Goal: Task Accomplishment & Management: Use online tool/utility

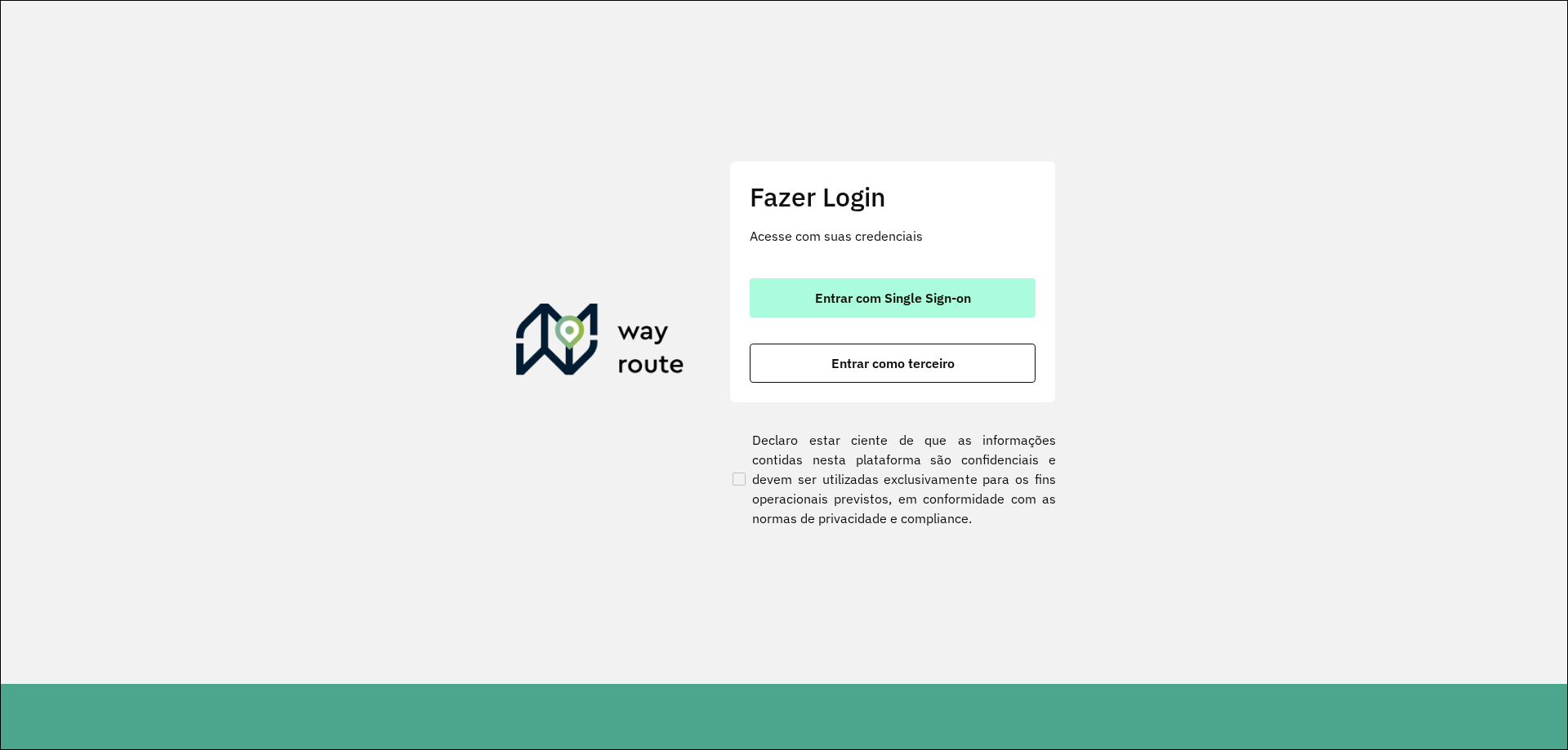
click at [891, 315] on button "Entrar com Single Sign-on" at bounding box center [892, 298] width 286 height 39
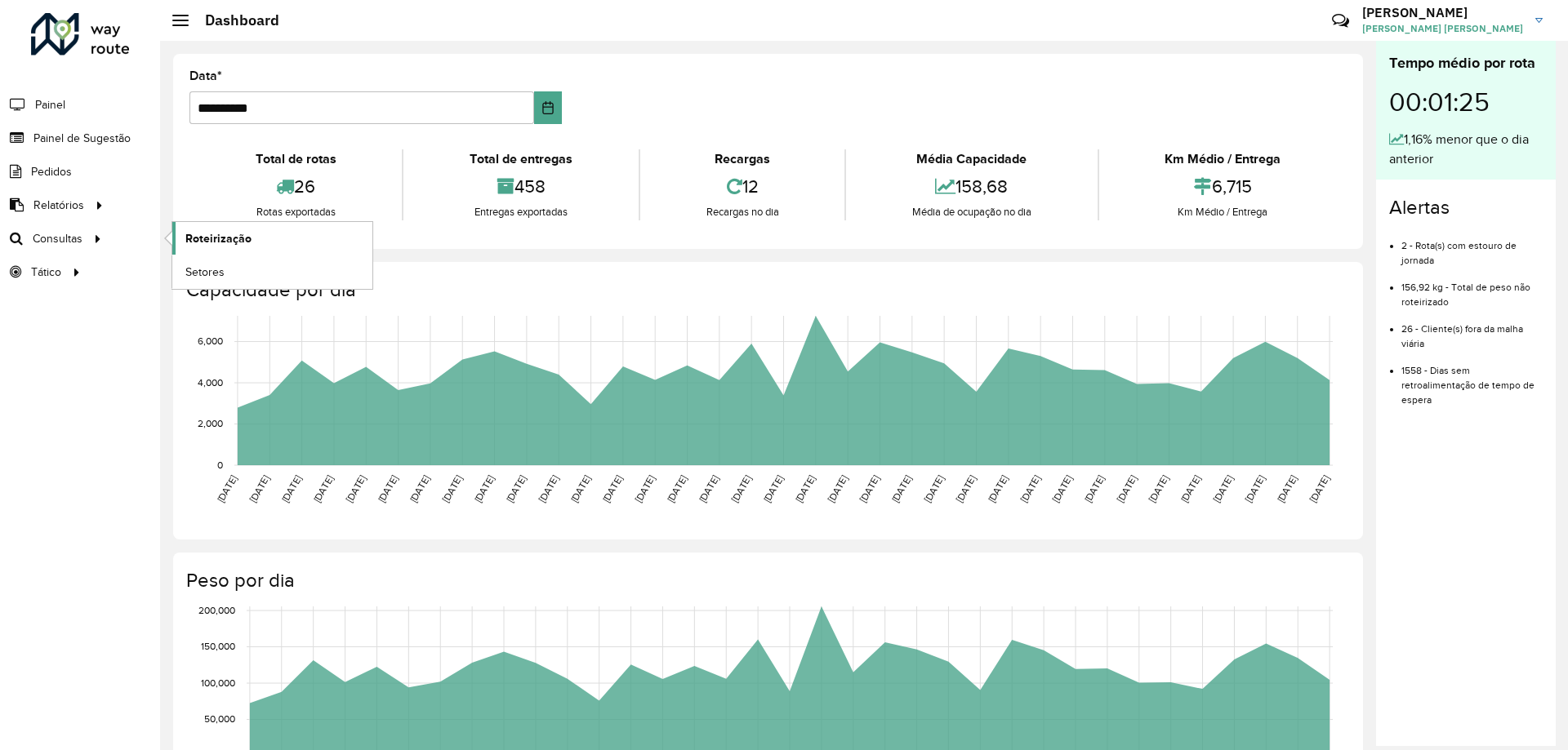
click at [220, 239] on span "Roteirização" at bounding box center [218, 239] width 66 height 17
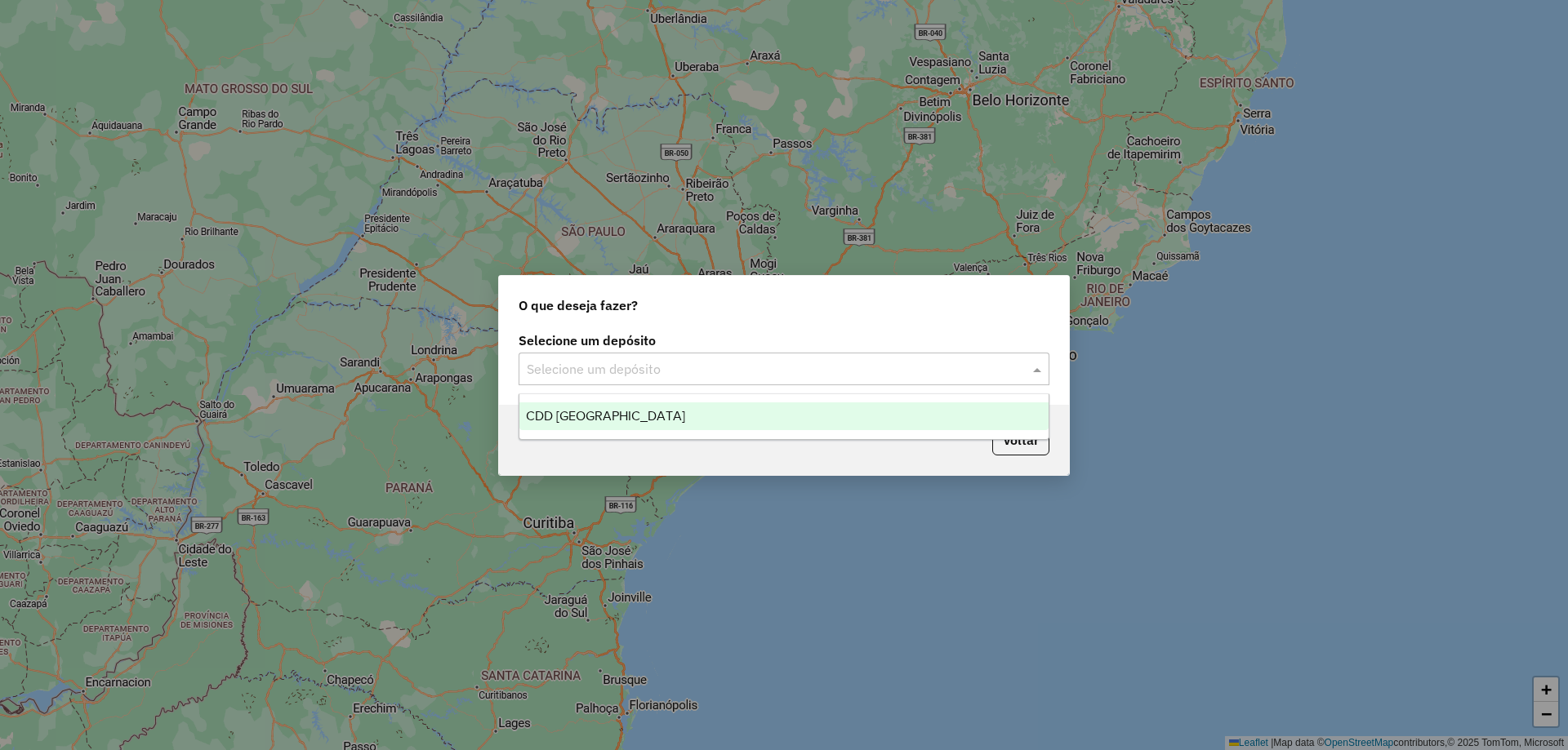
click at [673, 380] on div "Selecione um depósito" at bounding box center [784, 369] width 531 height 32
click at [644, 406] on div "CDD [GEOGRAPHIC_DATA]" at bounding box center [784, 416] width 529 height 28
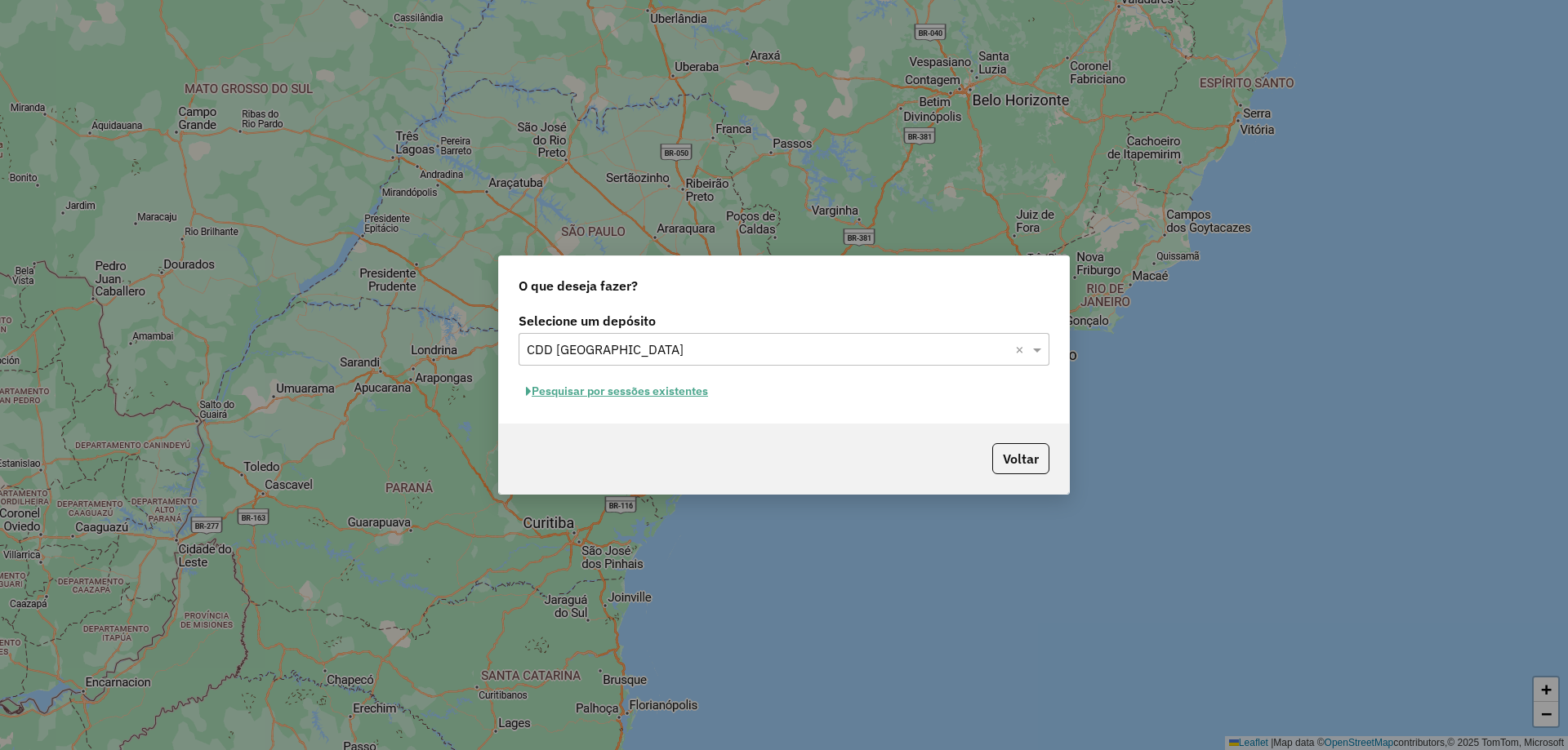
click at [654, 392] on button "Pesquisar por sessões existentes" at bounding box center [617, 392] width 197 height 25
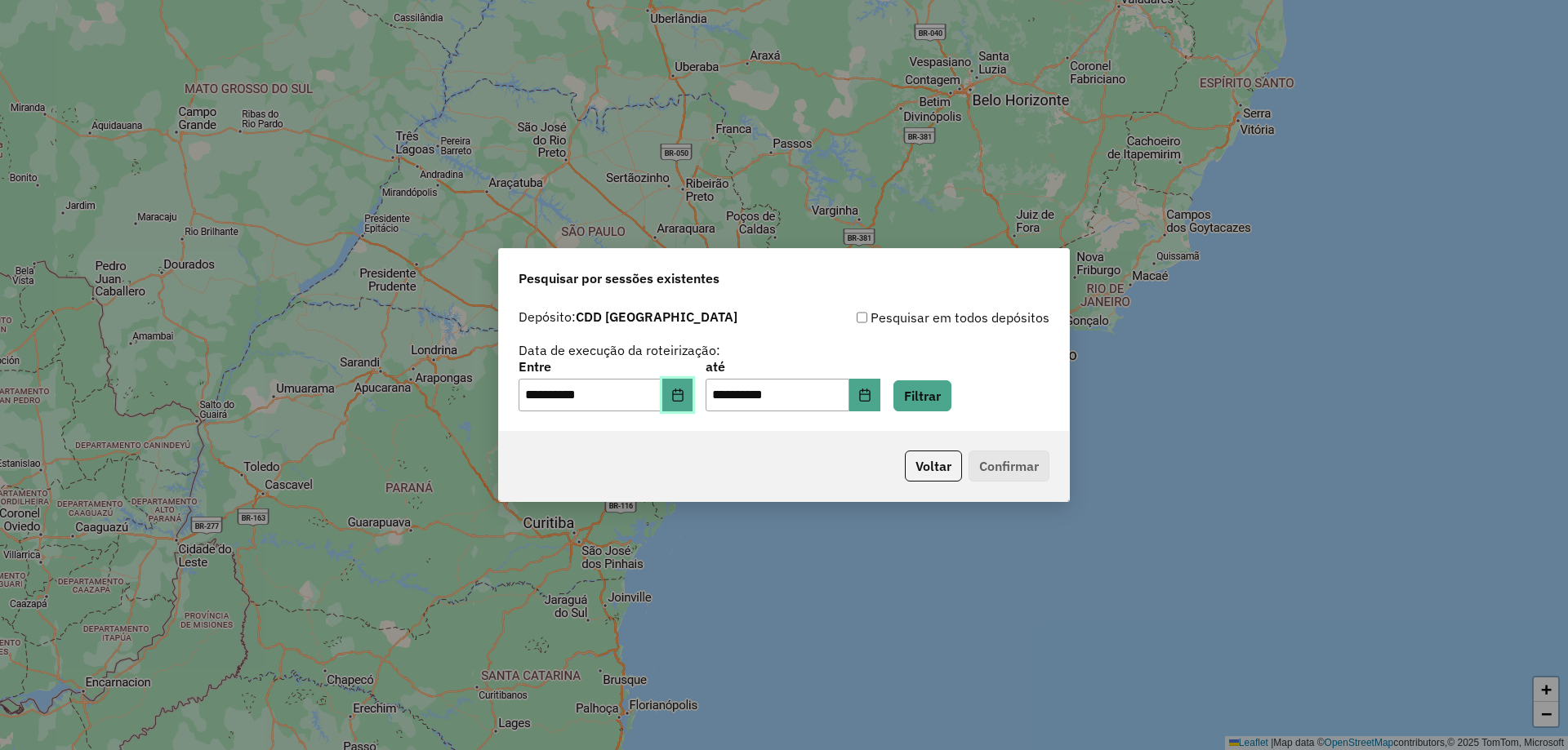
click at [678, 394] on button "Choose Date" at bounding box center [677, 395] width 31 height 32
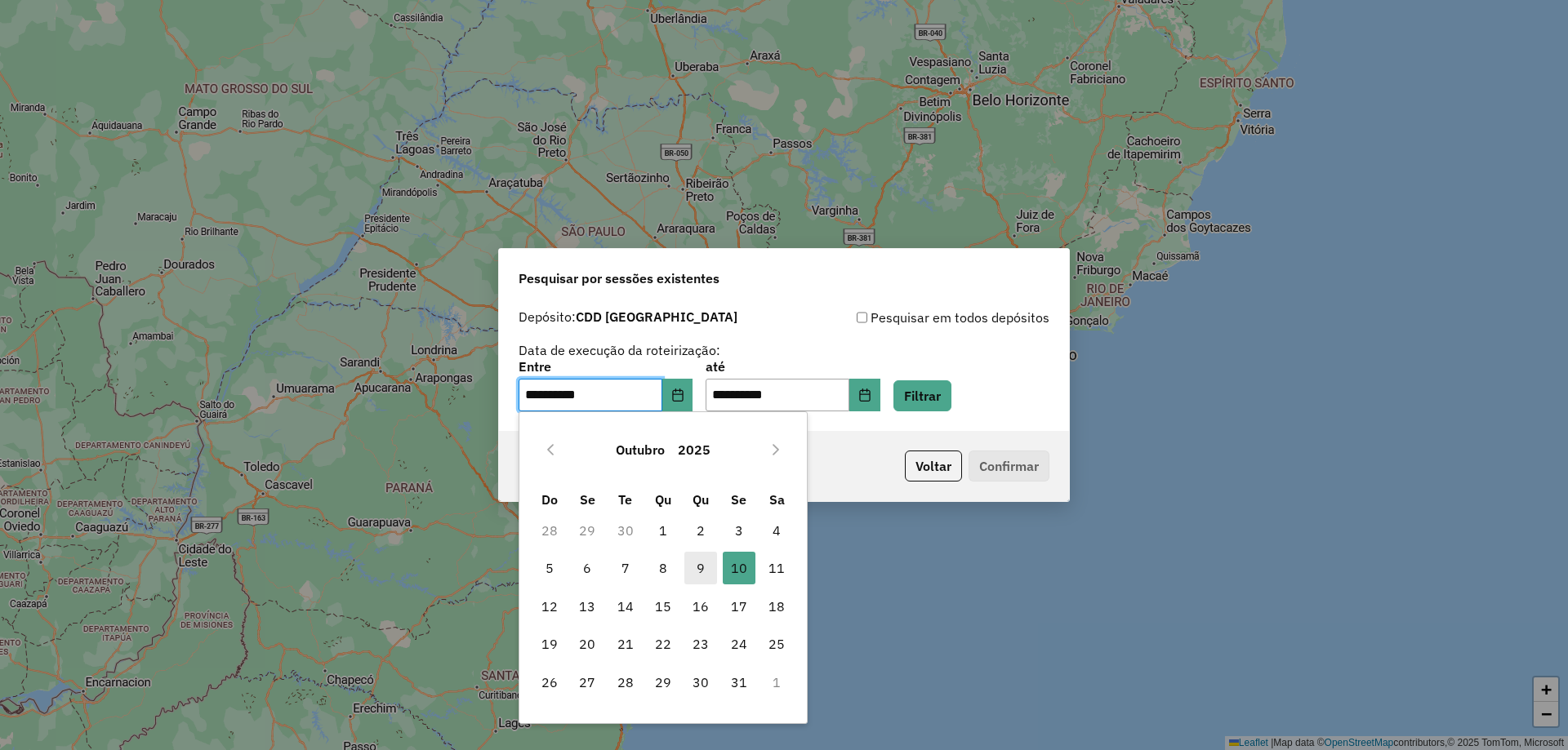
click at [700, 569] on span "9" at bounding box center [700, 568] width 32 height 32
type input "**********"
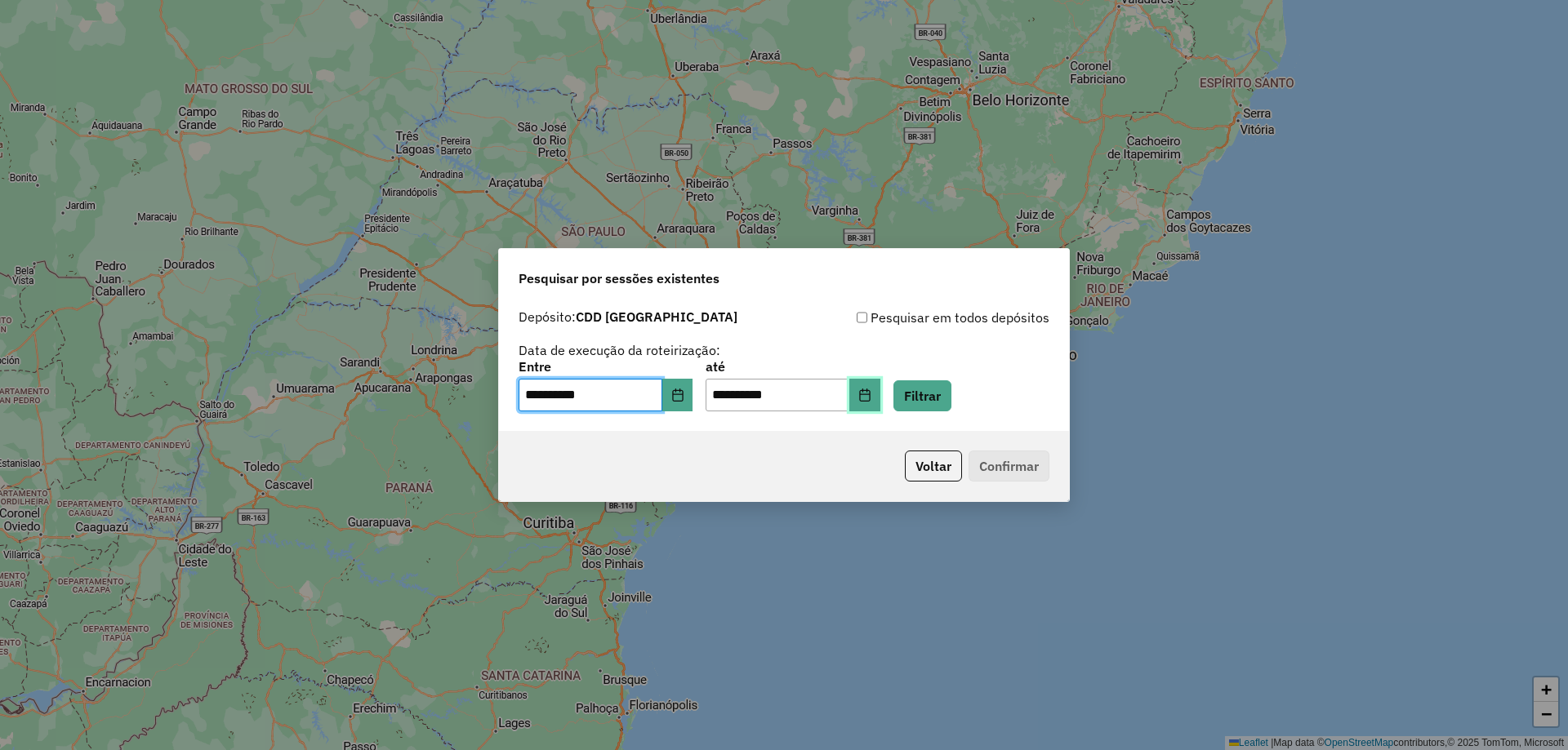
click at [869, 391] on icon "Choose Date" at bounding box center [864, 394] width 10 height 13
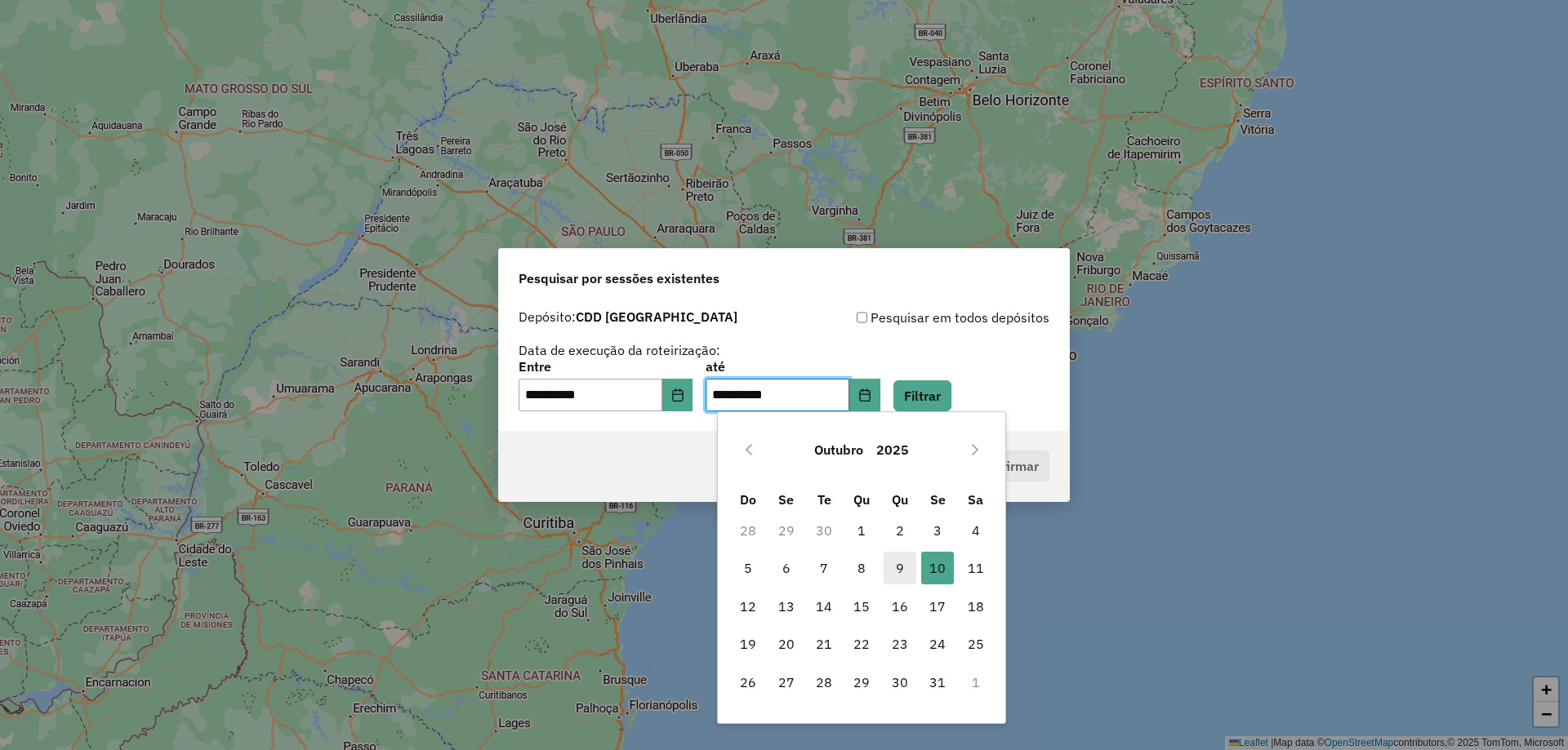
click at [889, 563] on span "9" at bounding box center [900, 568] width 32 height 32
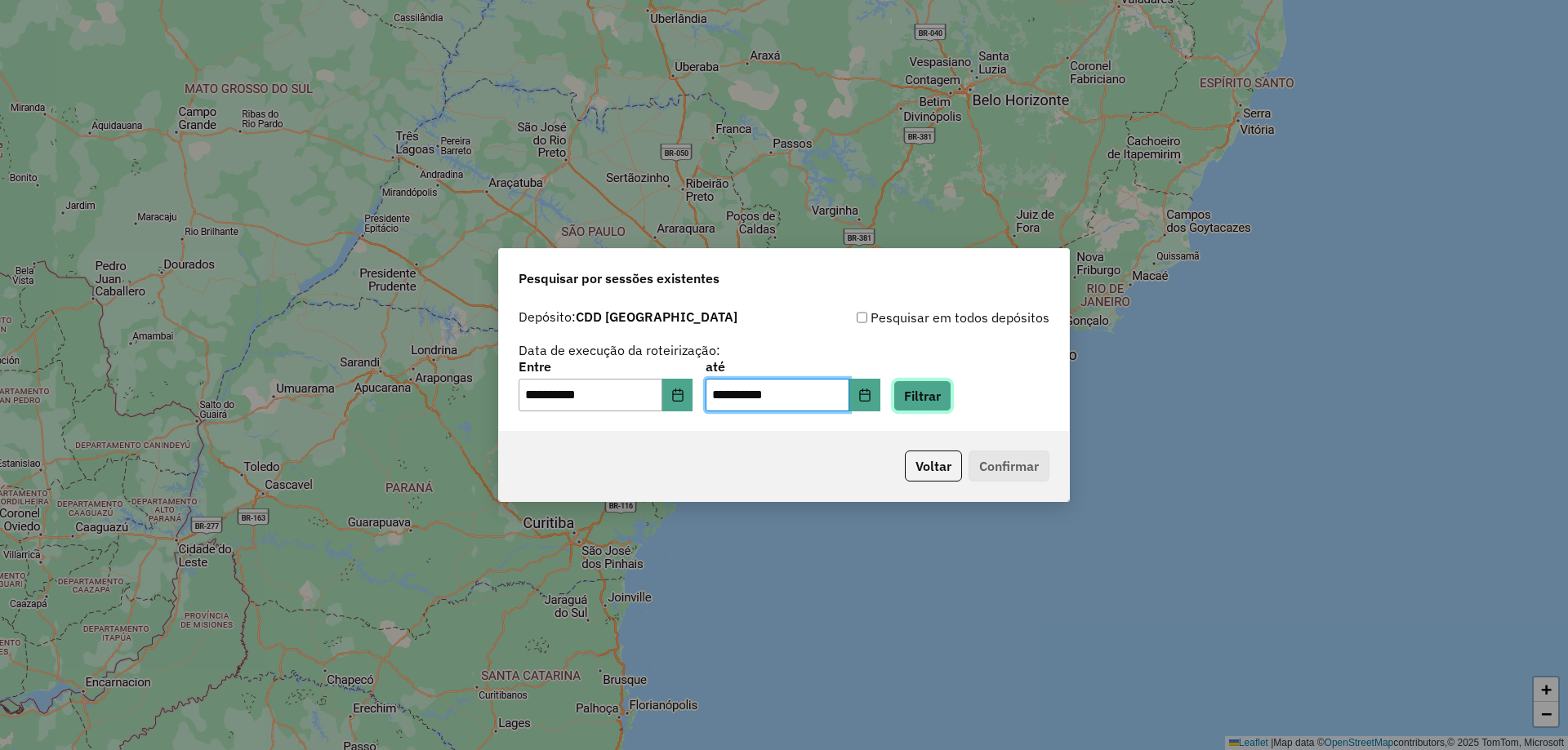
click at [951, 386] on button "Filtrar" at bounding box center [922, 396] width 58 height 31
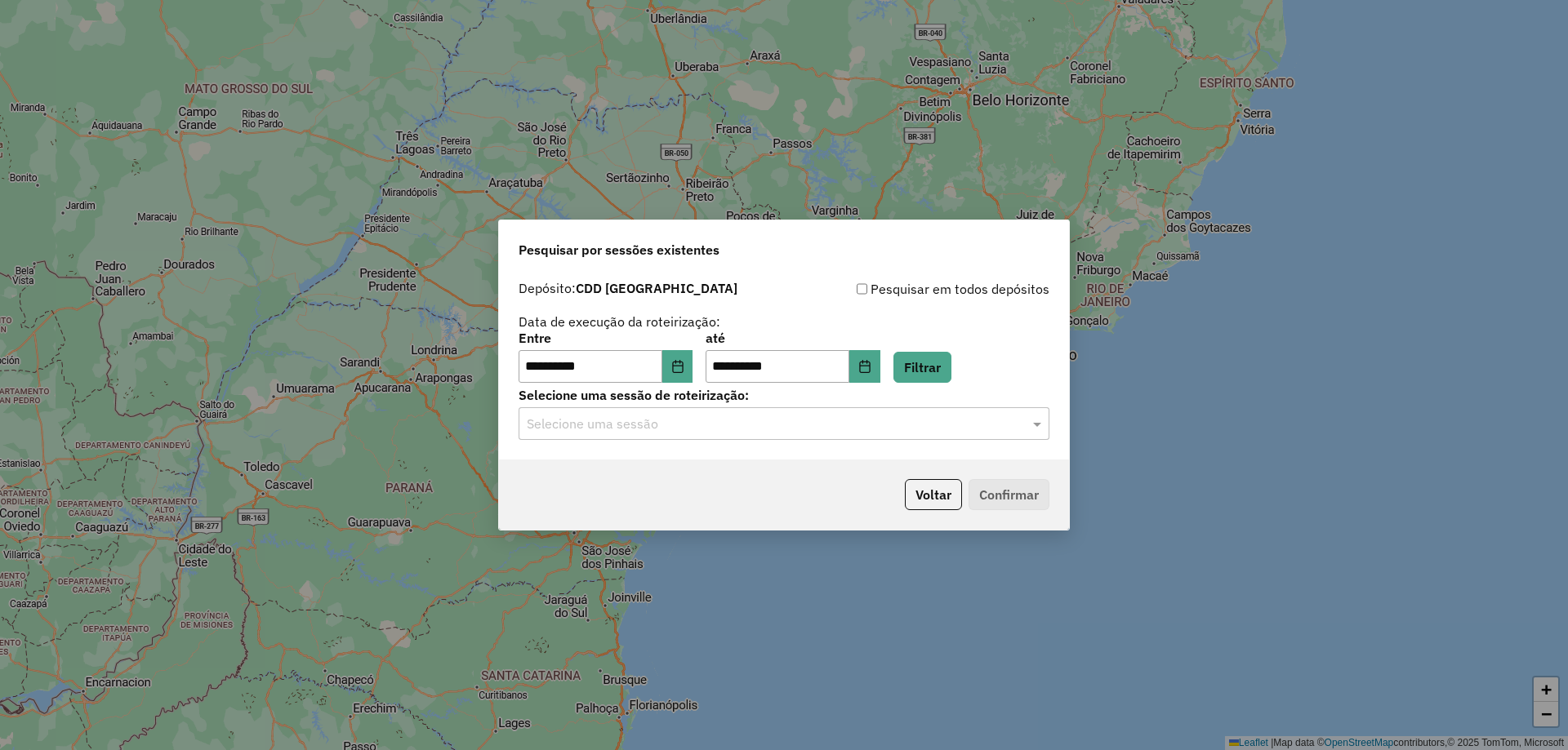
click at [651, 431] on input "text" at bounding box center [767, 424] width 482 height 20
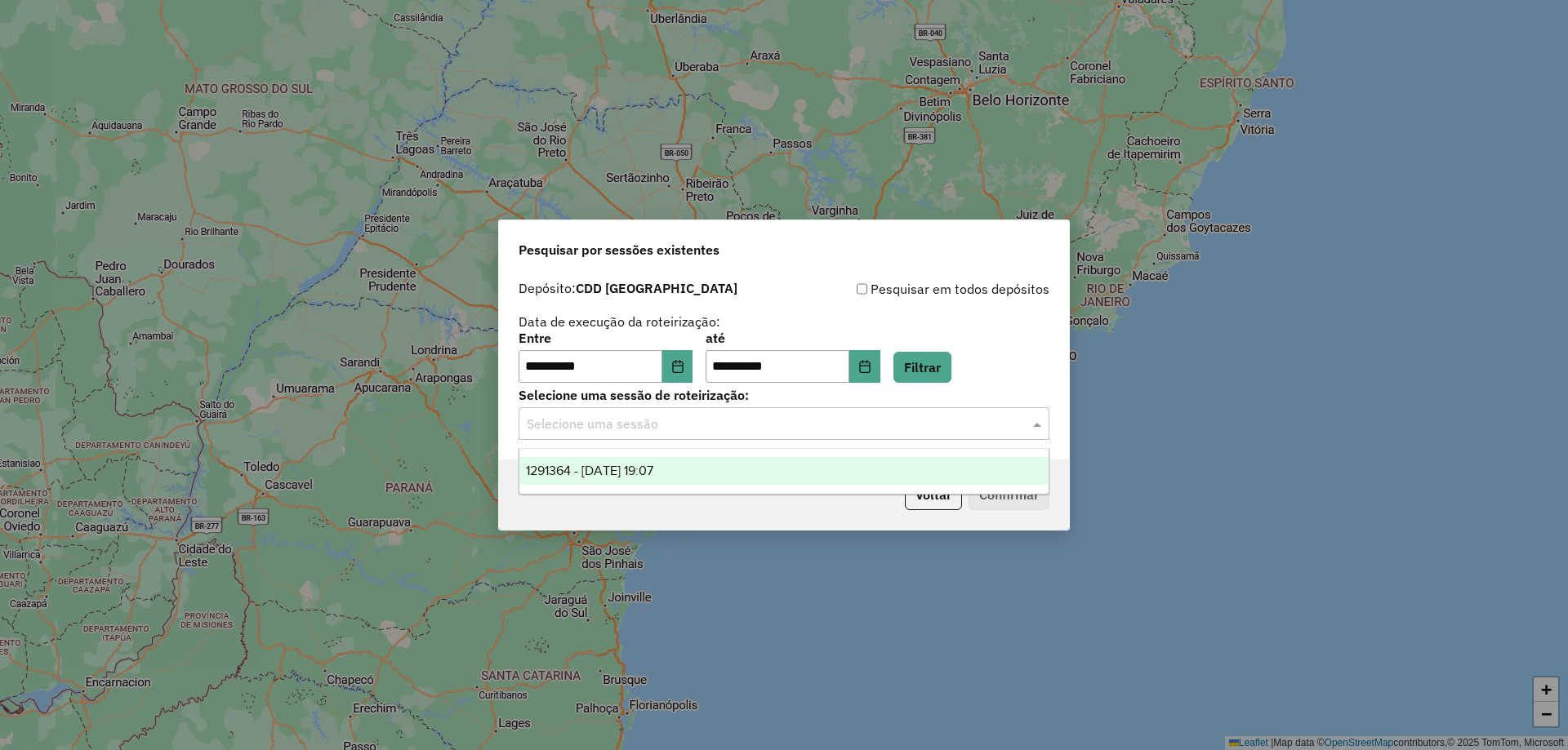
click at [633, 470] on span "1291364 - 09/10/2025 19:07" at bounding box center [590, 471] width 127 height 14
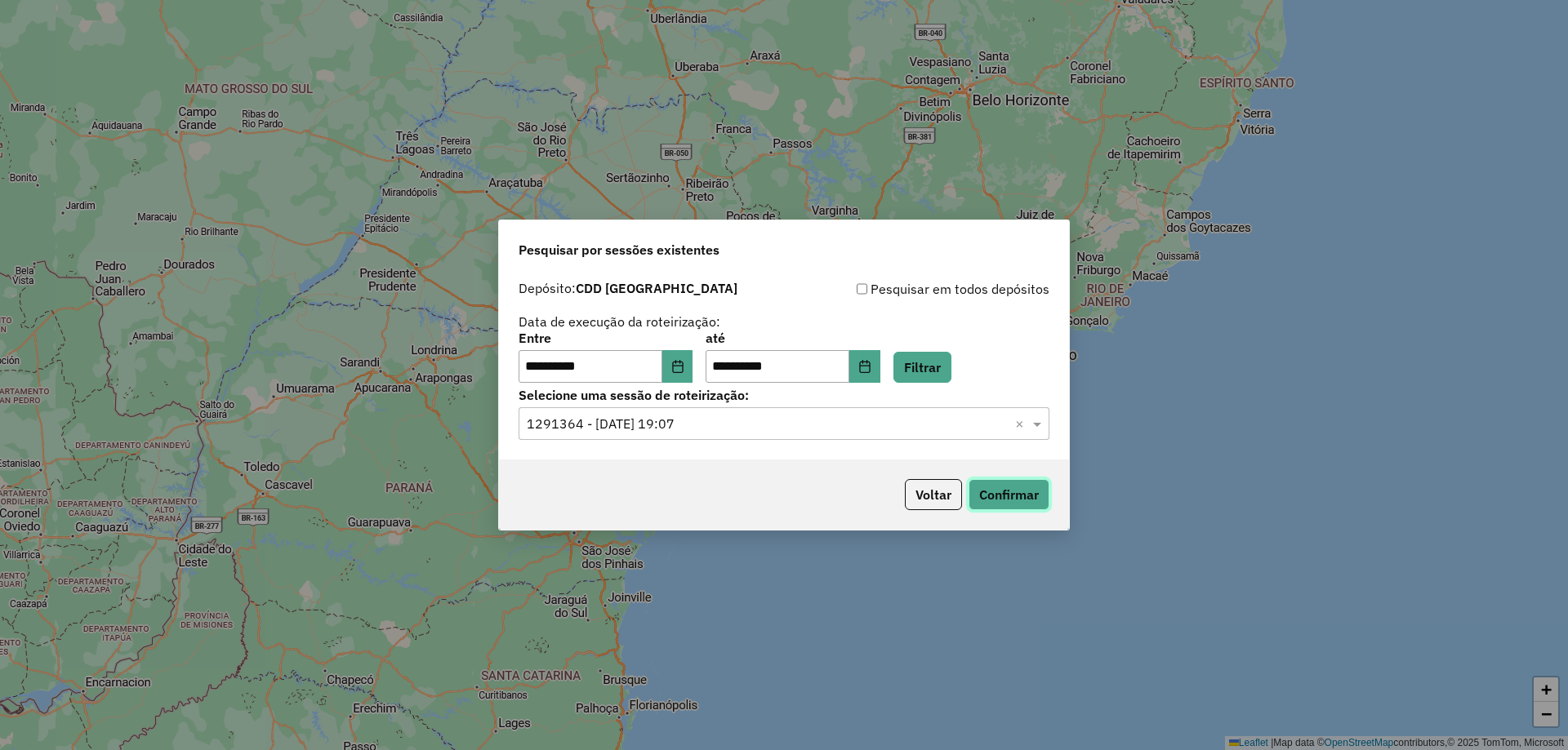
click at [1003, 499] on button "Confirmar" at bounding box center [1009, 494] width 81 height 31
click at [871, 364] on icon "Choose Date" at bounding box center [864, 366] width 13 height 13
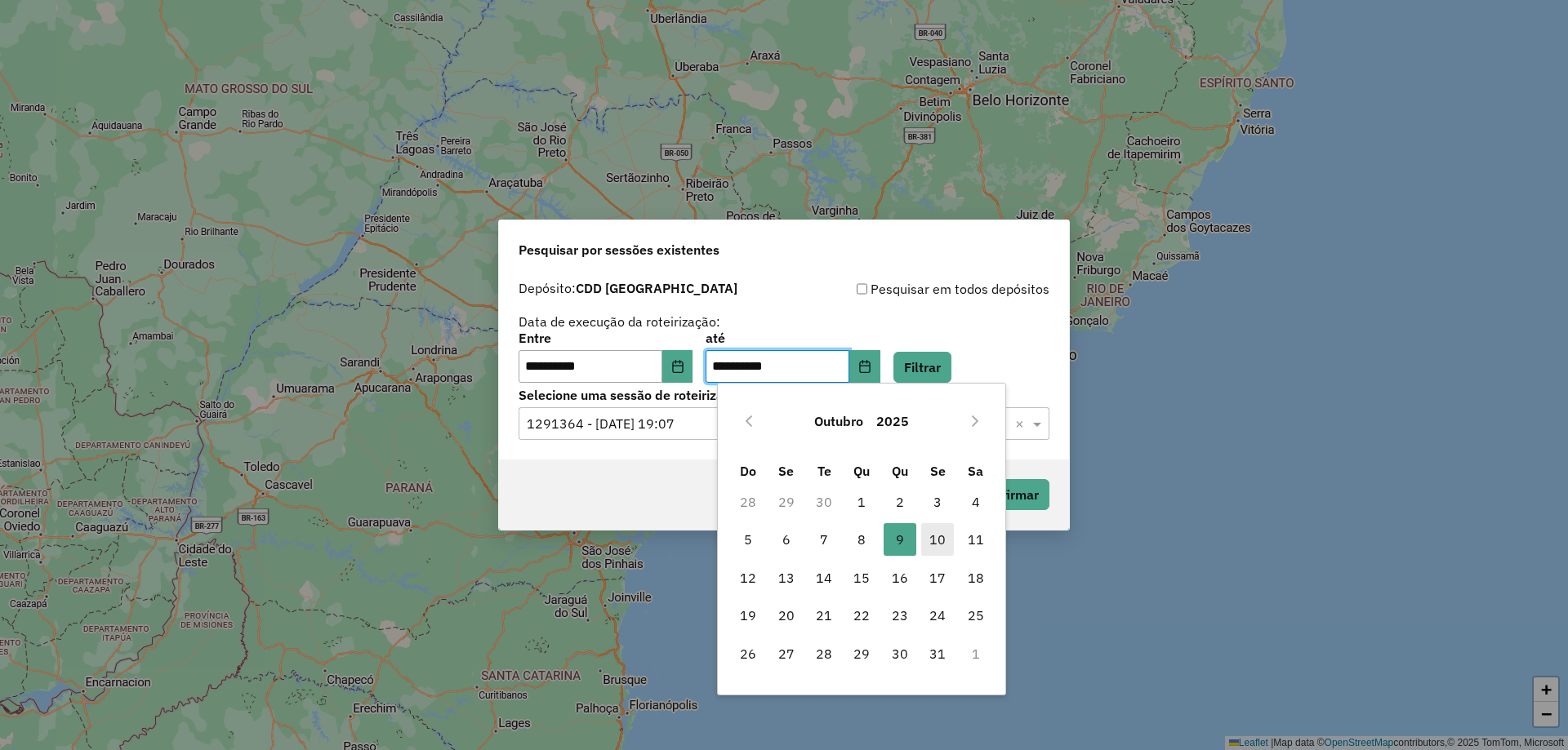
click at [942, 535] on span "10" at bounding box center [937, 539] width 32 height 32
type input "**********"
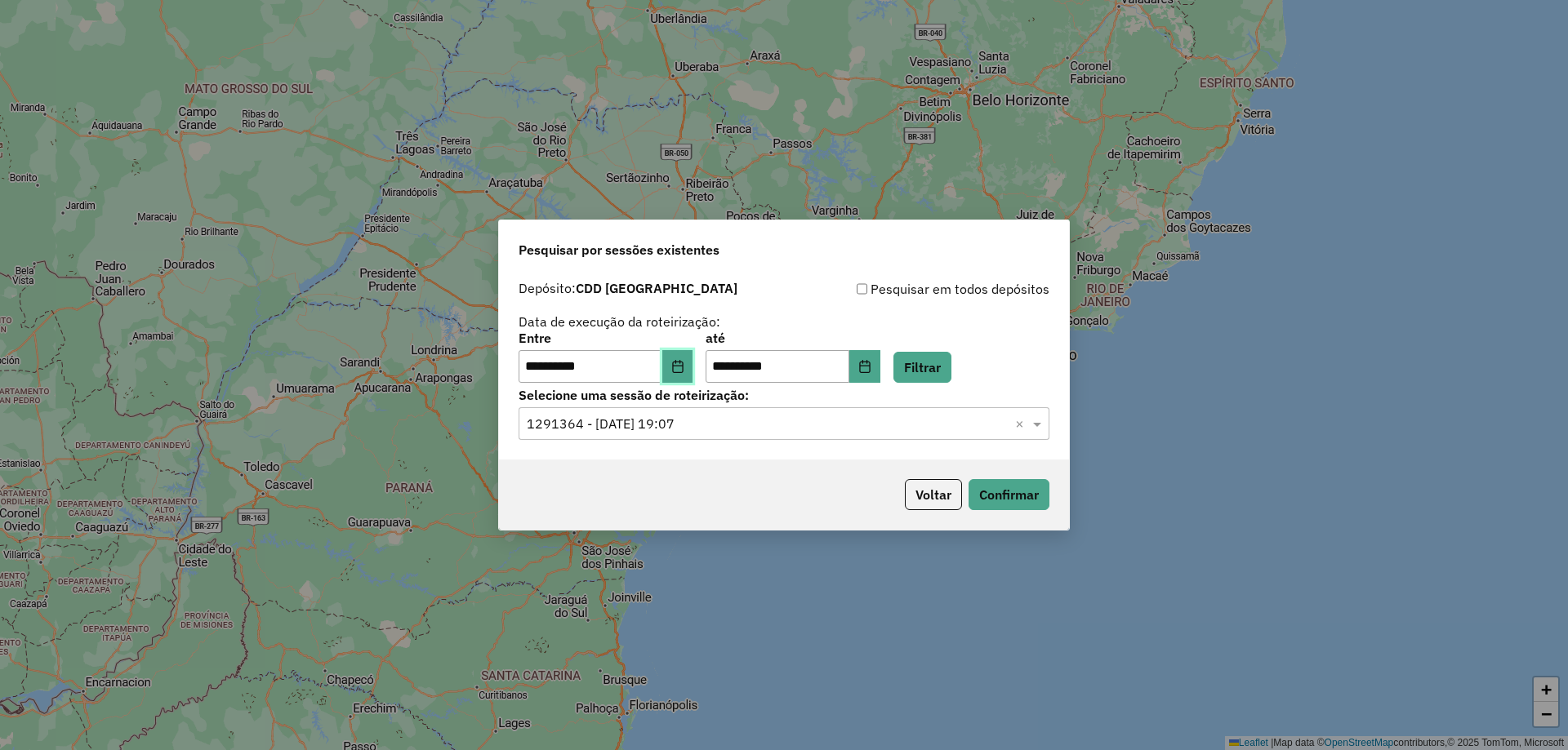
click at [682, 367] on icon "Choose Date" at bounding box center [677, 366] width 13 height 13
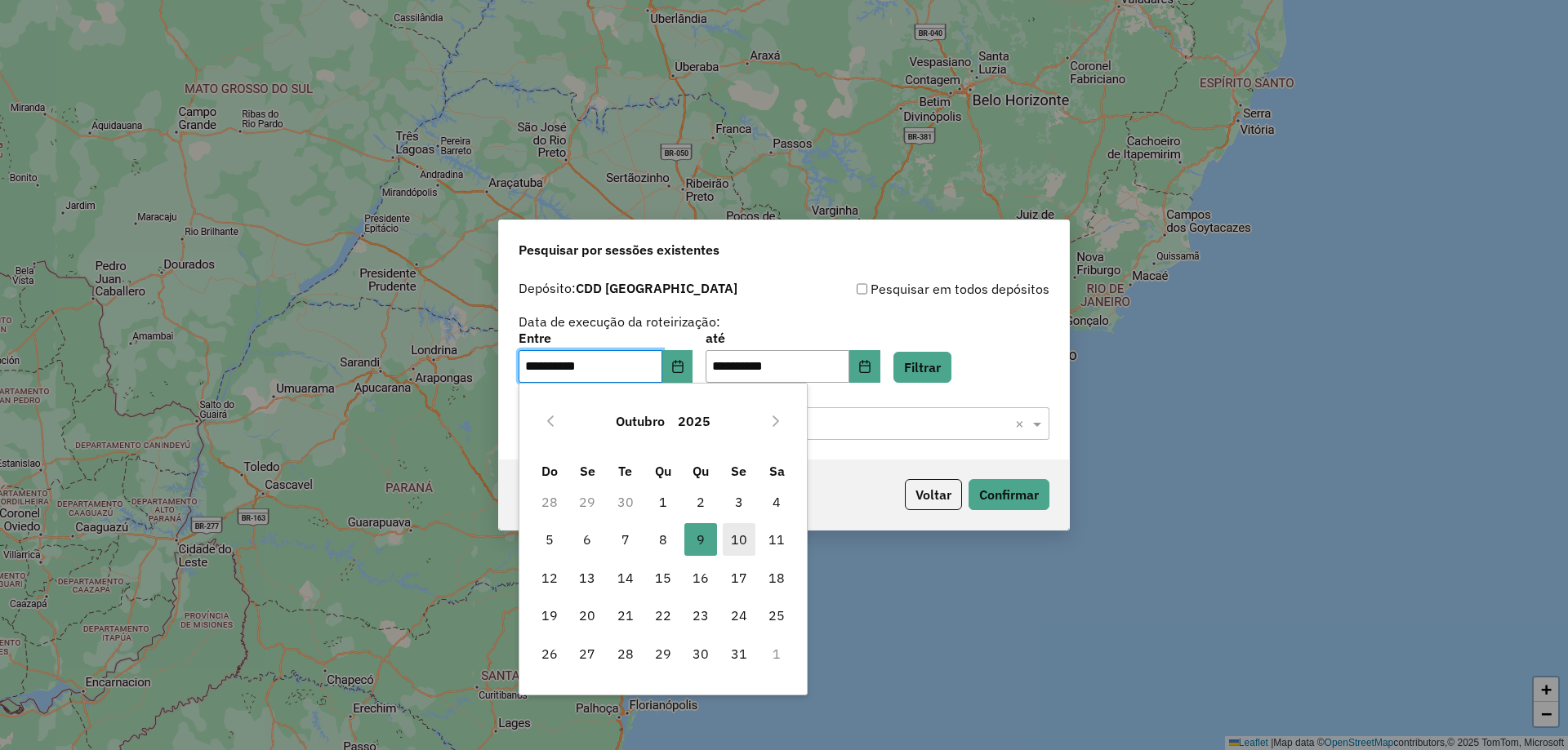
click at [739, 542] on span "10" at bounding box center [739, 539] width 32 height 32
type input "**********"
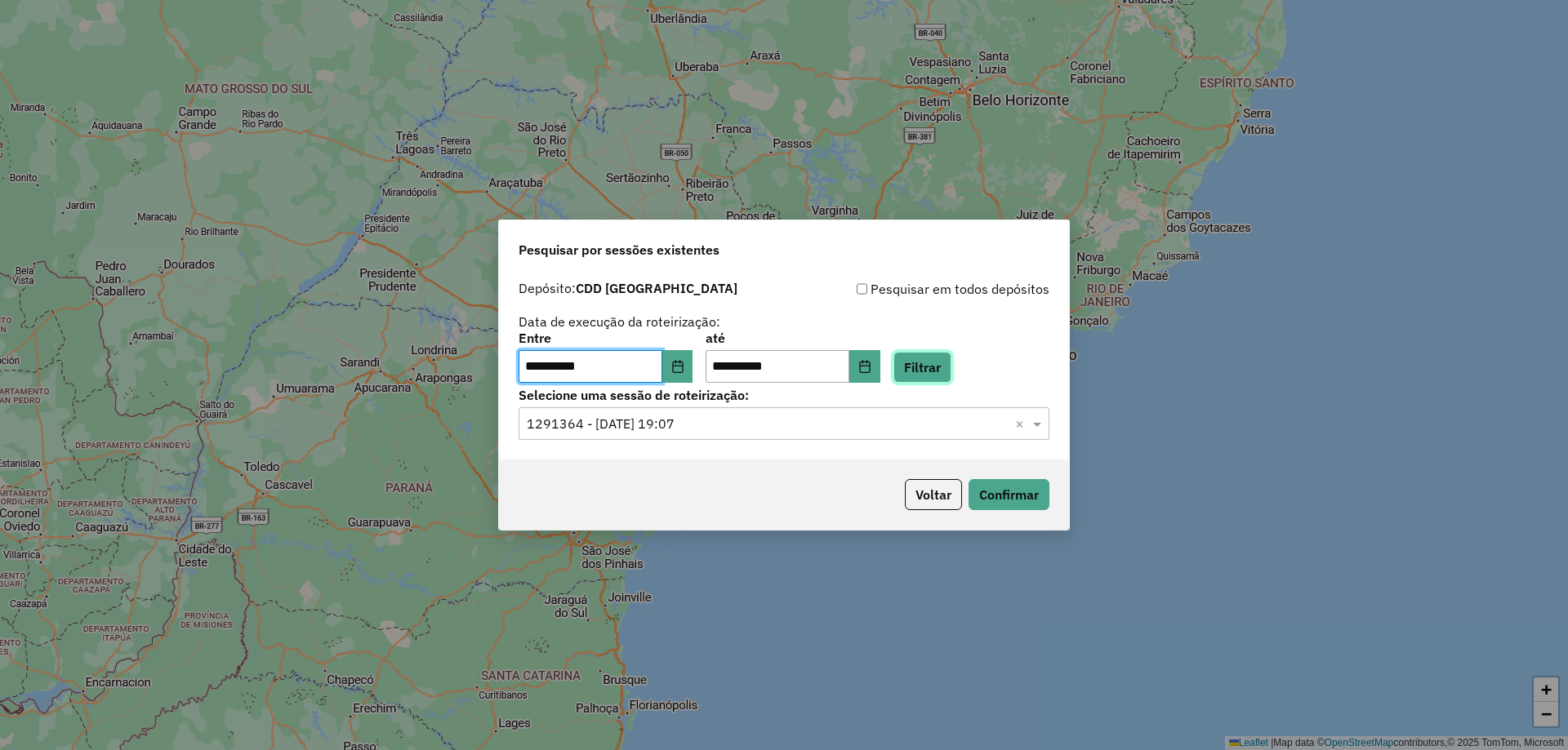
click at [950, 365] on button "Filtrar" at bounding box center [922, 367] width 58 height 31
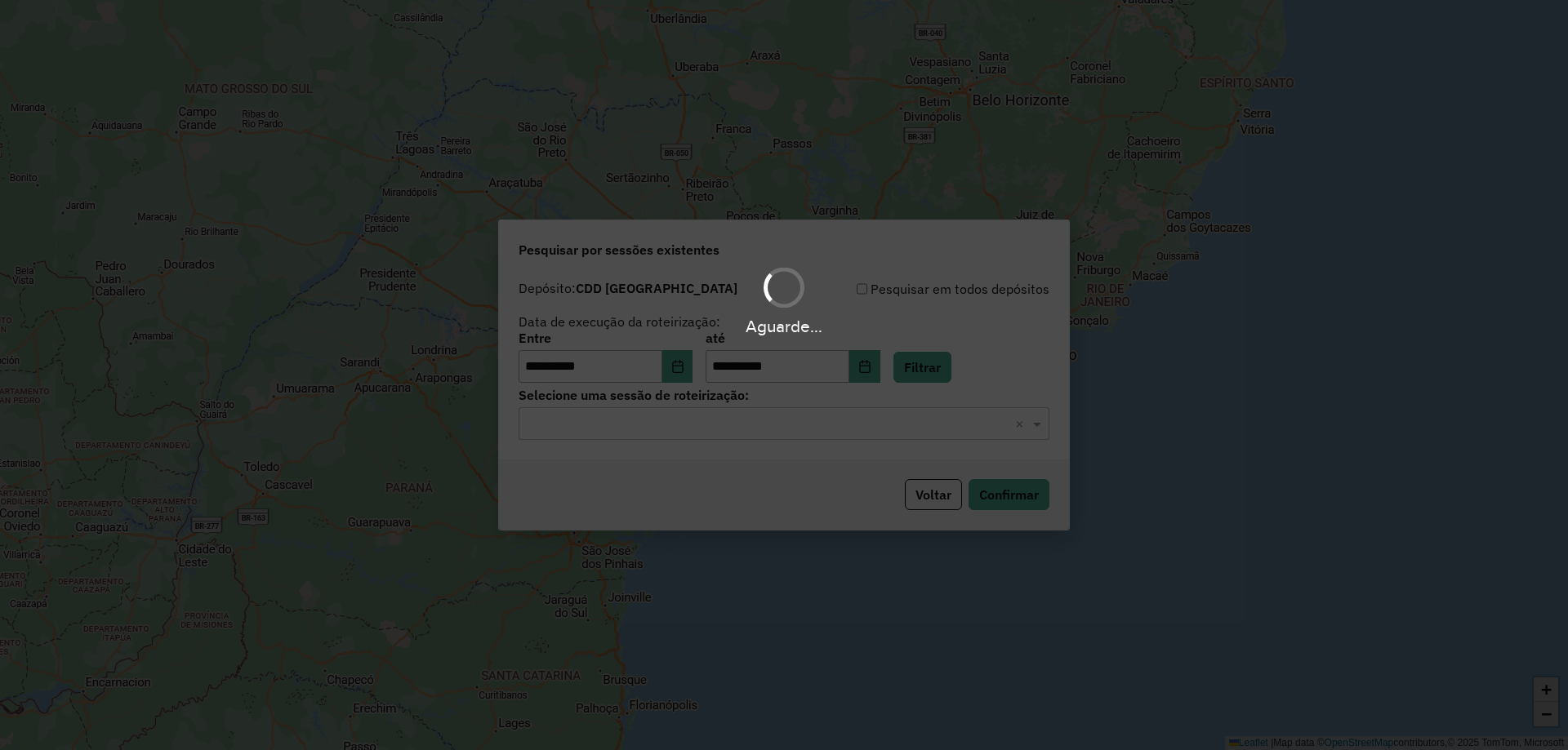
click at [846, 417] on input "text" at bounding box center [767, 424] width 482 height 20
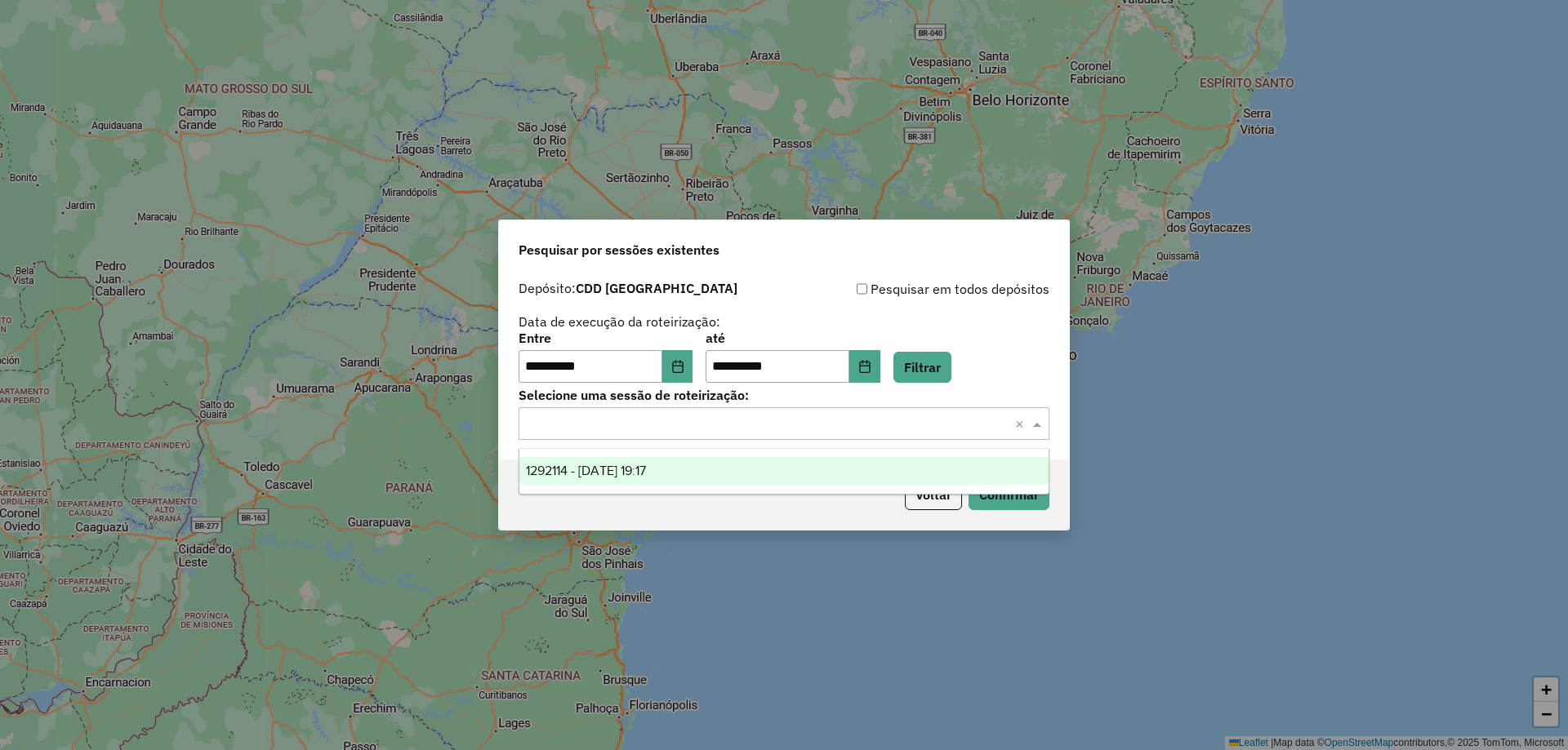
click at [773, 467] on div "1292114 - 10/10/2025 19:17" at bounding box center [784, 471] width 529 height 28
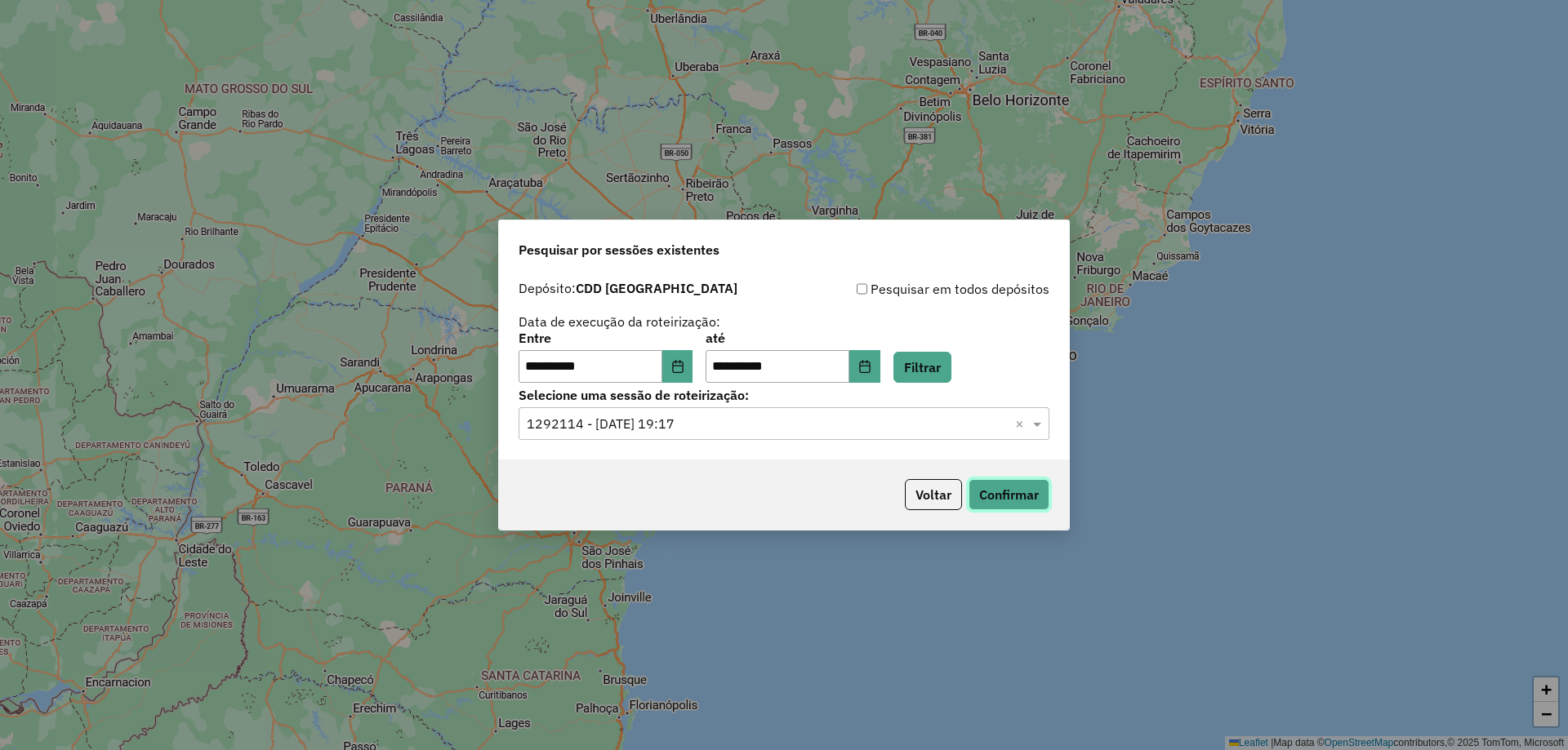
click at [999, 497] on button "Confirmar" at bounding box center [1009, 494] width 81 height 31
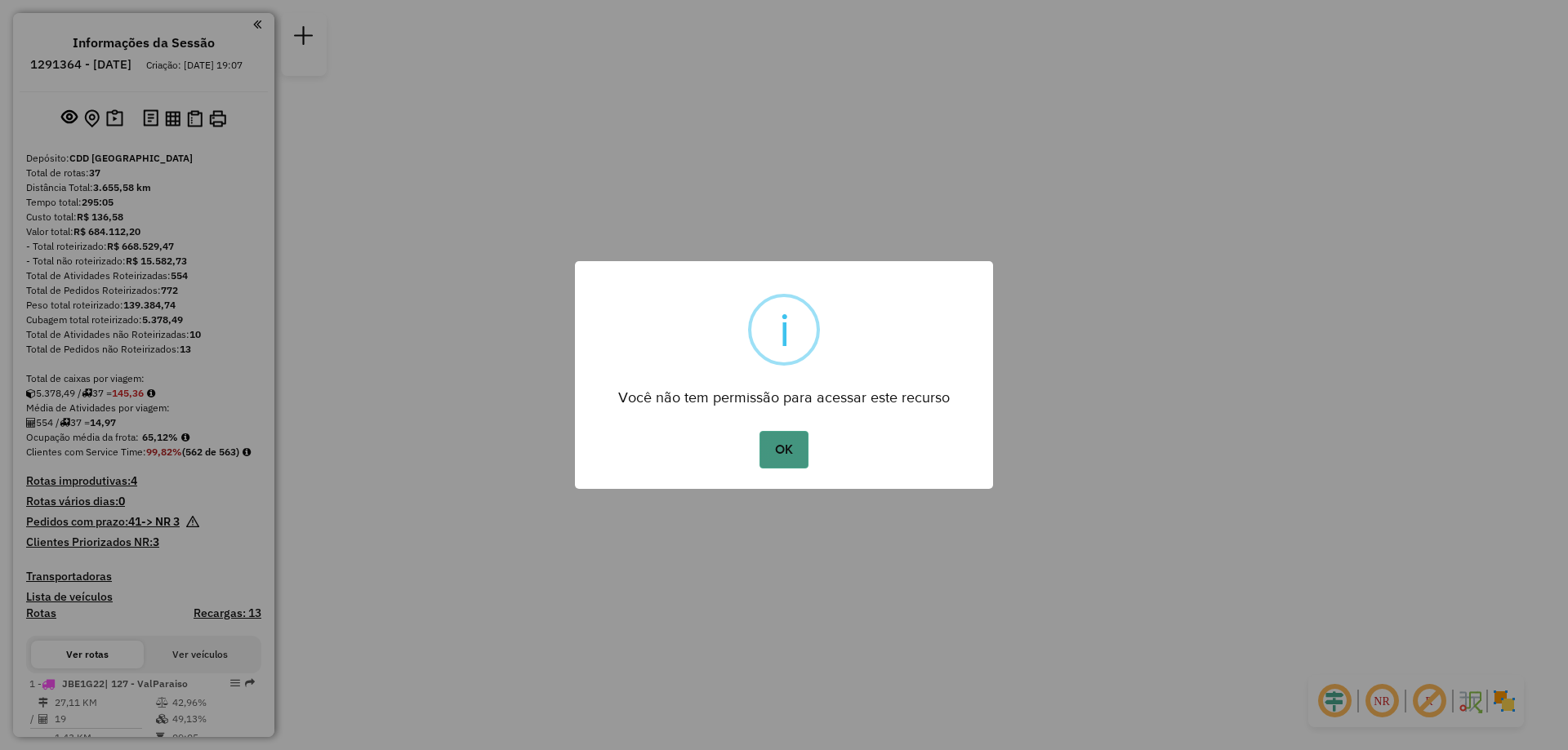
click at [790, 456] on button "OK" at bounding box center [784, 449] width 48 height 37
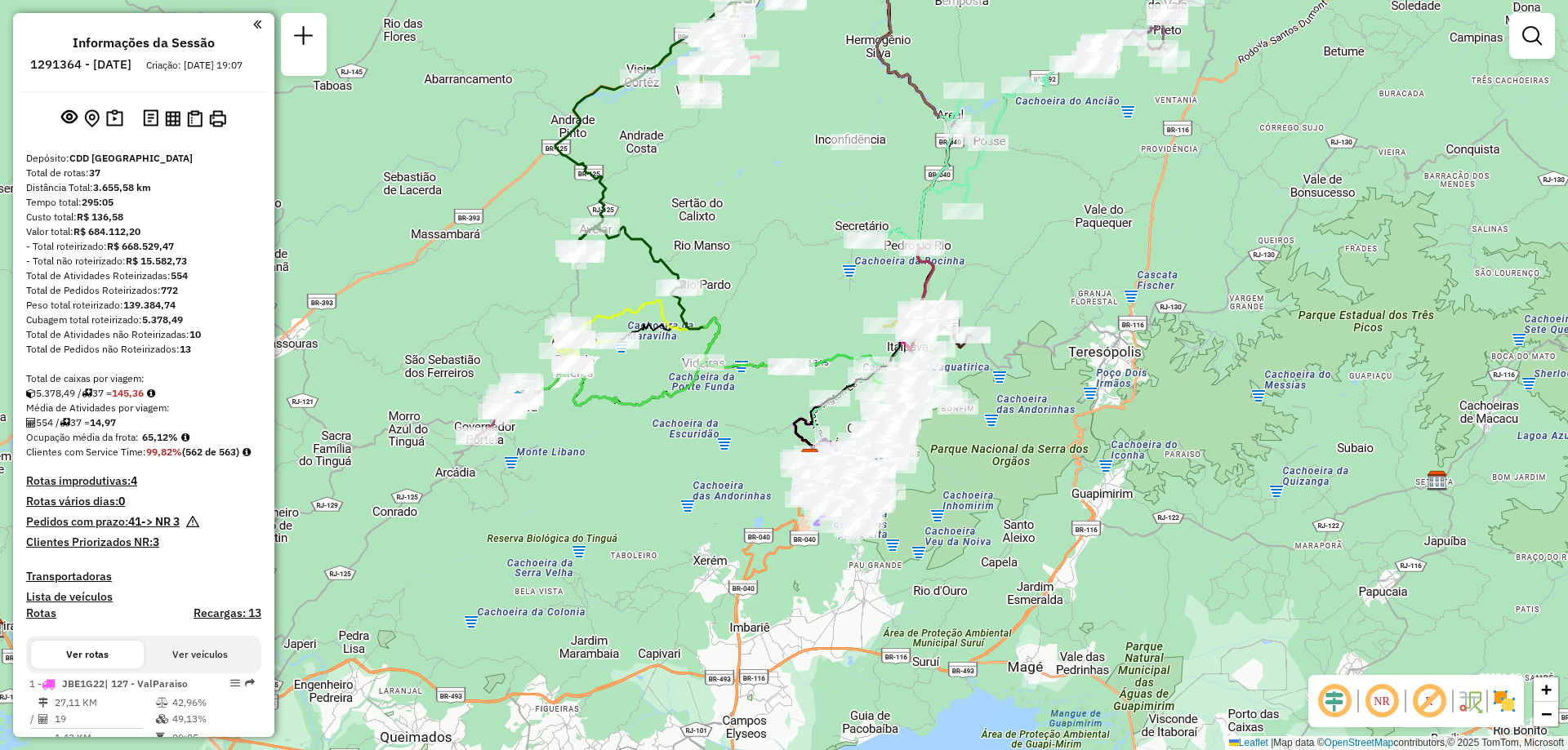
drag, startPoint x: 738, startPoint y: 246, endPoint x: 762, endPoint y: 269, distance: 33.2
click at [762, 269] on div "Janela de atendimento Grade de atendimento Capacidade Transportadoras Veículos …" at bounding box center [784, 375] width 1568 height 750
click at [93, 65] on h6 "1291364 - 09/10/2025" at bounding box center [81, 64] width 101 height 14
click at [91, 63] on h6 "1291364 - 09/10/2025" at bounding box center [81, 64] width 101 height 14
copy h6 "1291364"
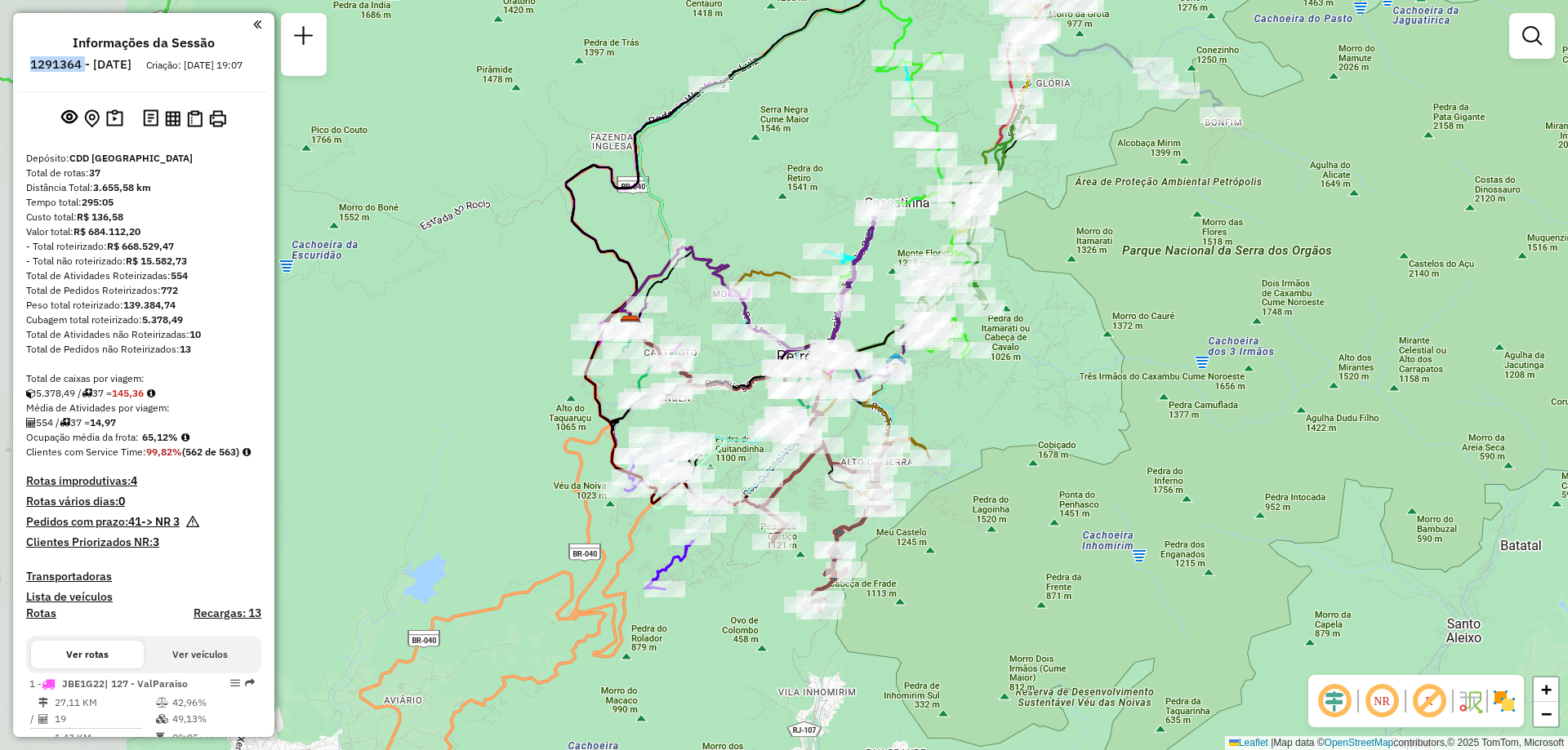
drag, startPoint x: 932, startPoint y: 436, endPoint x: 1071, endPoint y: 307, distance: 189.6
click at [1071, 307] on div "Janela de atendimento Grade de atendimento Capacidade Transportadoras Veículos …" at bounding box center [784, 375] width 1568 height 750
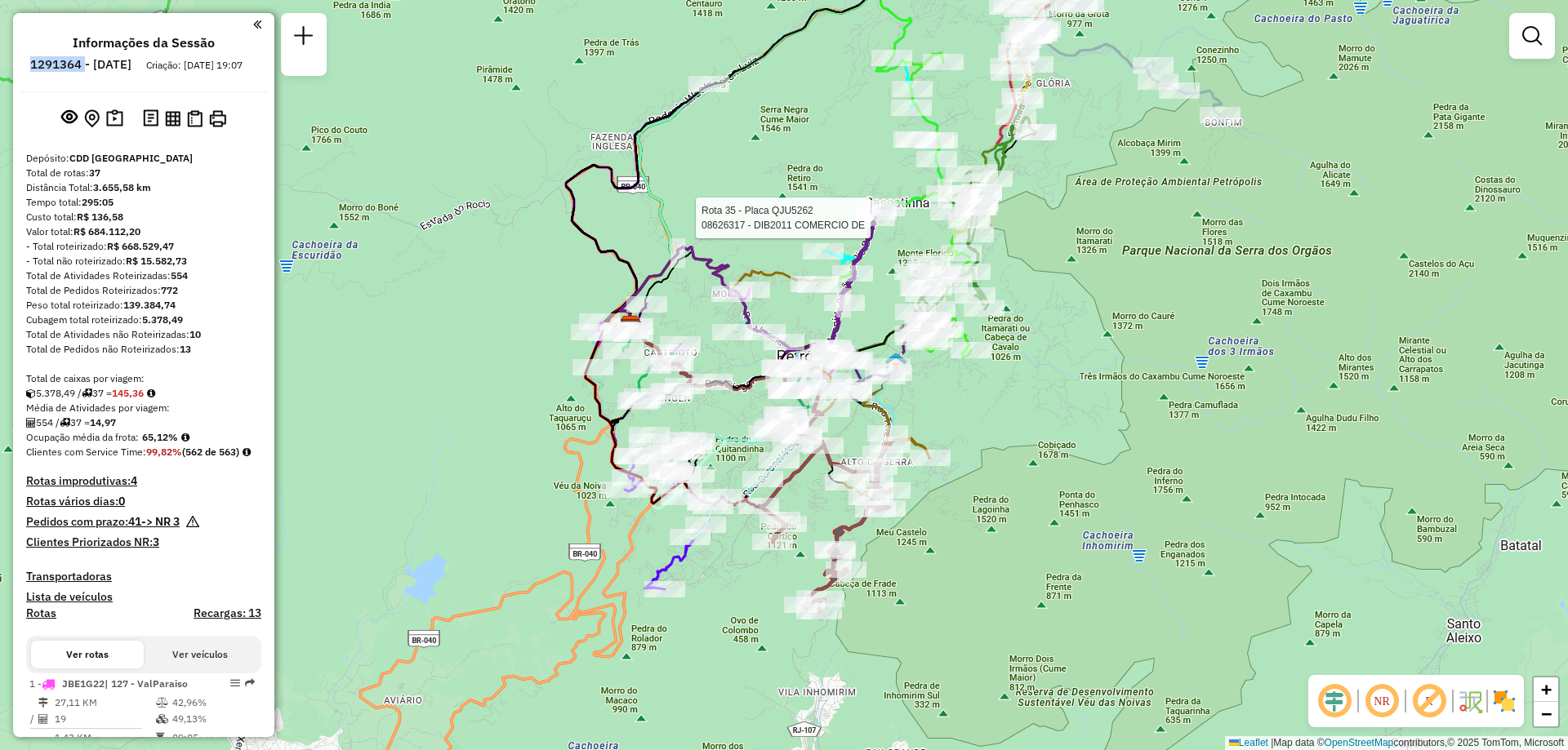
select select "**********"
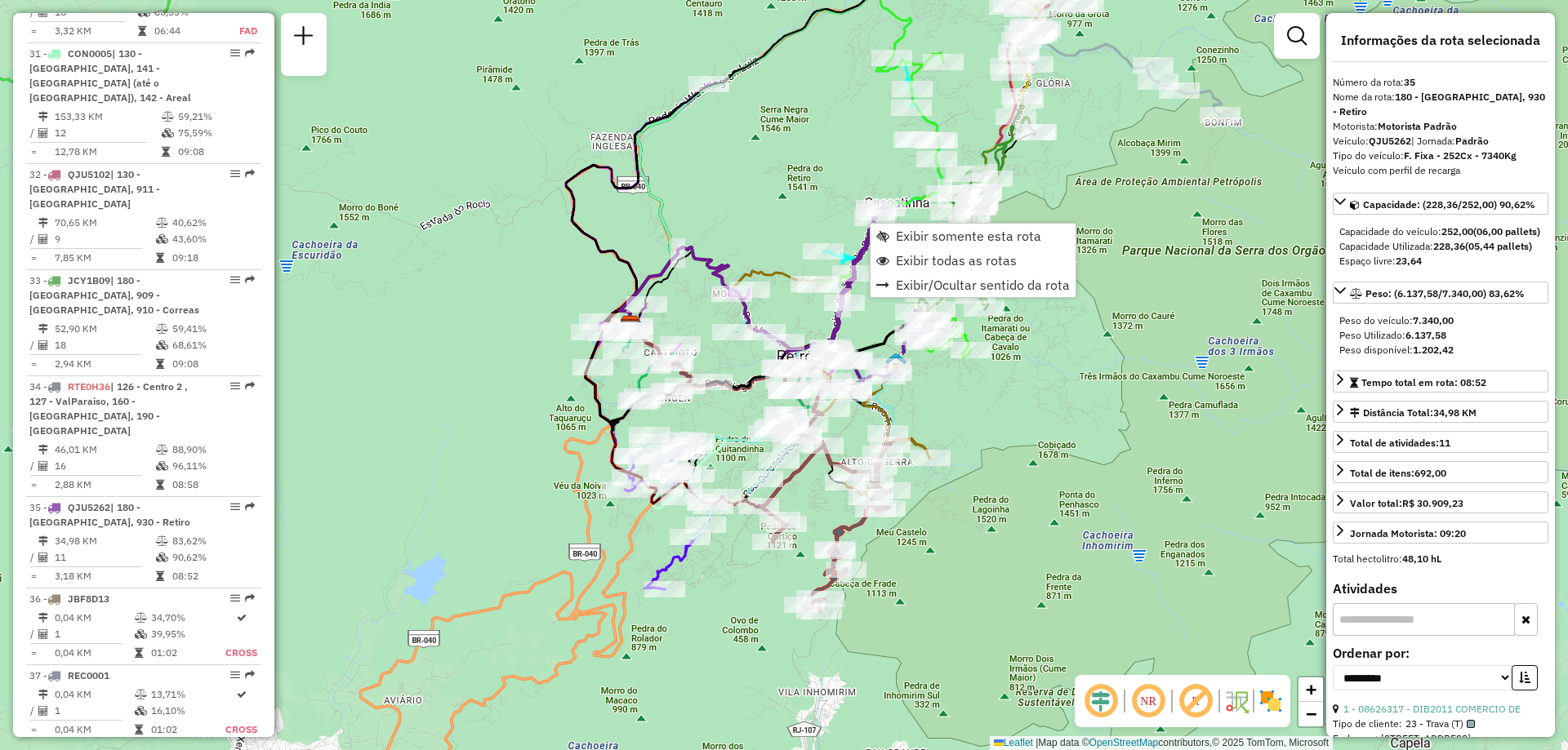
scroll to position [3691, 0]
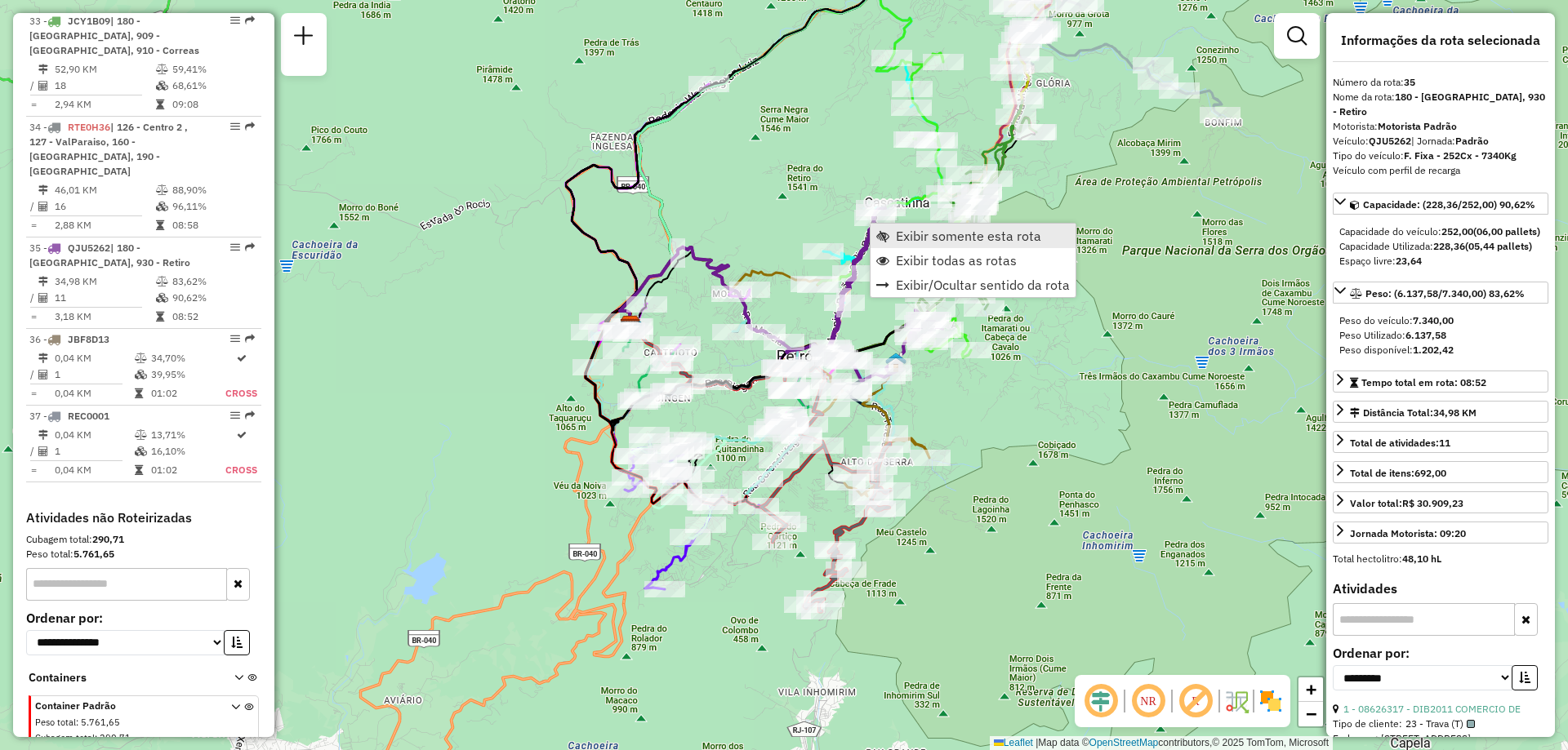
click at [894, 237] on link "Exibir somente esta rota" at bounding box center [972, 235] width 205 height 25
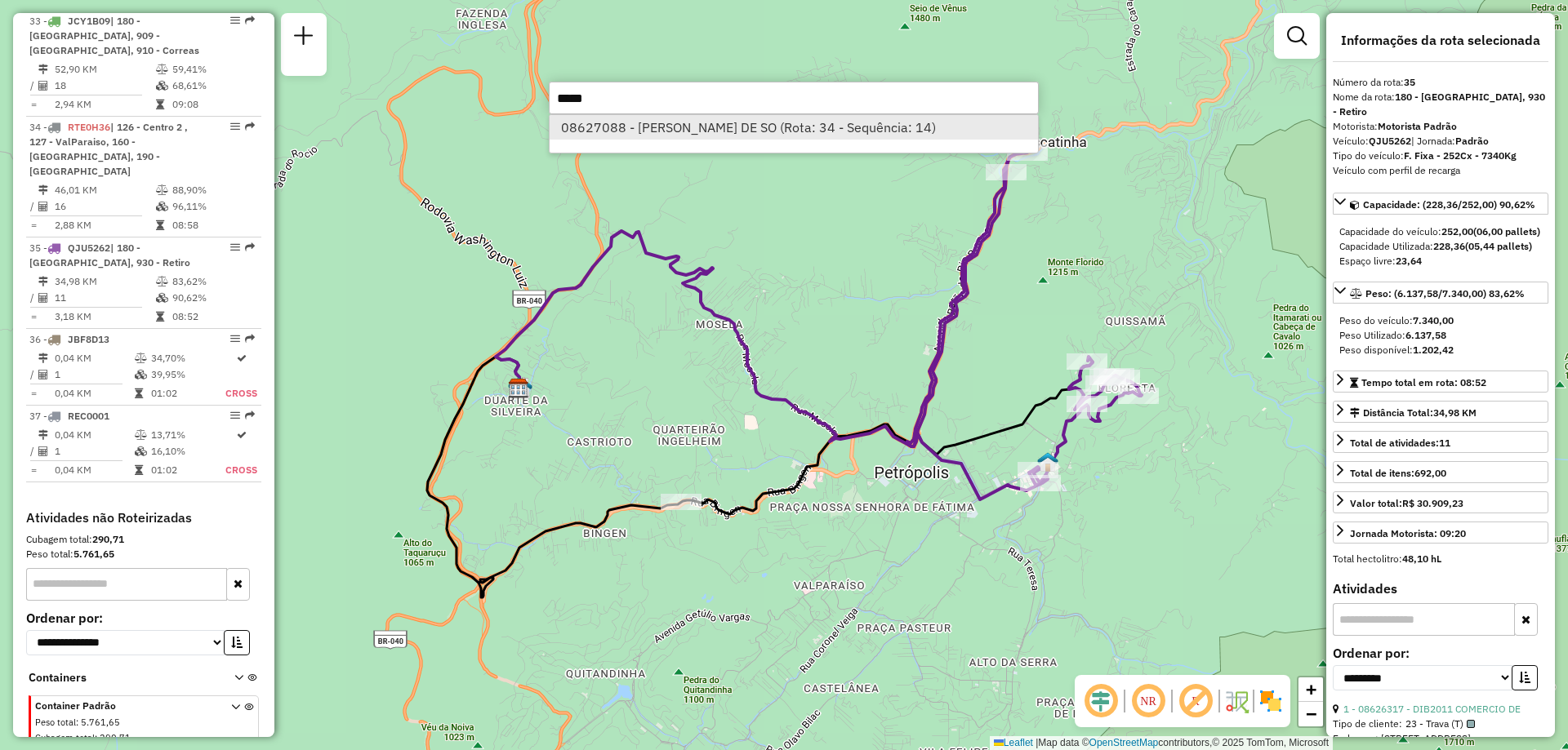
type input "*****"
click at [892, 133] on li "08627088 - ADEMIR PEREIRA DE SO (Rota: 34 - Sequência: 14)" at bounding box center [794, 127] width 489 height 25
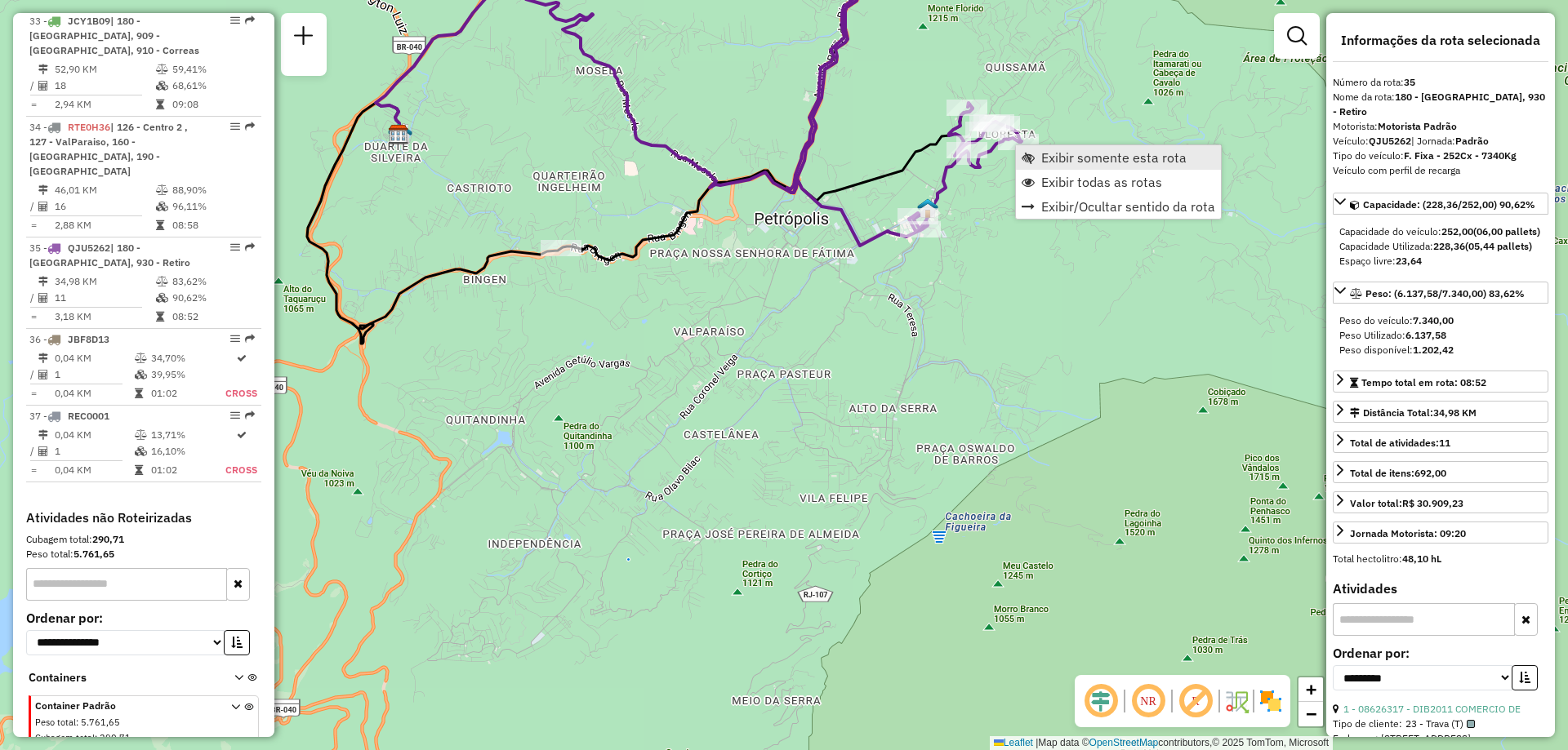
click at [1059, 164] on span "Exibir somente esta rota" at bounding box center [1113, 157] width 145 height 13
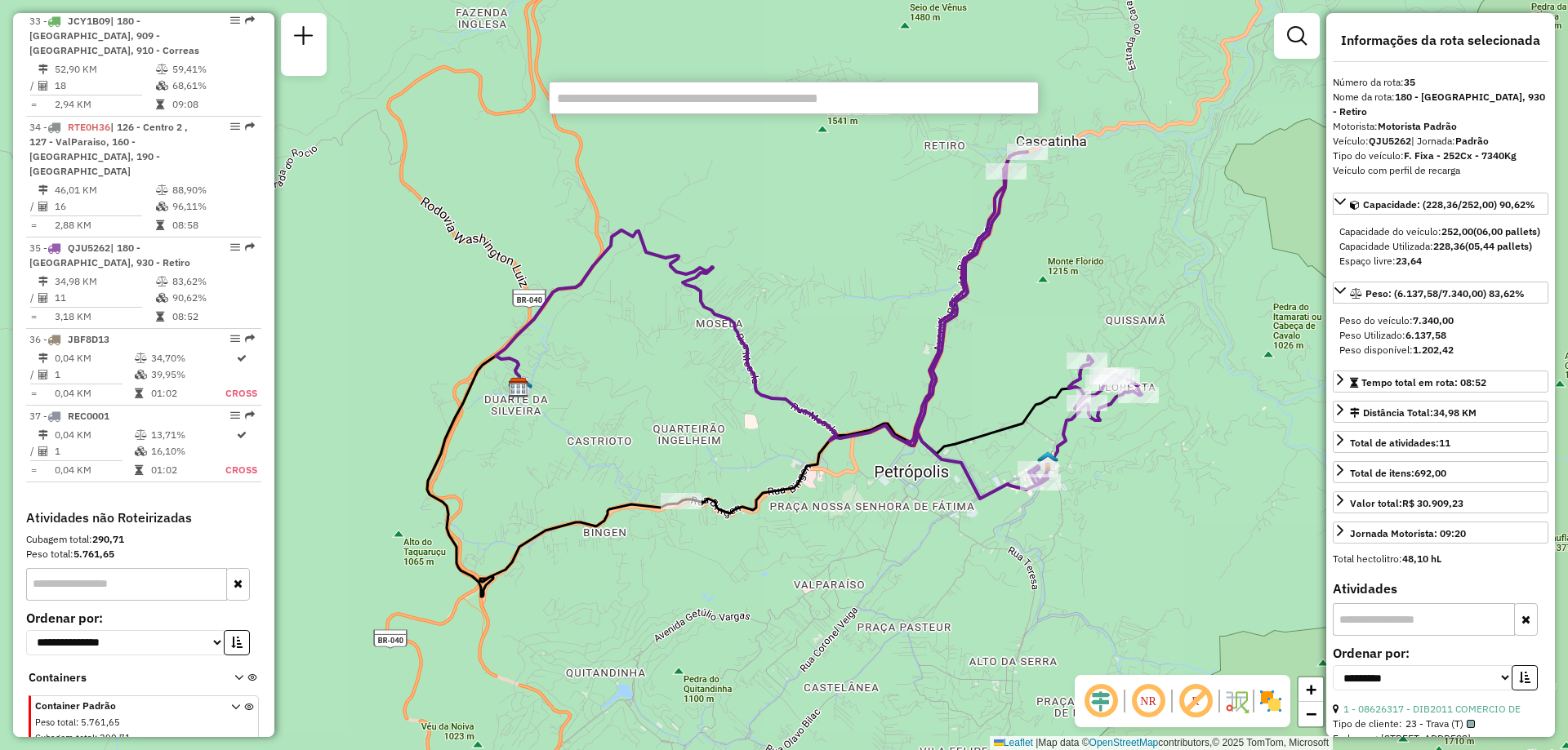
paste input "******"
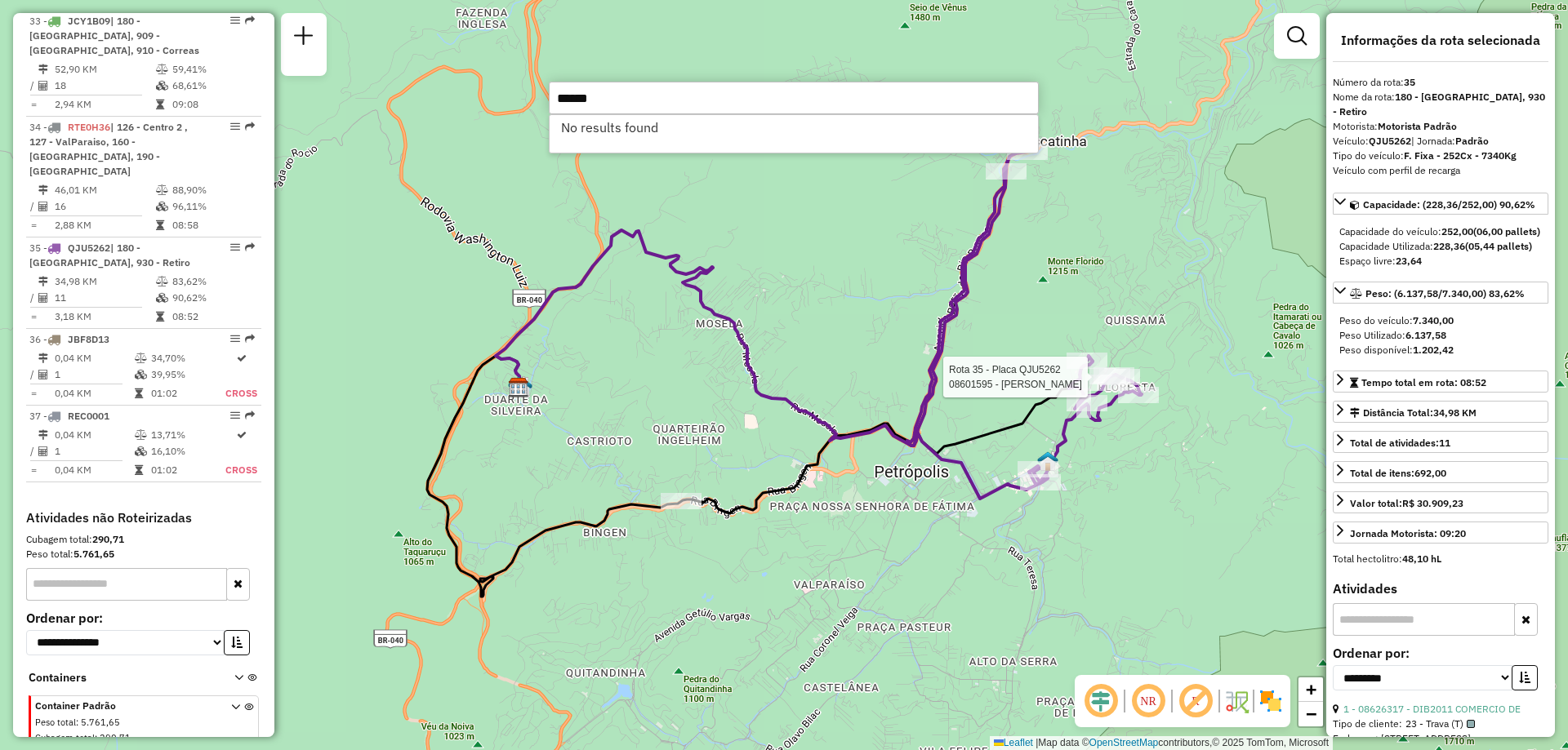
type input "******"
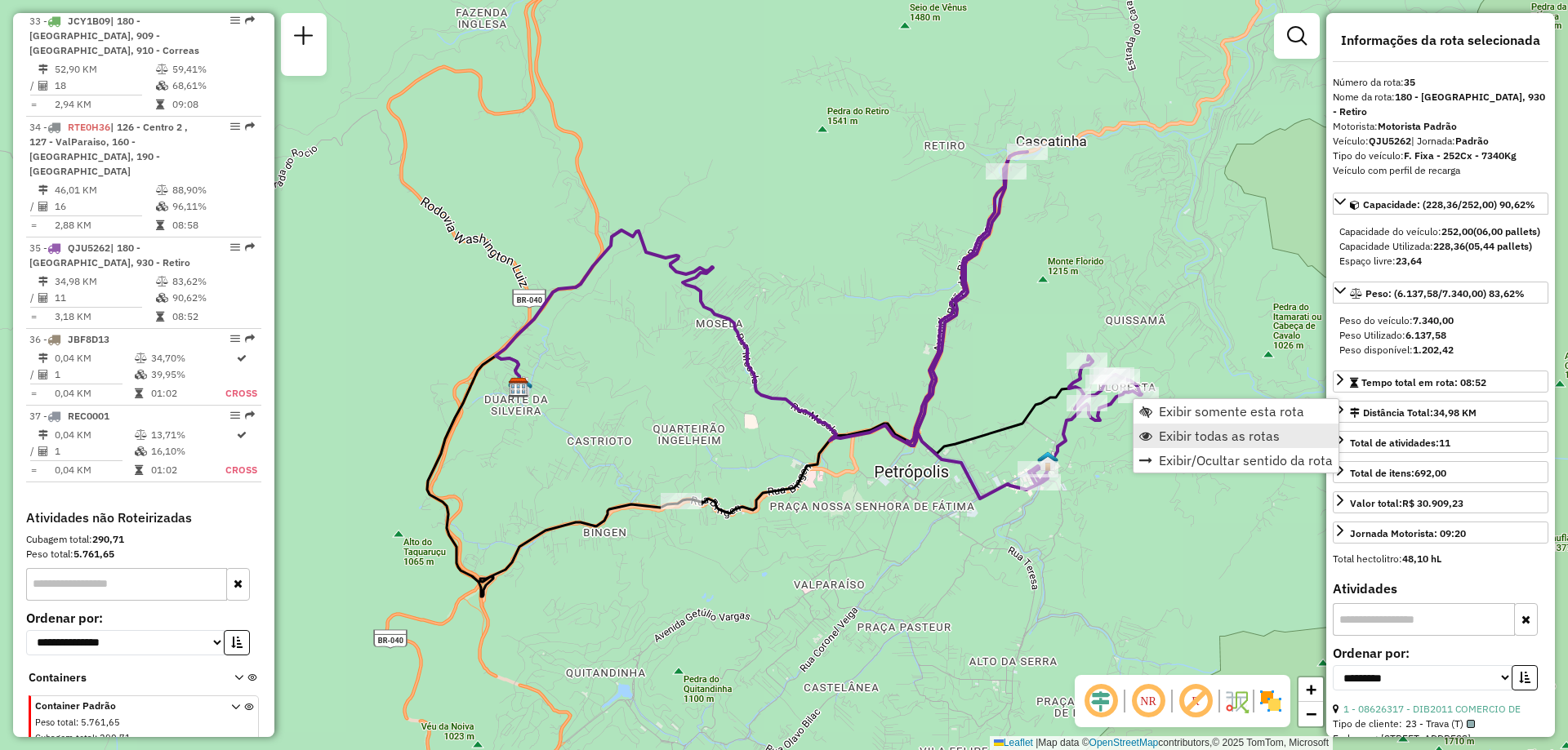
click at [1186, 444] on link "Exibir todas as rotas" at bounding box center [1236, 436] width 205 height 25
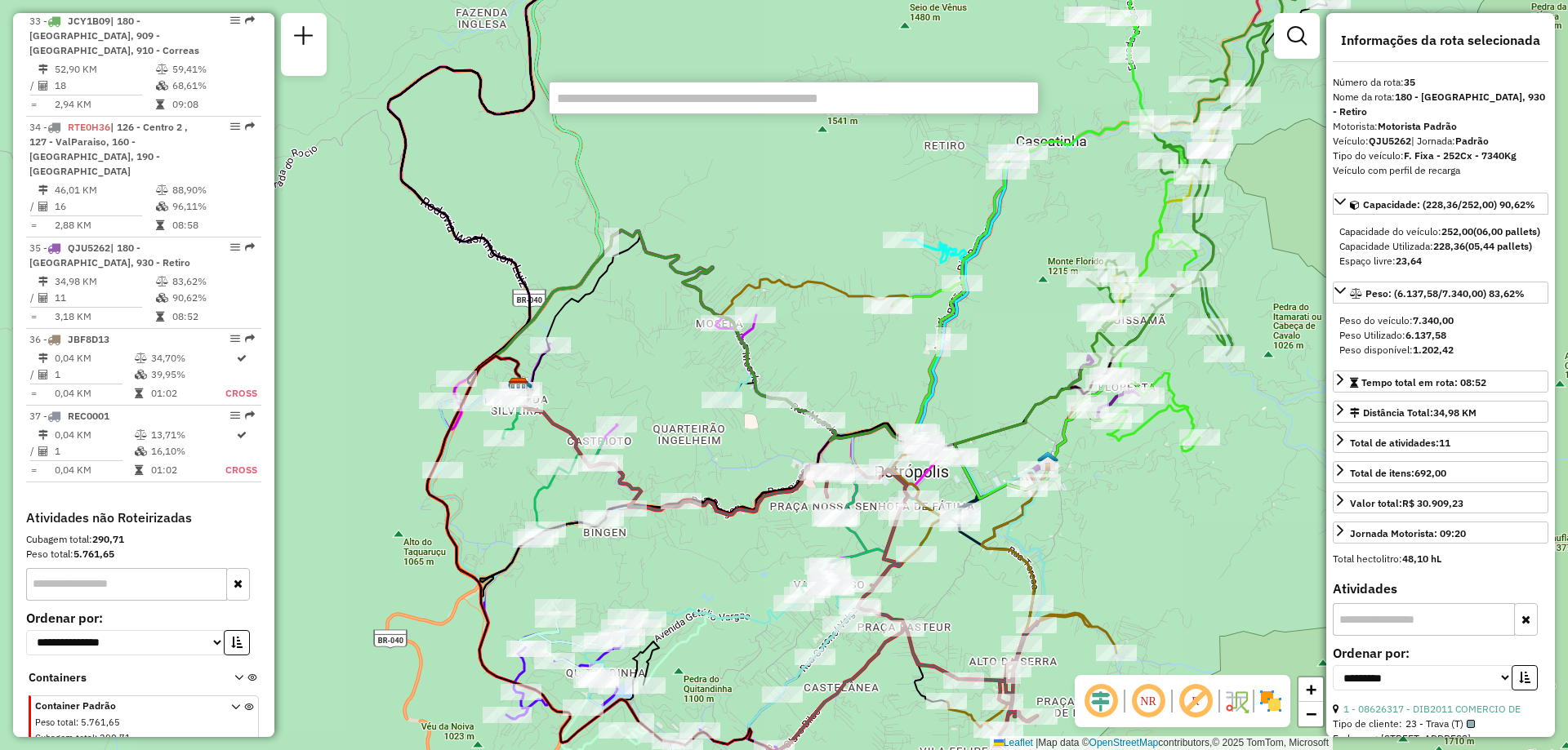
type input "******"
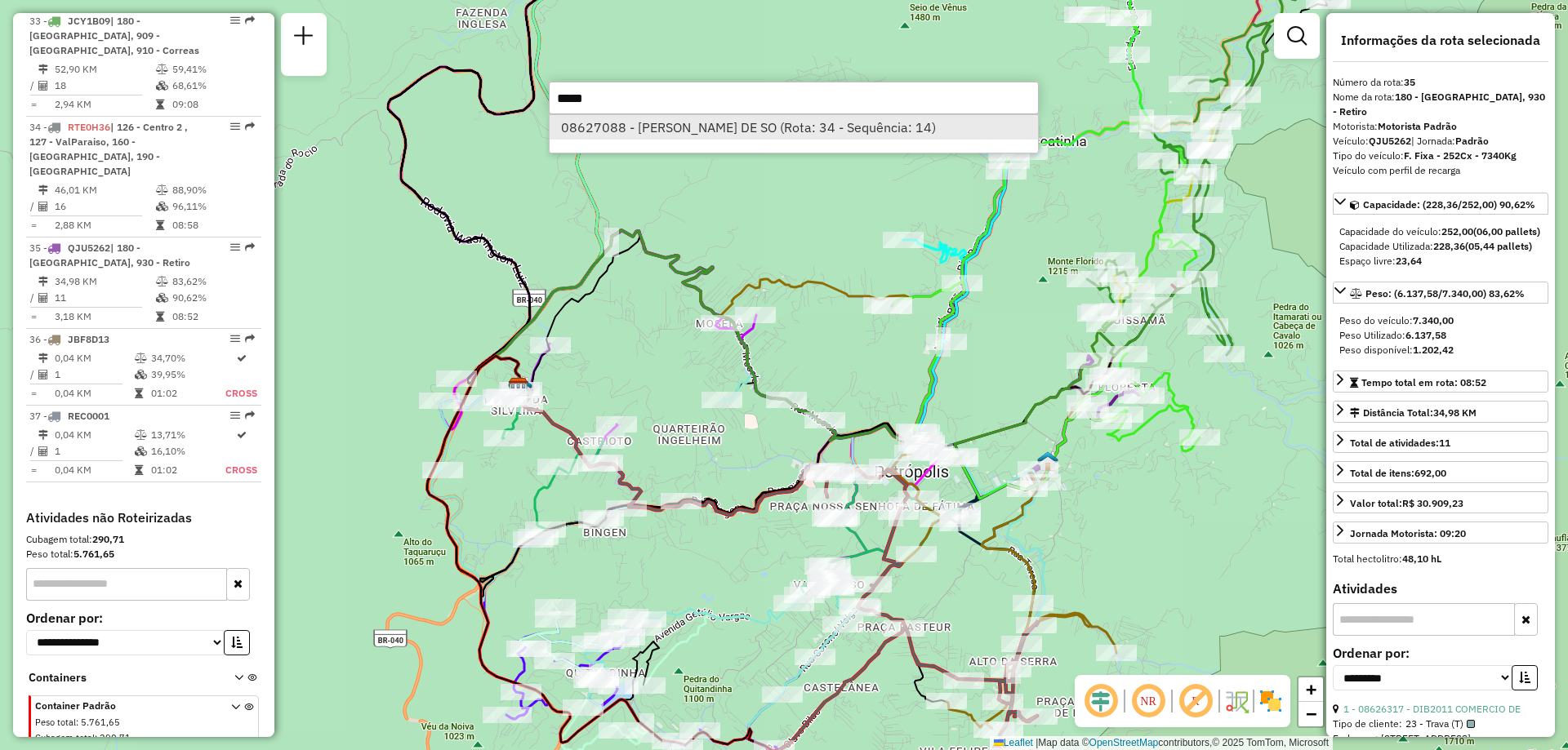
type input "*****"
click at [831, 133] on li "08627088 - ADEMIR PEREIRA DE SO (Rota: 34 - Sequência: 14)" at bounding box center [794, 127] width 489 height 25
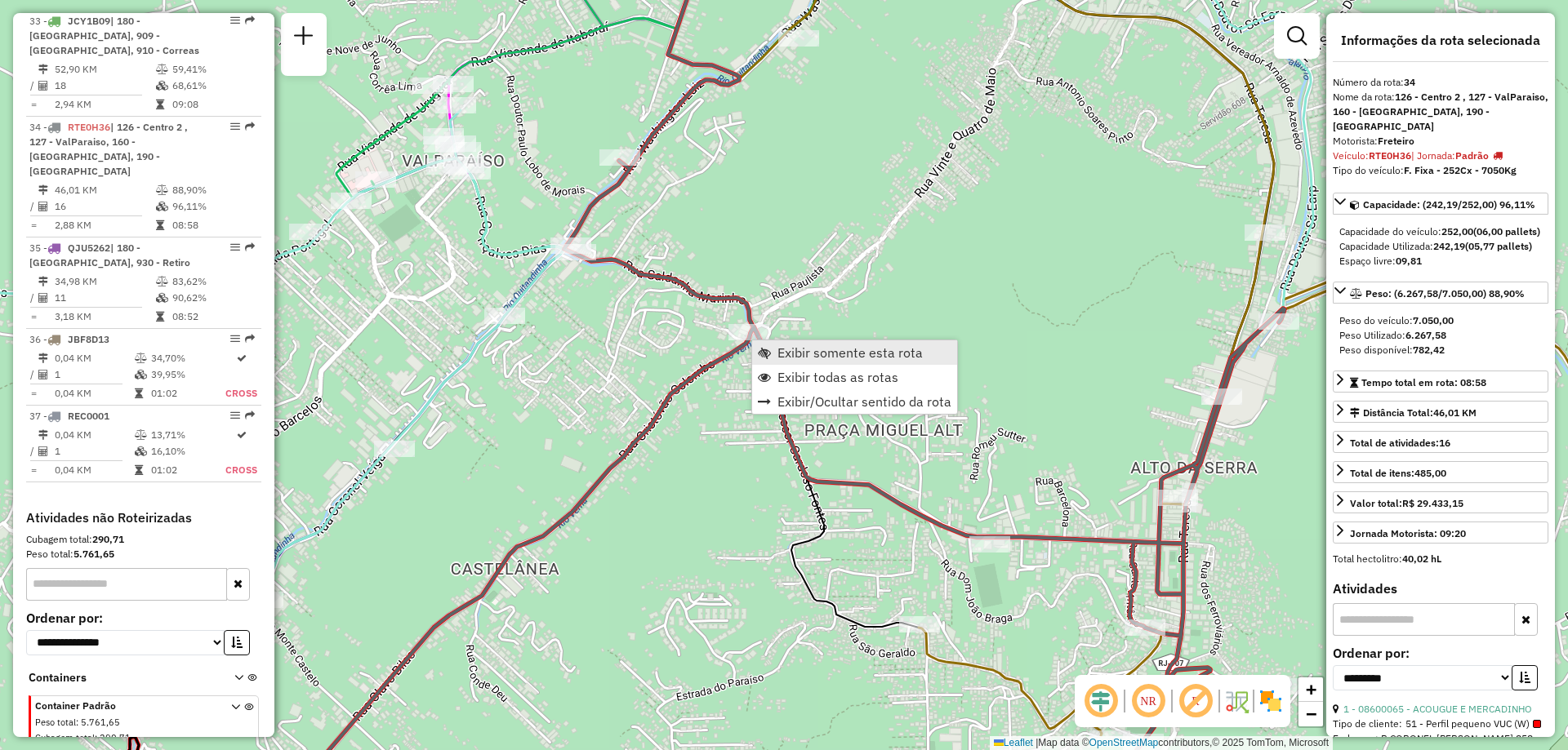
click at [790, 354] on span "Exibir somente esta rota" at bounding box center [850, 352] width 145 height 13
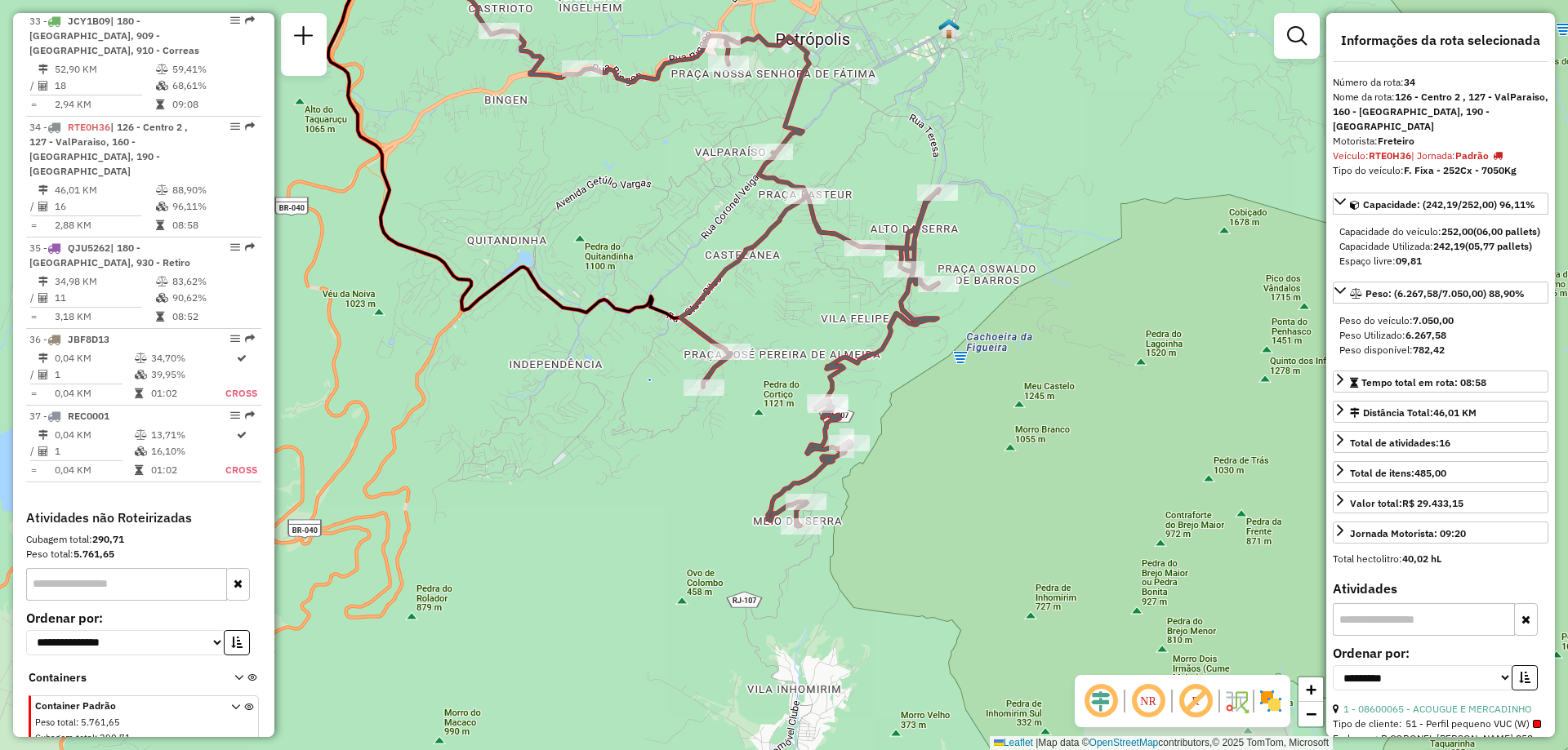
drag, startPoint x: 801, startPoint y: 367, endPoint x: 651, endPoint y: 217, distance: 212.1
click at [651, 217] on div "Janela de atendimento Grade de atendimento Capacidade Transportadoras Veículos …" at bounding box center [784, 375] width 1568 height 750
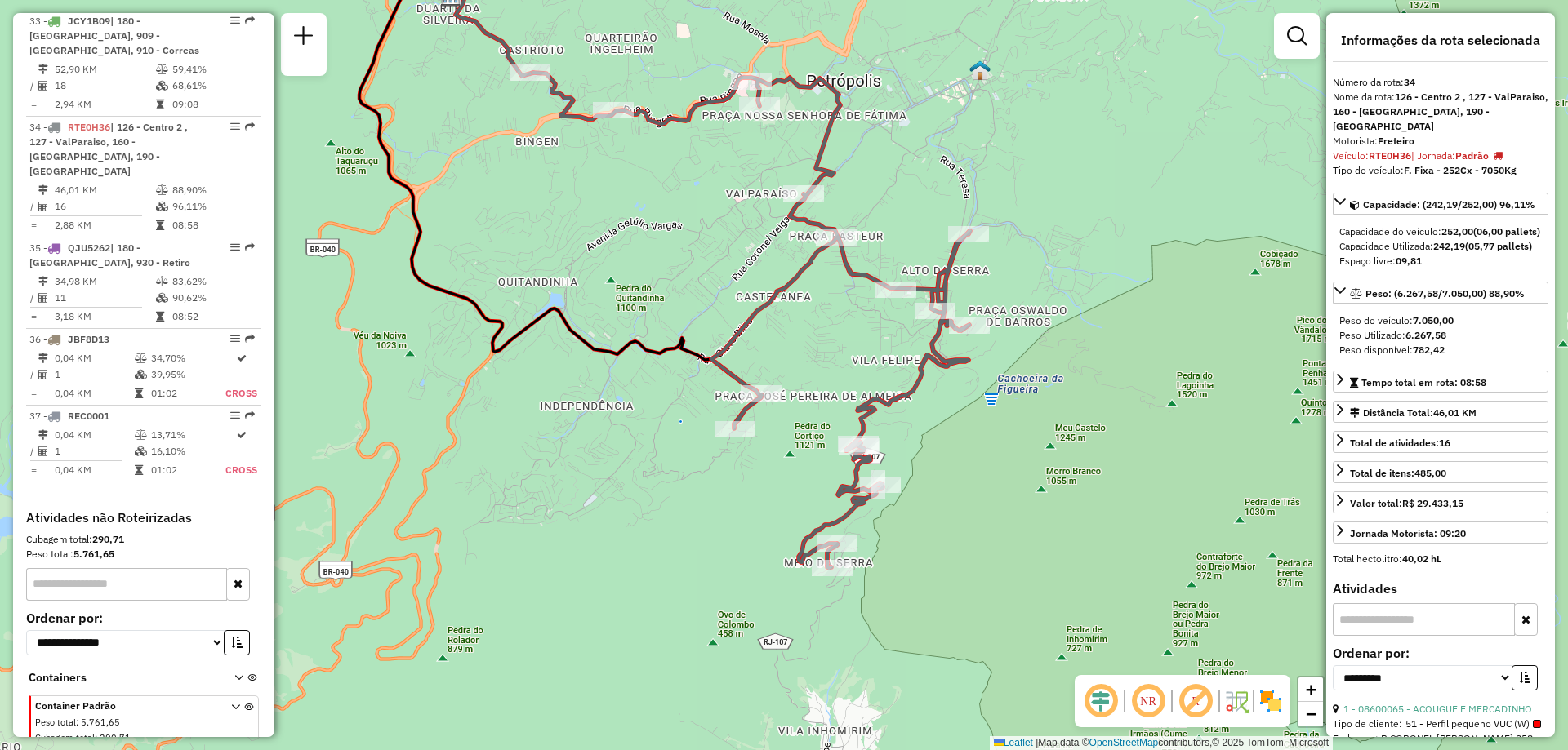
drag, startPoint x: 637, startPoint y: 192, endPoint x: 670, endPoint y: 234, distance: 53.4
click at [670, 234] on div "Janela de atendimento Grade de atendimento Capacidade Transportadoras Veículos …" at bounding box center [784, 375] width 1568 height 750
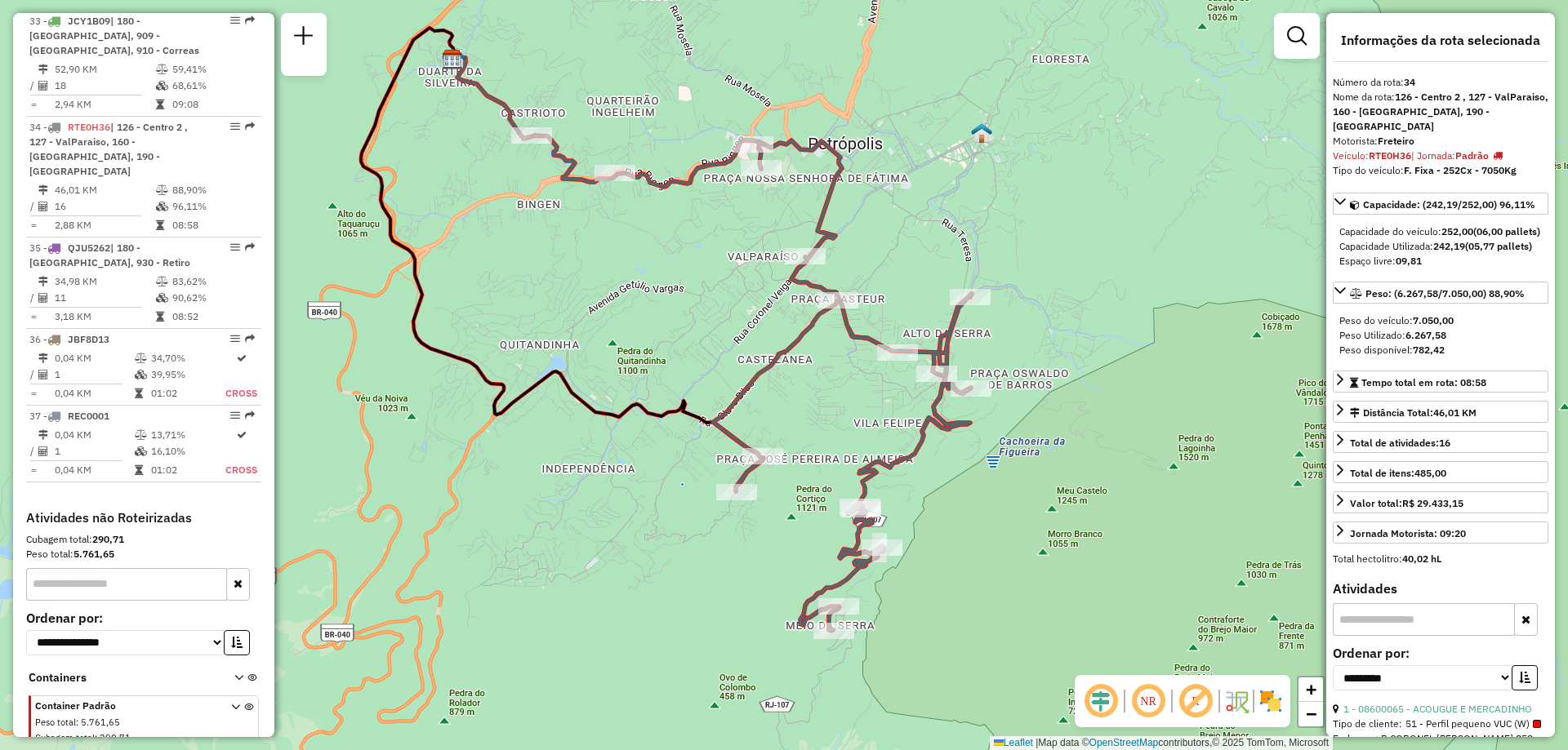
drag, startPoint x: 528, startPoint y: 543, endPoint x: 529, endPoint y: 605, distance: 62.0
click at [529, 605] on div "Janela de atendimento Grade de atendimento Capacidade Transportadoras Veículos …" at bounding box center [784, 375] width 1568 height 750
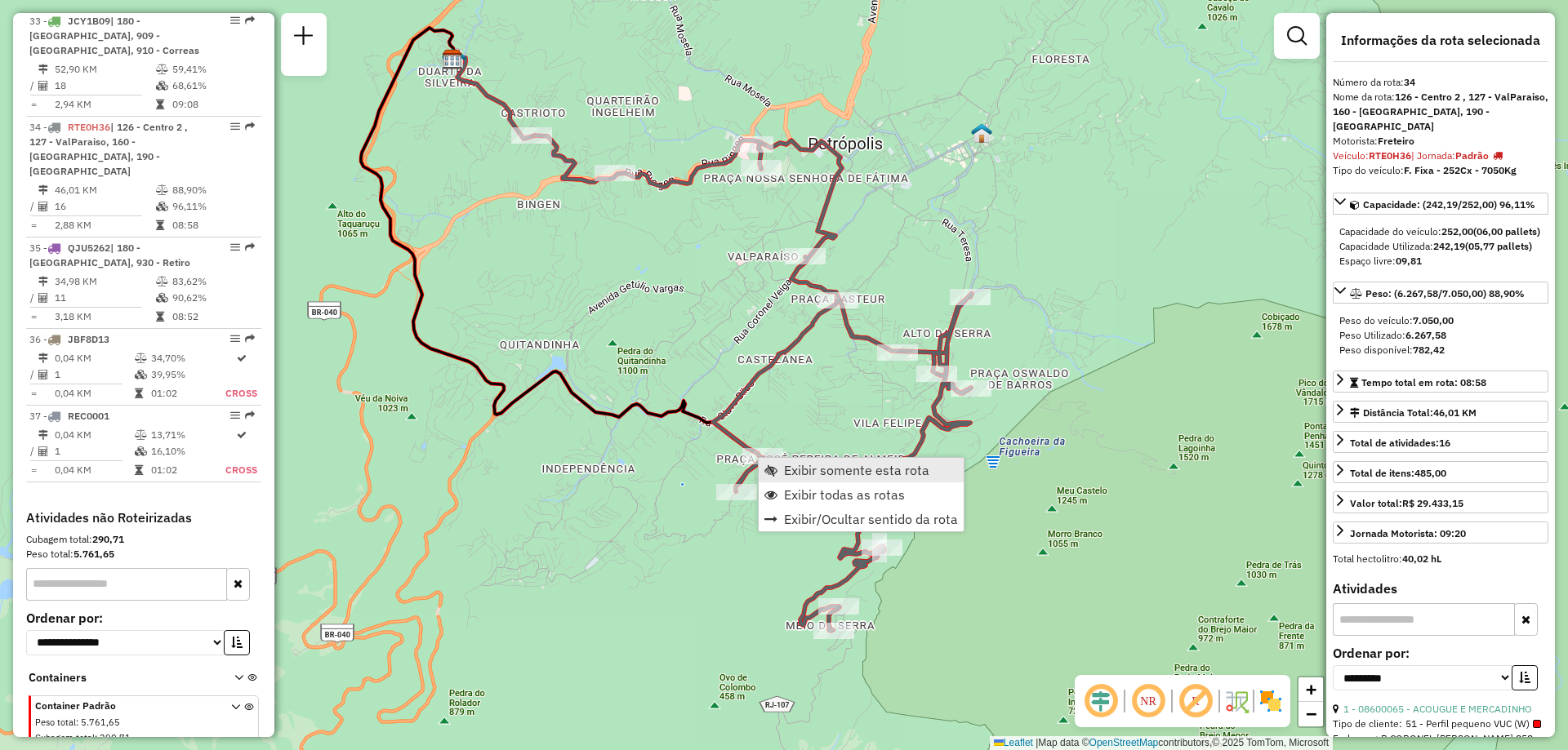
click at [796, 477] on span "Exibir somente esta rota" at bounding box center [856, 470] width 145 height 13
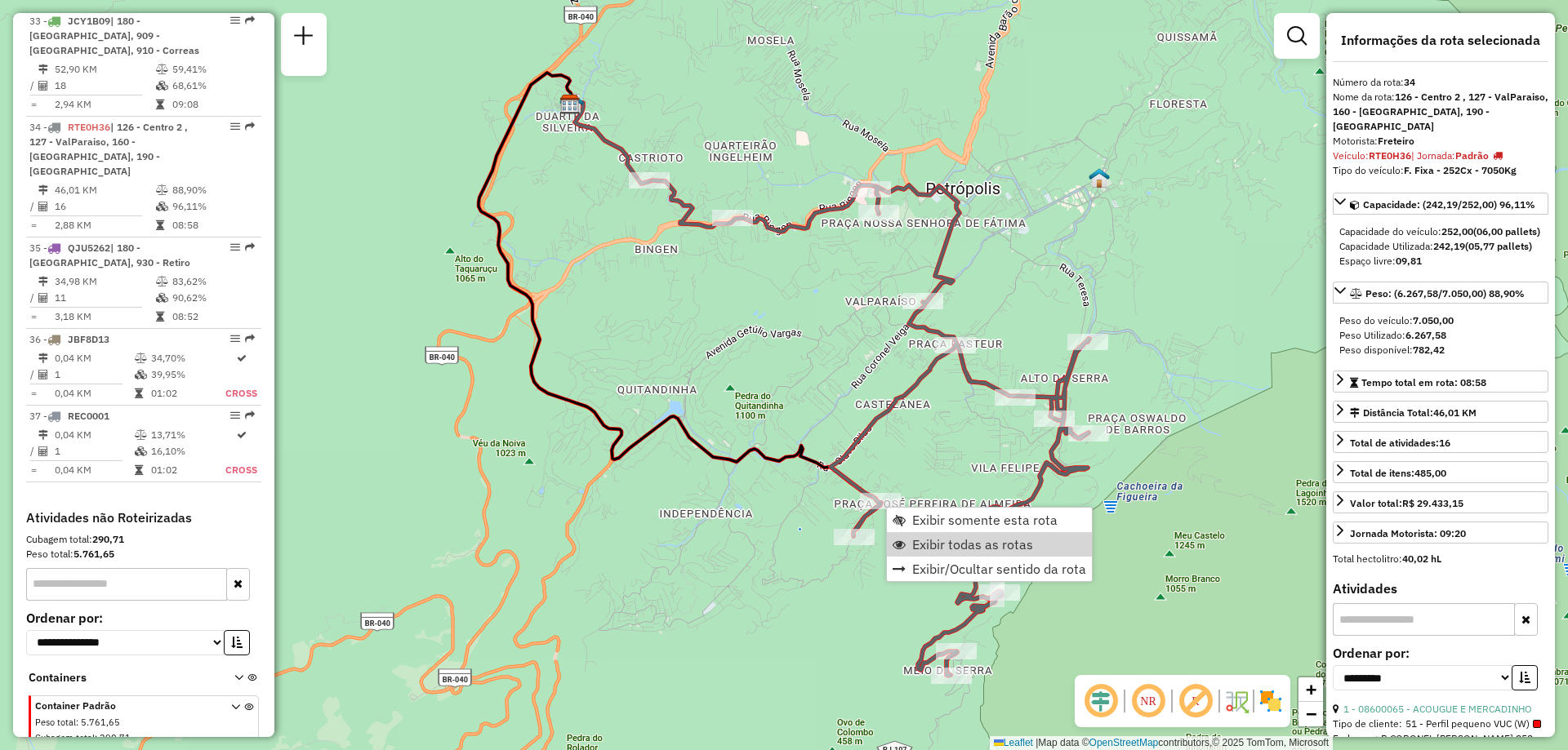
click at [931, 545] on span "Exibir todas as rotas" at bounding box center [972, 544] width 121 height 13
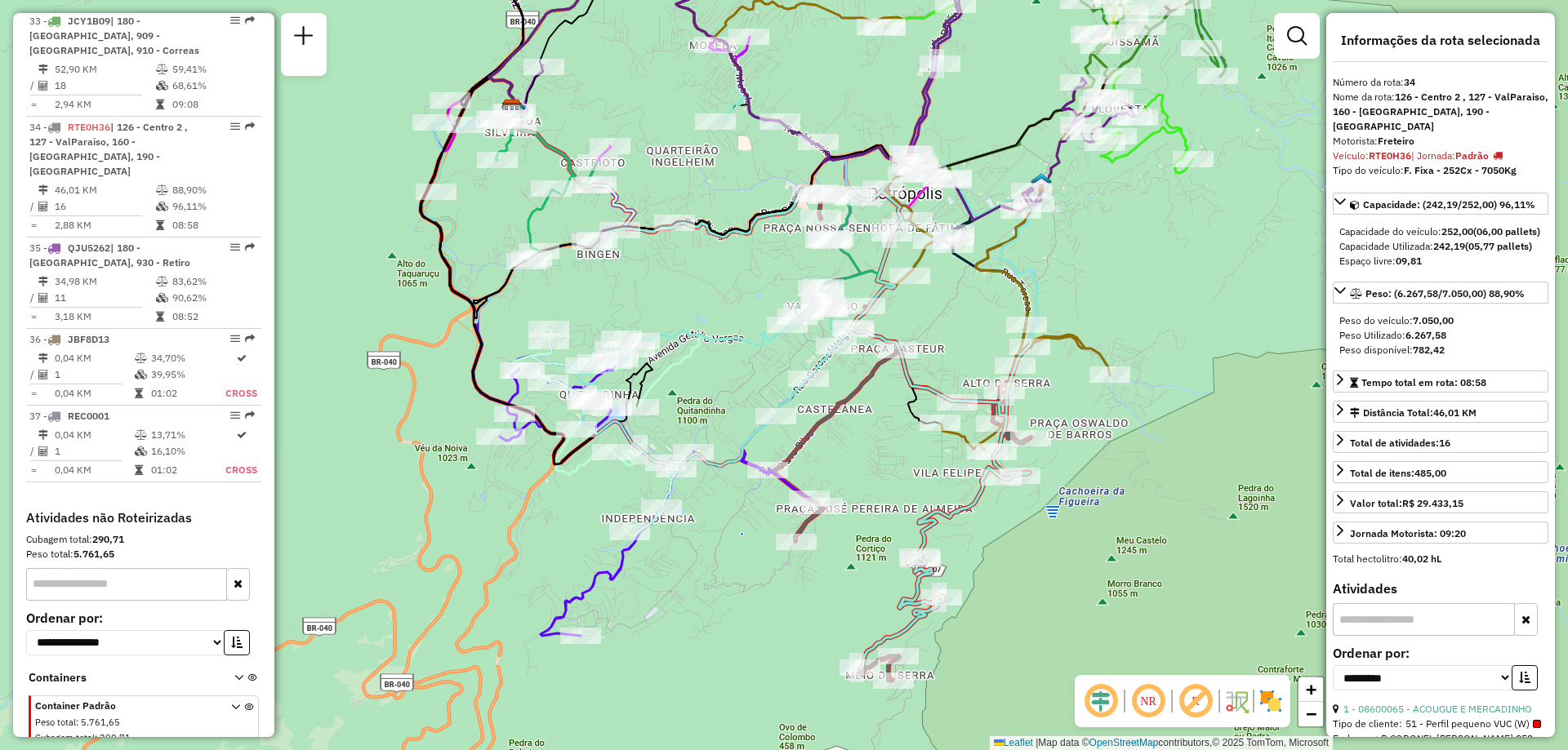
drag, startPoint x: 1192, startPoint y: 544, endPoint x: 1131, endPoint y: 549, distance: 61.2
click at [1131, 549] on div "Janela de atendimento Grade de atendimento Capacidade Transportadoras Veículos …" at bounding box center [784, 375] width 1568 height 750
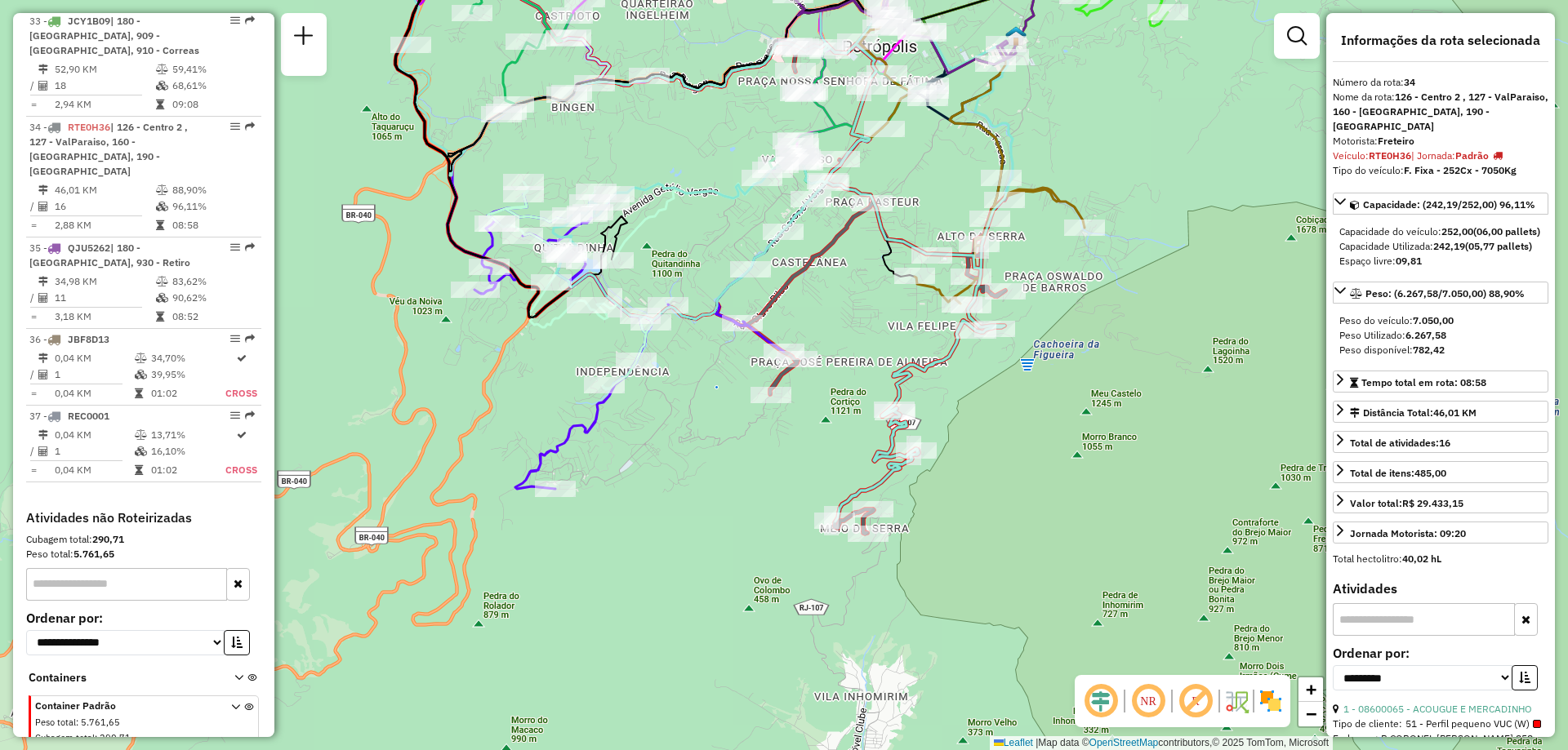
drag, startPoint x: 744, startPoint y: 676, endPoint x: 743, endPoint y: 522, distance: 154.0
click at [743, 522] on div "Janela de atendimento Grade de atendimento Capacidade Transportadoras Veículos …" at bounding box center [784, 375] width 1568 height 750
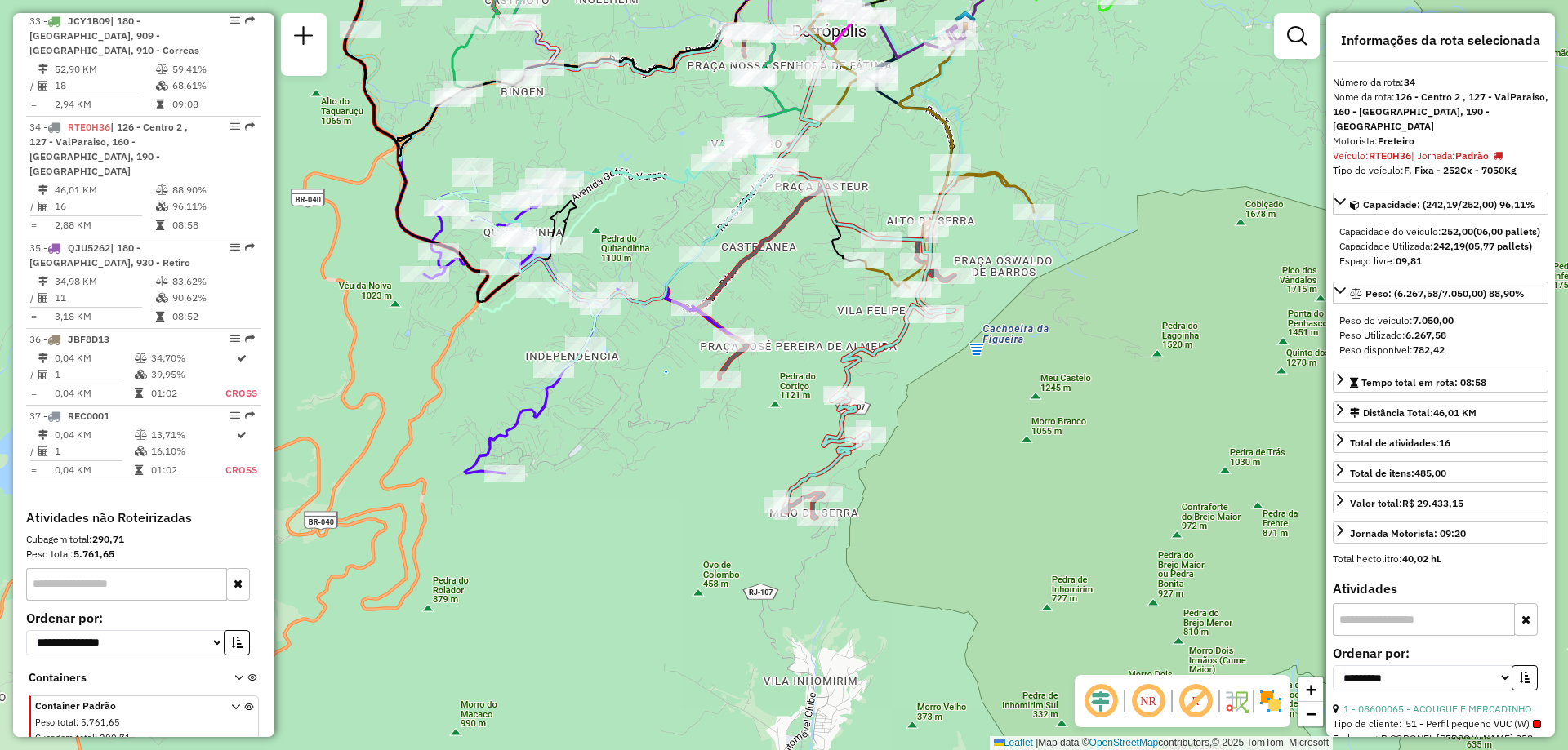
drag, startPoint x: 754, startPoint y: 471, endPoint x: 693, endPoint y: 462, distance: 61.7
click at [693, 462] on div "Janela de atendimento Grade de atendimento Capacidade Transportadoras Veículos …" at bounding box center [784, 375] width 1568 height 750
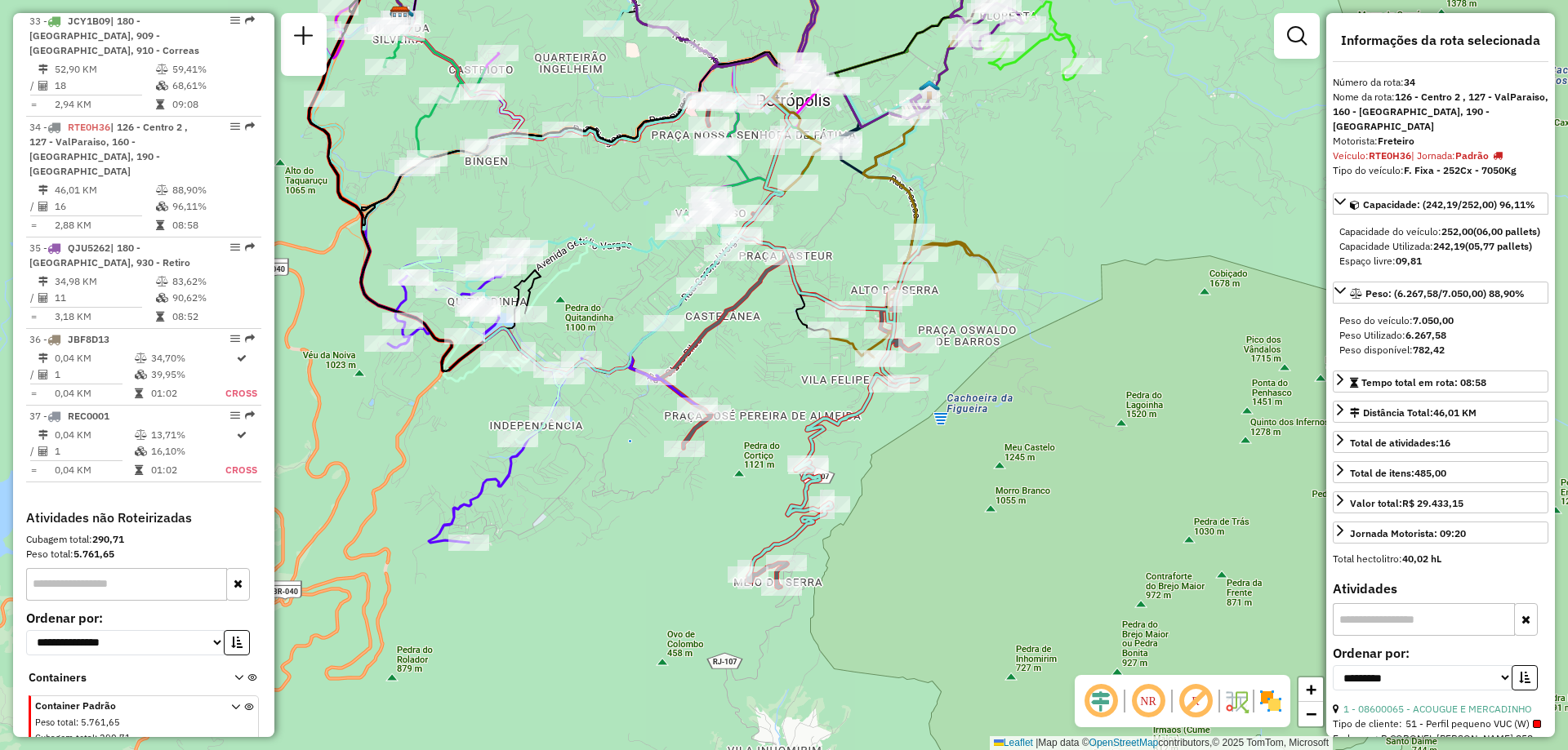
drag, startPoint x: 976, startPoint y: 237, endPoint x: 941, endPoint y: 307, distance: 78.3
click at [941, 307] on div "Janela de atendimento Grade de atendimento Capacidade Transportadoras Veículos …" at bounding box center [784, 375] width 1568 height 750
click at [511, 667] on div "Janela de atendimento Grade de atendimento Capacidade Transportadoras Veículos …" at bounding box center [784, 375] width 1568 height 750
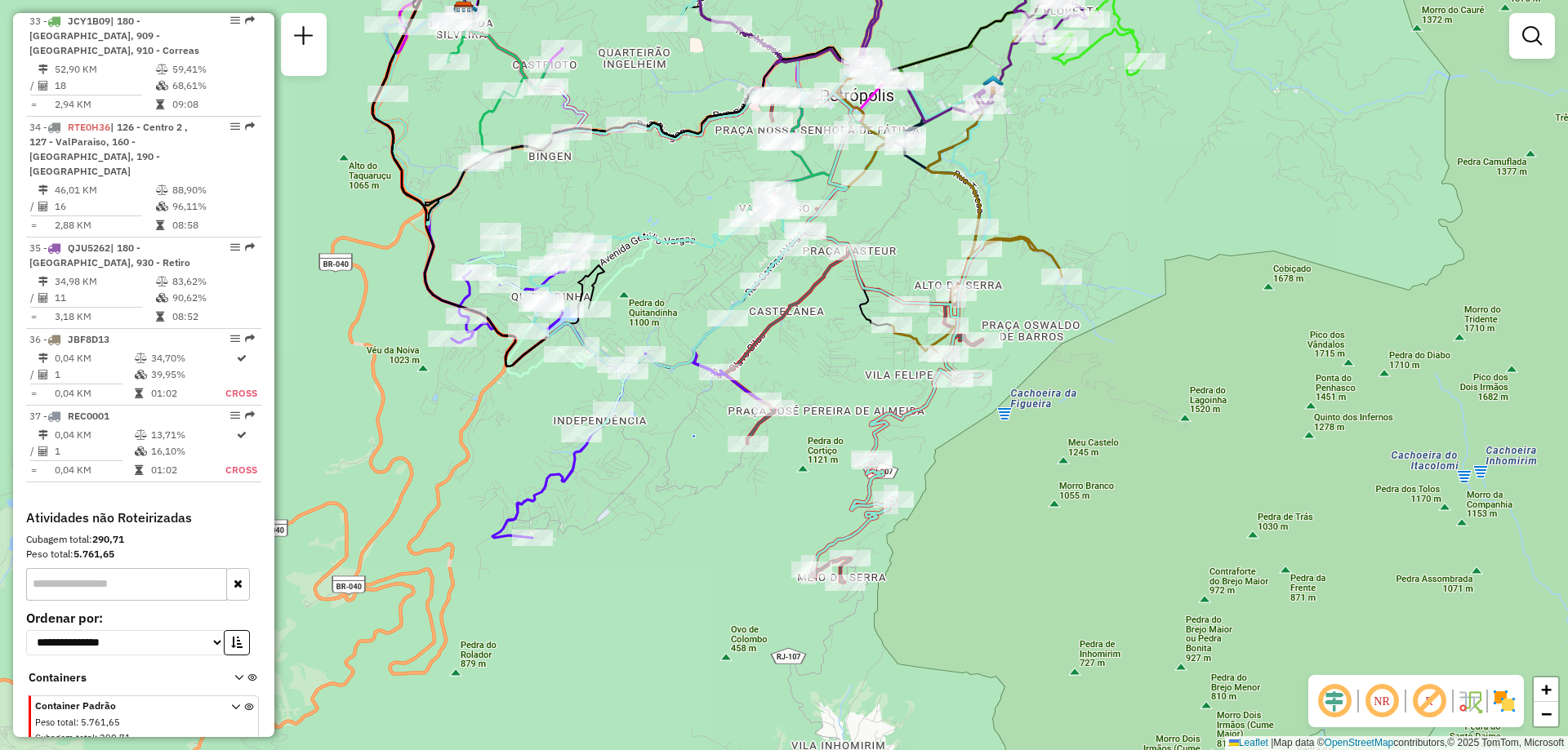
drag, startPoint x: 465, startPoint y: 450, endPoint x: 529, endPoint y: 444, distance: 64.3
click at [529, 444] on div "Janela de atendimento Grade de atendimento Capacidade Transportadoras Veículos …" at bounding box center [784, 375] width 1568 height 750
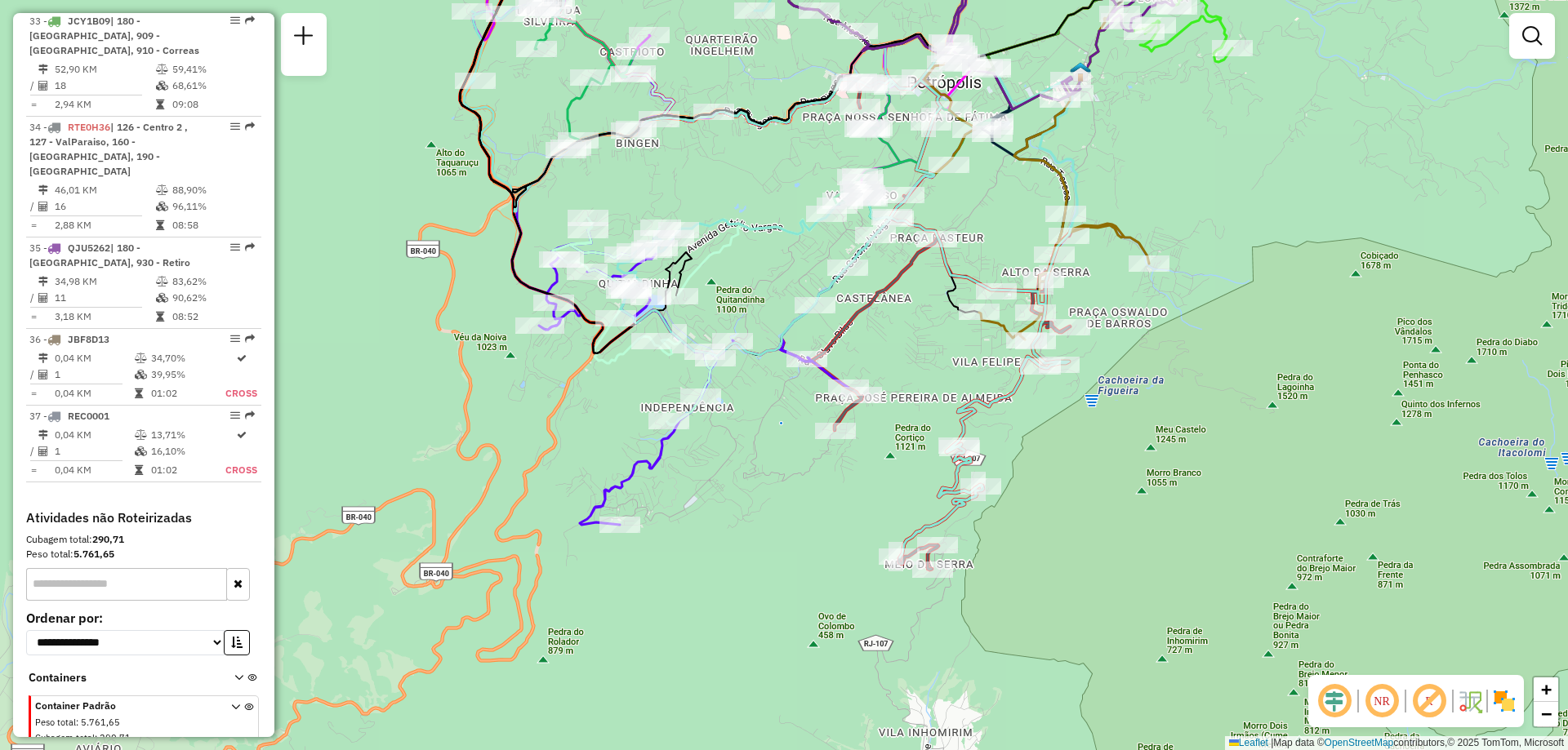
drag, startPoint x: 634, startPoint y: 497, endPoint x: 721, endPoint y: 484, distance: 88.0
click at [721, 484] on div "Janela de atendimento Grade de atendimento Capacidade Transportadoras Veículos …" at bounding box center [784, 375] width 1568 height 750
click at [710, 608] on div "Janela de atendimento Grade de atendimento Capacidade Transportadoras Veículos …" at bounding box center [784, 375] width 1568 height 750
select select "**********"
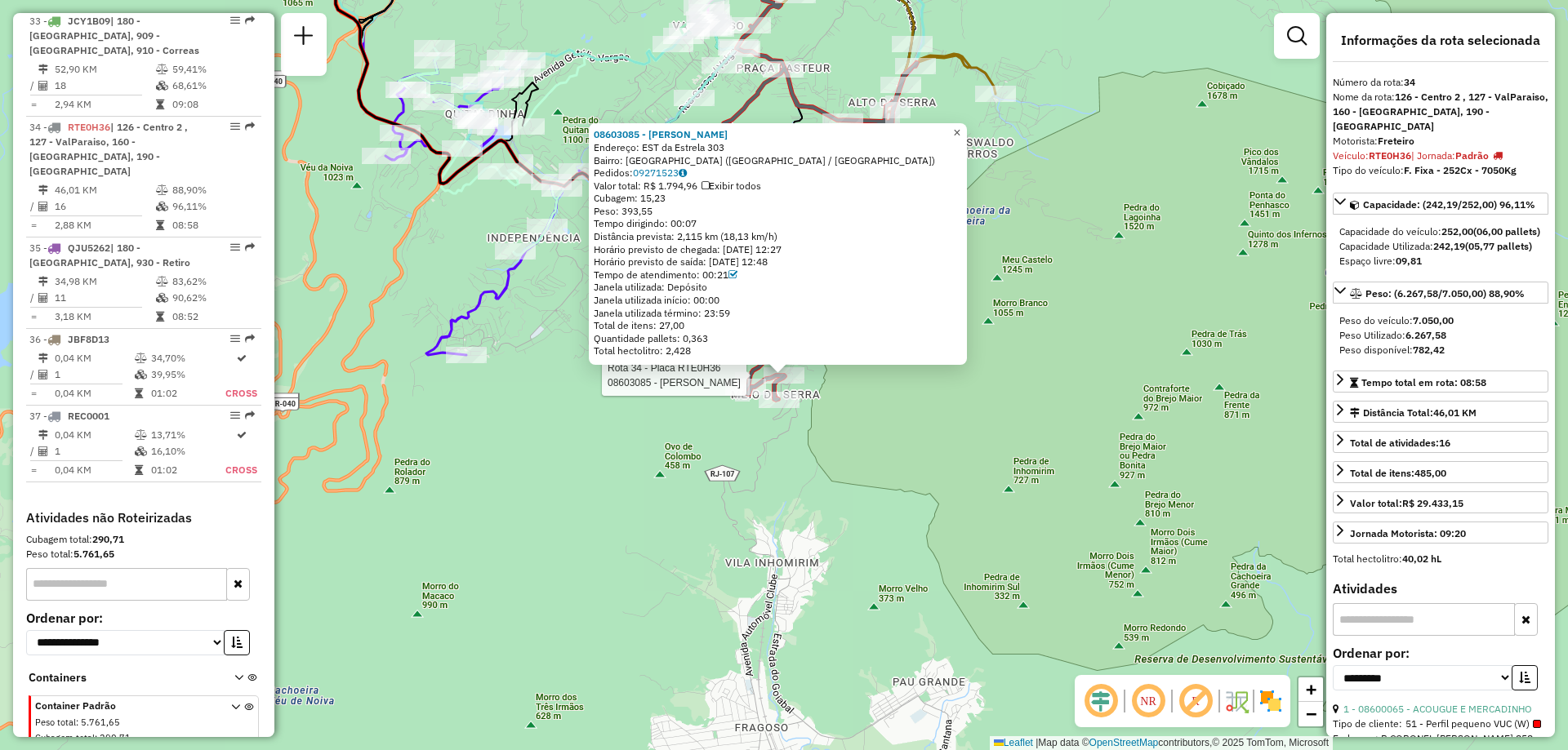
click at [960, 131] on span "×" at bounding box center [956, 133] width 8 height 14
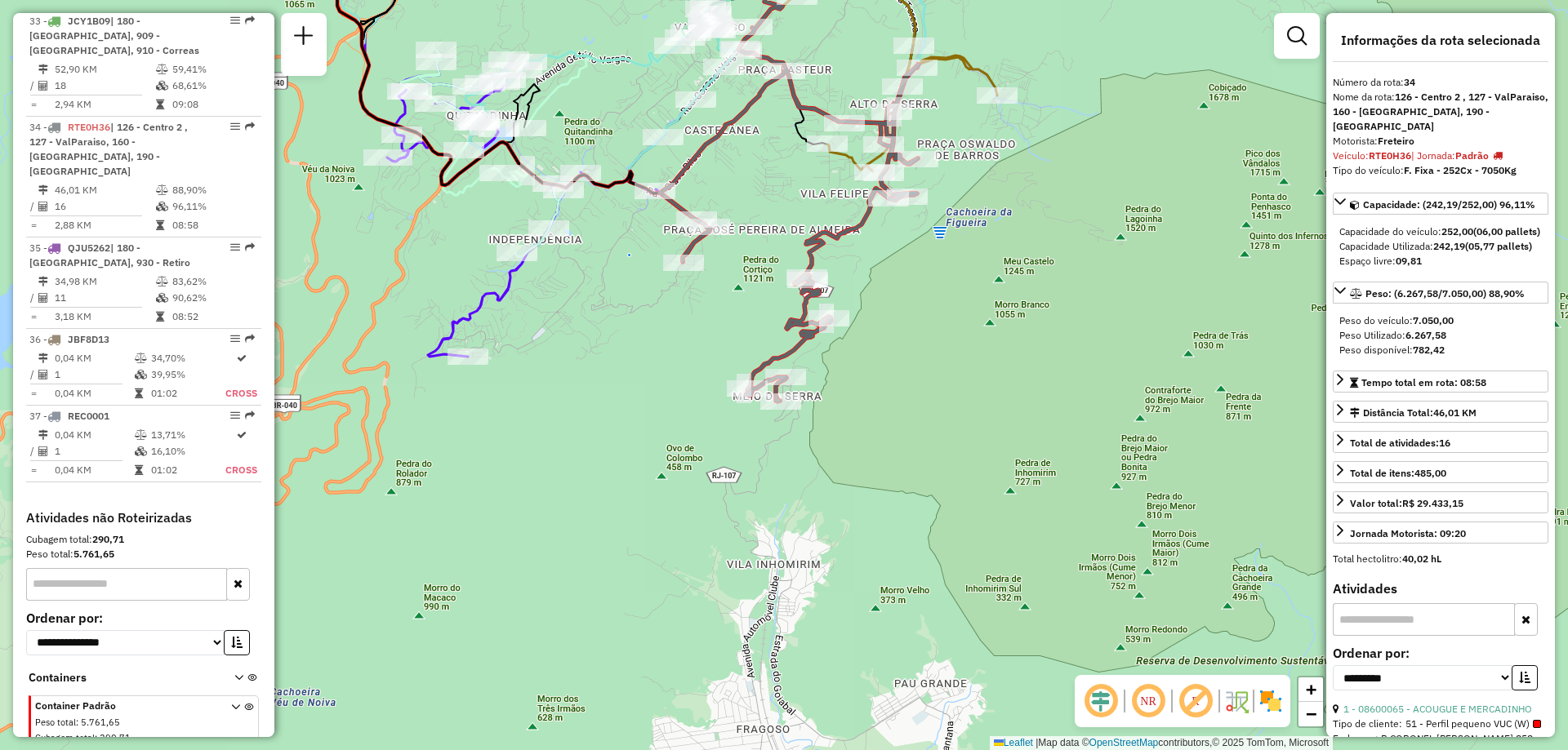
drag, startPoint x: 914, startPoint y: 370, endPoint x: 991, endPoint y: 413, distance: 88.2
click at [991, 413] on div "Janela de atendimento Grade de atendimento Capacidade Transportadoras Veículos …" at bounding box center [784, 375] width 1568 height 750
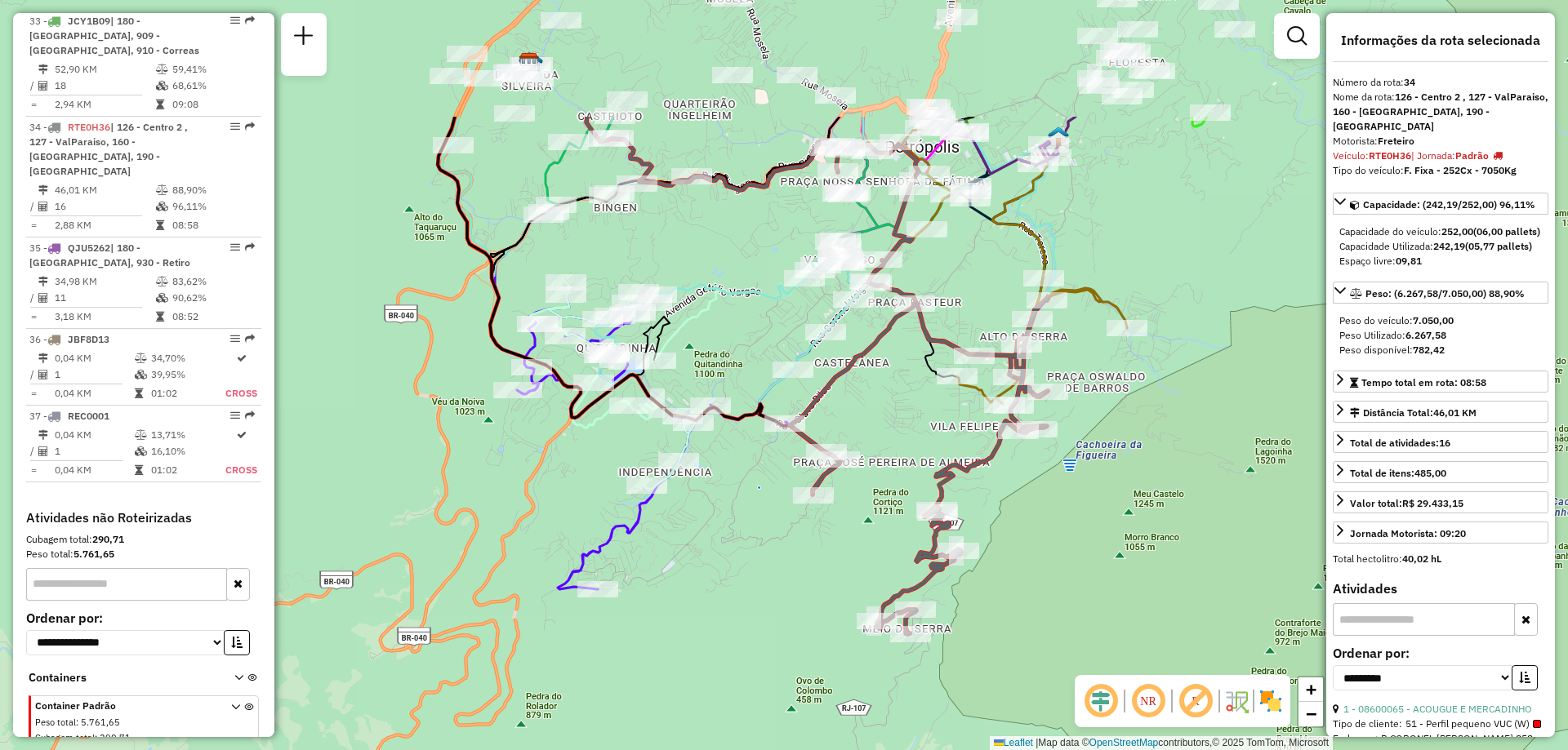
drag, startPoint x: 826, startPoint y: 229, endPoint x: 882, endPoint y: 421, distance: 200.0
click at [882, 421] on div "Janela de atendimento Grade de atendimento Capacidade Transportadoras Veículos …" at bounding box center [784, 375] width 1568 height 750
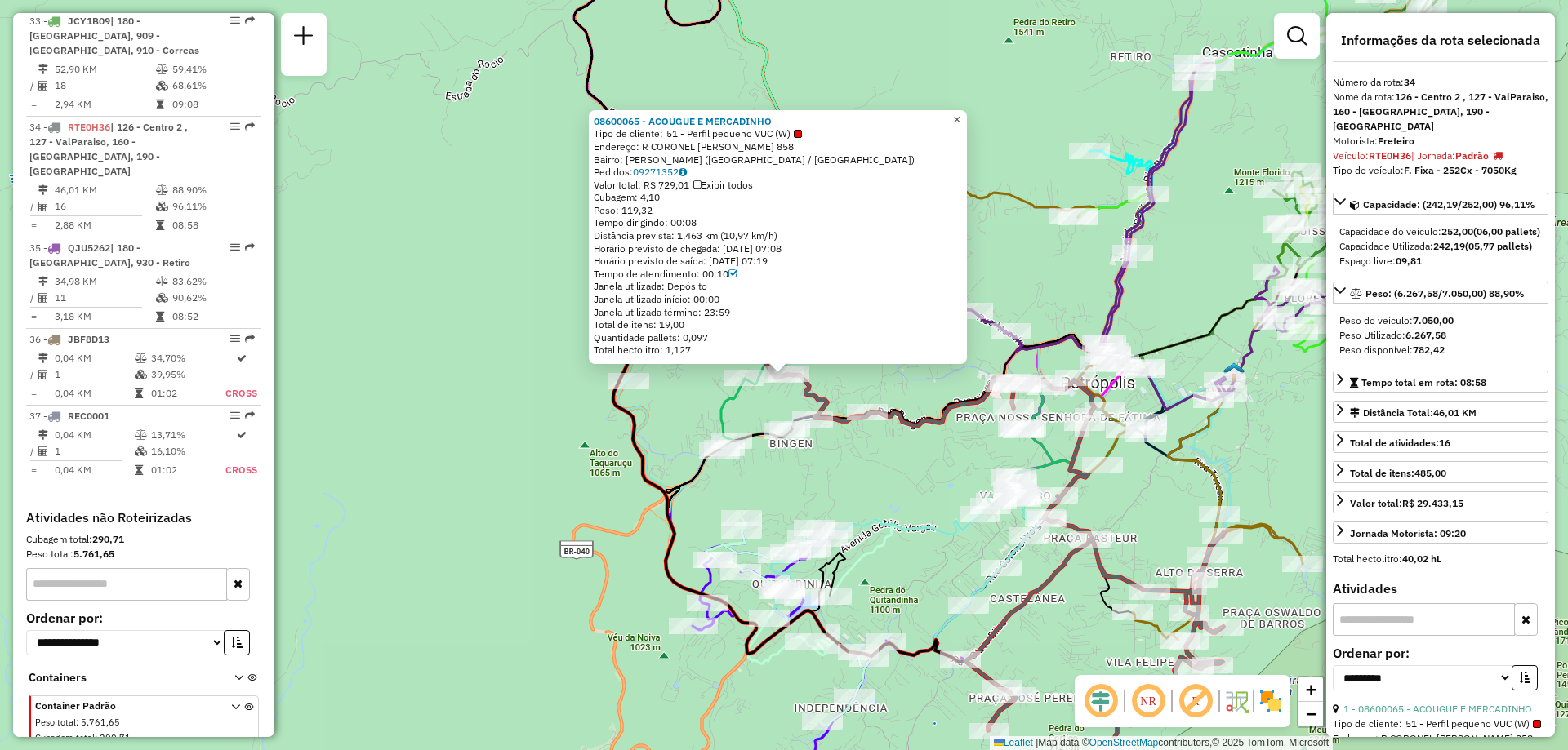
click at [960, 116] on span "×" at bounding box center [956, 120] width 8 height 14
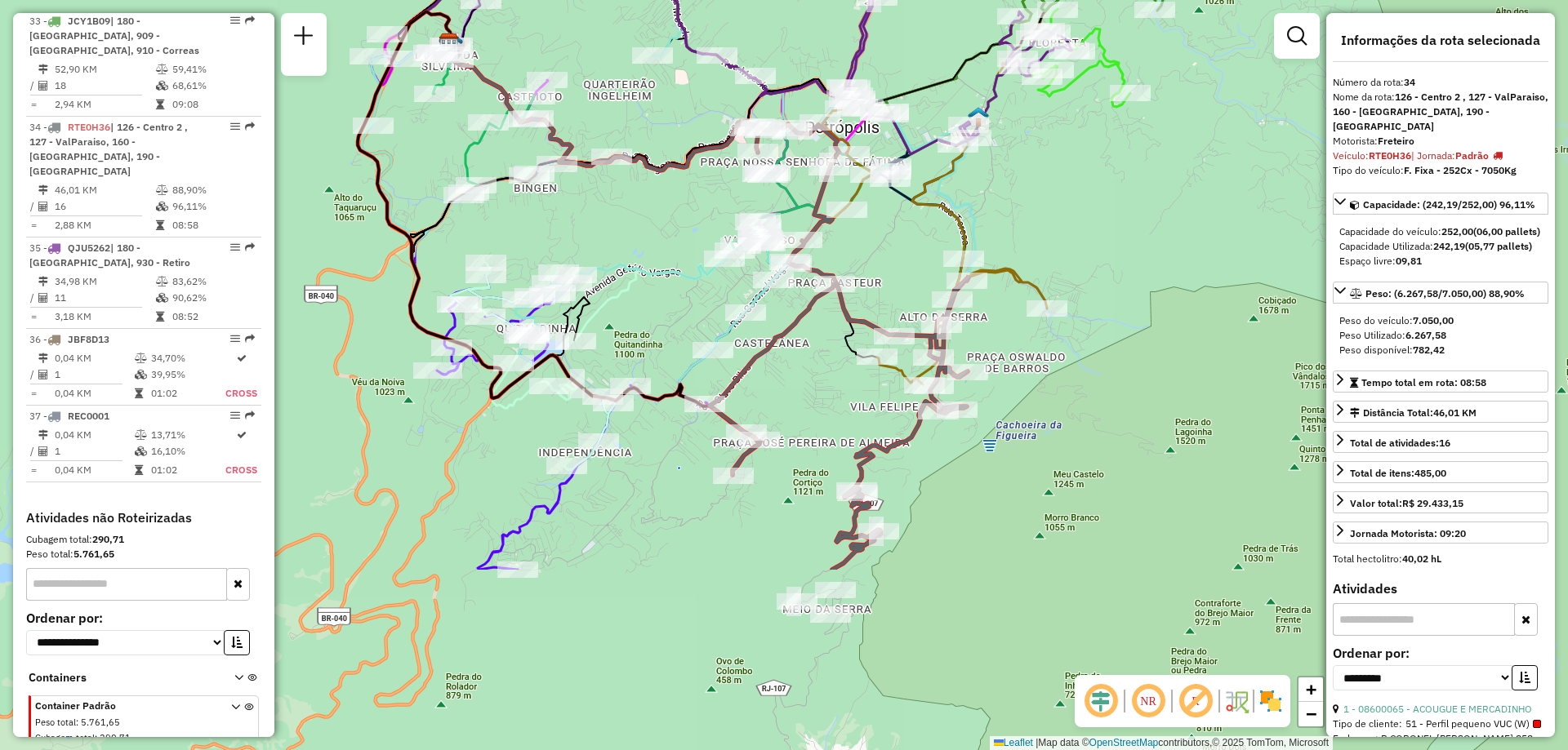
drag, startPoint x: 913, startPoint y: 504, endPoint x: 658, endPoint y: 248, distance: 361.3
click at [658, 248] on div "Janela de atendimento Grade de atendimento Capacidade Transportadoras Veículos …" at bounding box center [784, 375] width 1568 height 750
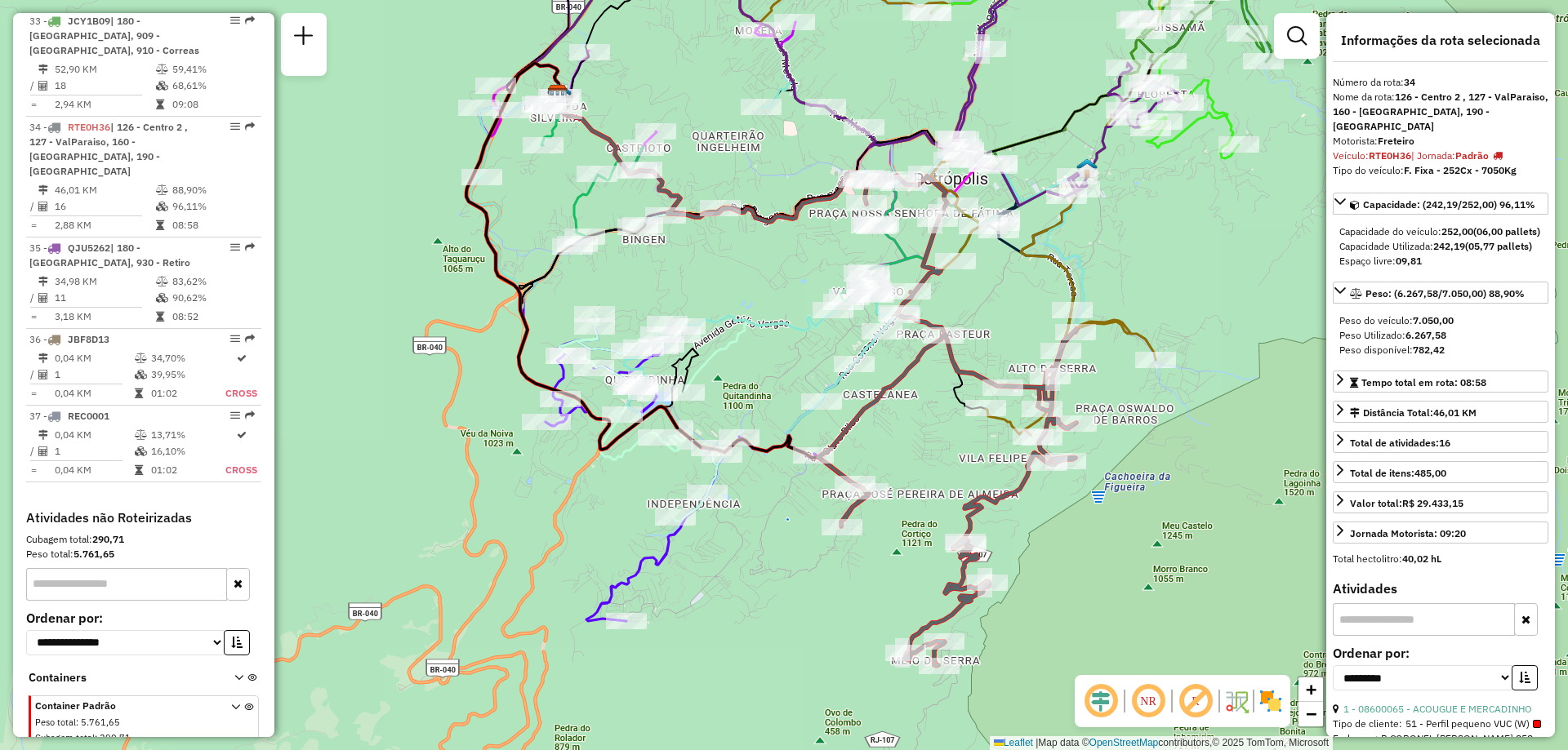
drag, startPoint x: 1070, startPoint y: 187, endPoint x: 1179, endPoint y: 239, distance: 120.8
click at [1179, 239] on div "Janela de atendimento Grade de atendimento Capacidade Transportadoras Veículos …" at bounding box center [784, 375] width 1568 height 750
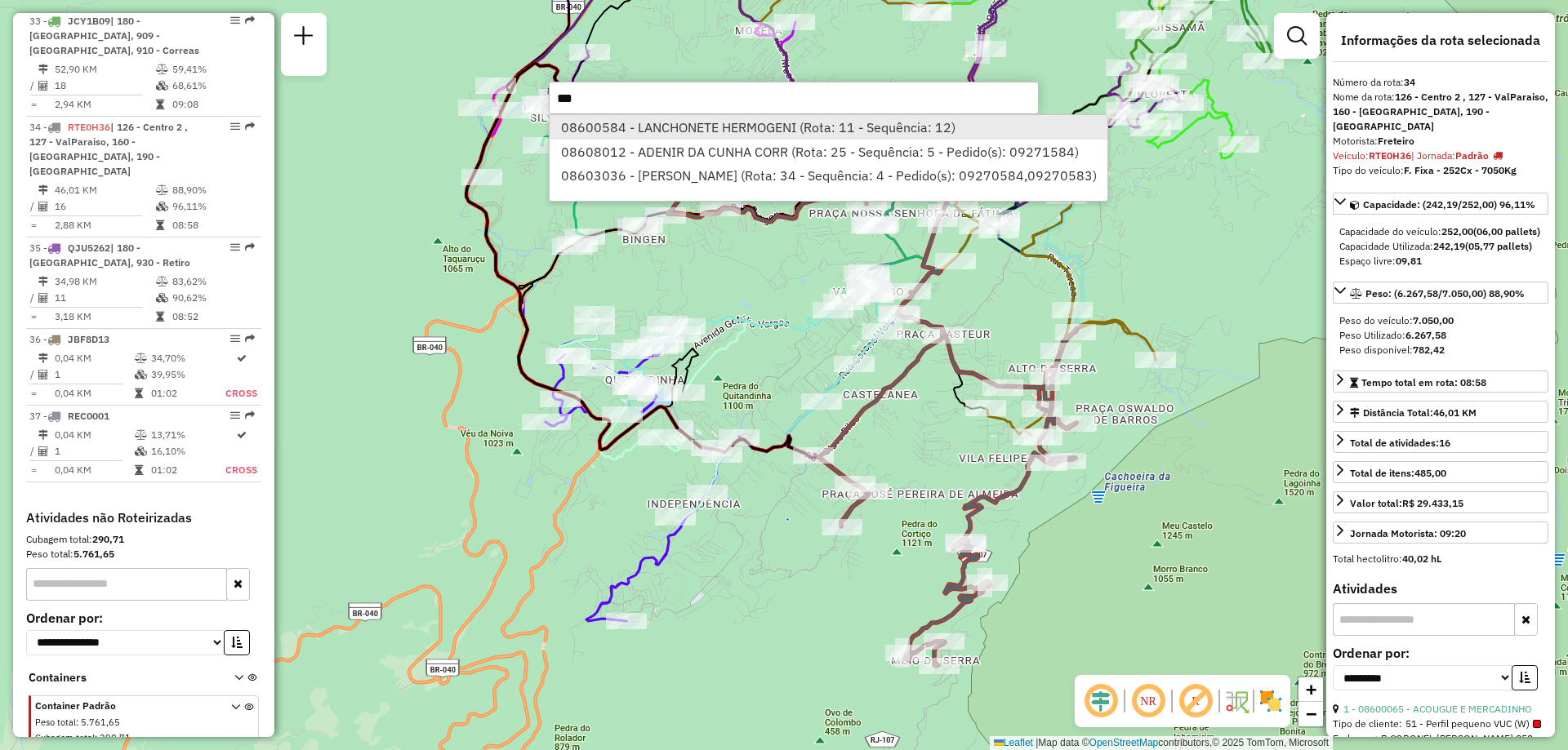
type input "***"
click at [709, 125] on li "08600584 - LANCHONETE HERMOGENI (Rota: 11 - Sequência: 12)" at bounding box center [829, 127] width 558 height 25
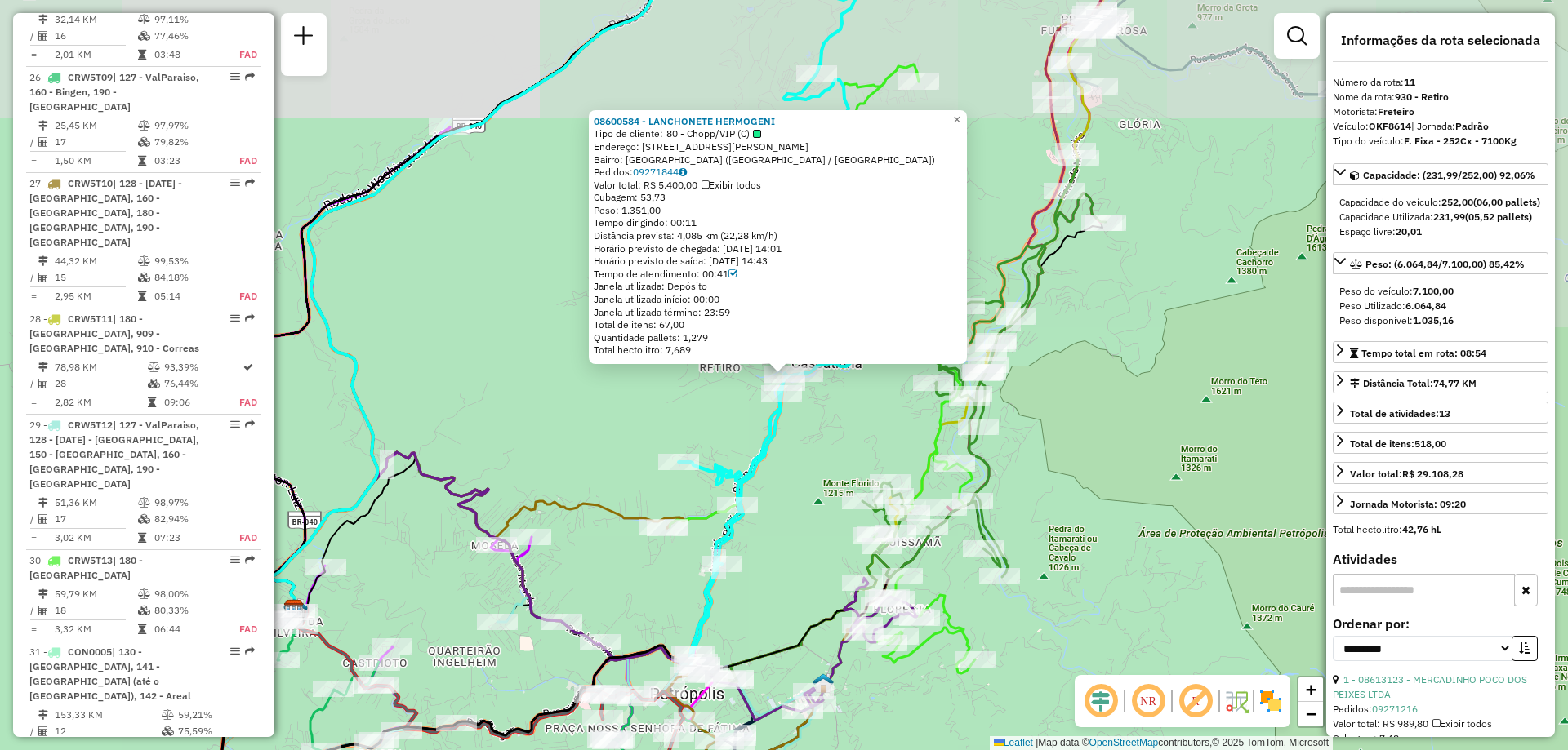
scroll to position [1545, 0]
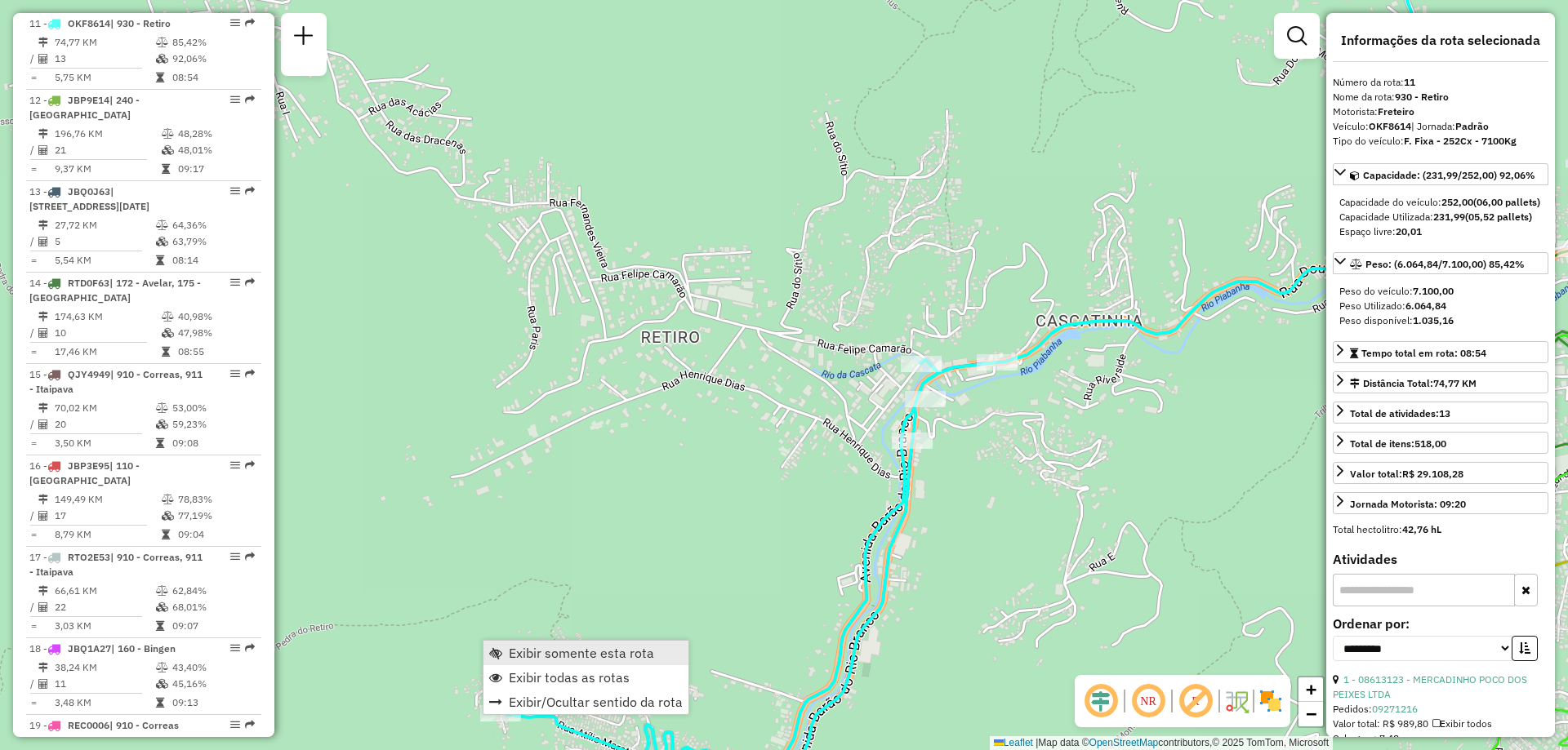
click at [518, 654] on span "Exibir somente esta rota" at bounding box center [581, 652] width 145 height 13
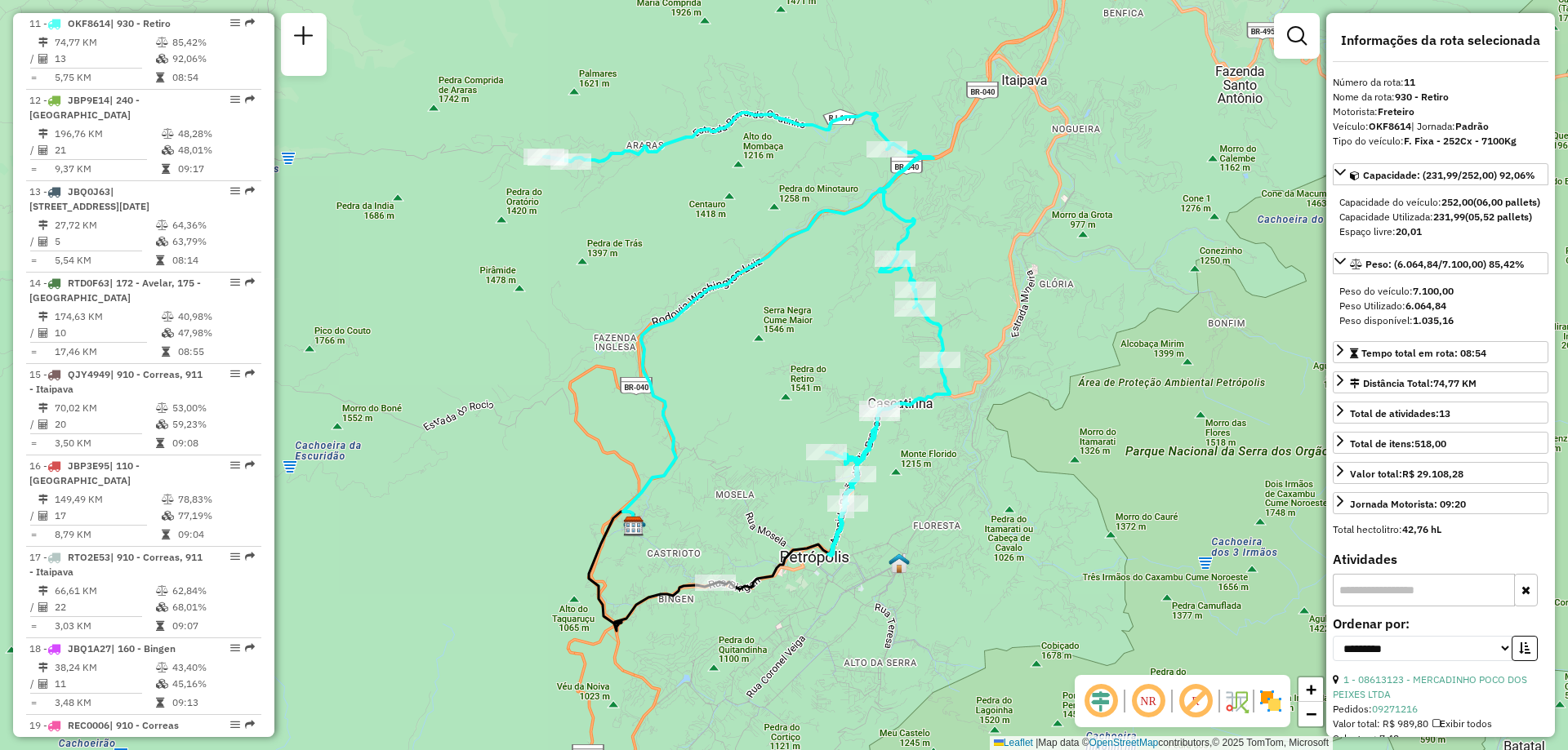
drag, startPoint x: 791, startPoint y: 426, endPoint x: 751, endPoint y: 422, distance: 40.2
click at [751, 422] on div "Janela de atendimento Grade de atendimento Capacidade Transportadoras Veículos …" at bounding box center [784, 375] width 1568 height 750
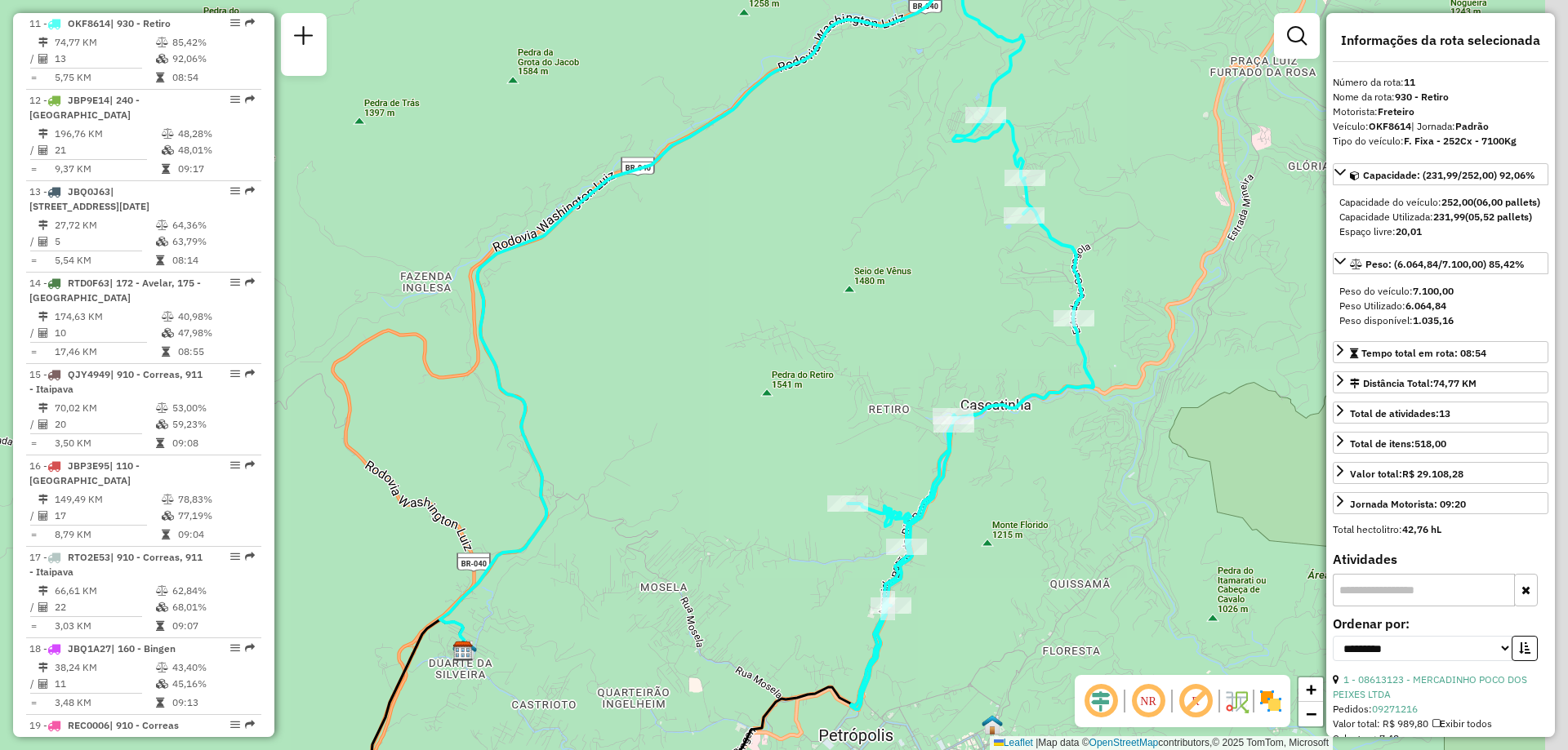
drag, startPoint x: 800, startPoint y: 431, endPoint x: 741, endPoint y: 386, distance: 74.2
click at [741, 386] on div "Janela de atendimento Grade de atendimento Capacidade Transportadoras Veículos …" at bounding box center [784, 375] width 1568 height 750
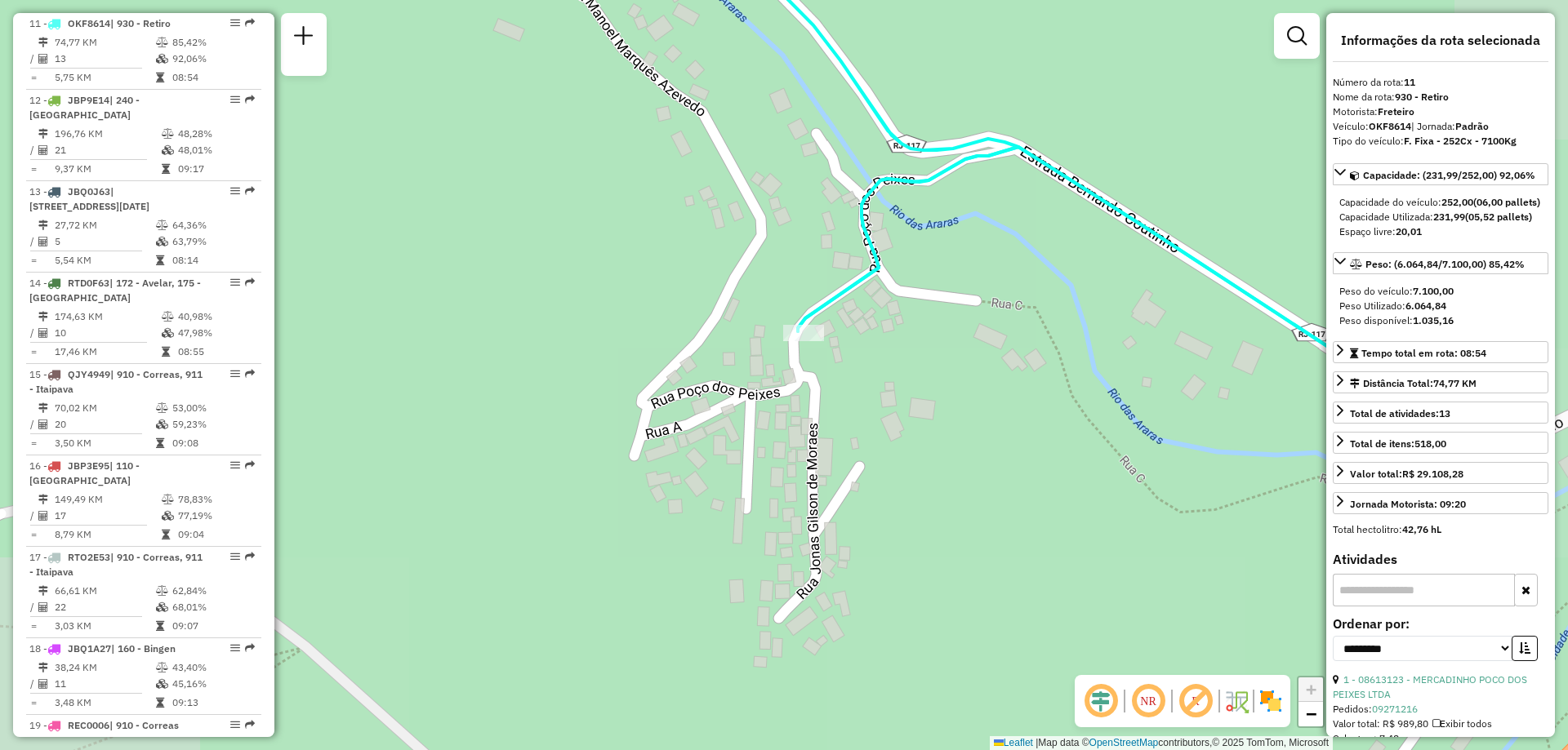
drag, startPoint x: 824, startPoint y: 460, endPoint x: 617, endPoint y: 219, distance: 317.7
click at [617, 219] on div "Janela de atendimento Grade de atendimento Capacidade Transportadoras Veículos …" at bounding box center [784, 375] width 1568 height 750
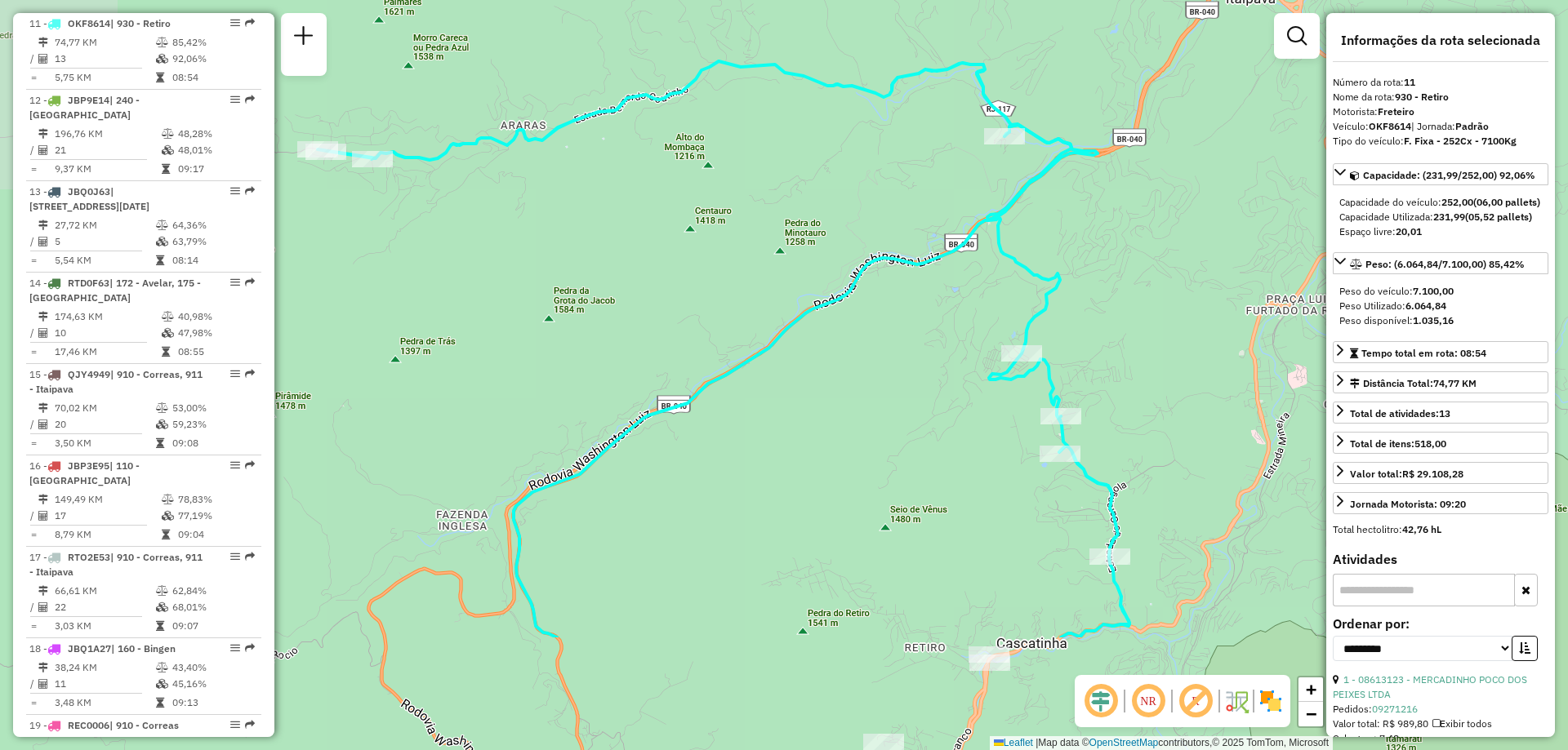
drag, startPoint x: 510, startPoint y: 367, endPoint x: 883, endPoint y: 183, distance: 415.9
click at [883, 176] on div "Janela de atendimento Grade de atendimento Capacidade Transportadoras Veículos …" at bounding box center [784, 375] width 1568 height 750
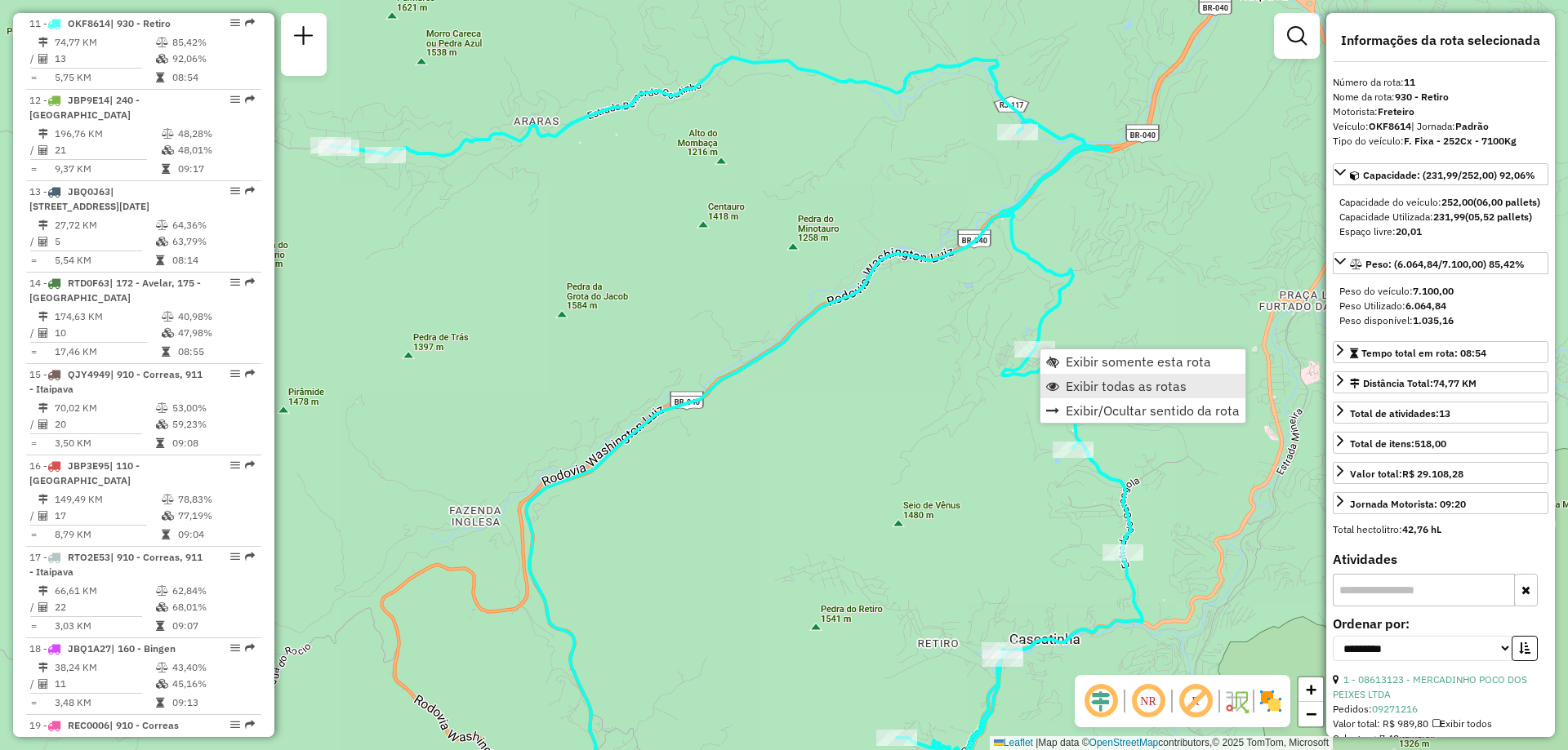
click at [1075, 380] on span "Exibir todas as rotas" at bounding box center [1126, 386] width 121 height 13
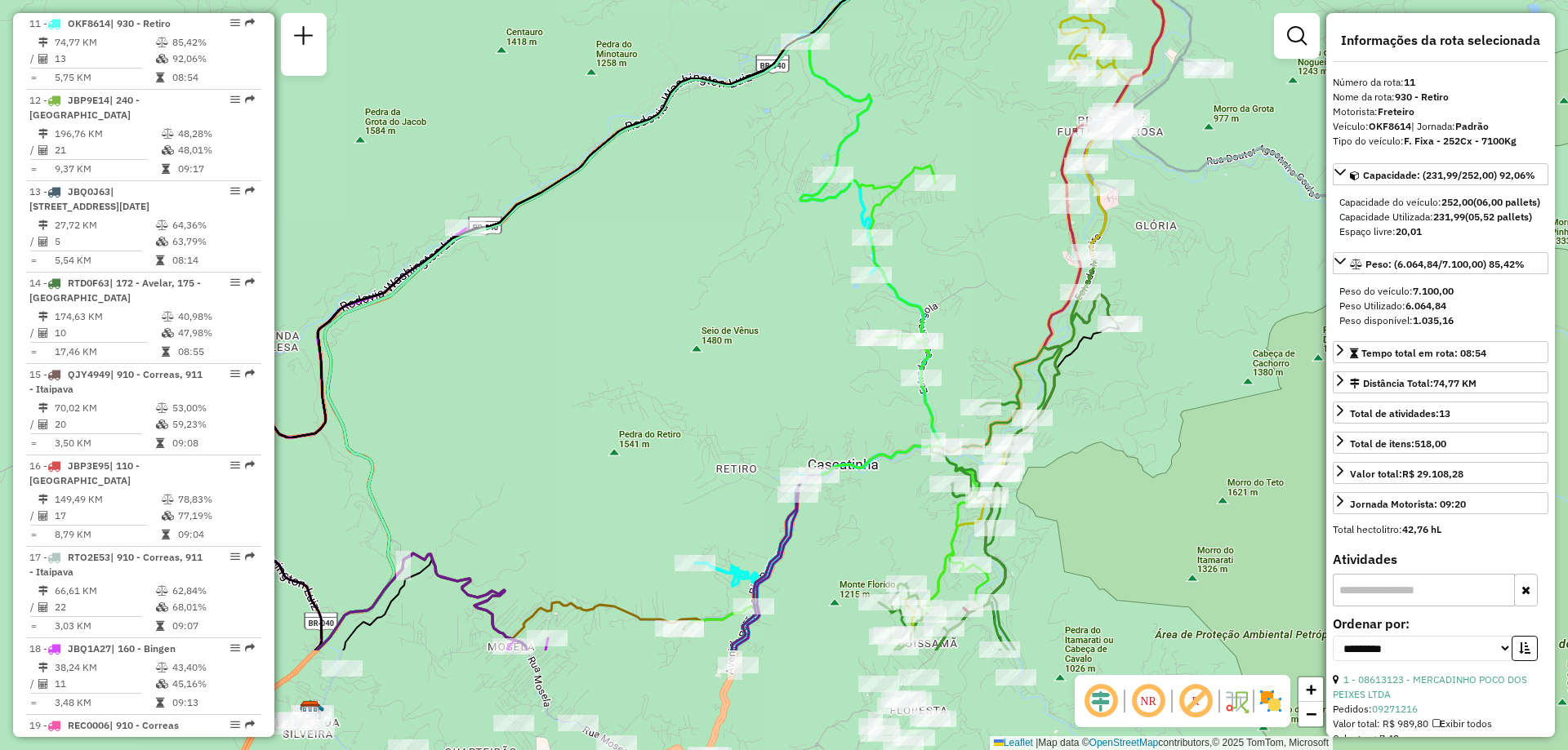
drag, startPoint x: 908, startPoint y: 448, endPoint x: 704, endPoint y: 271, distance: 270.1
click at [708, 272] on div "Janela de atendimento Grade de atendimento Capacidade Transportadoras Veículos …" at bounding box center [784, 375] width 1568 height 750
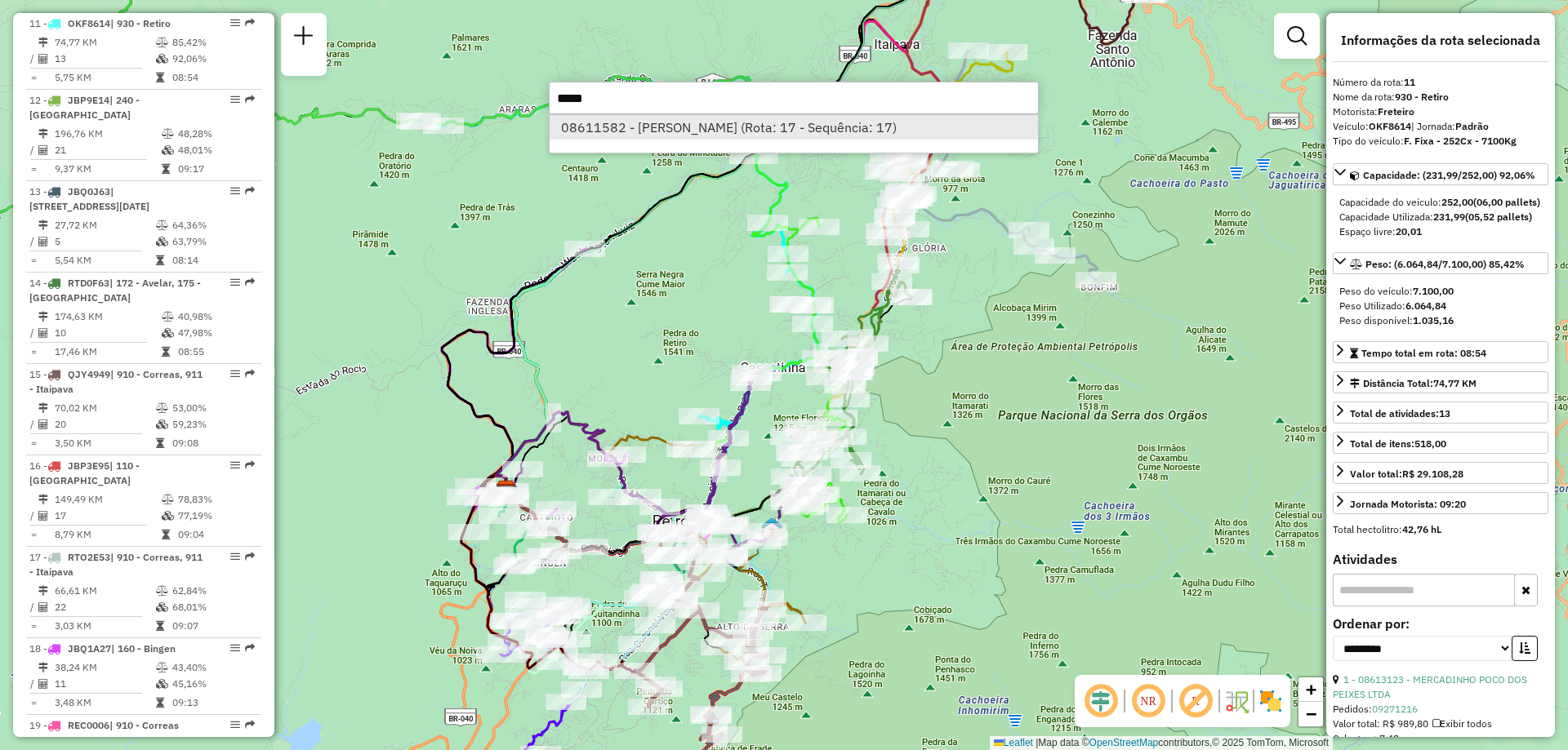
type input "*****"
click at [801, 131] on li "08611582 - SaO BENEDITO (Rota: 17 - Sequência: 17)" at bounding box center [794, 127] width 489 height 25
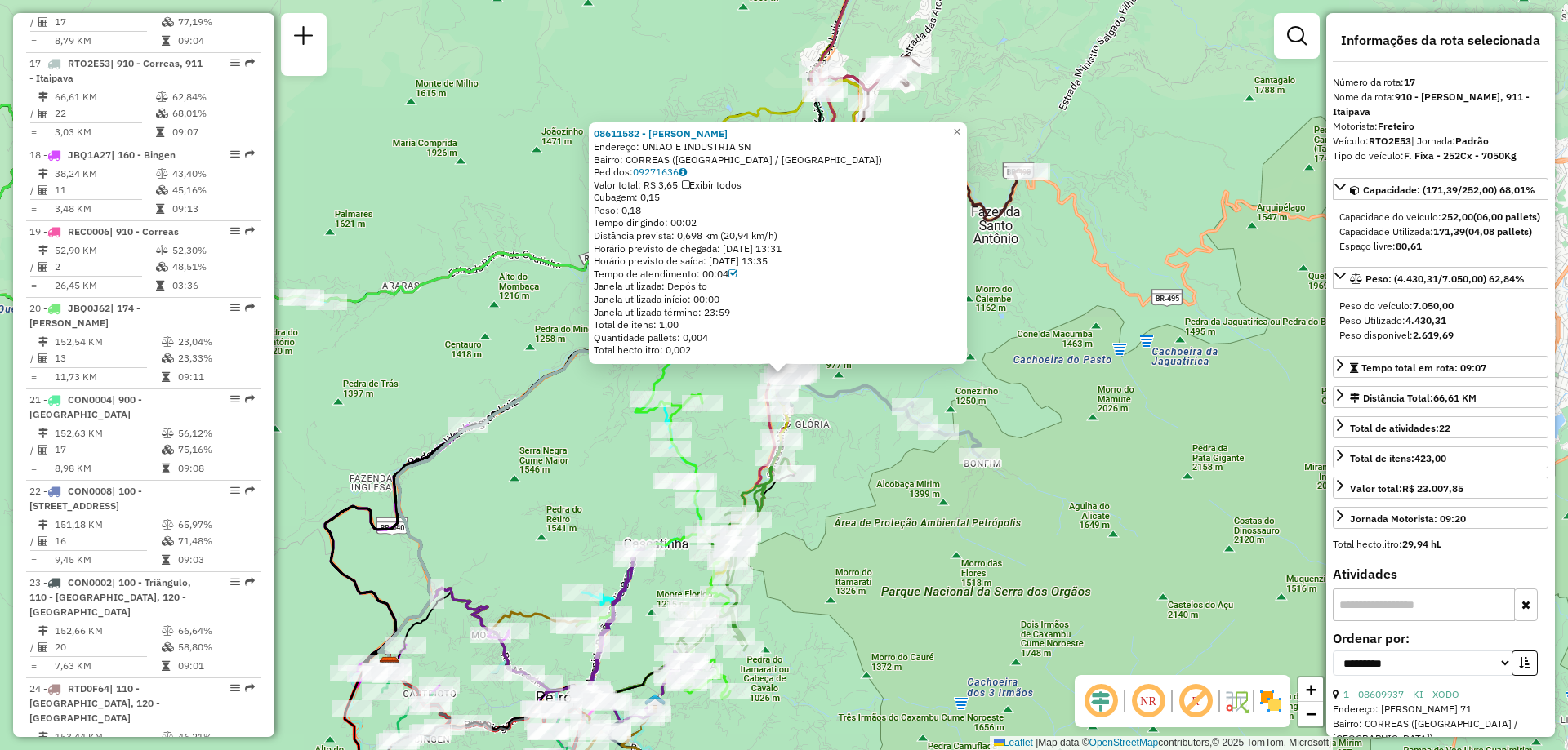
scroll to position [2064, 0]
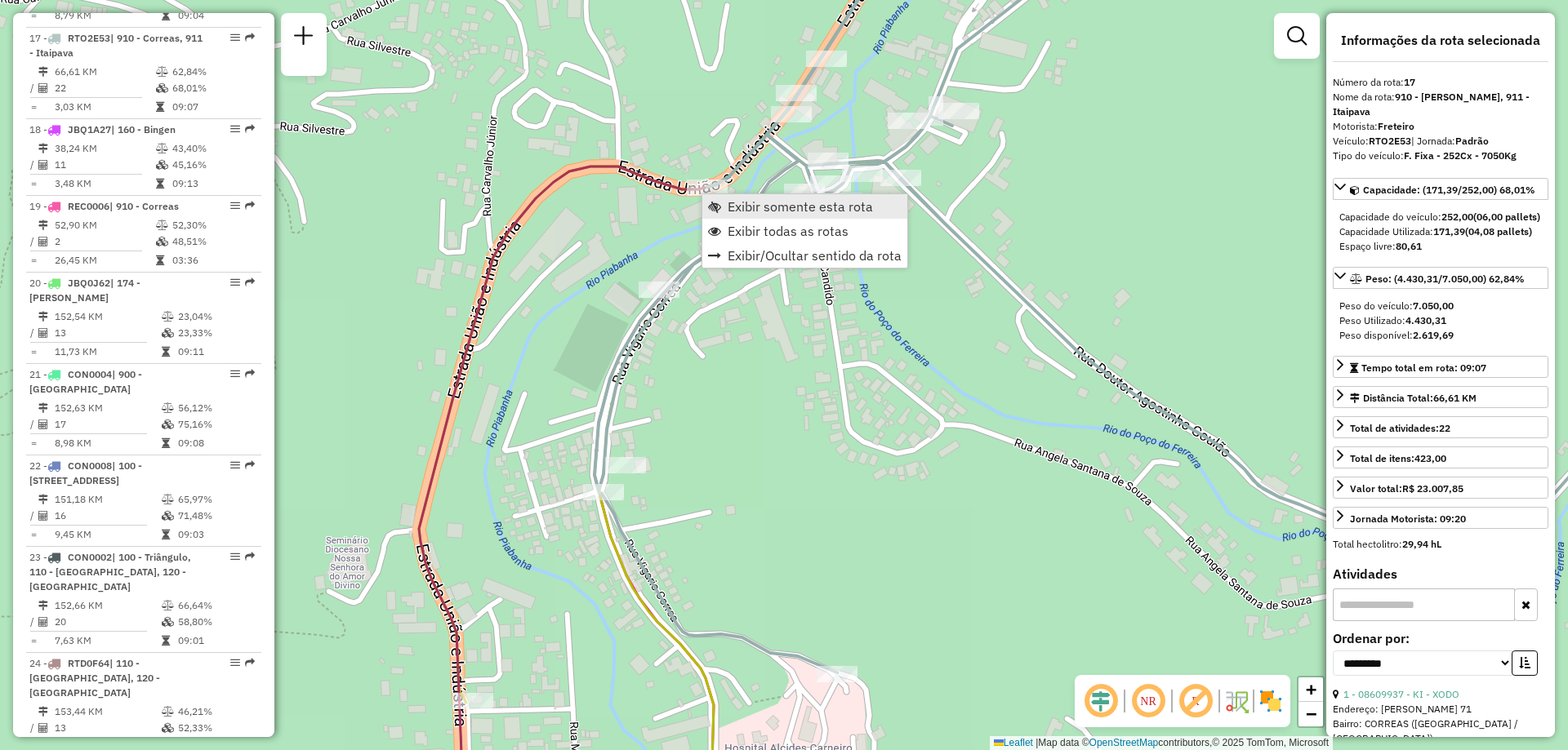
click at [734, 203] on span "Exibir somente esta rota" at bounding box center [800, 206] width 145 height 13
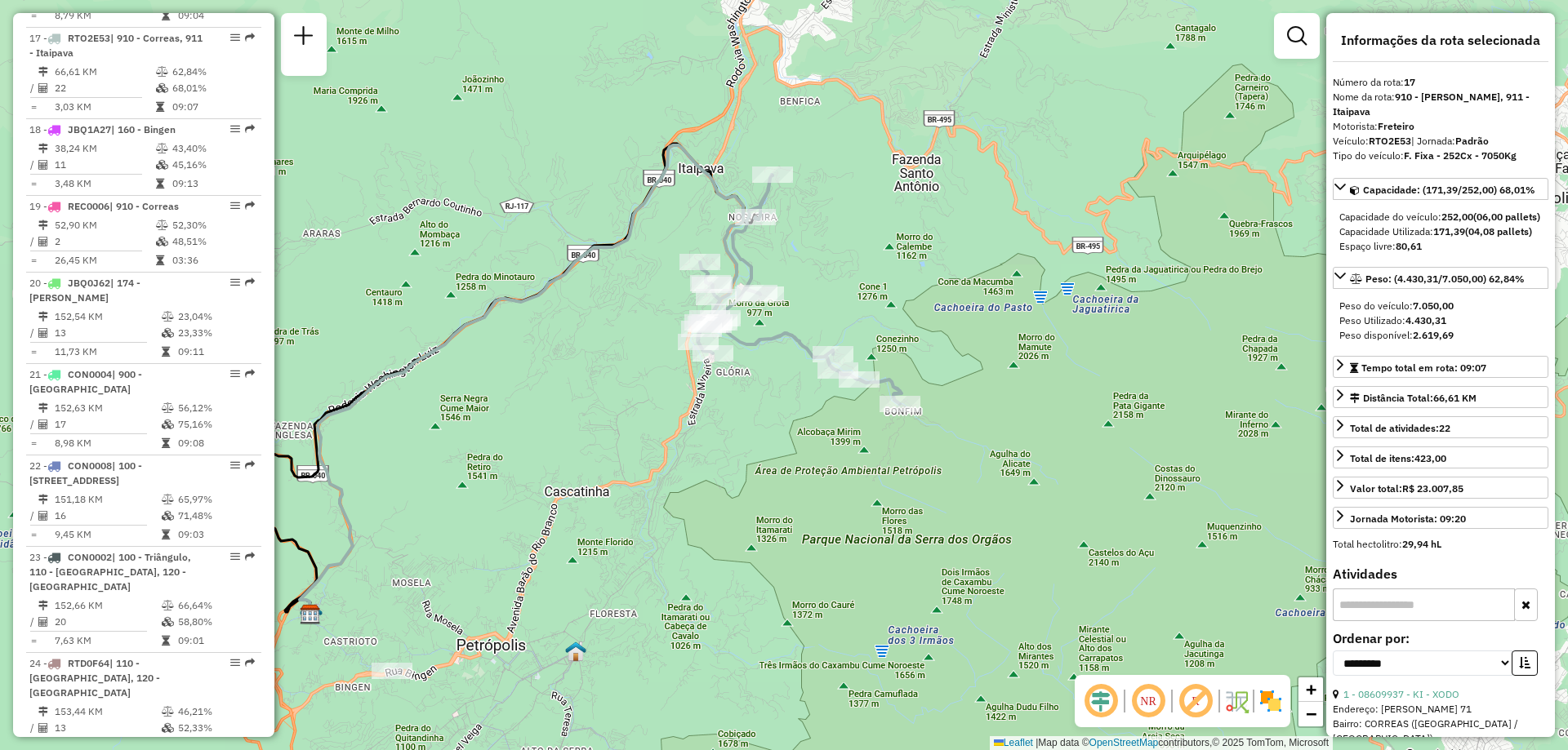
drag, startPoint x: 777, startPoint y: 410, endPoint x: 565, endPoint y: 414, distance: 212.0
click at [565, 414] on div "Janela de atendimento Grade de atendimento Capacidade Transportadoras Veículos …" at bounding box center [784, 375] width 1568 height 750
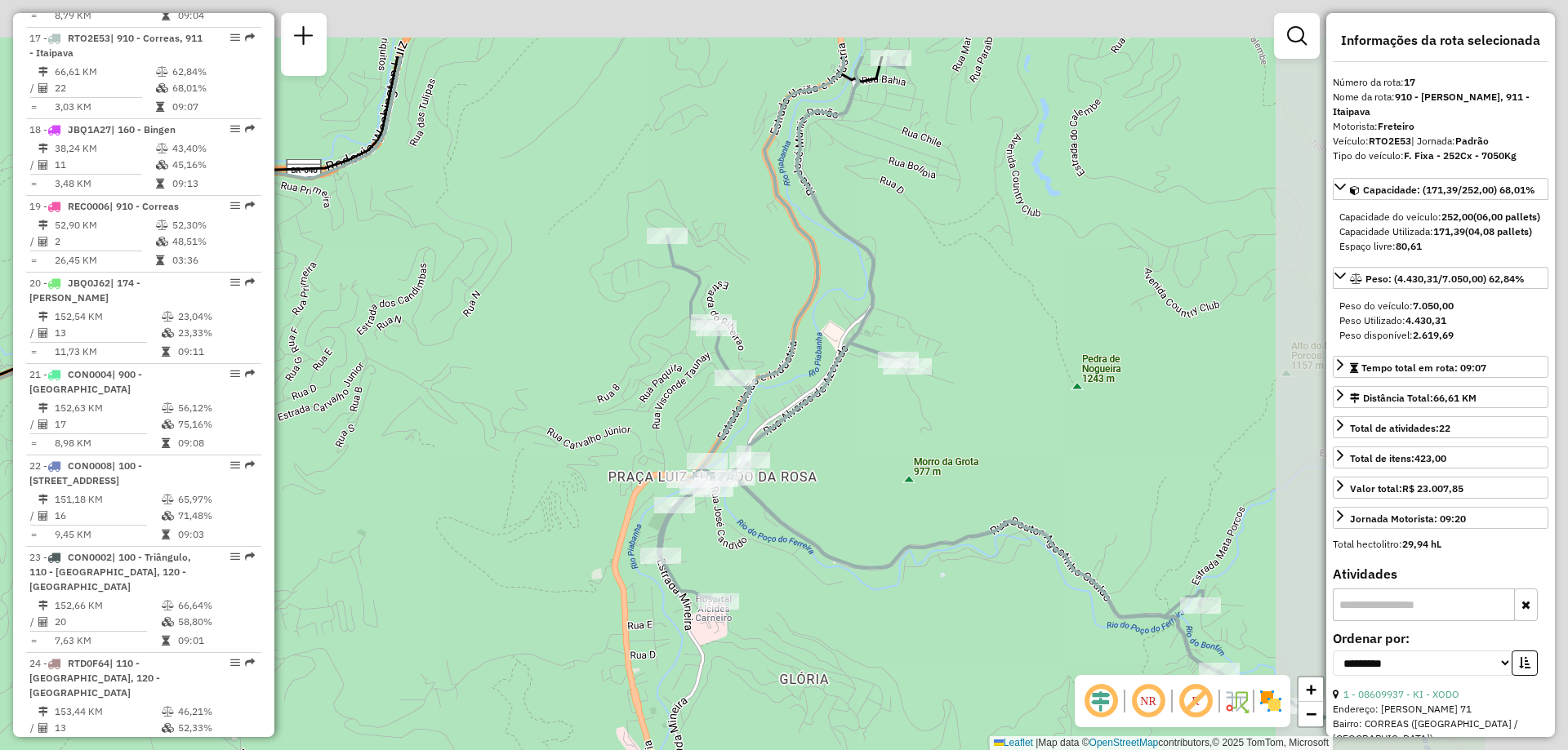
drag, startPoint x: 734, startPoint y: 306, endPoint x: 391, endPoint y: 439, distance: 367.9
click at [391, 439] on div "Janela de atendimento Grade de atendimento Capacidade Transportadoras Veículos …" at bounding box center [784, 375] width 1568 height 750
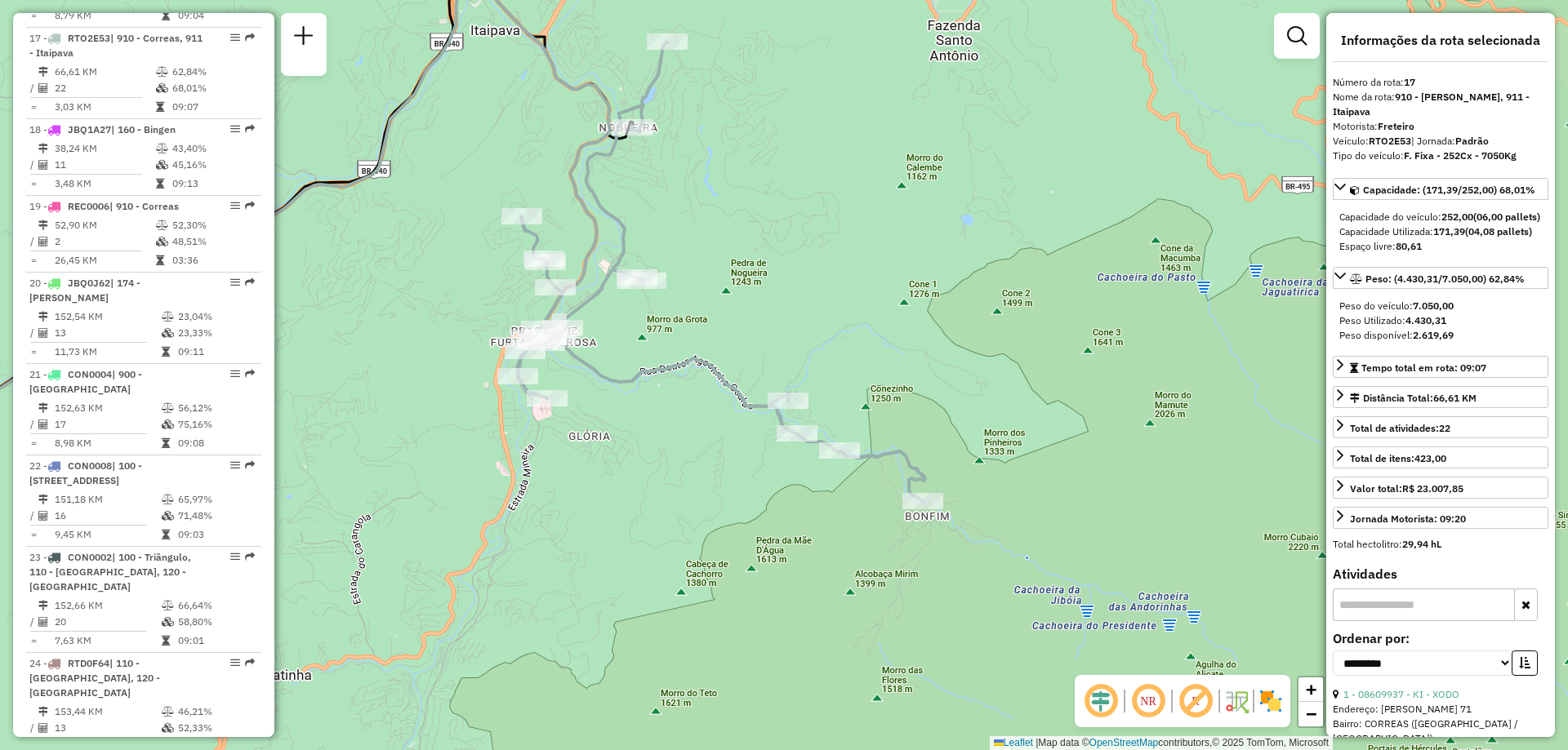
drag, startPoint x: 756, startPoint y: 382, endPoint x: 737, endPoint y: 282, distance: 101.8
click at [737, 282] on div "Janela de atendimento Grade de atendimento Capacidade Transportadoras Veículos …" at bounding box center [784, 375] width 1568 height 750
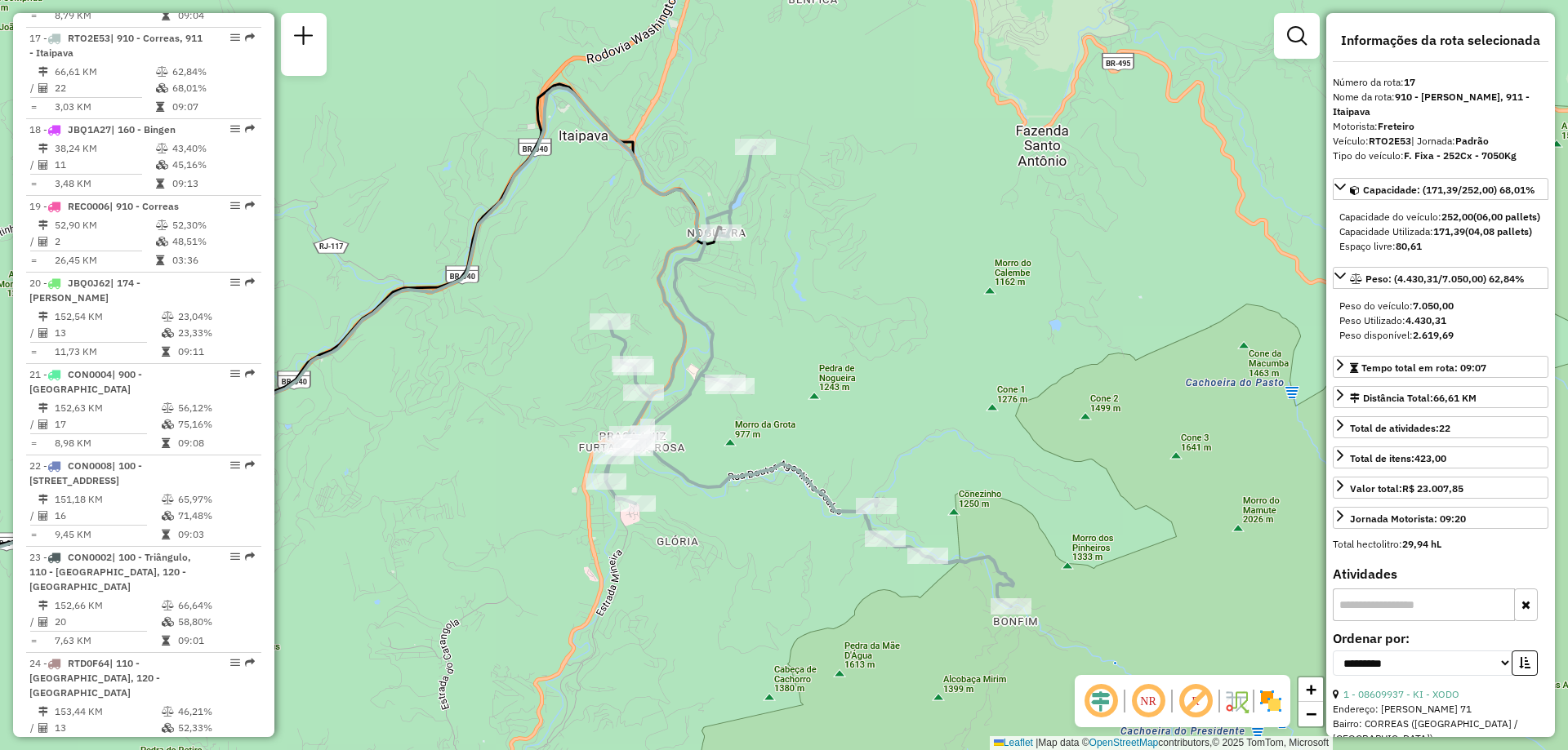
drag, startPoint x: 808, startPoint y: 189, endPoint x: 897, endPoint y: 294, distance: 137.6
click at [897, 294] on div "Janela de atendimento Grade de atendimento Capacidade Transportadoras Veículos …" at bounding box center [784, 375] width 1568 height 750
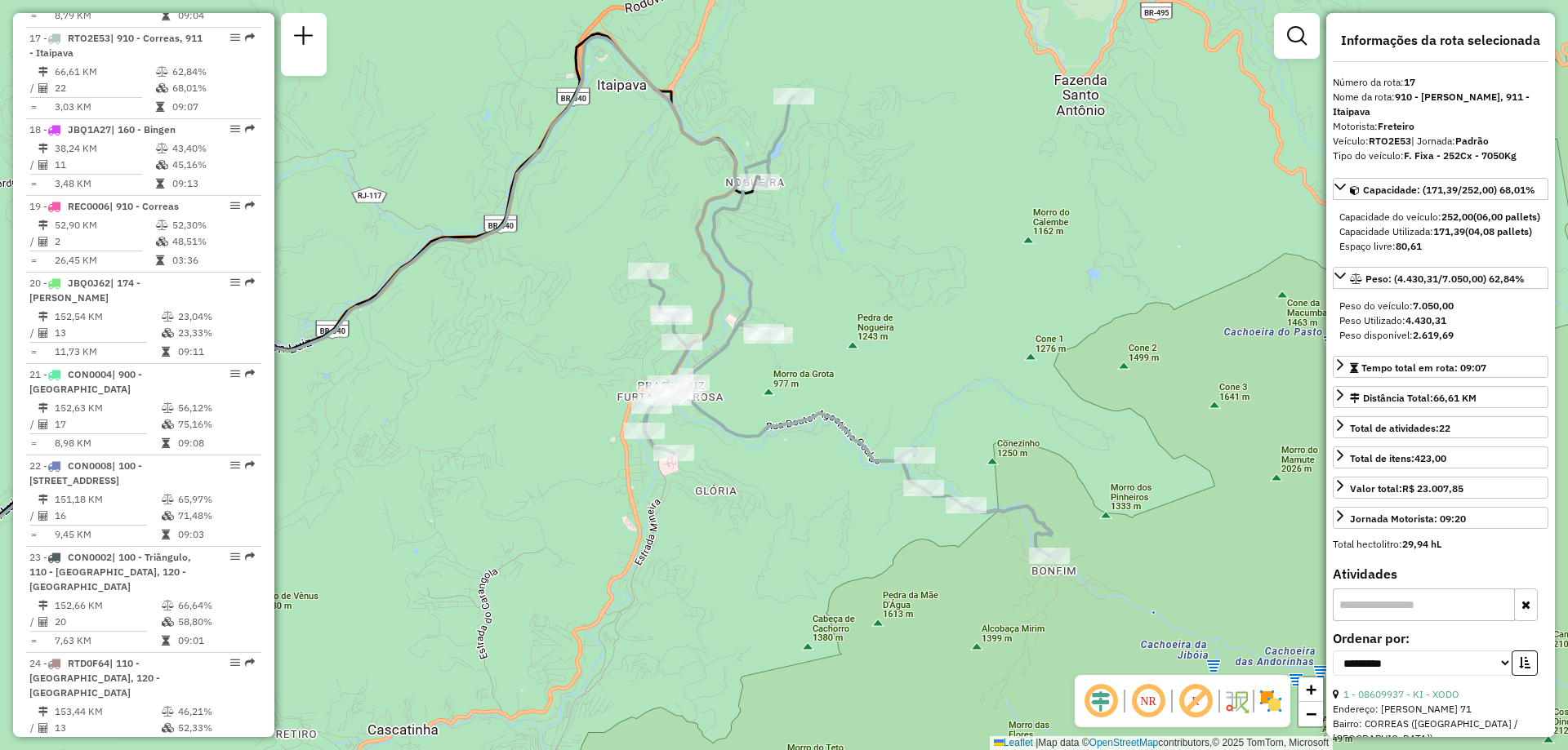
drag, startPoint x: 809, startPoint y: 242, endPoint x: 848, endPoint y: 182, distance: 71.6
click at [848, 182] on div "Janela de atendimento Grade de atendimento Capacidade Transportadoras Veículos …" at bounding box center [784, 375] width 1568 height 750
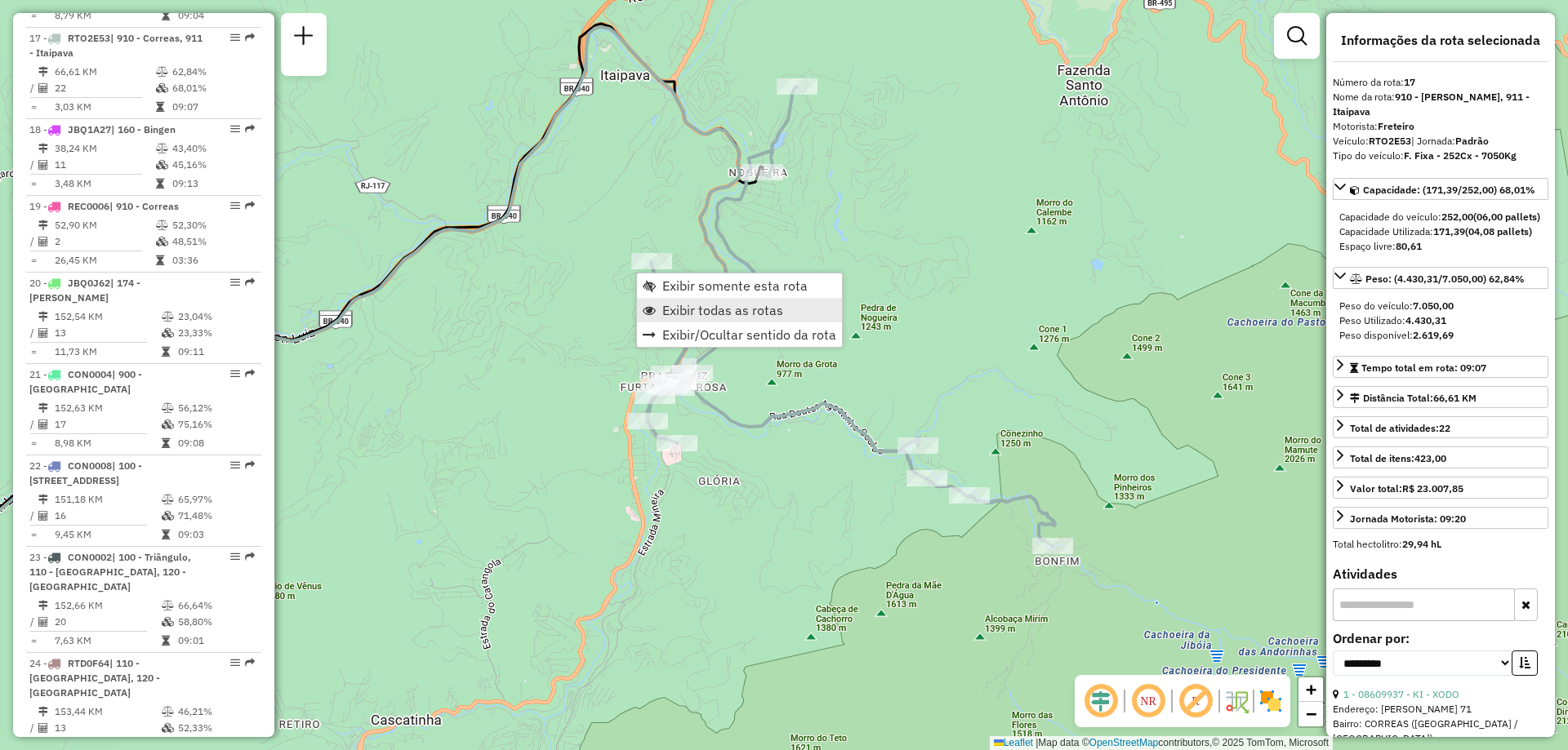
click at [682, 311] on span "Exibir todas as rotas" at bounding box center [722, 309] width 121 height 13
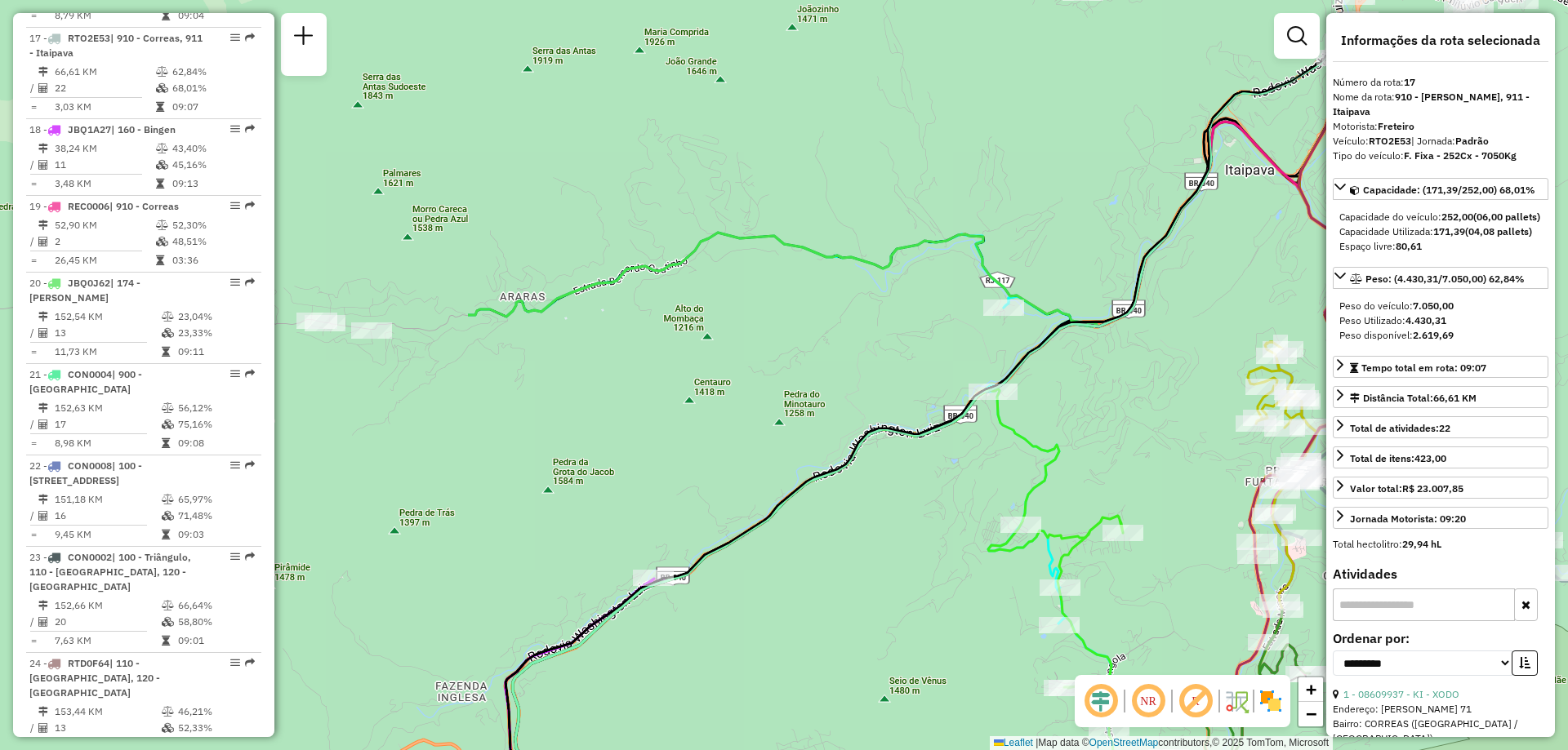
drag, startPoint x: 522, startPoint y: 324, endPoint x: 1146, endPoint y: 419, distance: 631.2
click at [1146, 419] on div "Janela de atendimento Grade de atendimento Capacidade Transportadoras Veículos …" at bounding box center [784, 375] width 1568 height 750
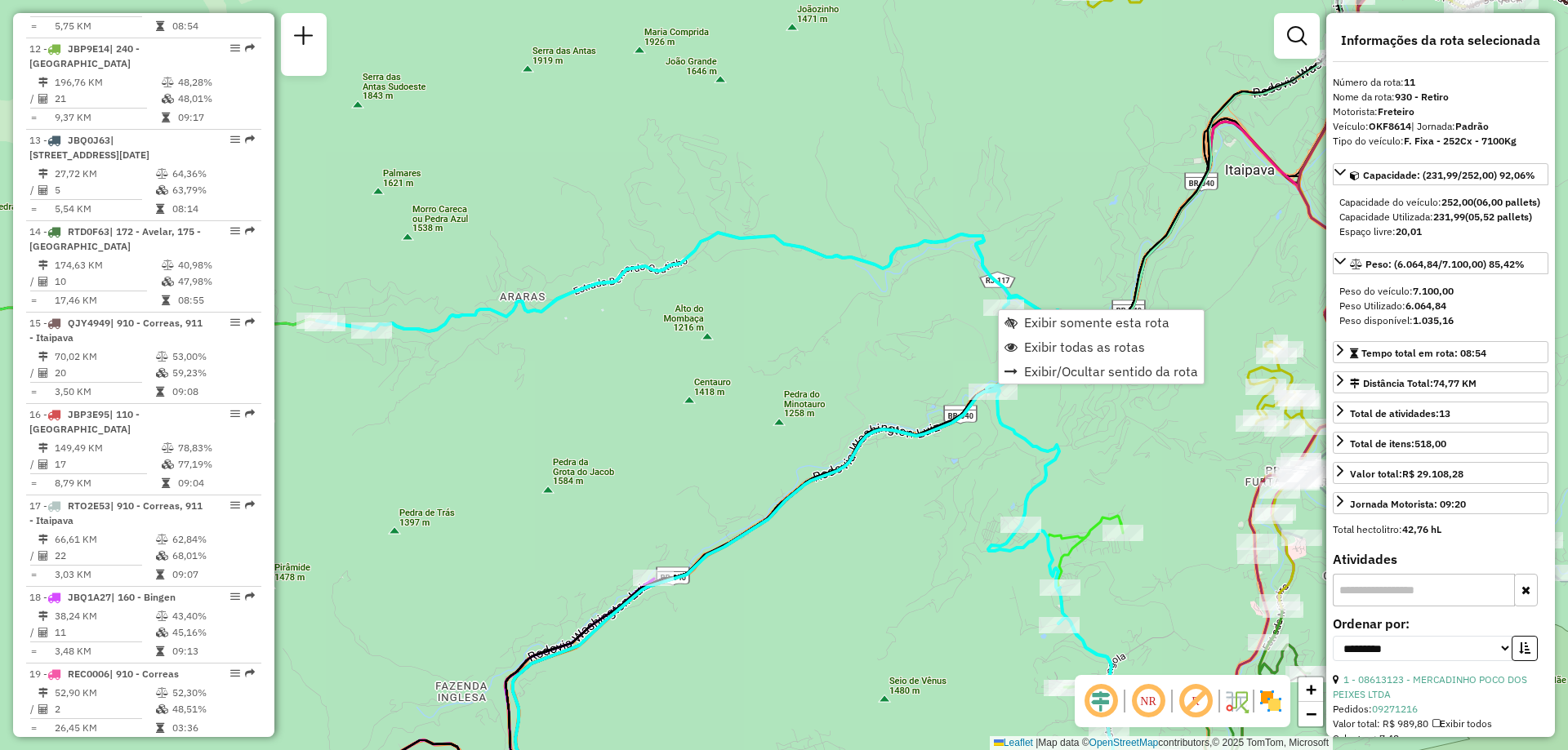
scroll to position [1545, 0]
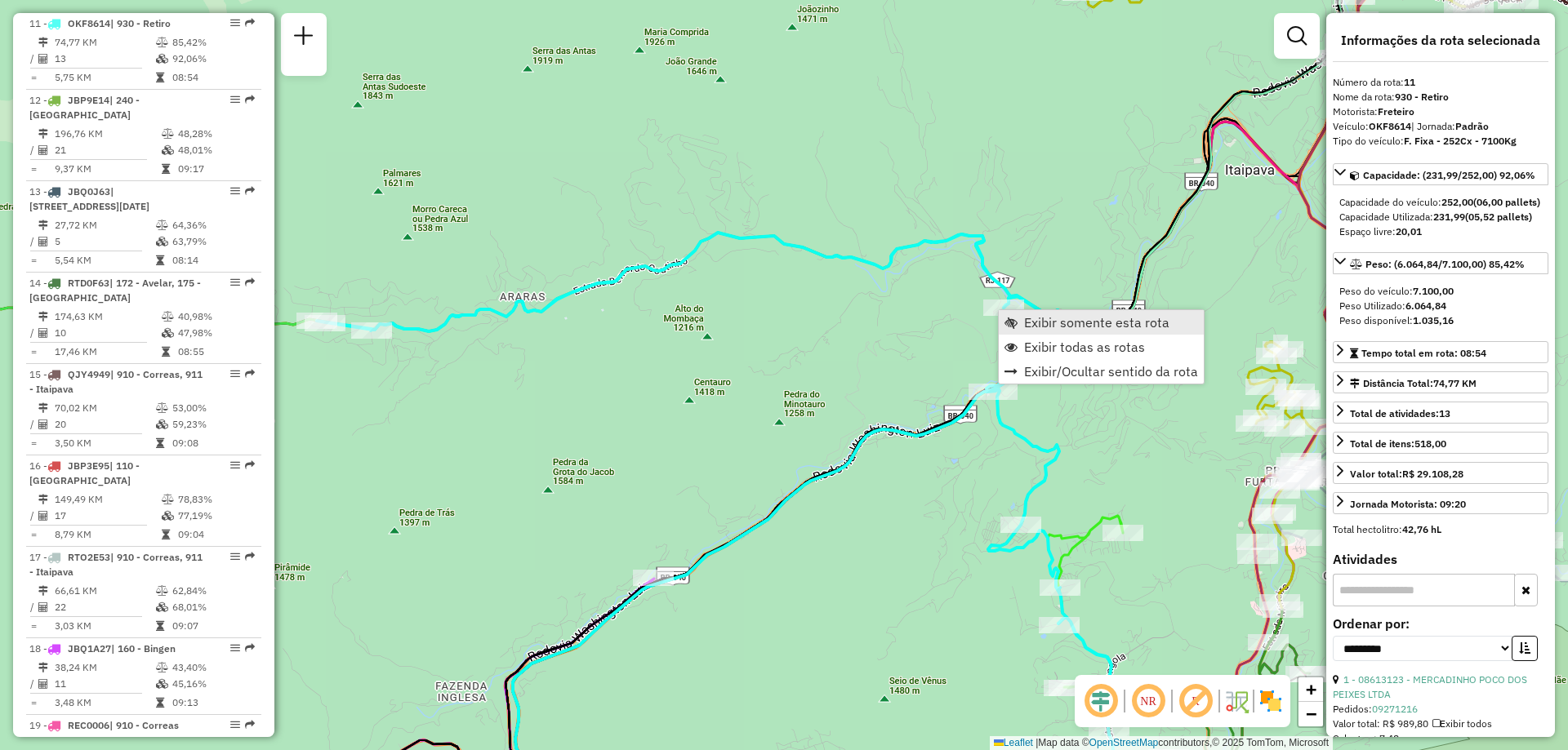
click at [1067, 321] on span "Exibir somente esta rota" at bounding box center [1096, 322] width 145 height 13
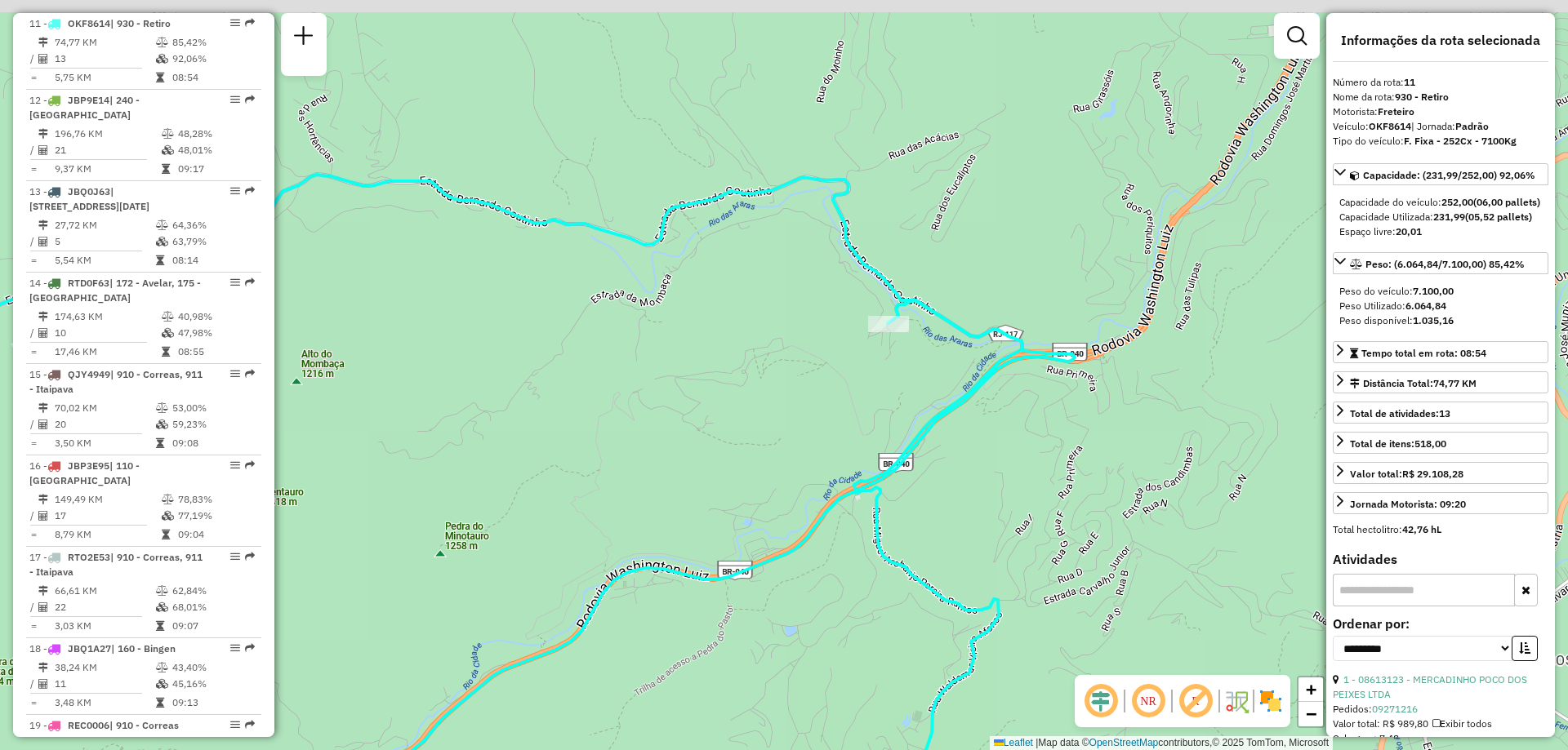
drag, startPoint x: 1044, startPoint y: 179, endPoint x: 823, endPoint y: 319, distance: 261.6
click at [823, 319] on div "Janela de atendimento Grade de atendimento Capacidade Transportadoras Veículos …" at bounding box center [784, 375] width 1568 height 750
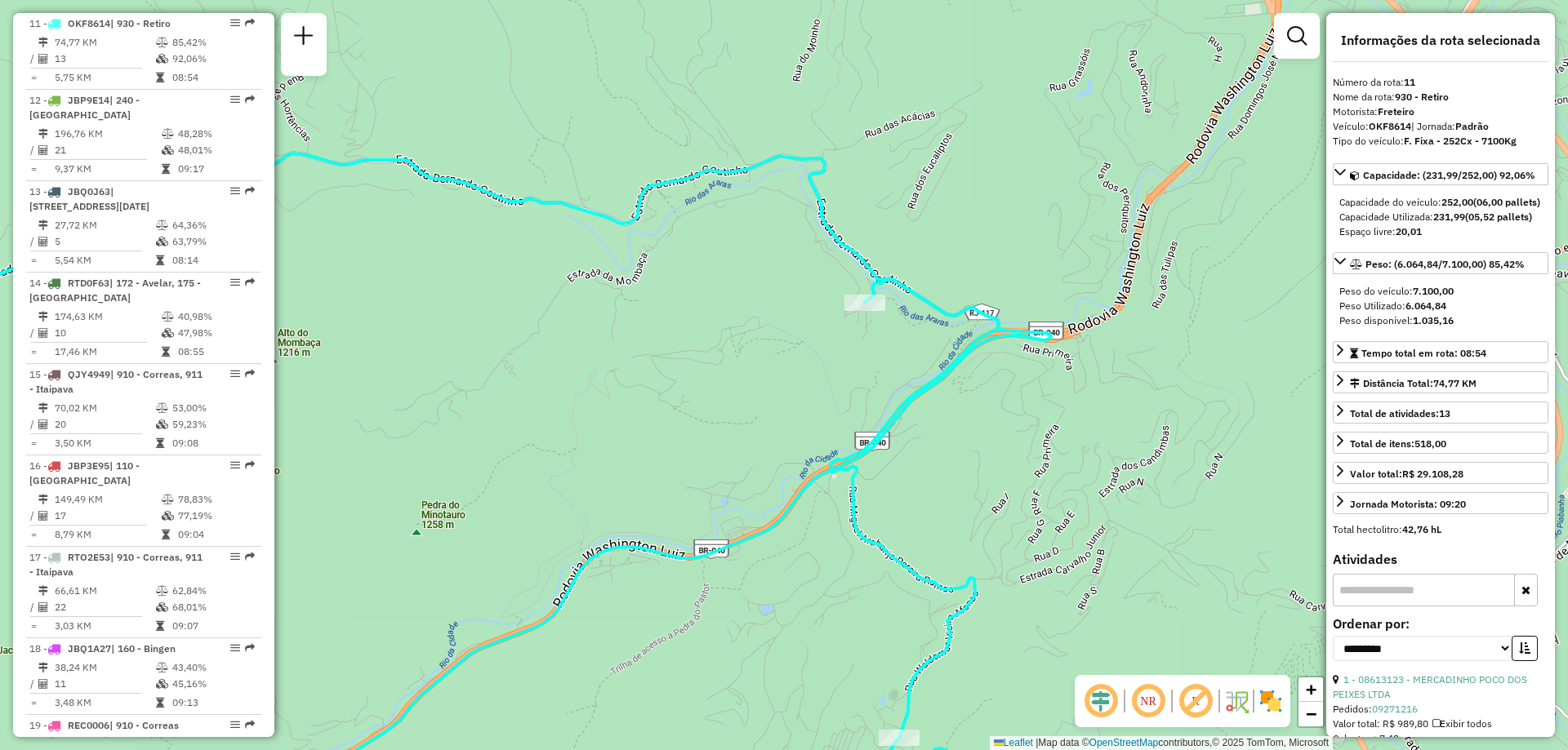
drag, startPoint x: 573, startPoint y: 367, endPoint x: 705, endPoint y: 328, distance: 137.6
click at [705, 328] on div "Janela de atendimento Grade de atendimento Capacidade Transportadoras Veículos …" at bounding box center [784, 375] width 1568 height 750
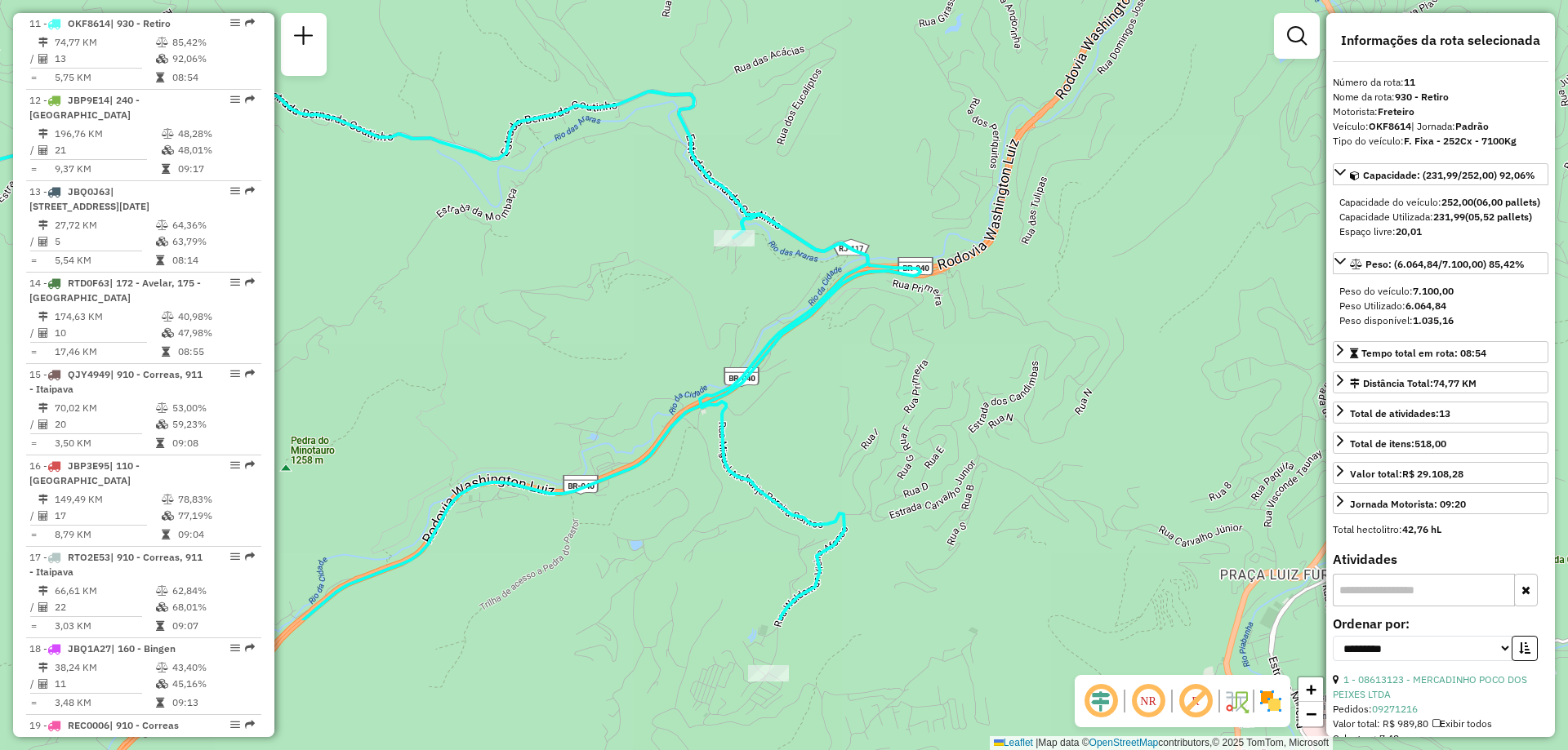
drag, startPoint x: 735, startPoint y: 524, endPoint x: 660, endPoint y: 319, distance: 218.3
click at [660, 319] on div "Janela de atendimento Grade de atendimento Capacidade Transportadoras Veículos …" at bounding box center [784, 375] width 1568 height 750
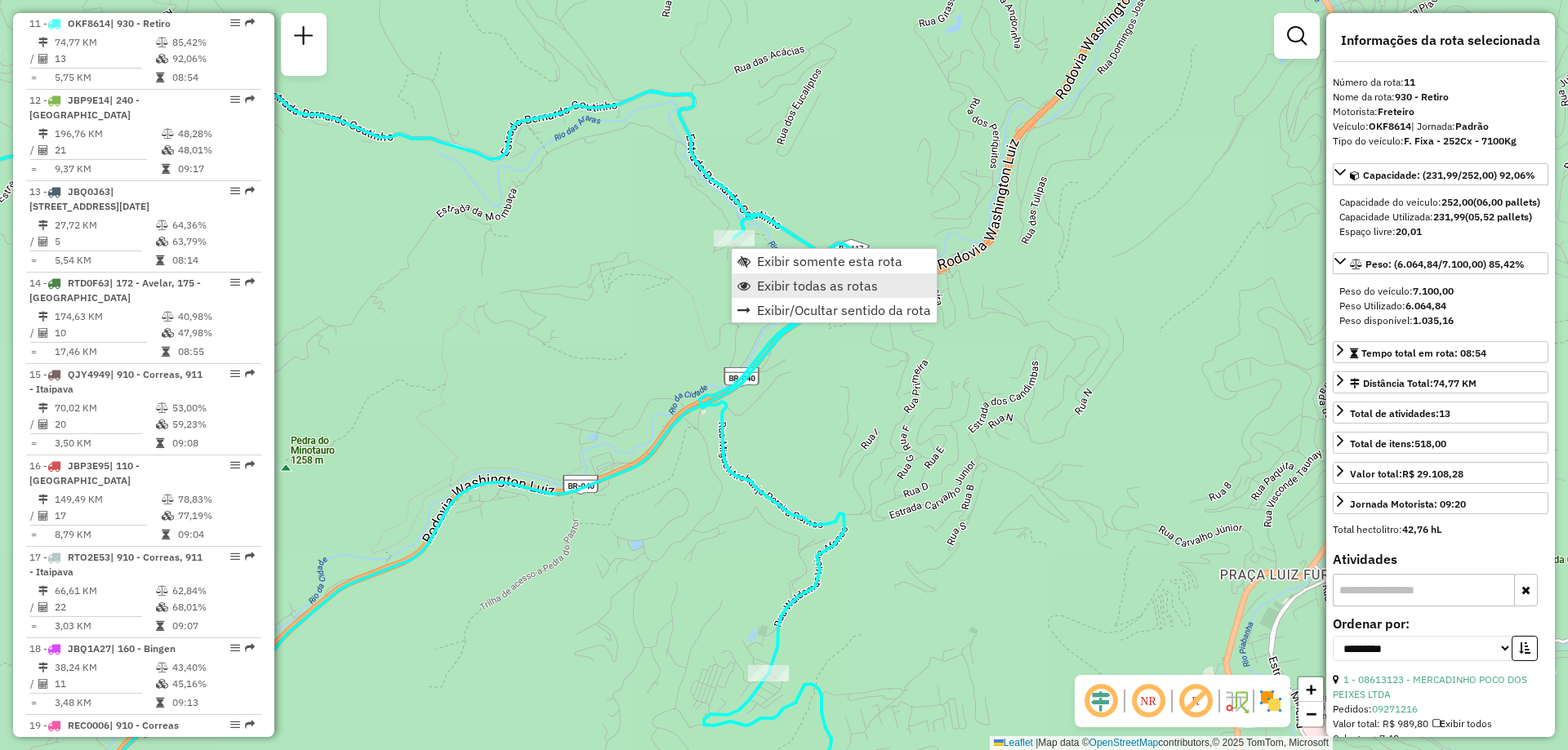
click at [765, 290] on span "Exibir todas as rotas" at bounding box center [818, 285] width 121 height 13
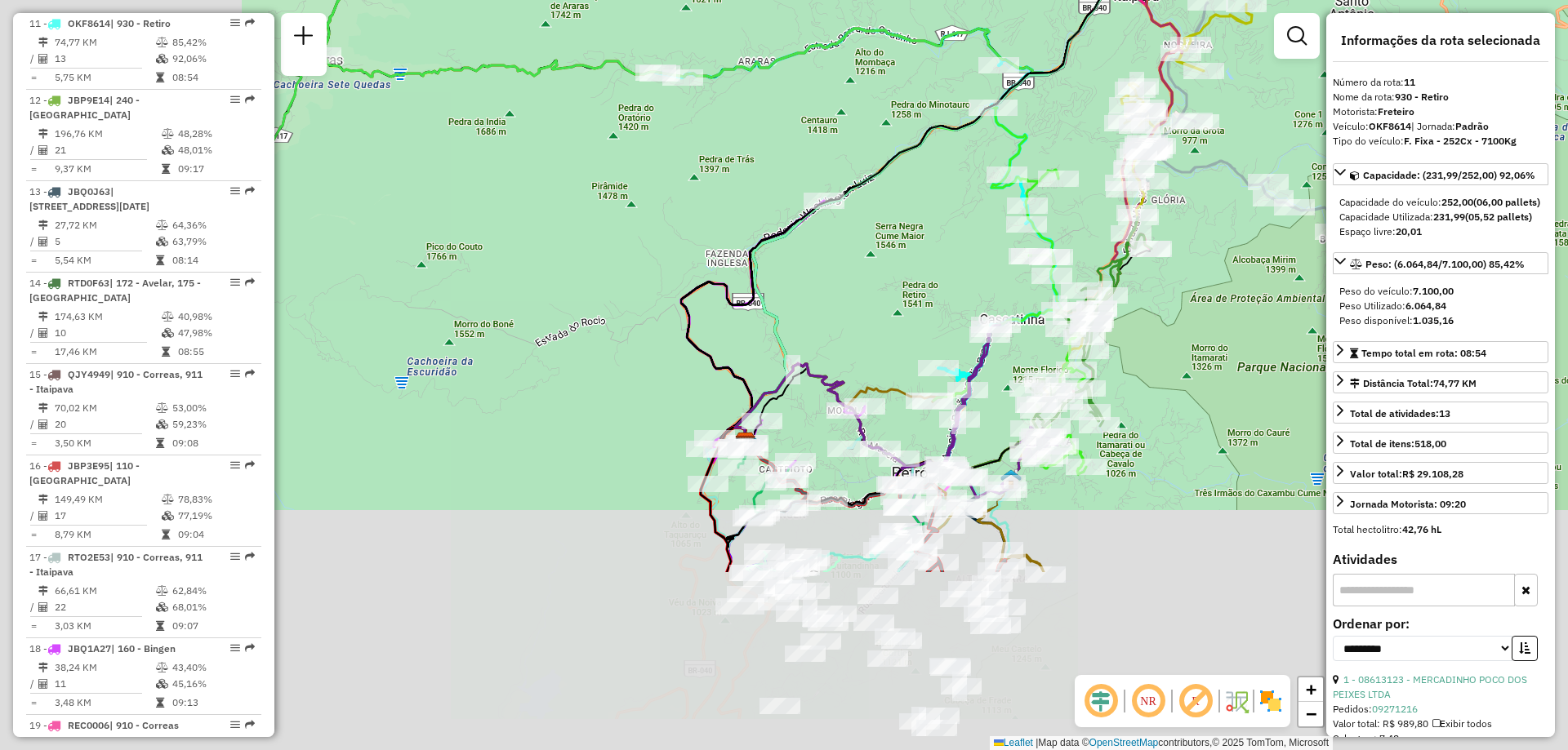
drag, startPoint x: 545, startPoint y: 463, endPoint x: 980, endPoint y: 189, distance: 514.1
click at [980, 189] on div "Janela de atendimento Grade de atendimento Capacidade Transportadoras Veículos …" at bounding box center [784, 375] width 1568 height 750
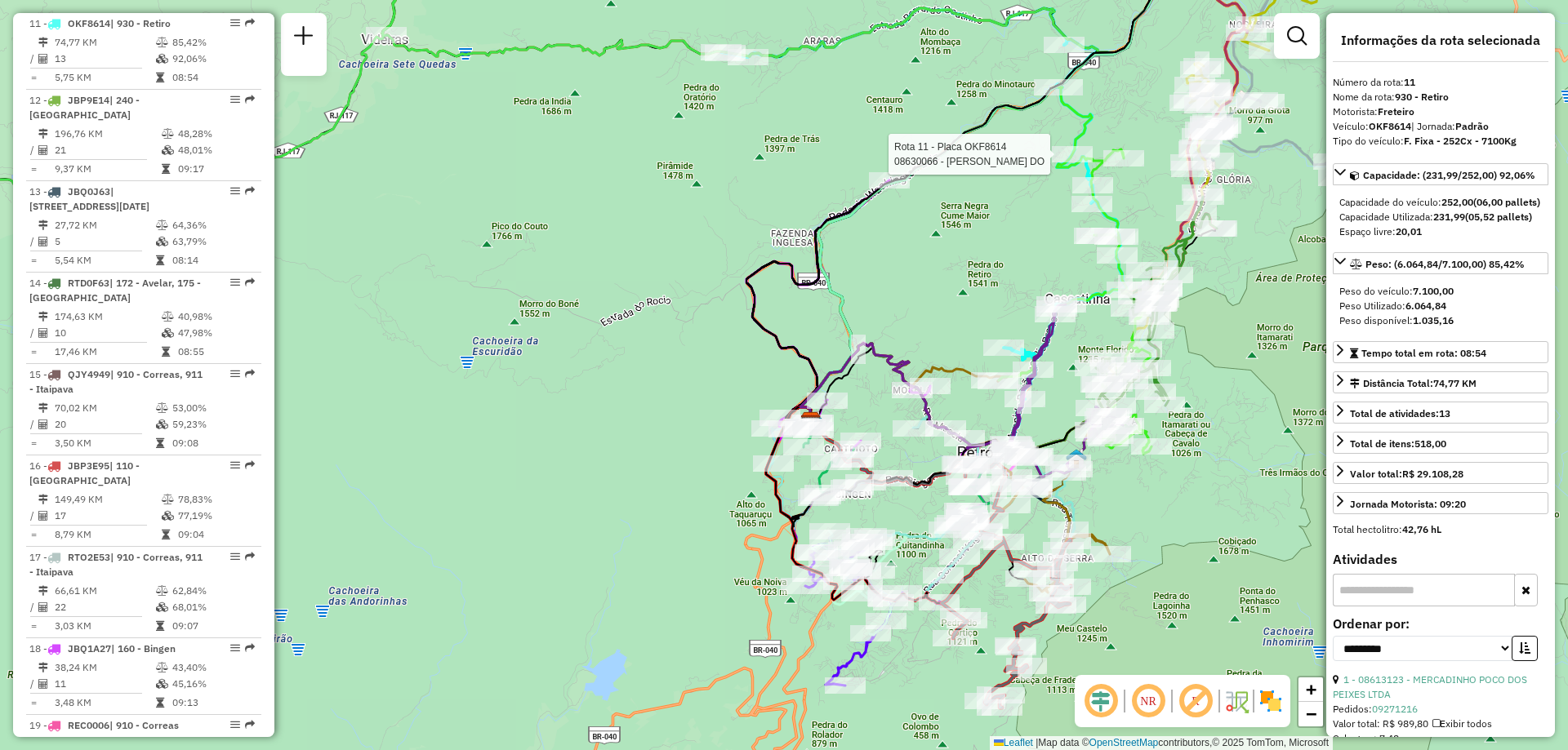
click at [959, 256] on div "Rota 11 - Placa OKF8614 08630066 - JULIANA FINTELMAN DO Janela de atendimento G…" at bounding box center [784, 375] width 1568 height 750
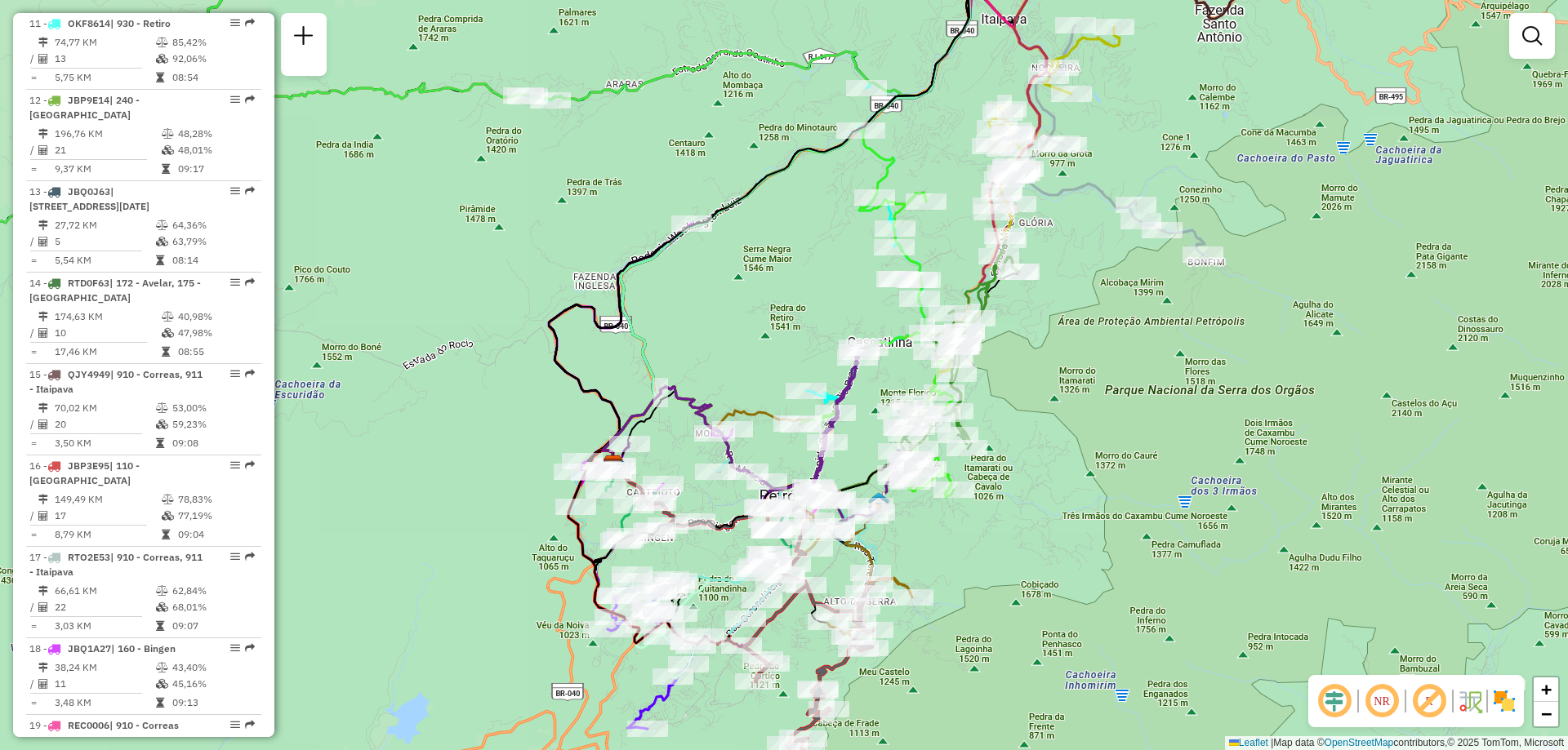
drag, startPoint x: 921, startPoint y: 291, endPoint x: 723, endPoint y: 335, distance: 202.8
click at [723, 335] on div "Janela de atendimento Grade de atendimento Capacidade Transportadoras Veículos …" at bounding box center [784, 375] width 1568 height 750
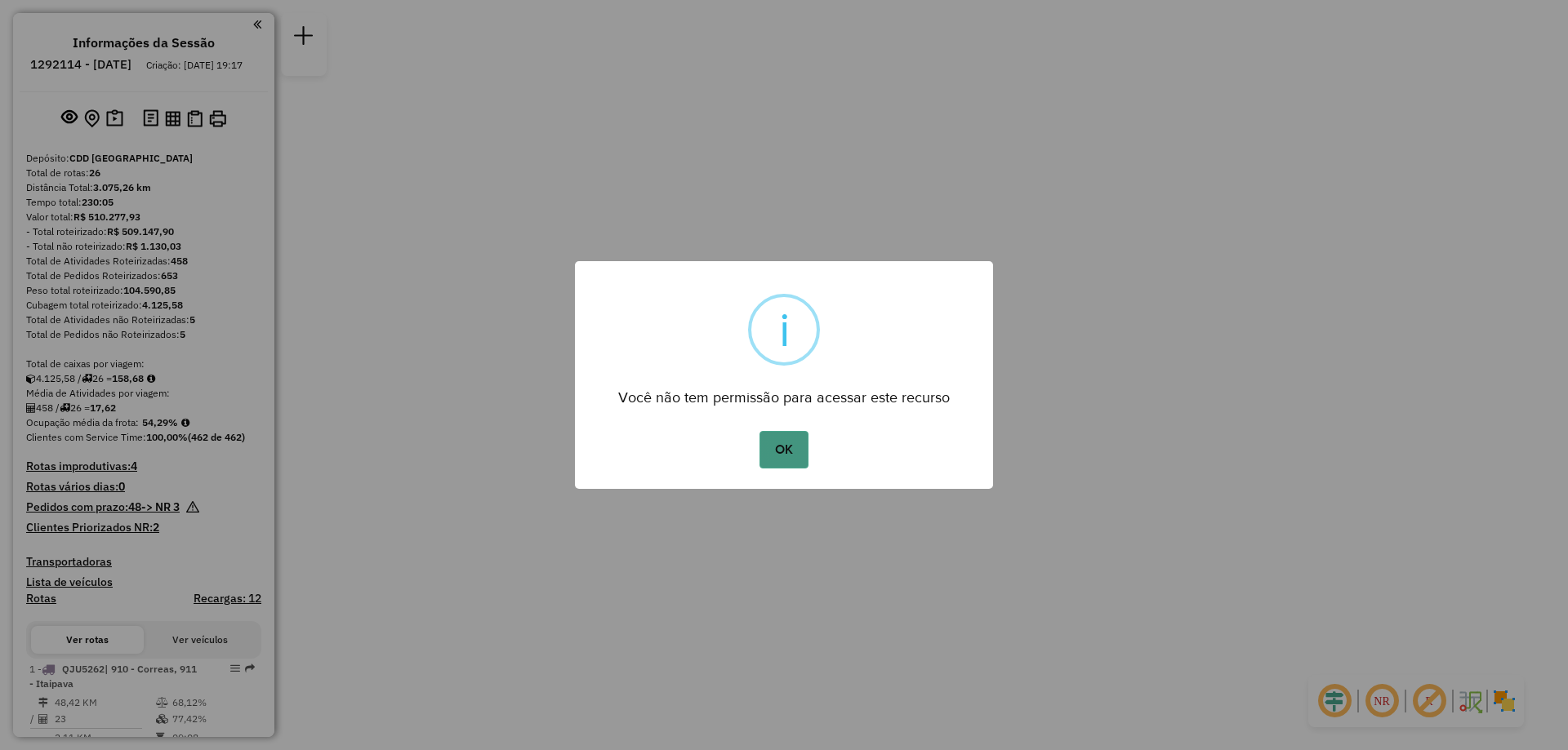
click at [787, 444] on button "OK" at bounding box center [784, 449] width 48 height 37
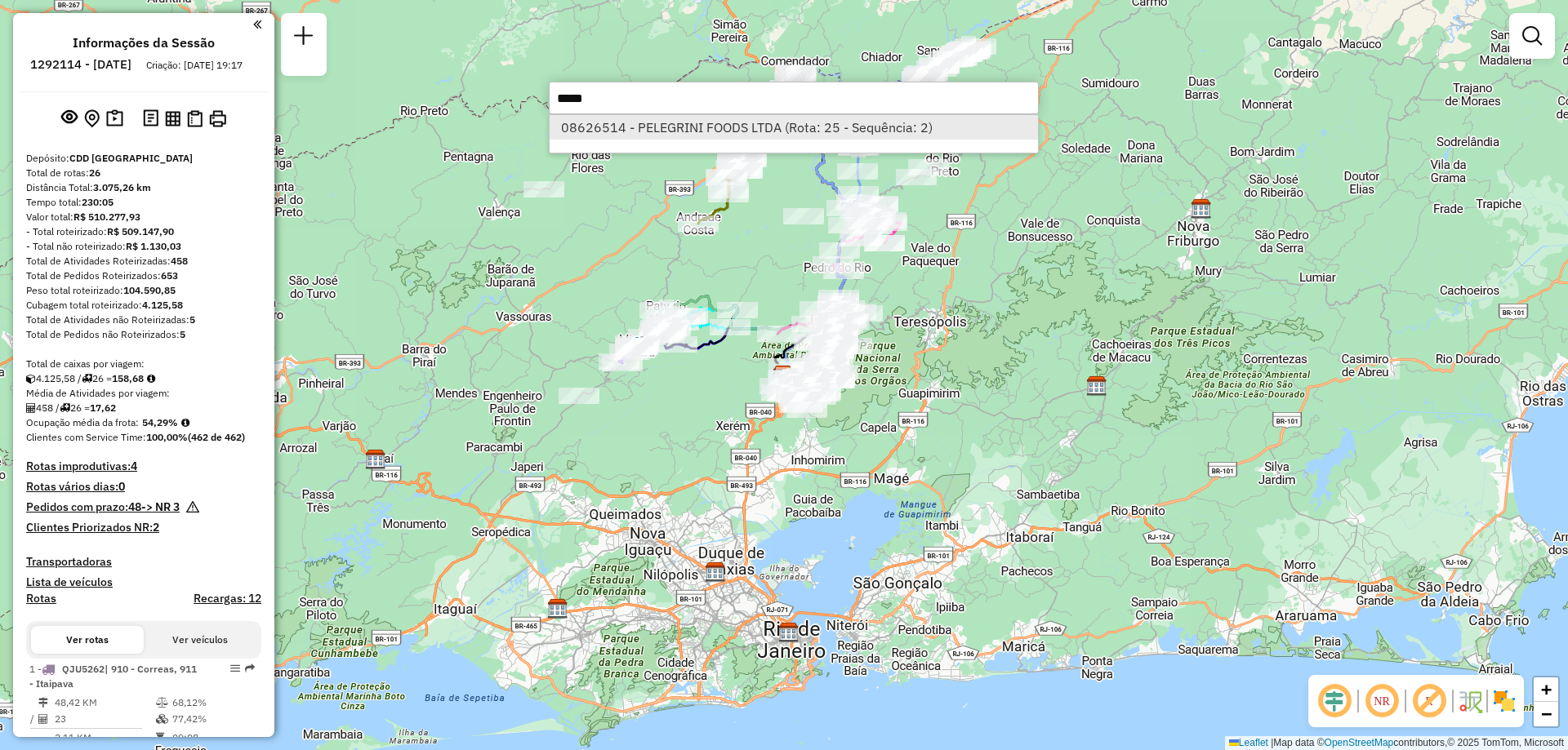
type input "*****"
click at [765, 118] on li "08626514 - PELEGRINI FOODS LTDA (Rota: 25 - Sequência: 2)" at bounding box center [794, 127] width 489 height 25
select select "**********"
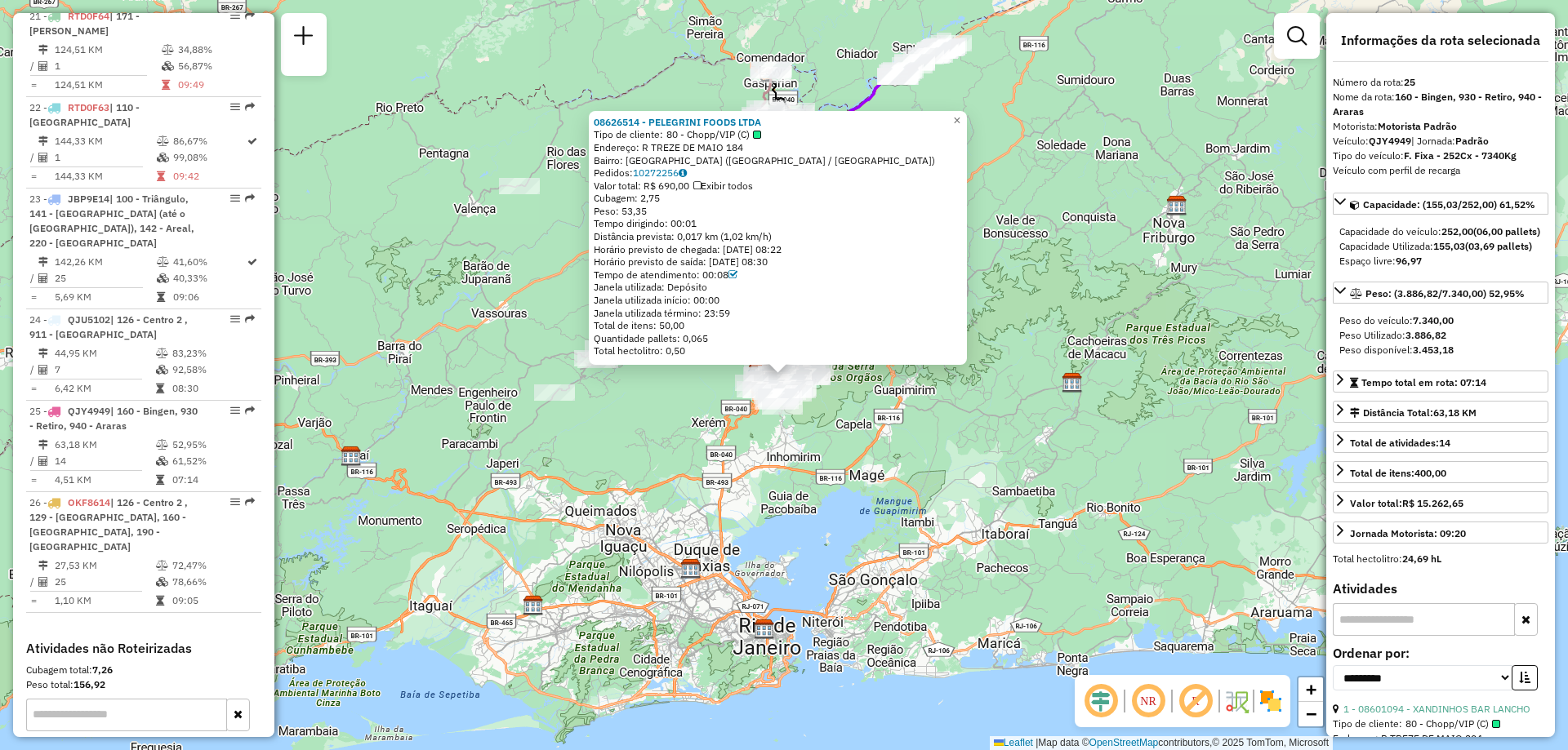
scroll to position [2538, 0]
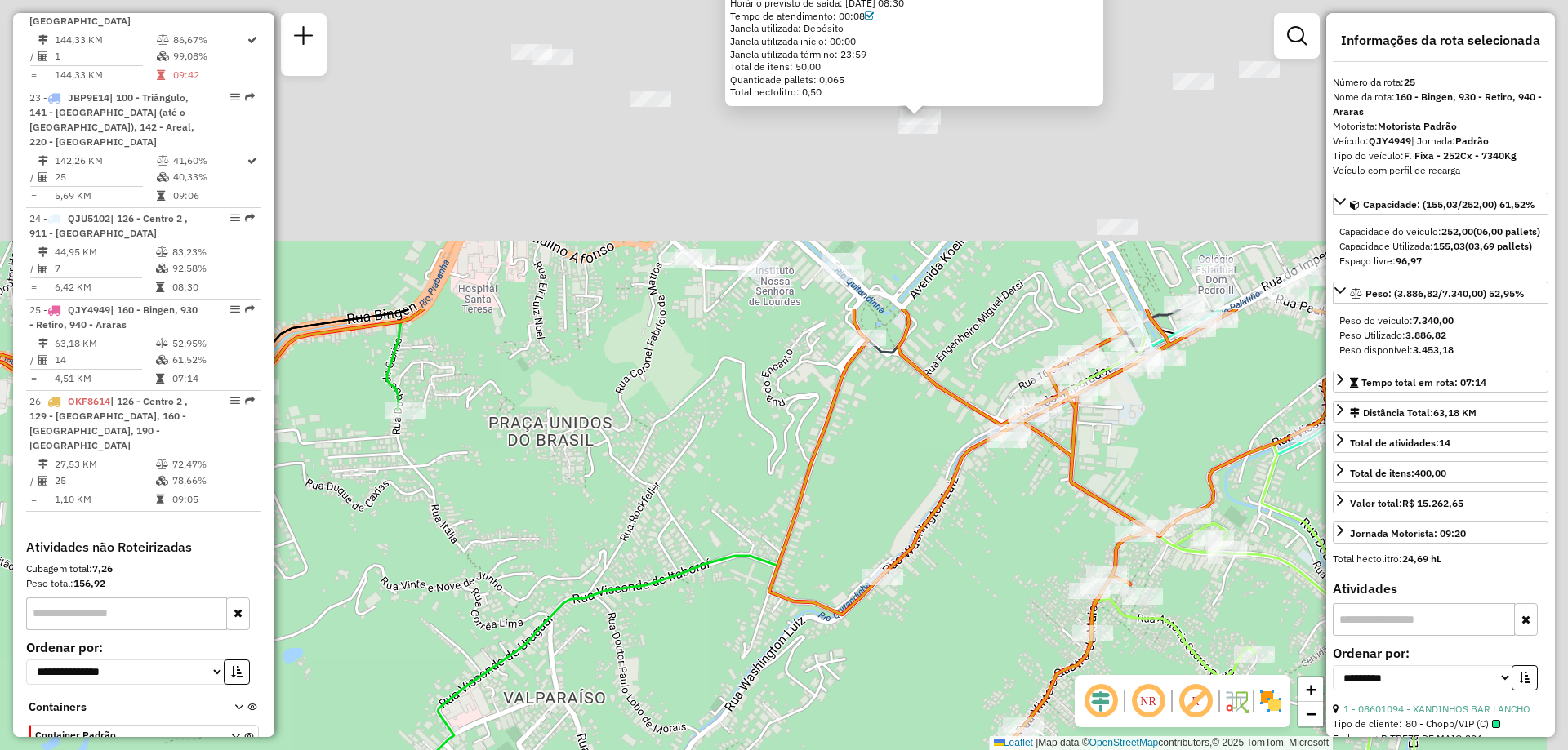
drag, startPoint x: 773, startPoint y: 223, endPoint x: 682, endPoint y: 505, distance: 296.3
click at [682, 505] on div "08626514 - PELEGRINI FOODS LTDA Tipo de cliente: 80 - Chopp/VIP (C) Endereço: R…" at bounding box center [784, 375] width 1568 height 750
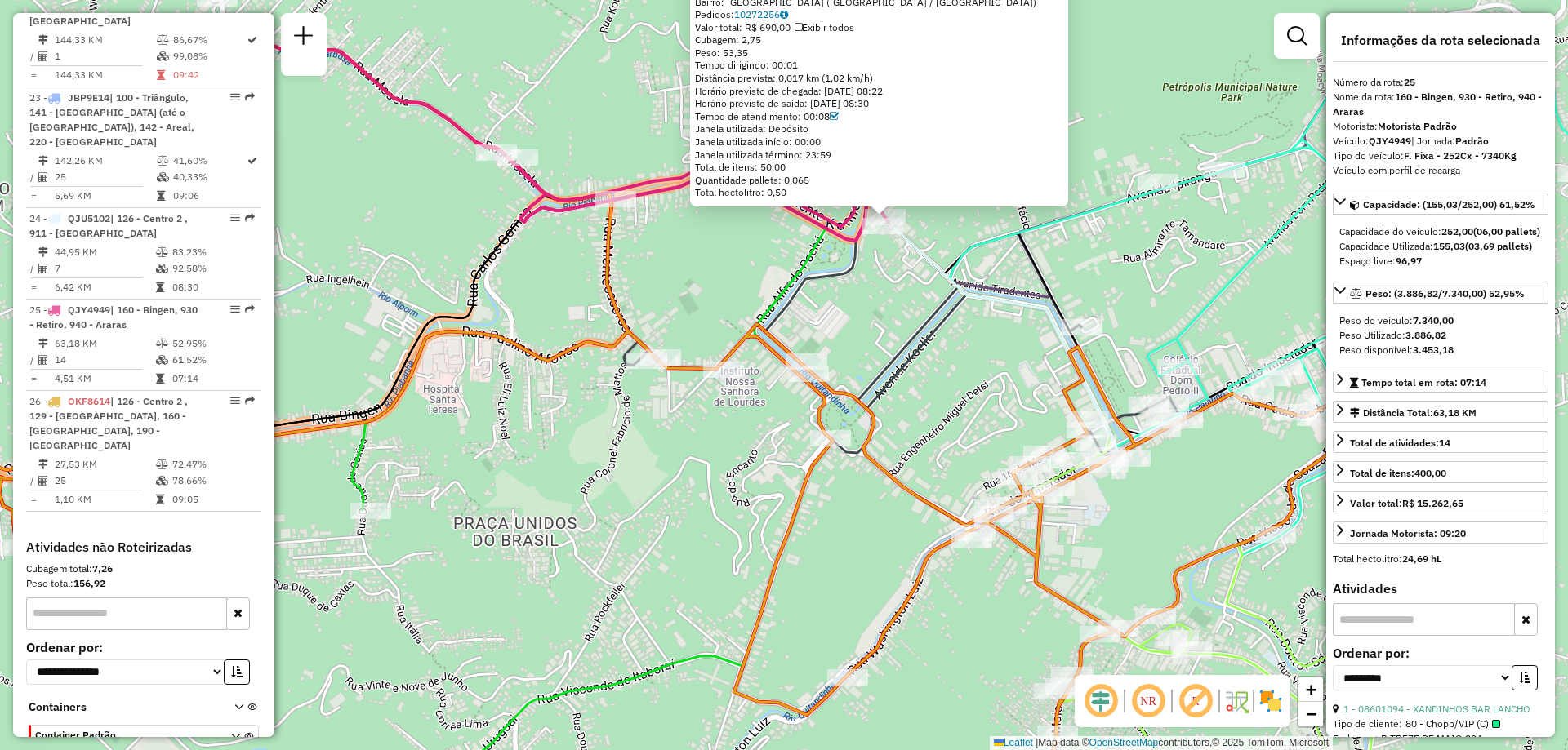
drag, startPoint x: 978, startPoint y: 227, endPoint x: 944, endPoint y: 327, distance: 105.6
click at [944, 327] on icon at bounding box center [979, 358] width 673 height 334
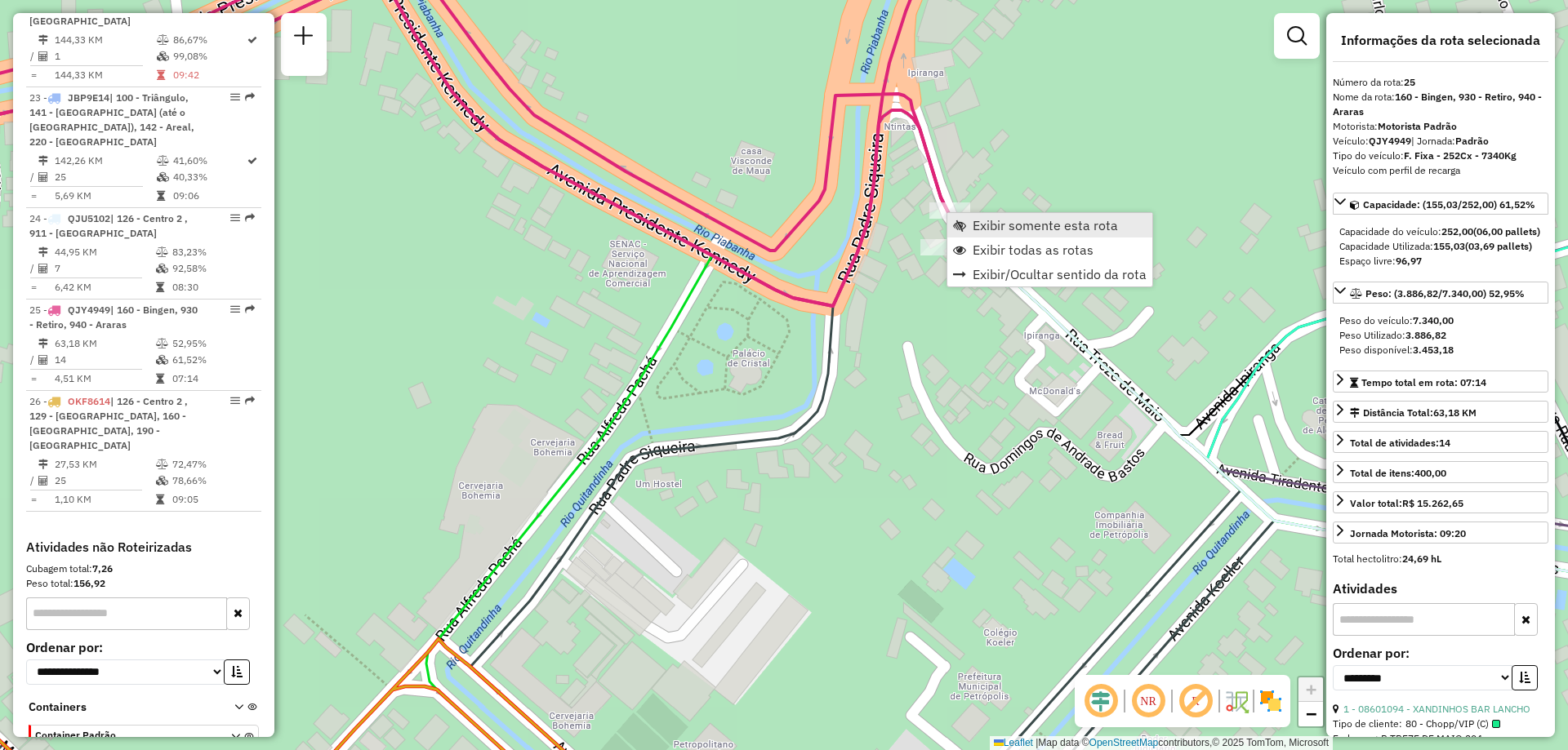
click at [983, 236] on link "Exibir somente esta rota" at bounding box center [1050, 225] width 205 height 25
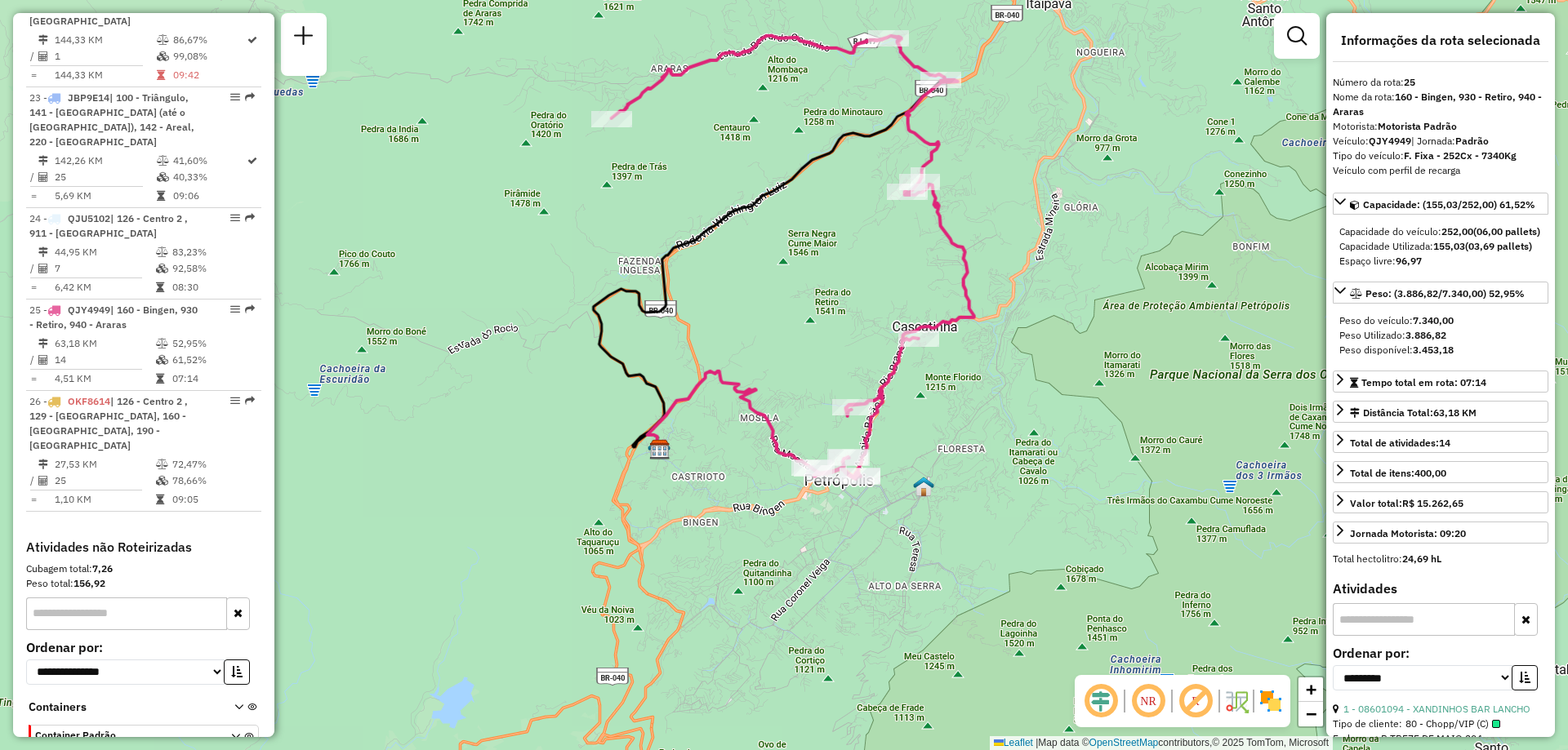
drag, startPoint x: 508, startPoint y: 341, endPoint x: 508, endPoint y: 223, distance: 118.0
click at [508, 223] on div "Janela de atendimento Grade de atendimento Capacidade Transportadoras Veículos …" at bounding box center [784, 375] width 1568 height 750
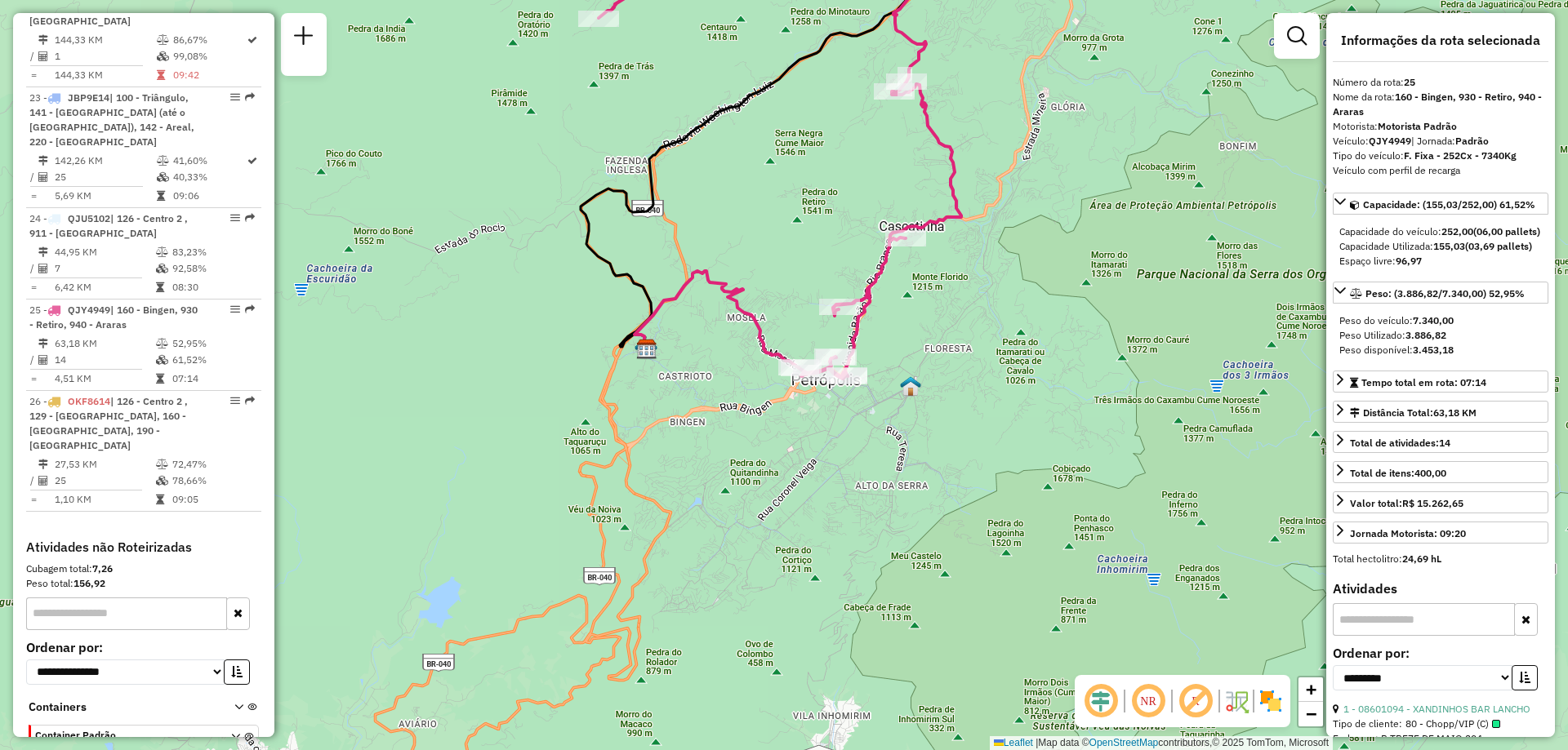
drag, startPoint x: 833, startPoint y: 327, endPoint x: 820, endPoint y: 225, distance: 102.8
click at [820, 225] on div "Janela de atendimento Grade de atendimento Capacidade Transportadoras Veículos …" at bounding box center [784, 375] width 1568 height 750
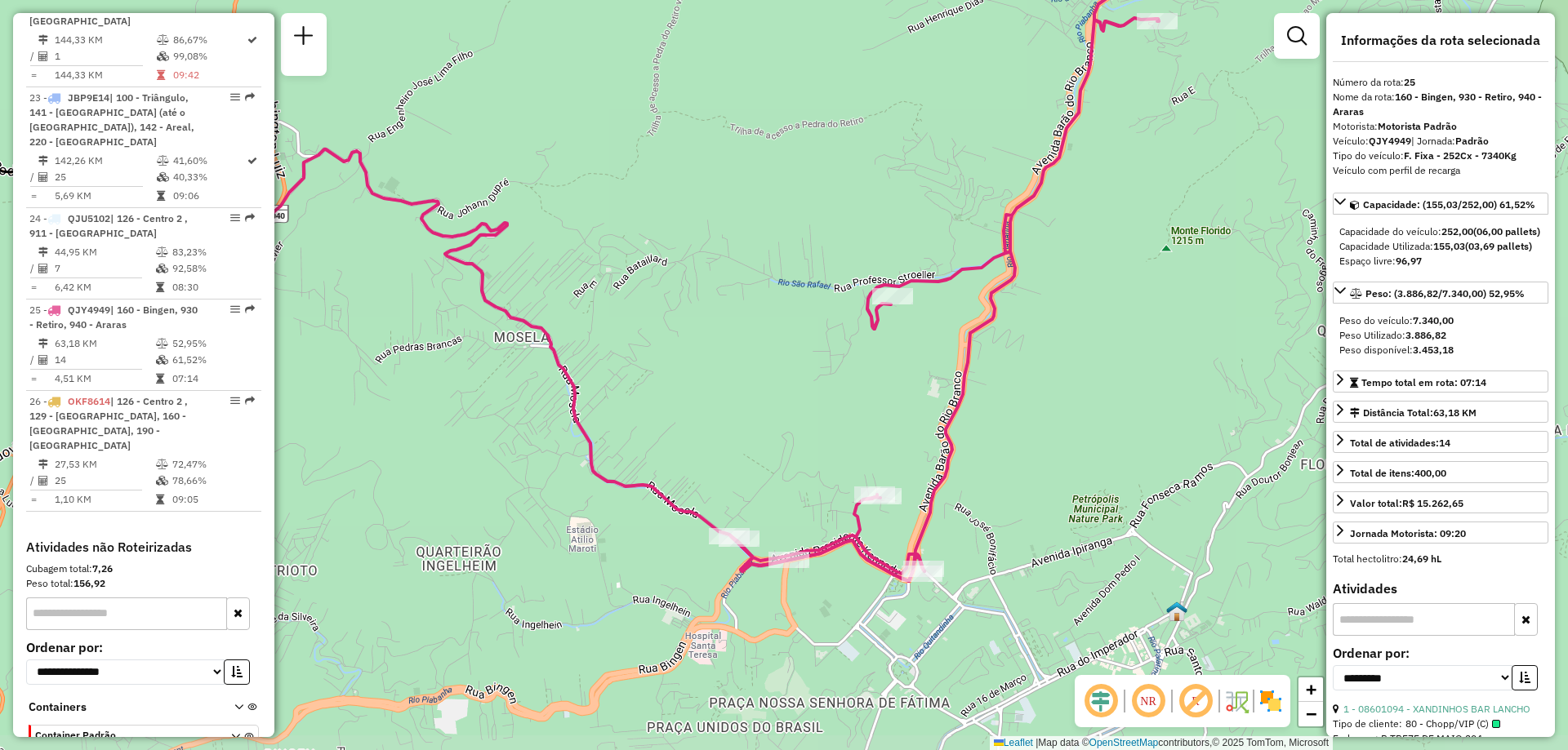
drag, startPoint x: 546, startPoint y: 400, endPoint x: 539, endPoint y: 220, distance: 180.1
click at [539, 220] on div "Janela de atendimento Grade de atendimento Capacidade Transportadoras Veículos …" at bounding box center [784, 375] width 1568 height 750
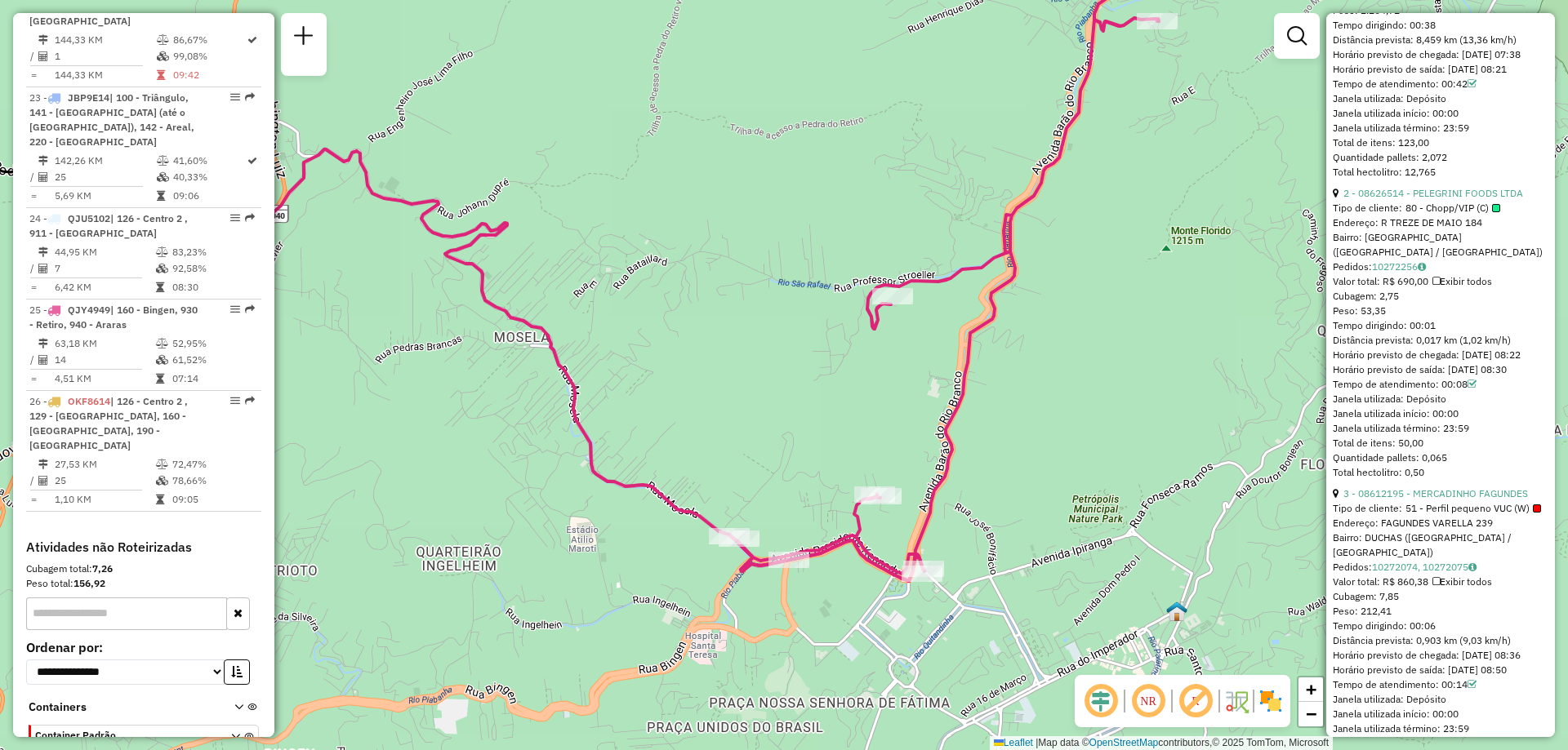
scroll to position [0, 0]
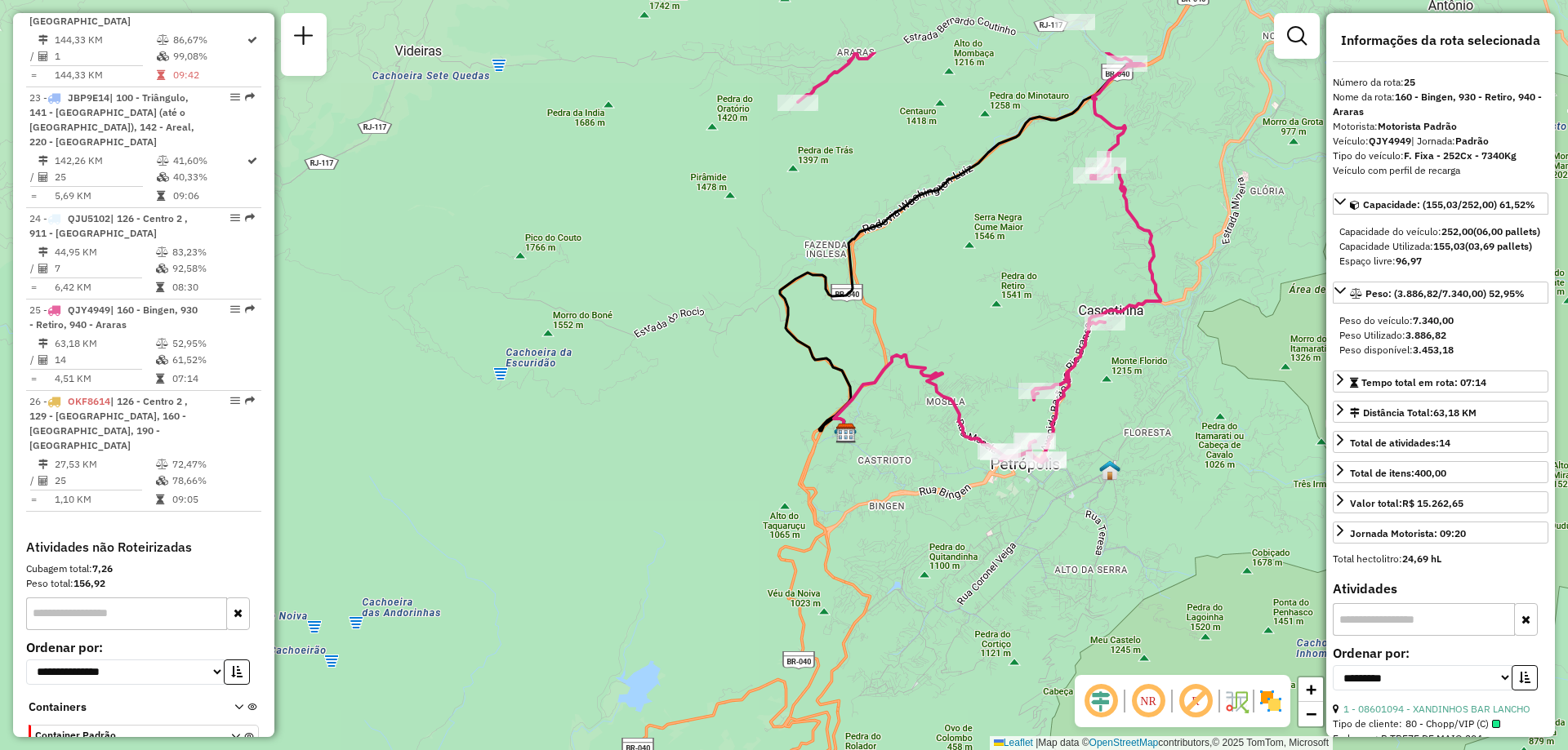
drag, startPoint x: 1050, startPoint y: 157, endPoint x: 1009, endPoint y: 285, distance: 134.4
click at [1009, 285] on div "Janela de atendimento Grade de atendimento Capacidade Transportadoras Veículos …" at bounding box center [784, 375] width 1568 height 750
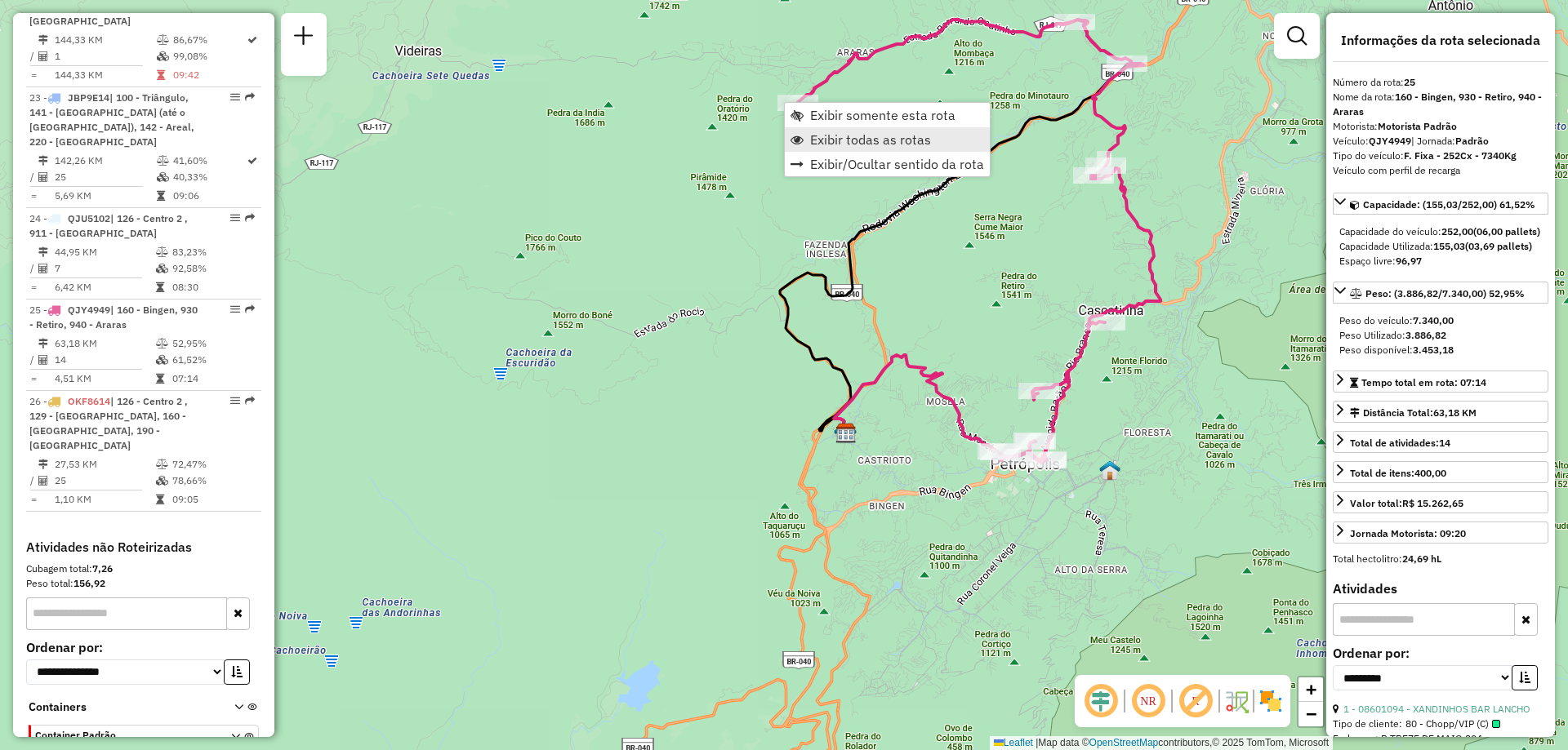
click at [838, 137] on span "Exibir todas as rotas" at bounding box center [870, 139] width 121 height 13
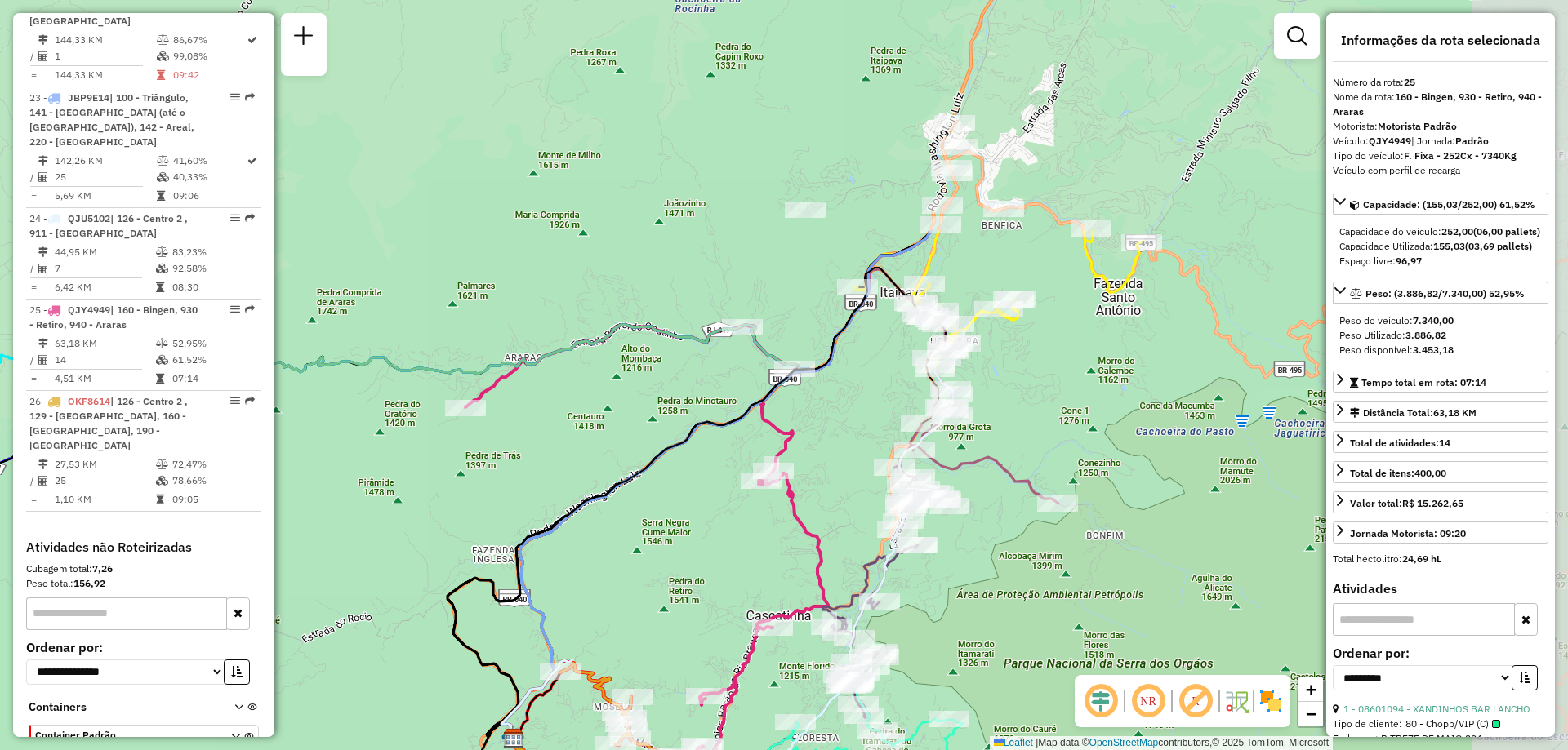
drag, startPoint x: 1010, startPoint y: 263, endPoint x: 678, endPoint y: 569, distance: 451.5
click at [678, 569] on div "Janela de atendimento Grade de atendimento Capacidade Transportadoras Veículos …" at bounding box center [784, 375] width 1568 height 750
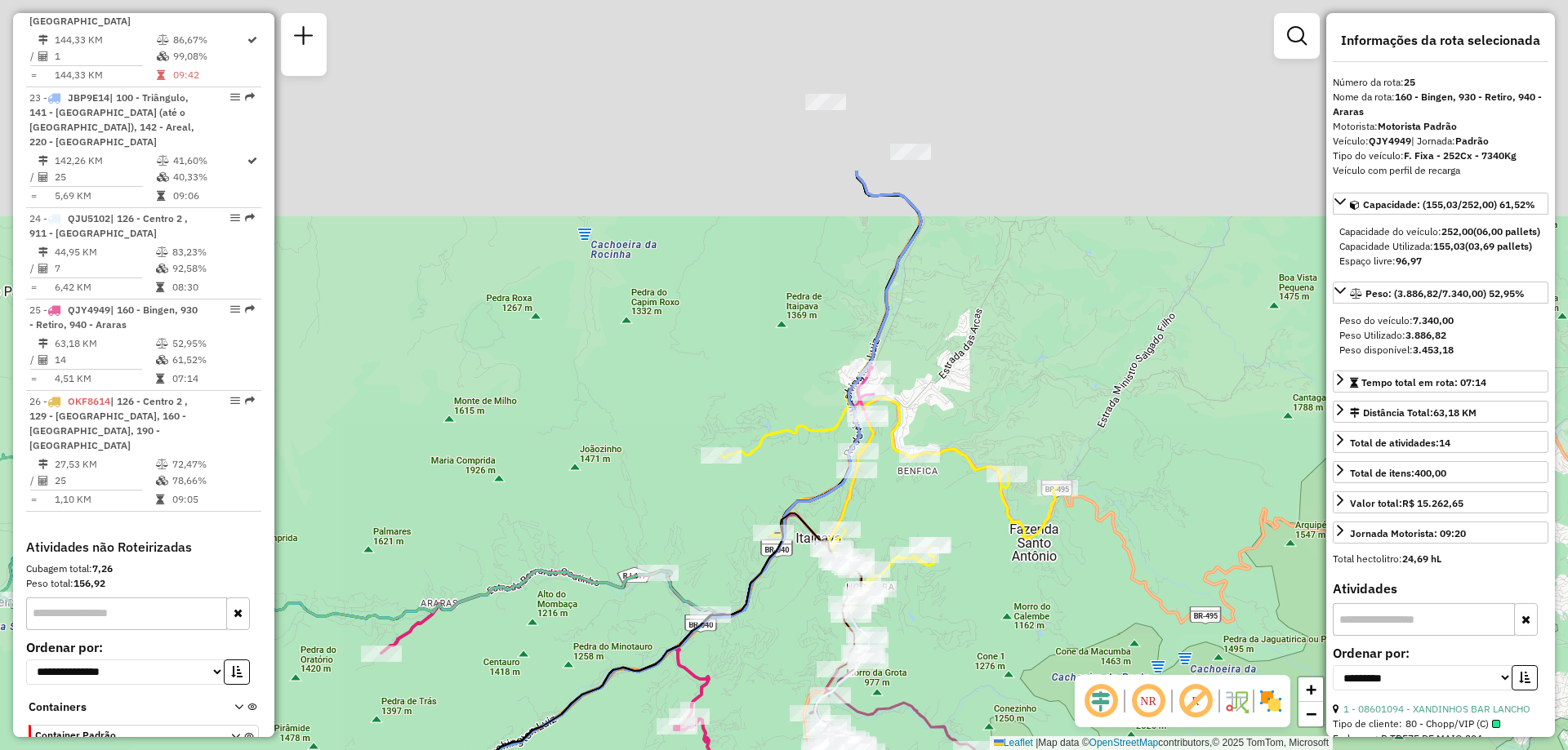
drag, startPoint x: 1112, startPoint y: 93, endPoint x: 1022, endPoint y: 347, distance: 269.5
click at [1022, 347] on div "Janela de atendimento Grade de atendimento Capacidade Transportadoras Veículos …" at bounding box center [784, 375] width 1568 height 750
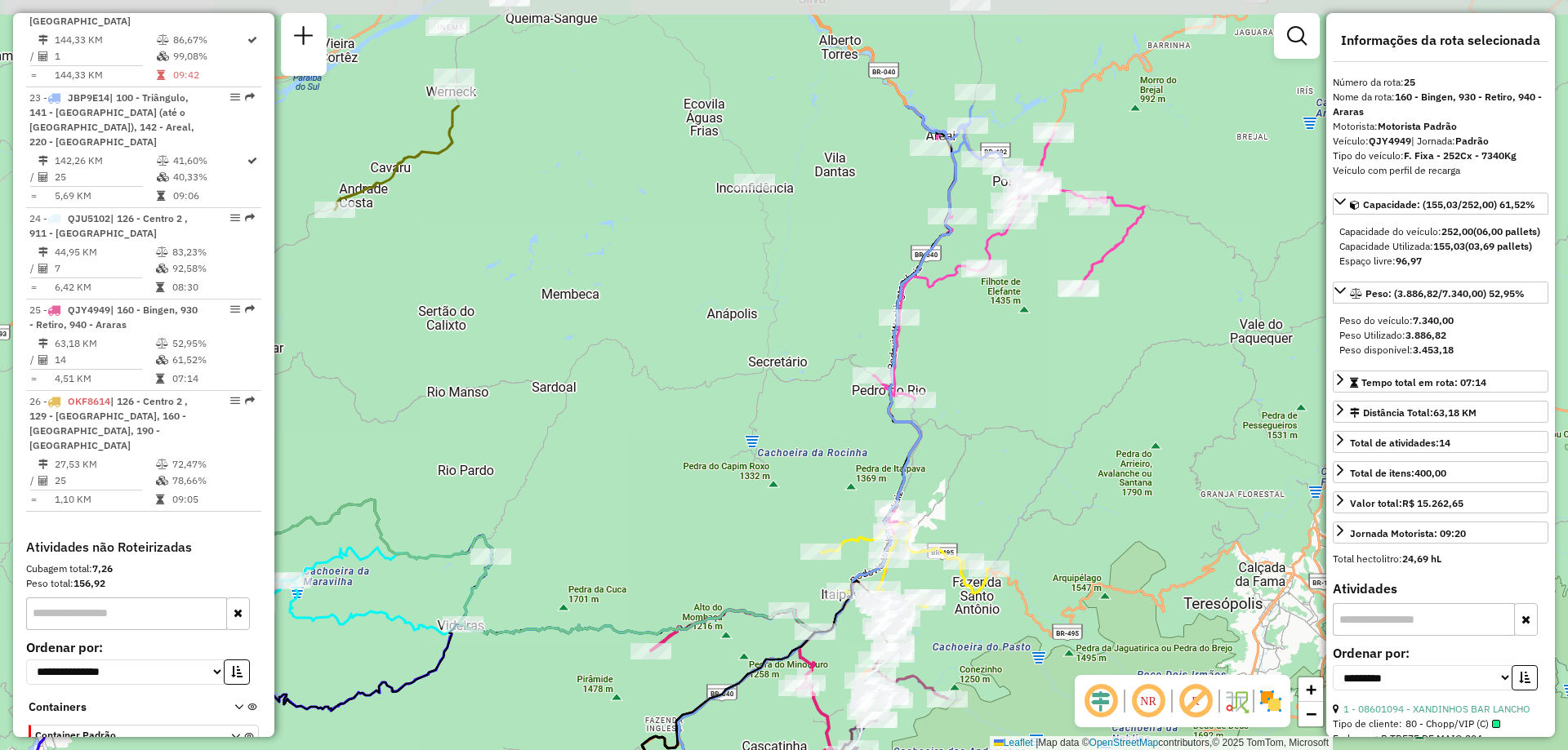
drag, startPoint x: 1062, startPoint y: 177, endPoint x: 1015, endPoint y: 357, distance: 186.0
click at [1015, 357] on div "Janela de atendimento Grade de atendimento Capacidade Transportadoras Veículos …" at bounding box center [784, 375] width 1568 height 750
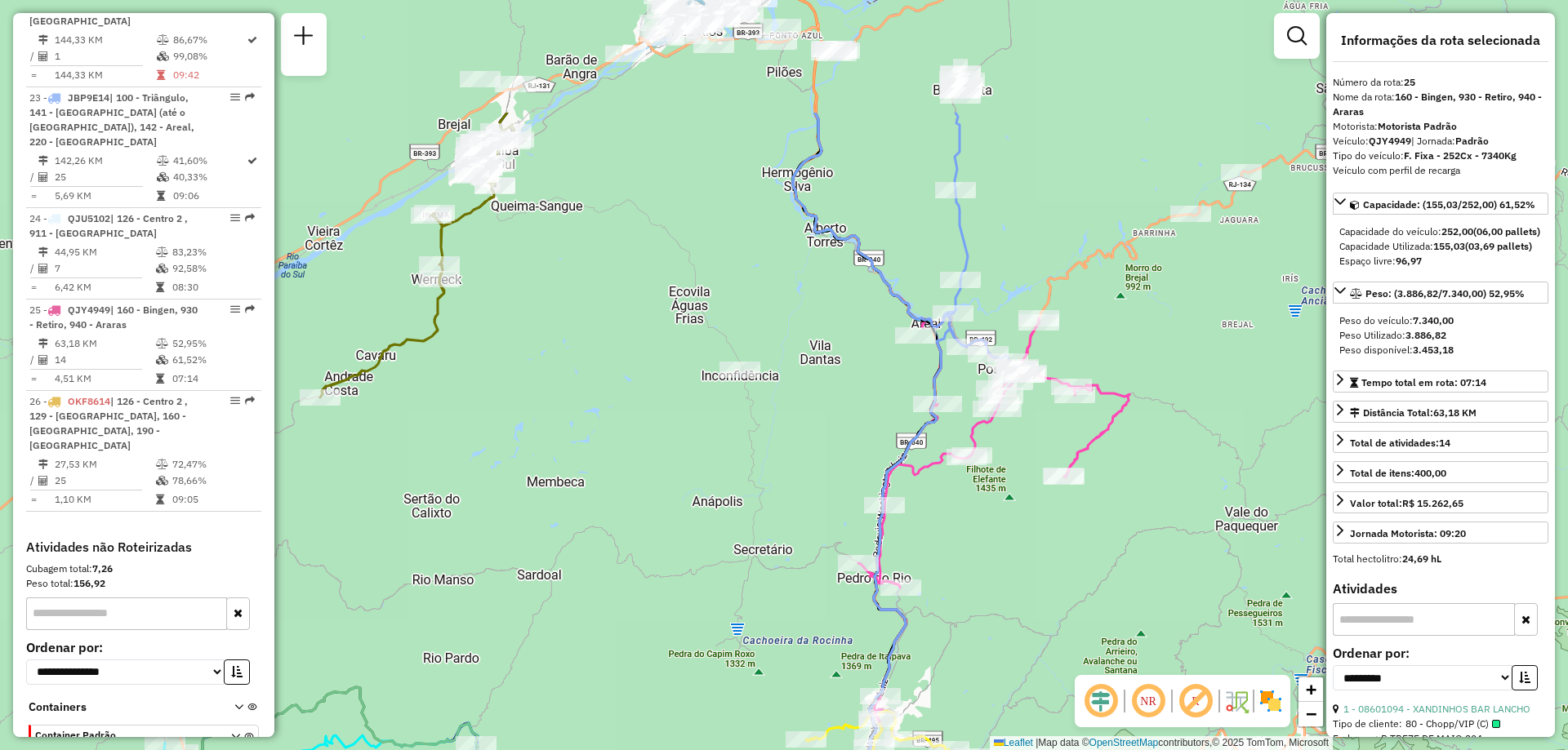
drag, startPoint x: 830, startPoint y: 240, endPoint x: 816, endPoint y: 427, distance: 187.5
click at [816, 427] on div "Janela de atendimento Grade de atendimento Capacidade Transportadoras Veículos …" at bounding box center [784, 375] width 1568 height 750
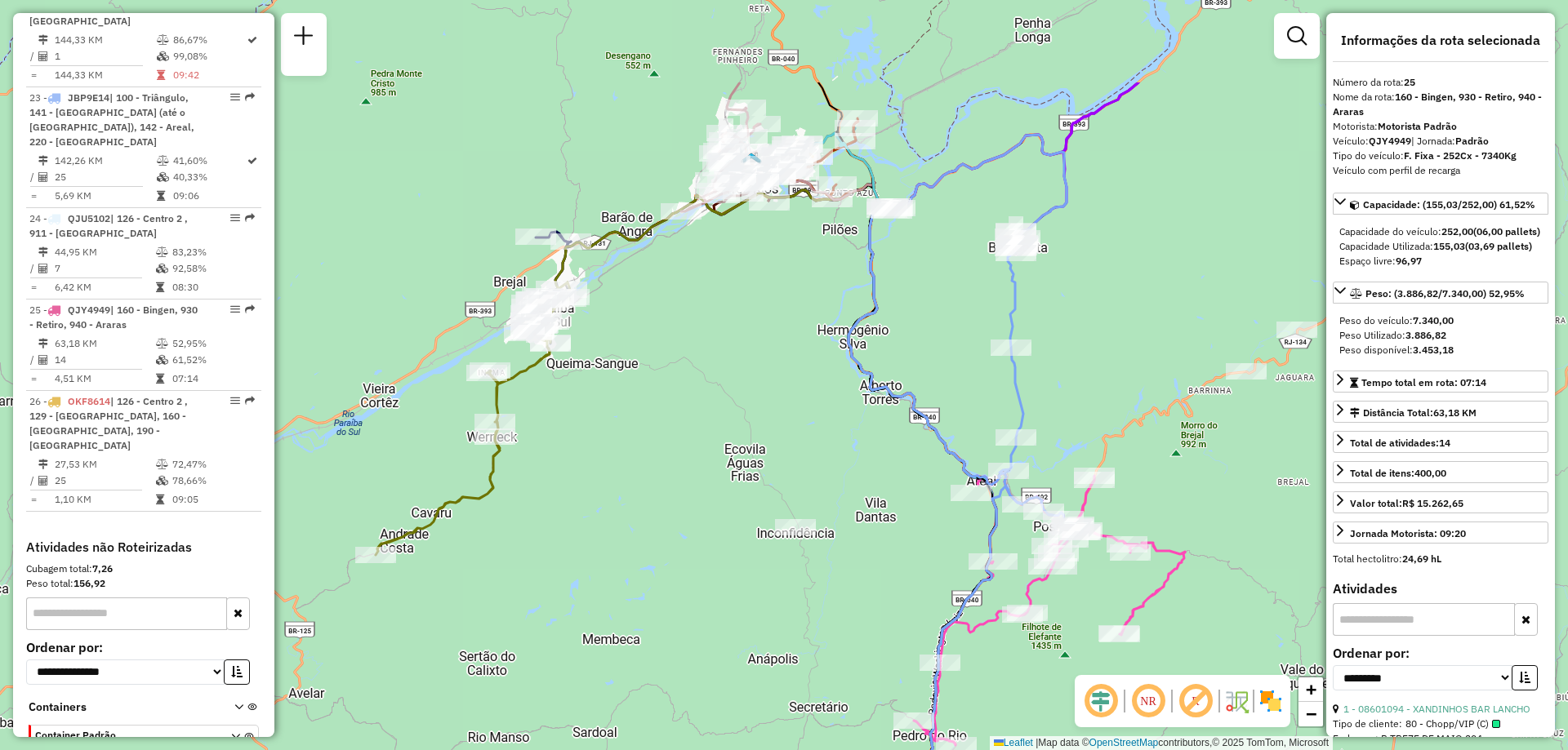
drag, startPoint x: 1156, startPoint y: 149, endPoint x: 1211, endPoint y: 306, distance: 166.4
click at [1211, 306] on div "Janela de atendimento Grade de atendimento Capacidade Transportadoras Veículos …" at bounding box center [784, 375] width 1568 height 750
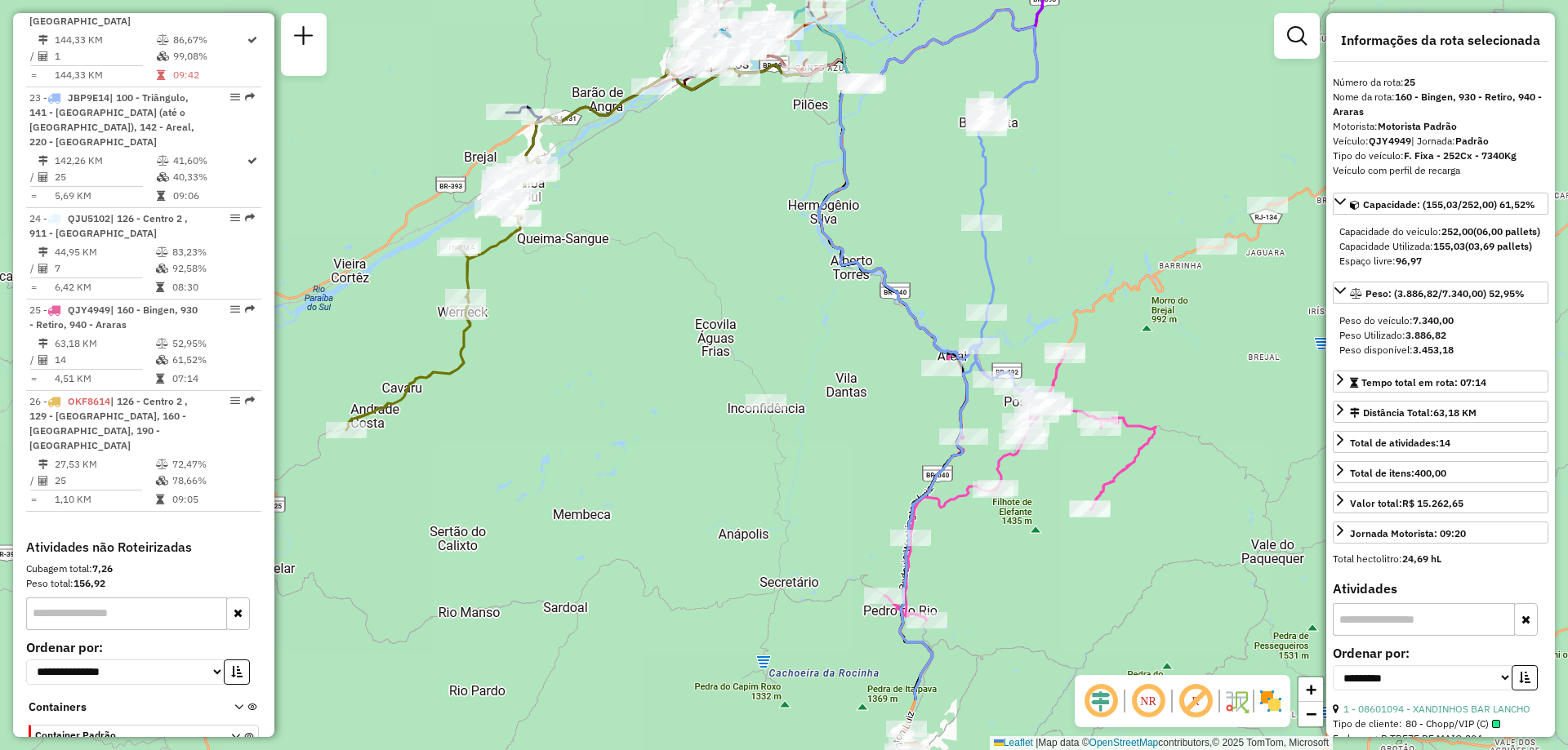
drag, startPoint x: 929, startPoint y: 324, endPoint x: 900, endPoint y: 197, distance: 130.3
click at [900, 197] on div "Janela de atendimento Grade de atendimento Capacidade Transportadoras Veículos …" at bounding box center [784, 375] width 1568 height 750
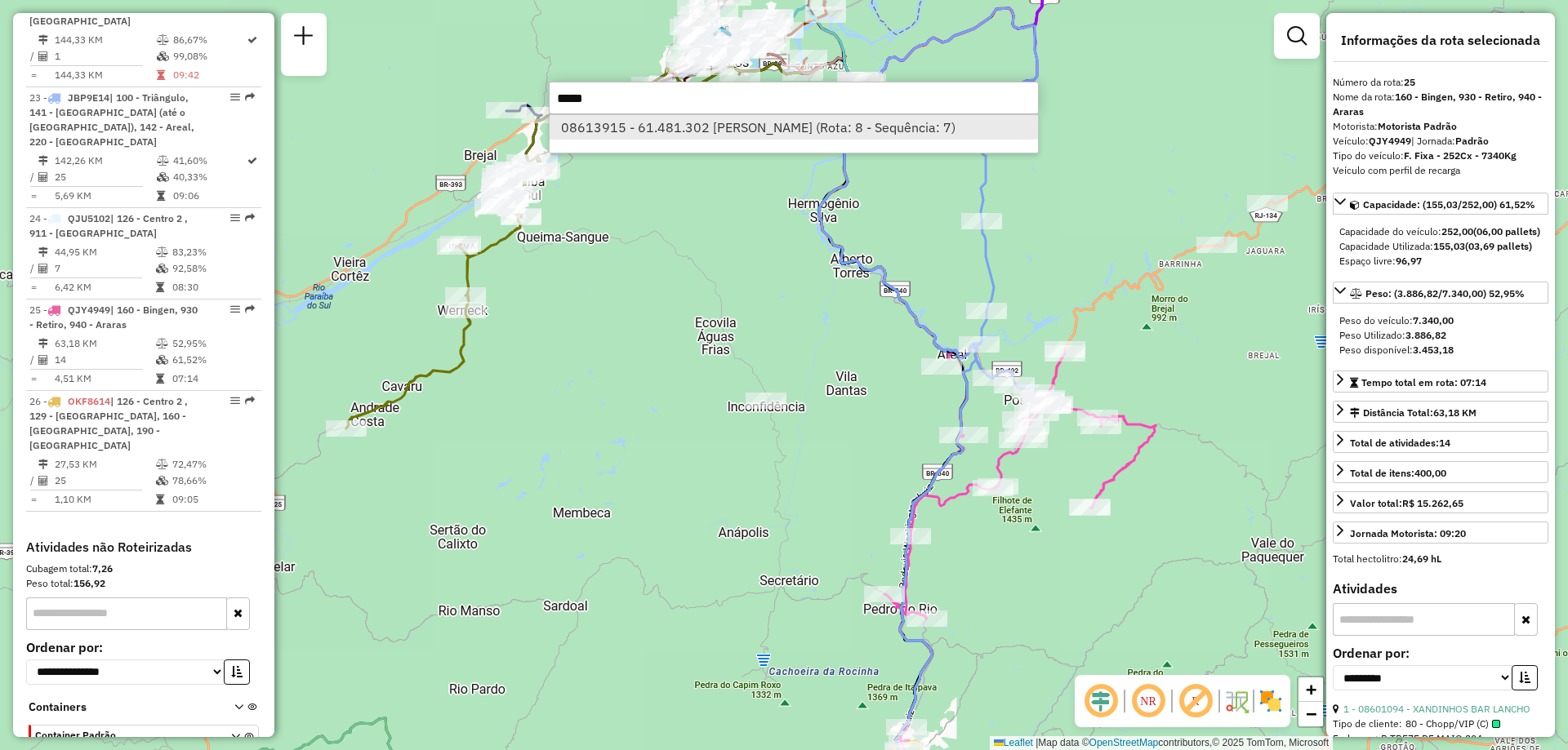
type input "*****"
click at [769, 133] on li "08613915 - 61.481.302 [PERSON_NAME] (Rota: 8 - Sequência: 7)" at bounding box center [794, 127] width 489 height 25
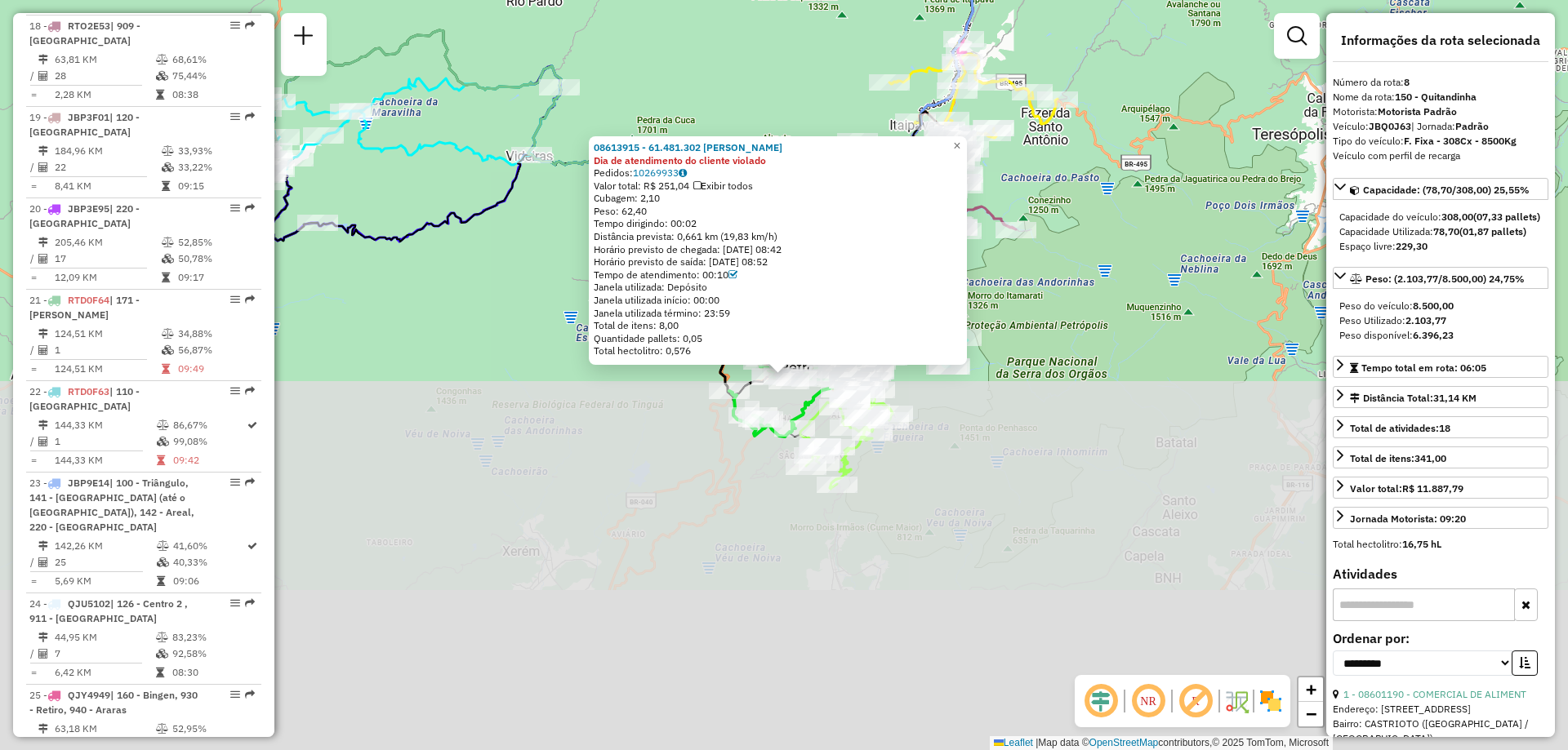
scroll to position [1256, 0]
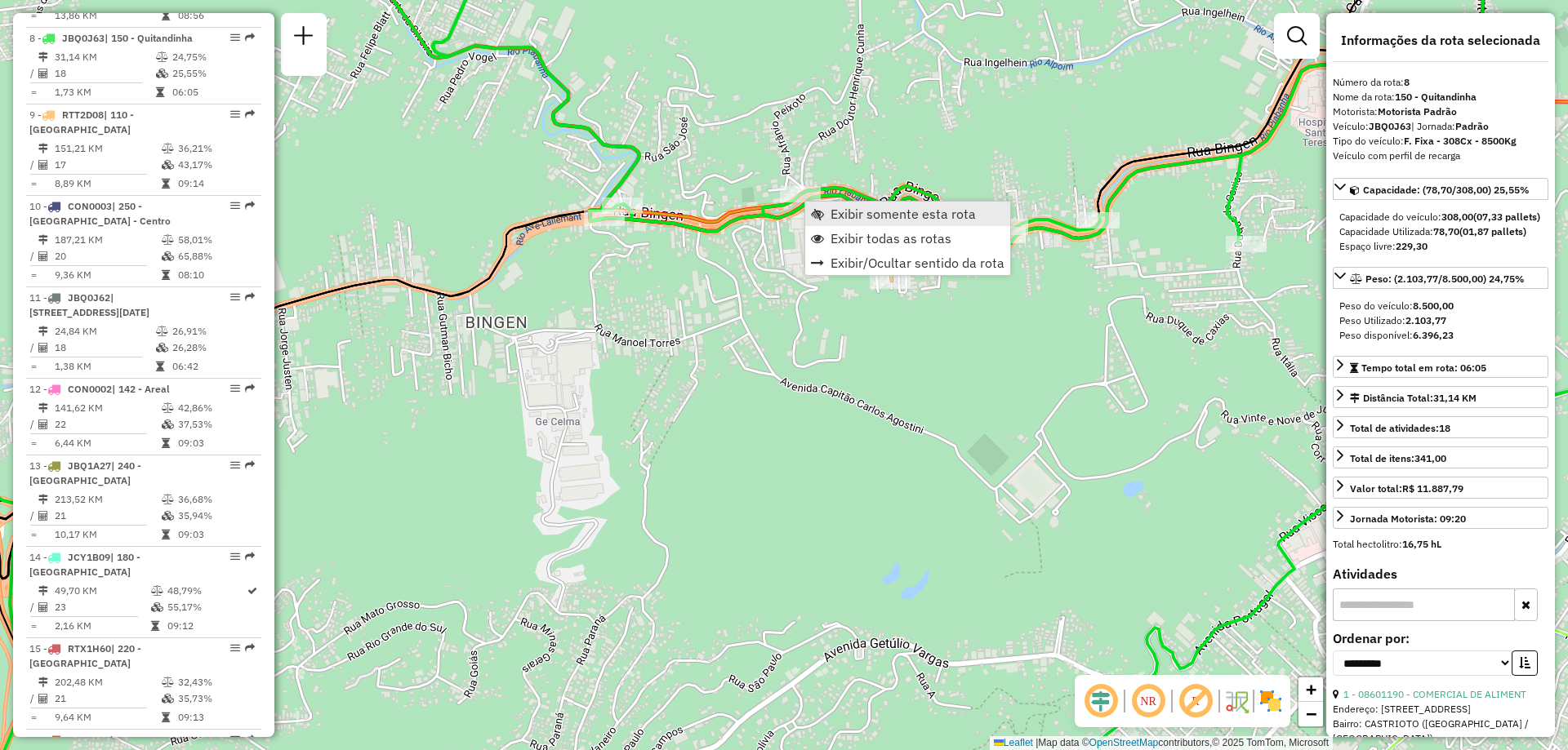
click at [829, 209] on link "Exibir somente esta rota" at bounding box center [907, 213] width 205 height 25
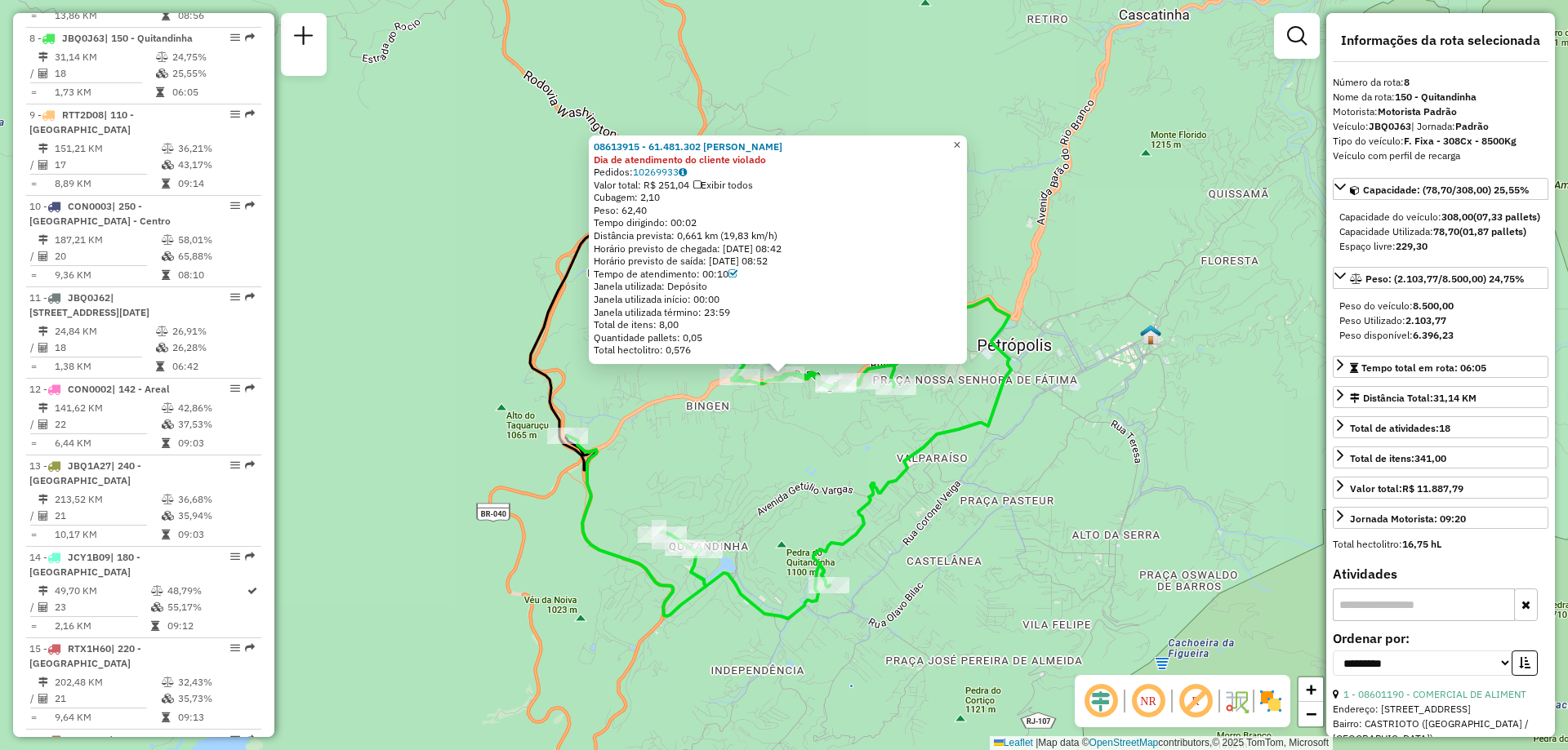
click at [960, 138] on span "×" at bounding box center [956, 144] width 8 height 14
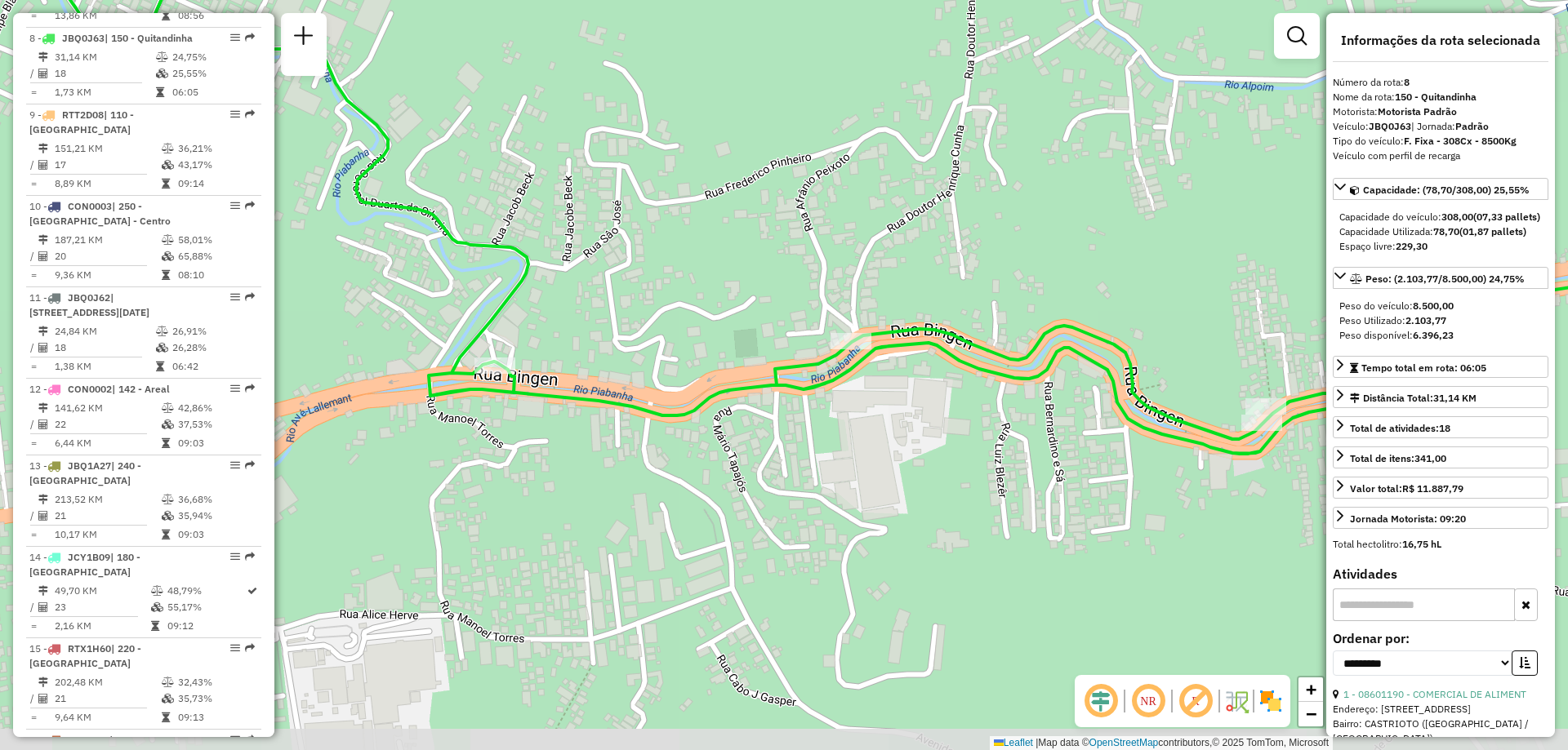
drag, startPoint x: 880, startPoint y: 305, endPoint x: 837, endPoint y: 244, distance: 74.6
click at [837, 244] on div "Janela de atendimento Grade de atendimento Capacidade Transportadoras Veículos …" at bounding box center [784, 375] width 1568 height 750
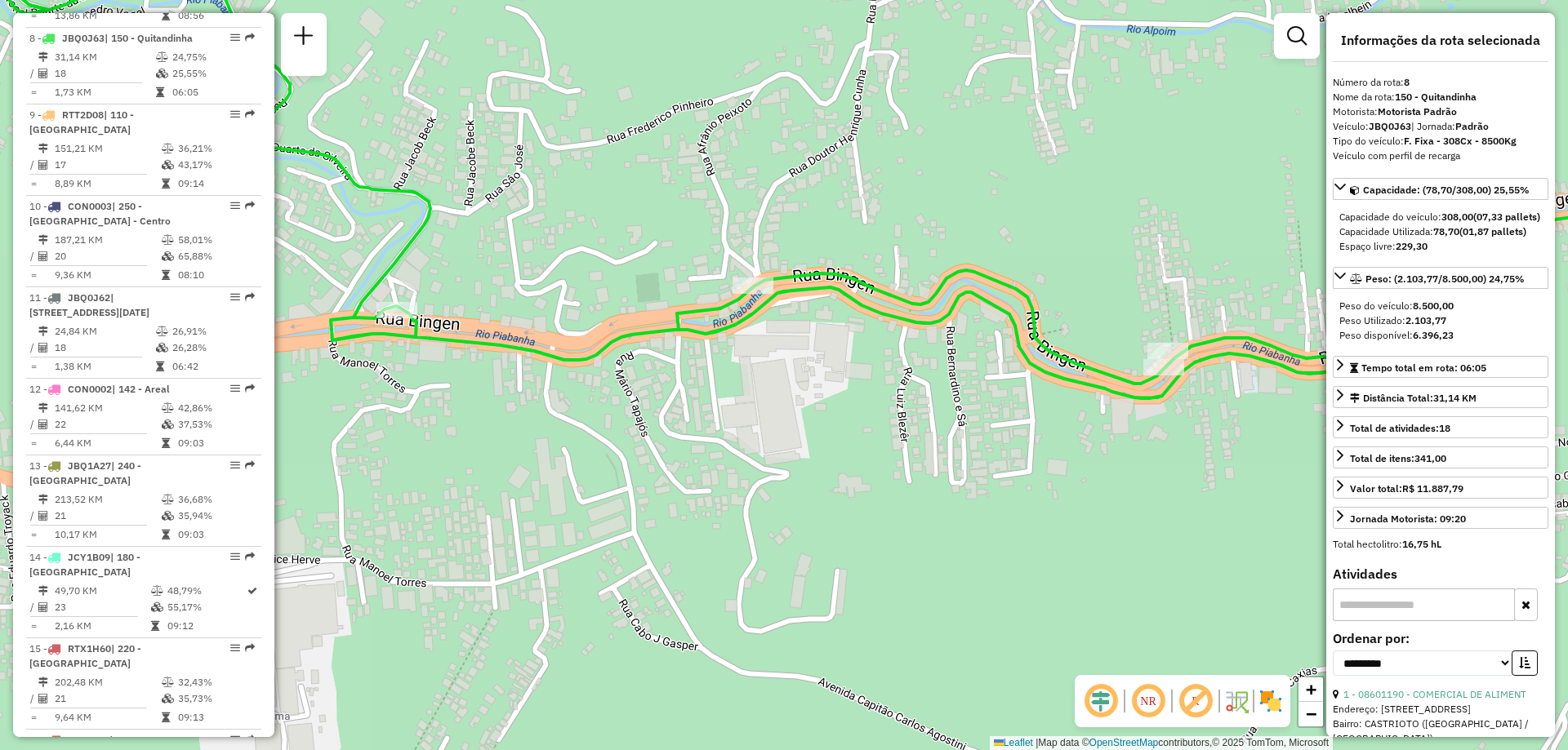
drag, startPoint x: 869, startPoint y: 435, endPoint x: 773, endPoint y: 377, distance: 112.2
click at [773, 377] on div "Janela de atendimento Grade de atendimento Capacidade Transportadoras Veículos …" at bounding box center [784, 375] width 1568 height 750
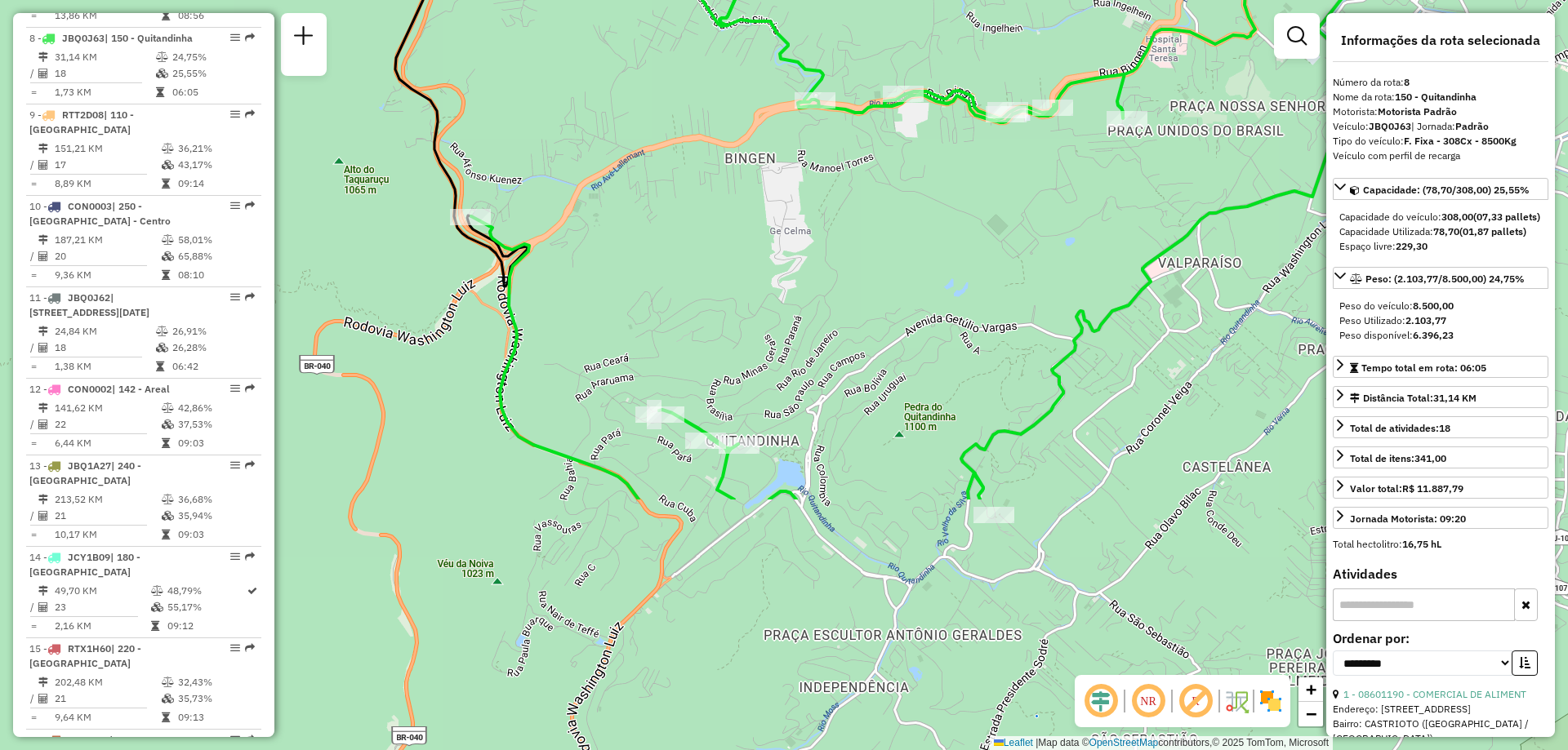
drag, startPoint x: 788, startPoint y: 530, endPoint x: 916, endPoint y: 214, distance: 340.9
click at [916, 214] on div "Janela de atendimento Grade de atendimento Capacidade Transportadoras Veículos …" at bounding box center [784, 375] width 1568 height 750
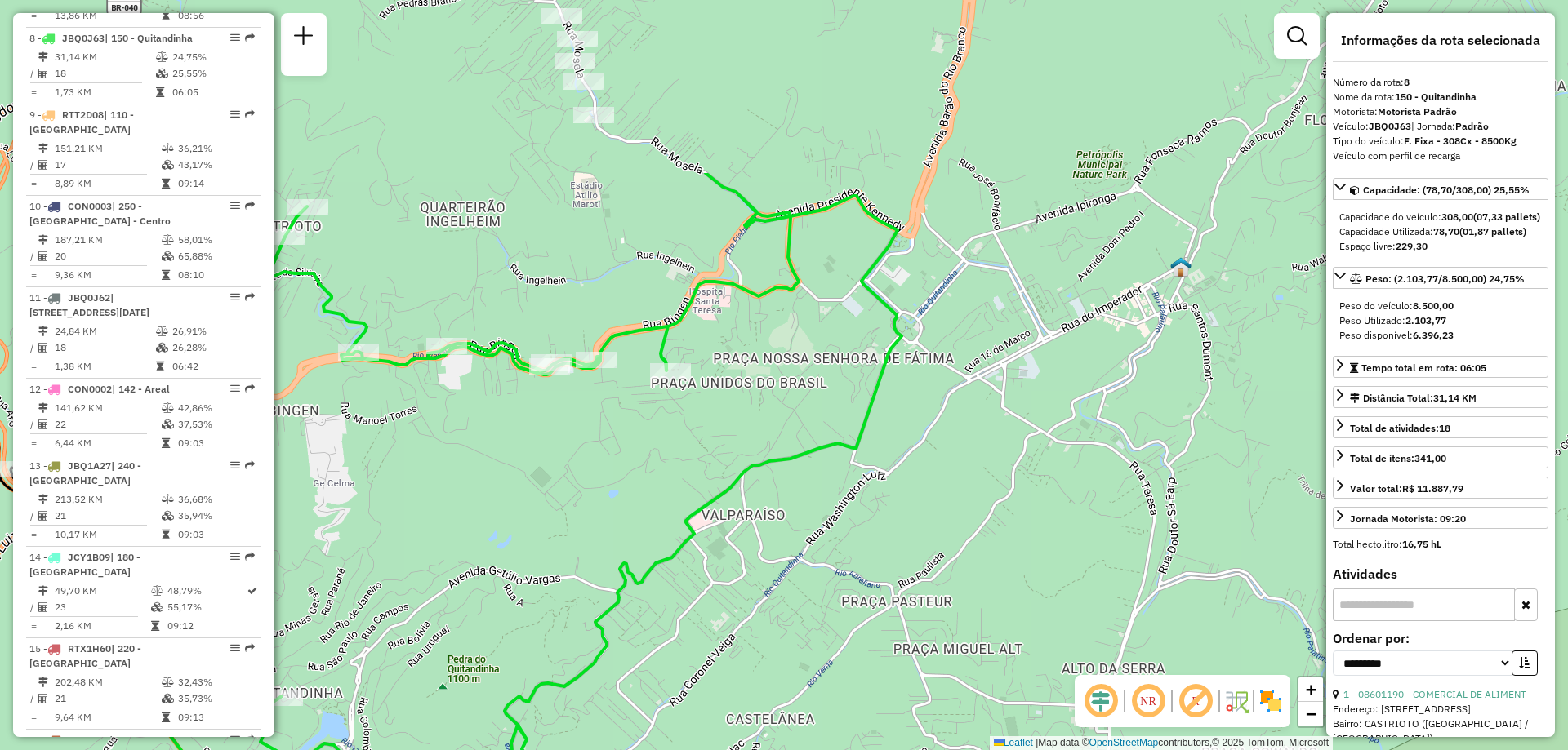
drag, startPoint x: 996, startPoint y: 291, endPoint x: 536, endPoint y: 539, distance: 522.6
click at [536, 539] on div "Janela de atendimento Grade de atendimento Capacidade Transportadoras Veículos …" at bounding box center [784, 375] width 1568 height 750
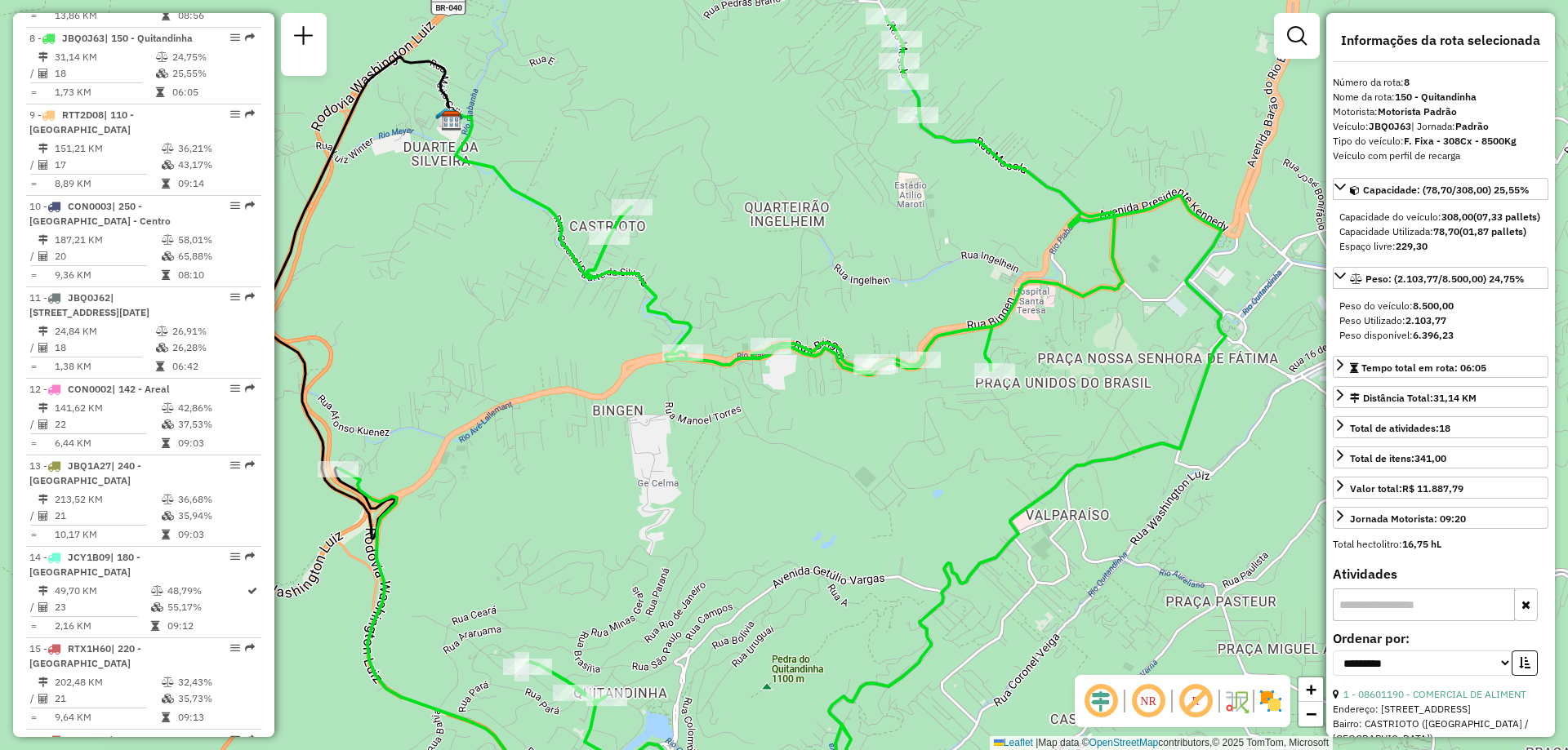
drag, startPoint x: 825, startPoint y: 93, endPoint x: 1149, endPoint y: 93, distance: 324.0
click at [1149, 93] on div "Janela de atendimento Grade de atendimento Capacidade Transportadoras Veículos …" at bounding box center [784, 375] width 1568 height 750
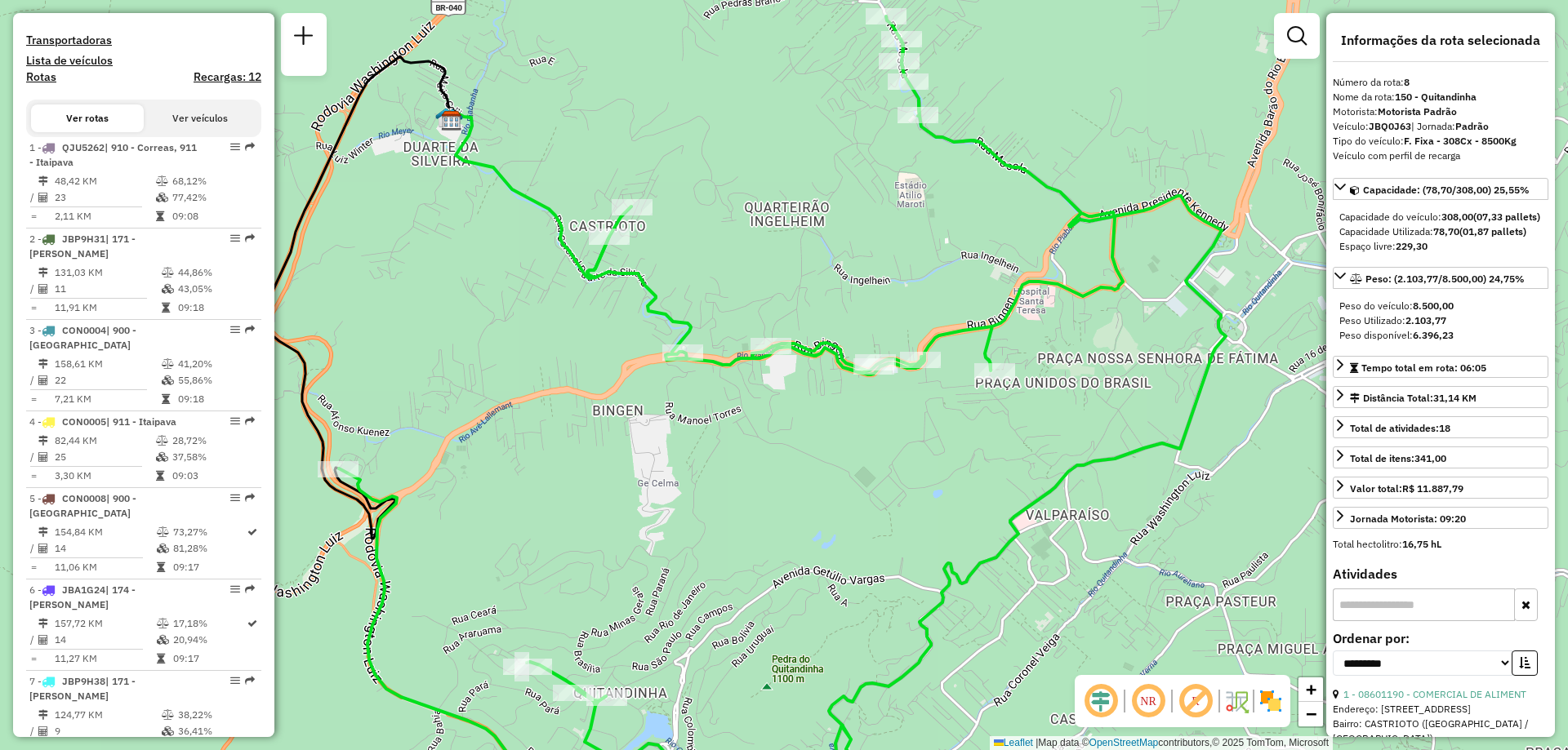
scroll to position [0, 0]
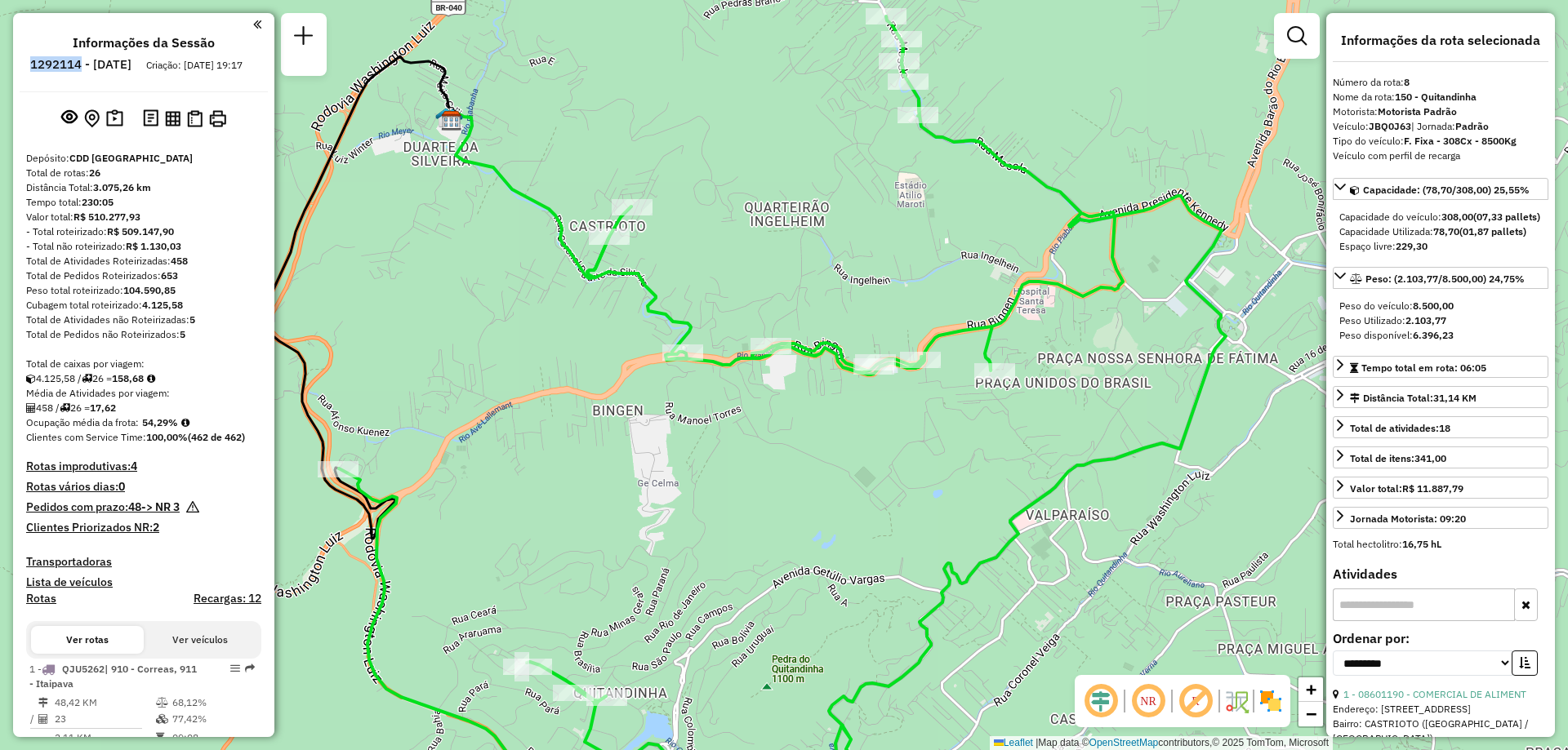
drag, startPoint x: 127, startPoint y: 60, endPoint x: 77, endPoint y: 65, distance: 50.2
click at [77, 65] on h6 "1292114 - [DATE]" at bounding box center [81, 64] width 101 height 14
copy h6 "1292114"
click at [586, 491] on div "Janela de atendimento Grade de atendimento Capacidade Transportadoras Veículos …" at bounding box center [784, 375] width 1568 height 750
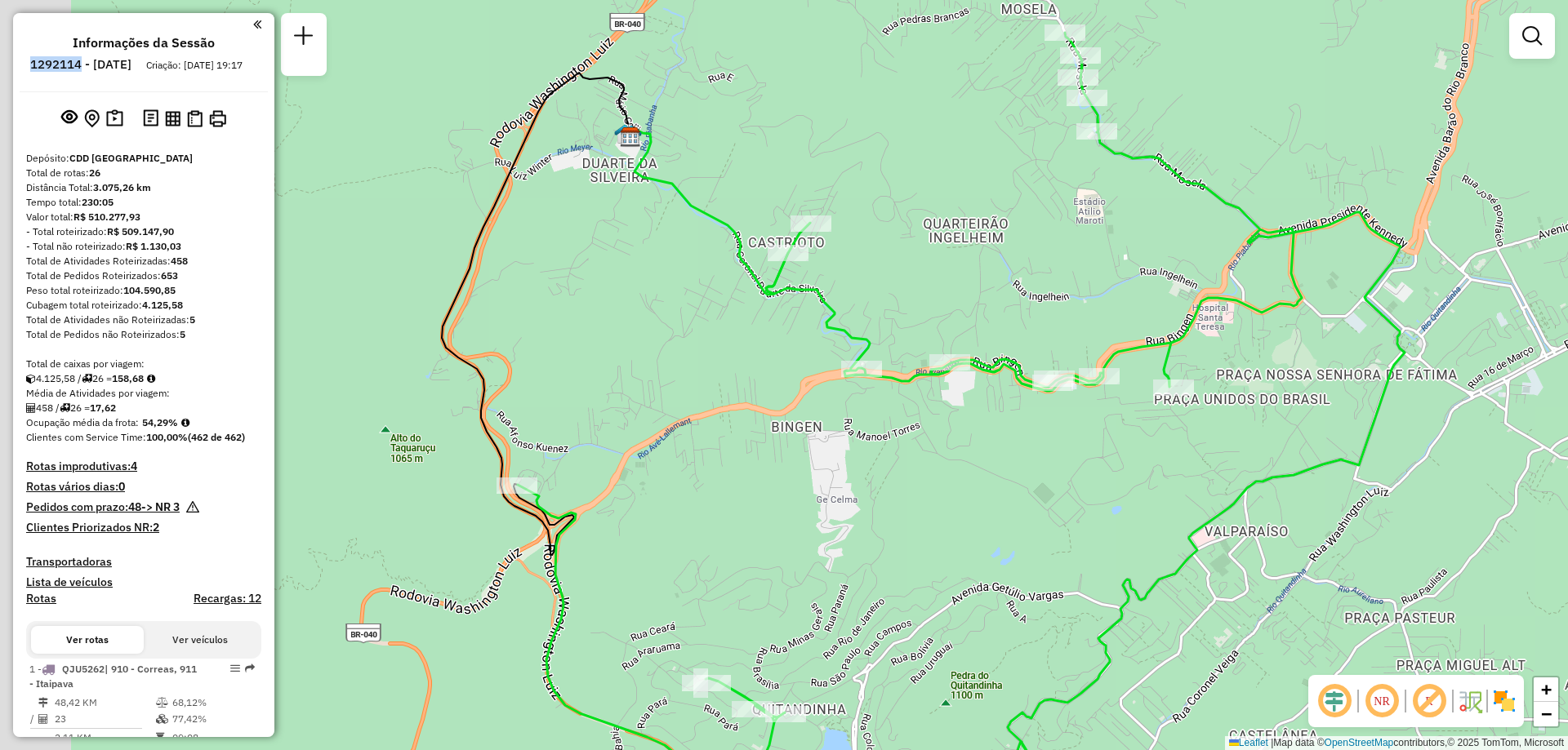
drag, startPoint x: 658, startPoint y: 466, endPoint x: 837, endPoint y: 482, distance: 179.7
click at [837, 482] on div "Janela de atendimento Grade de atendimento Capacidade Transportadoras Veículos …" at bounding box center [784, 375] width 1568 height 750
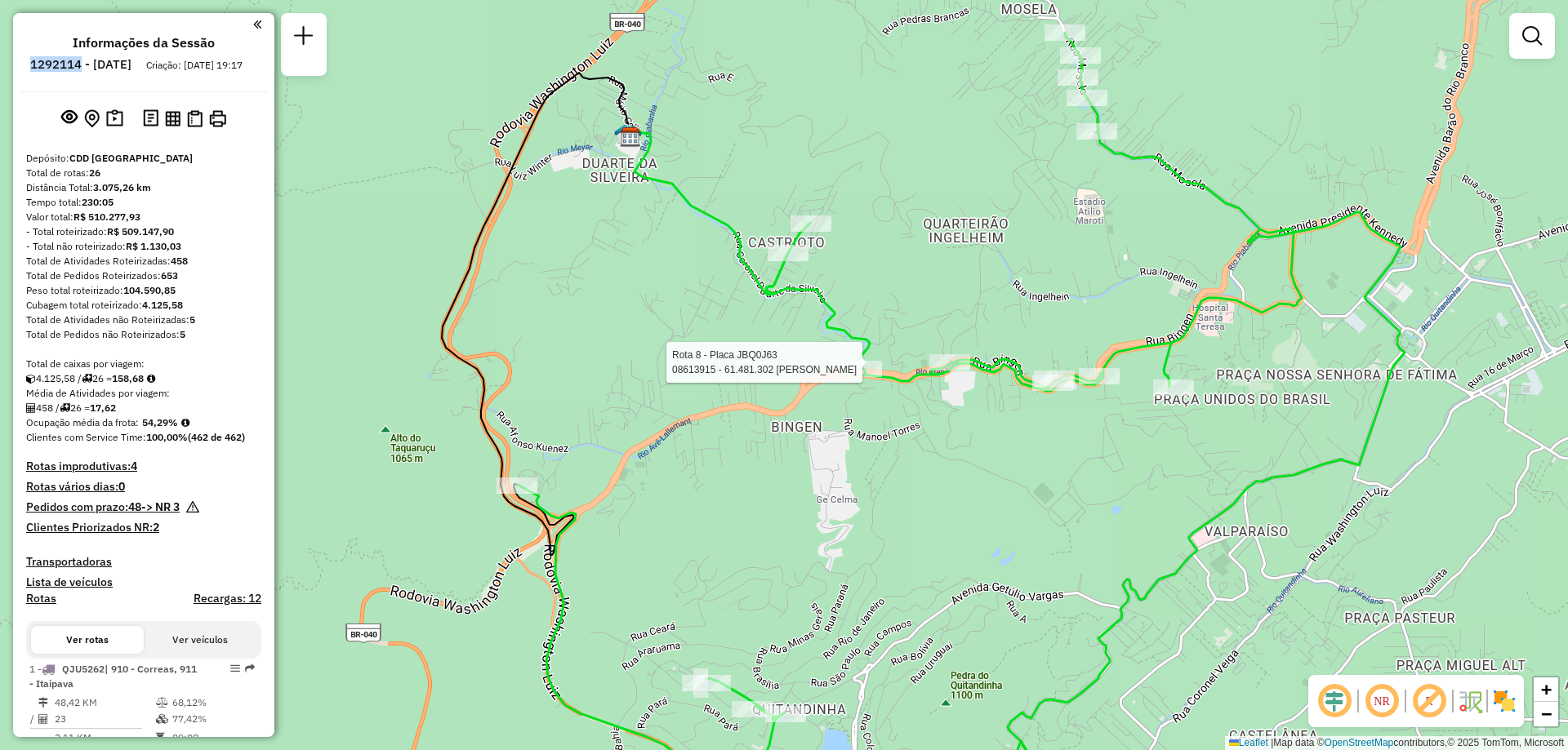
select select "**********"
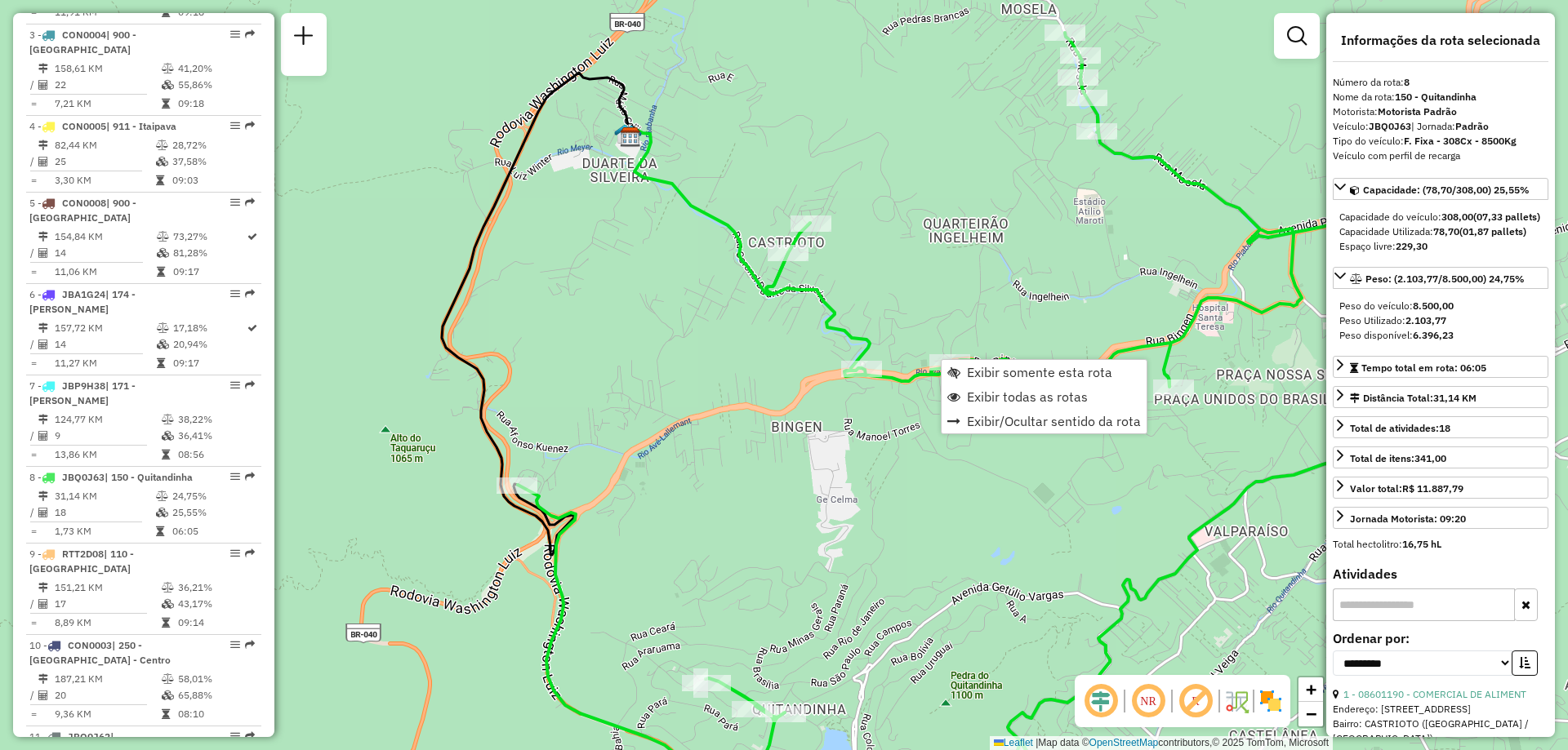
scroll to position [1256, 0]
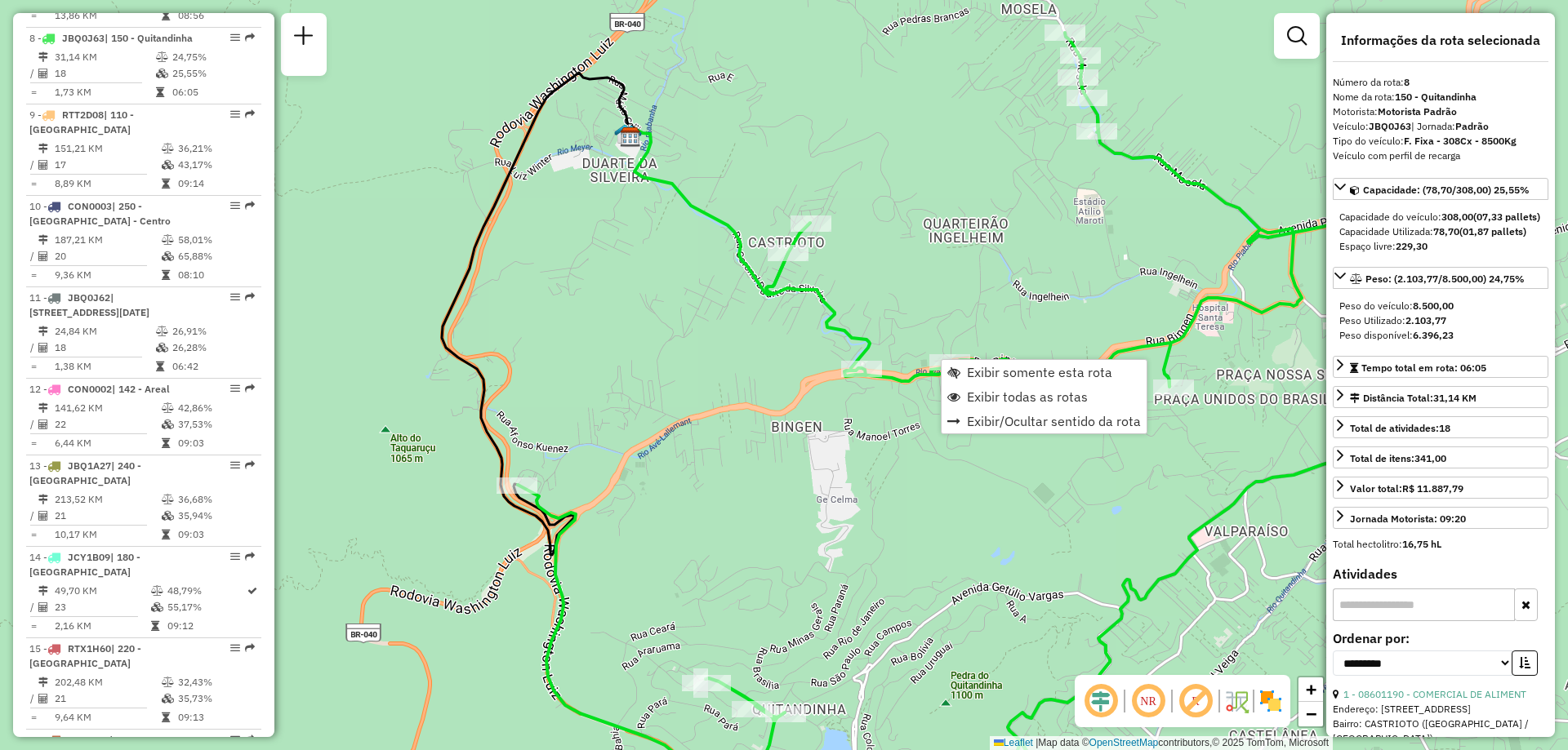
click at [869, 497] on div "Janela de atendimento Grade de atendimento Capacidade Transportadoras Veículos …" at bounding box center [784, 375] width 1568 height 750
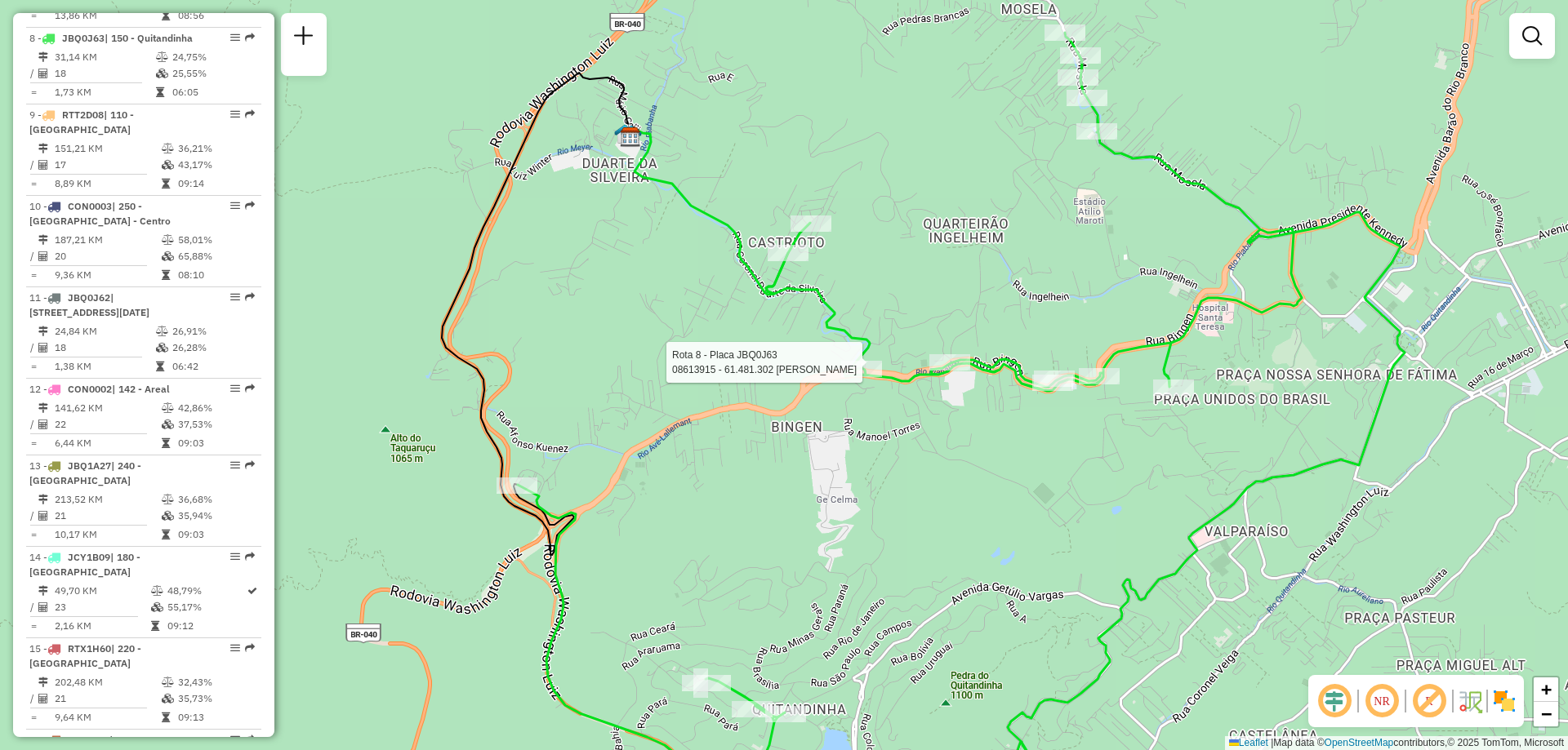
select select "**********"
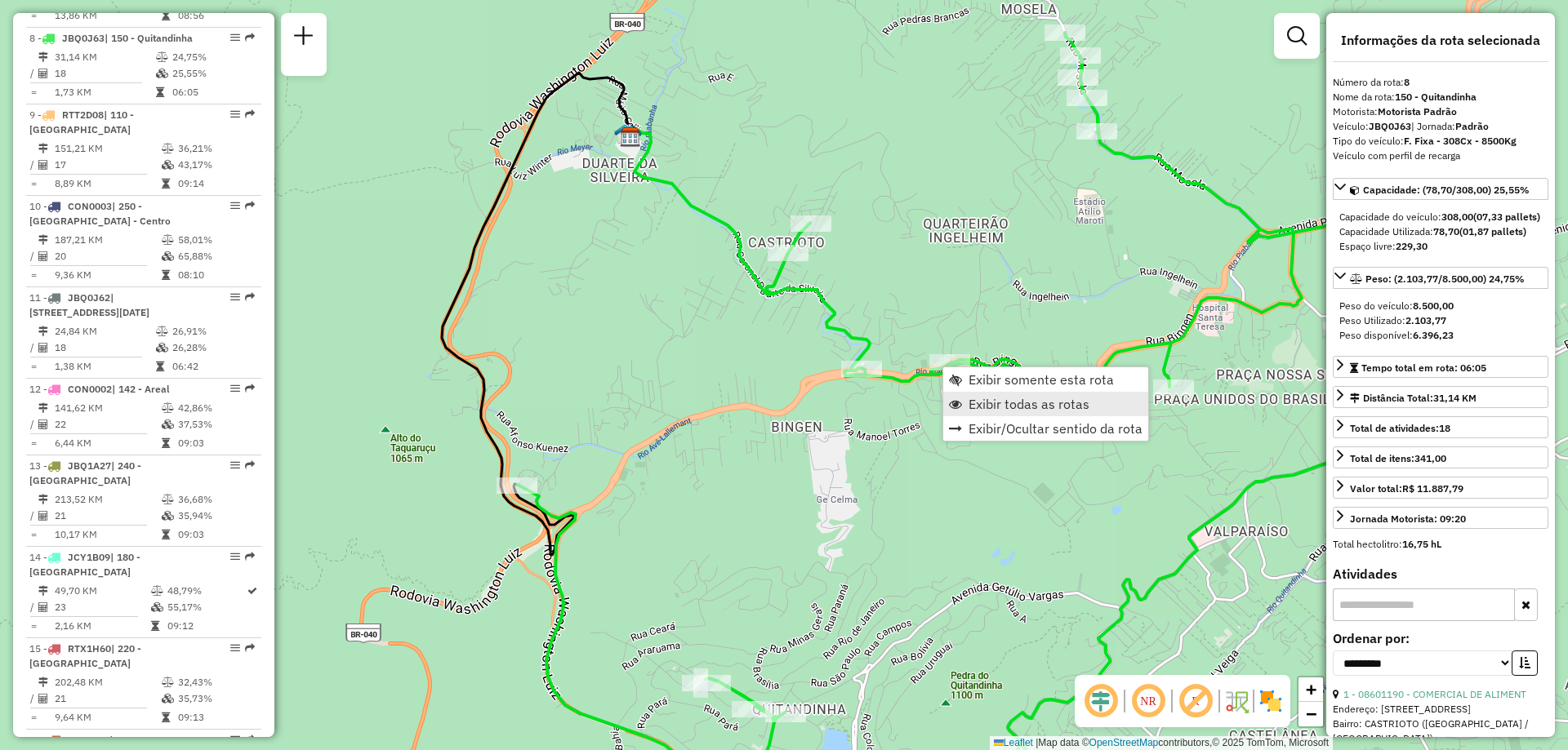
click at [1007, 403] on span "Exibir todas as rotas" at bounding box center [1029, 403] width 121 height 13
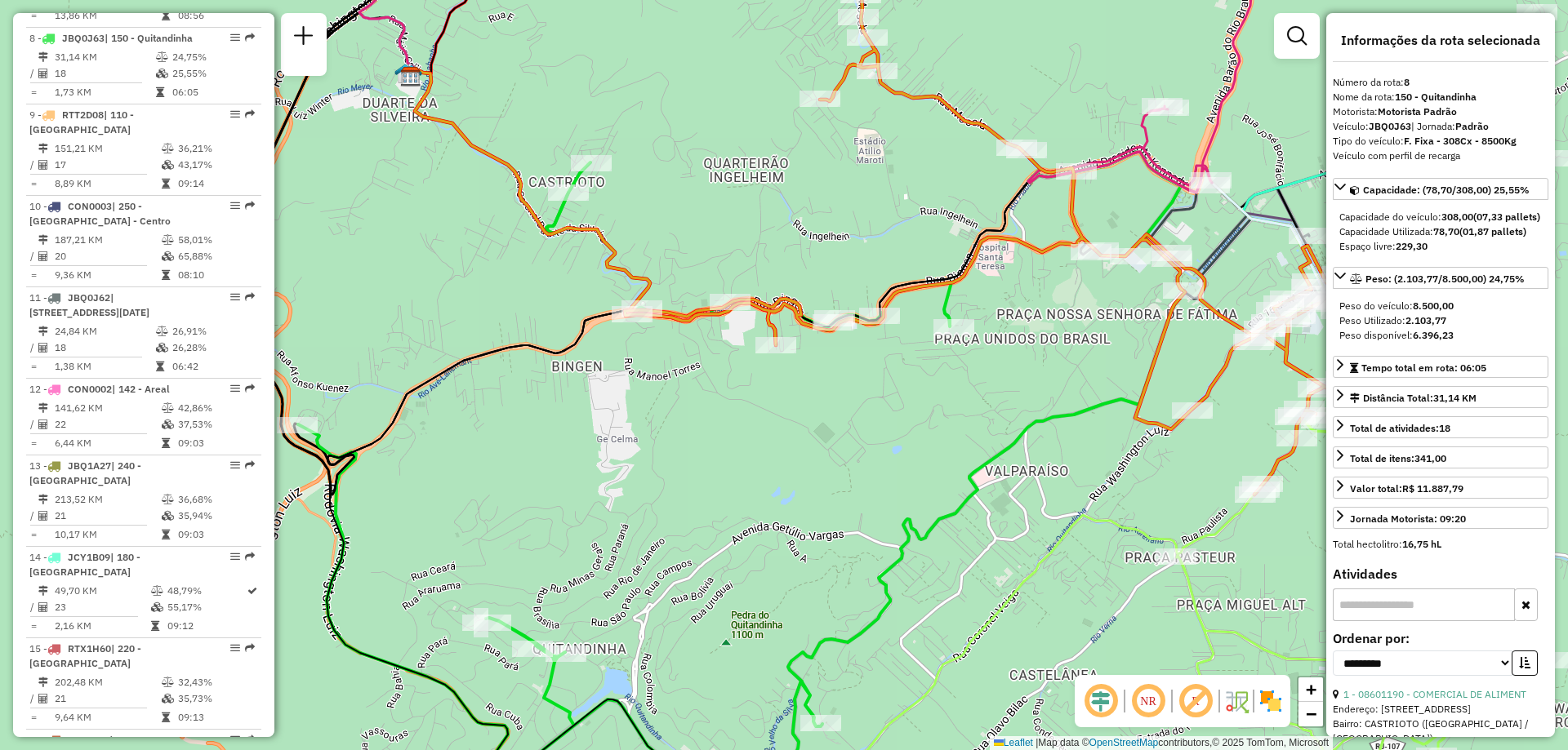
drag, startPoint x: 986, startPoint y: 486, endPoint x: 763, endPoint y: 424, distance: 231.5
click at [764, 424] on div "Janela de atendimento Grade de atendimento Capacidade Transportadoras Veículos …" at bounding box center [784, 375] width 1568 height 750
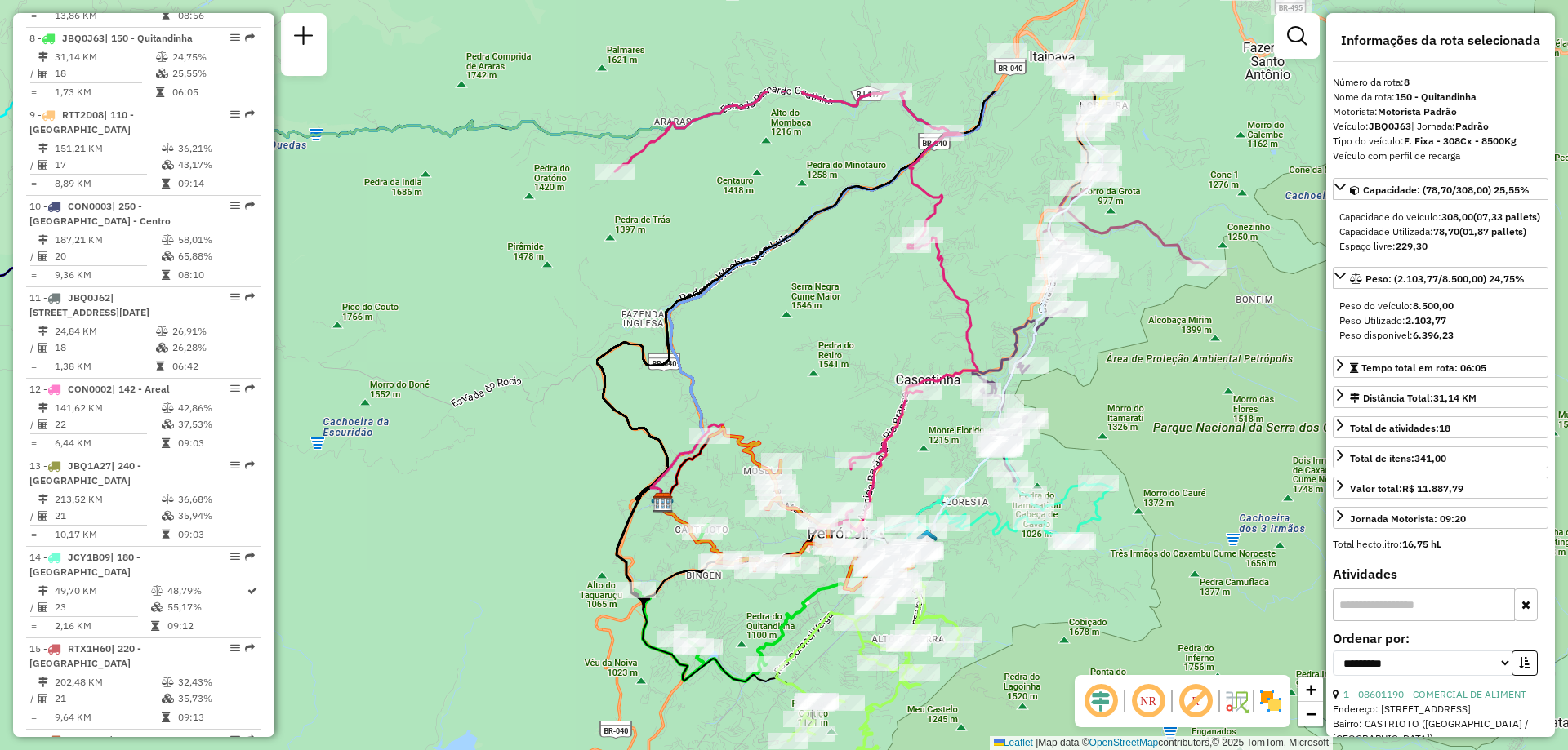
drag, startPoint x: 850, startPoint y: 130, endPoint x: 839, endPoint y: 296, distance: 166.4
click at [839, 296] on div "Janela de atendimento Grade de atendimento Capacidade Transportadoras Veículos …" at bounding box center [784, 375] width 1568 height 750
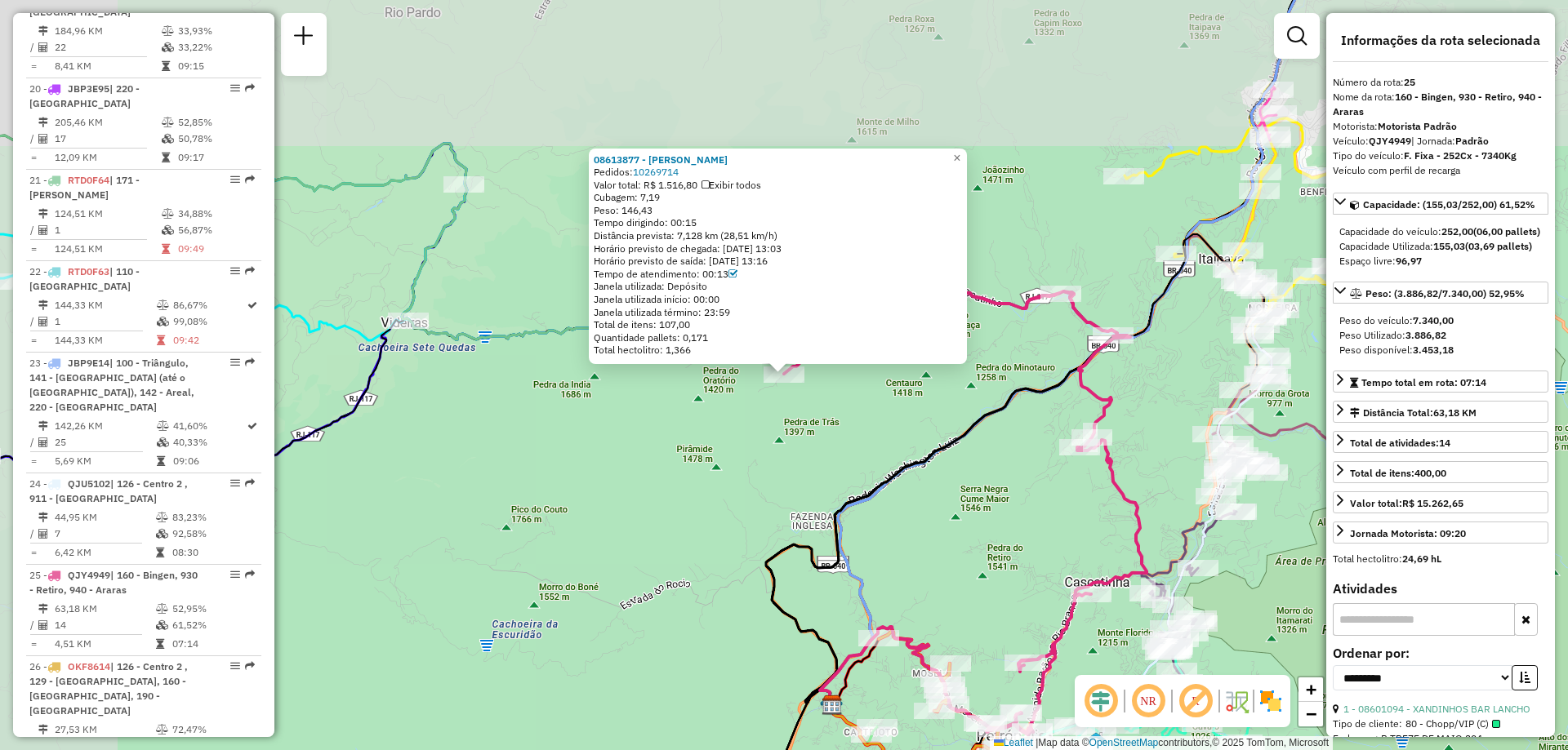
scroll to position [2538, 0]
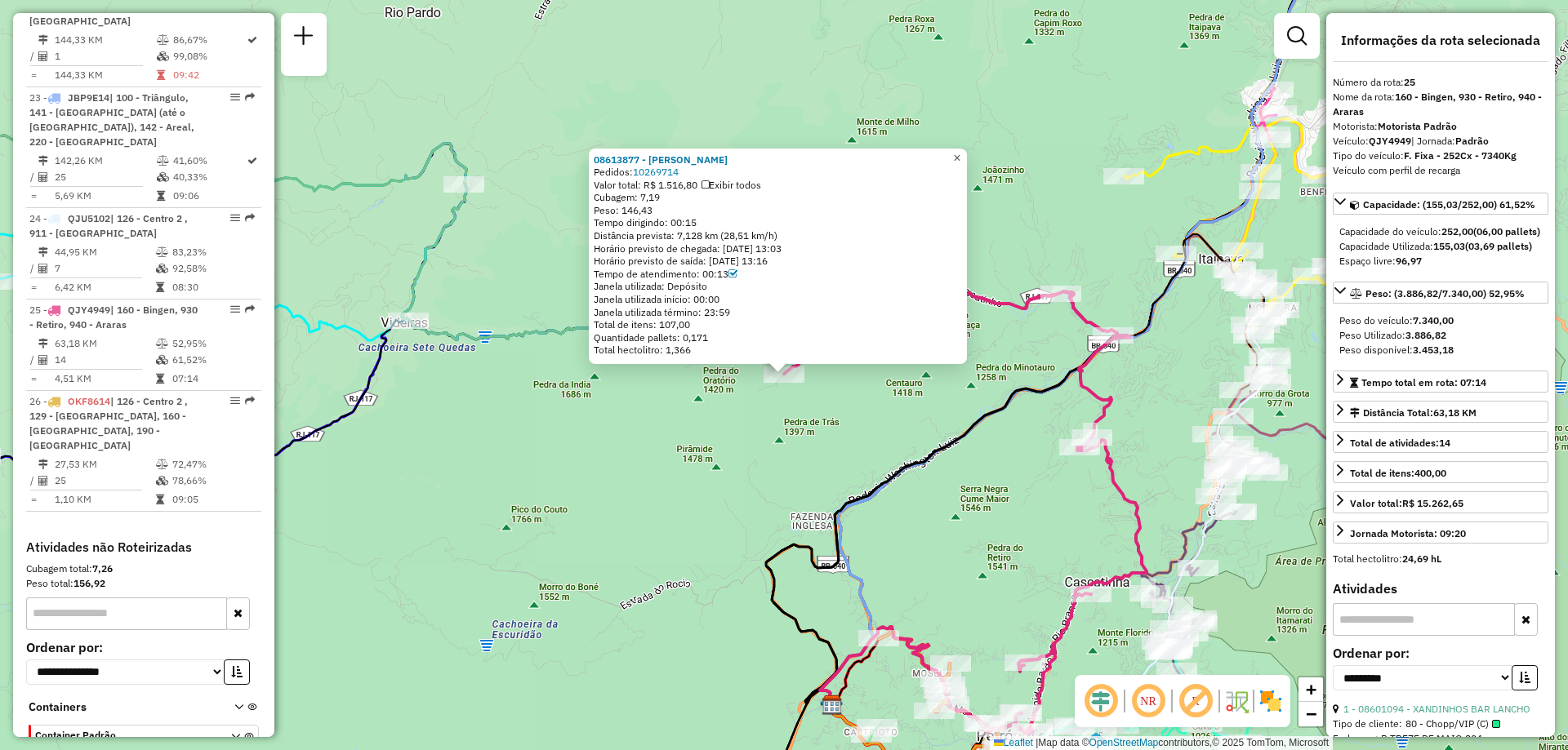
click at [960, 151] on span "×" at bounding box center [956, 158] width 8 height 14
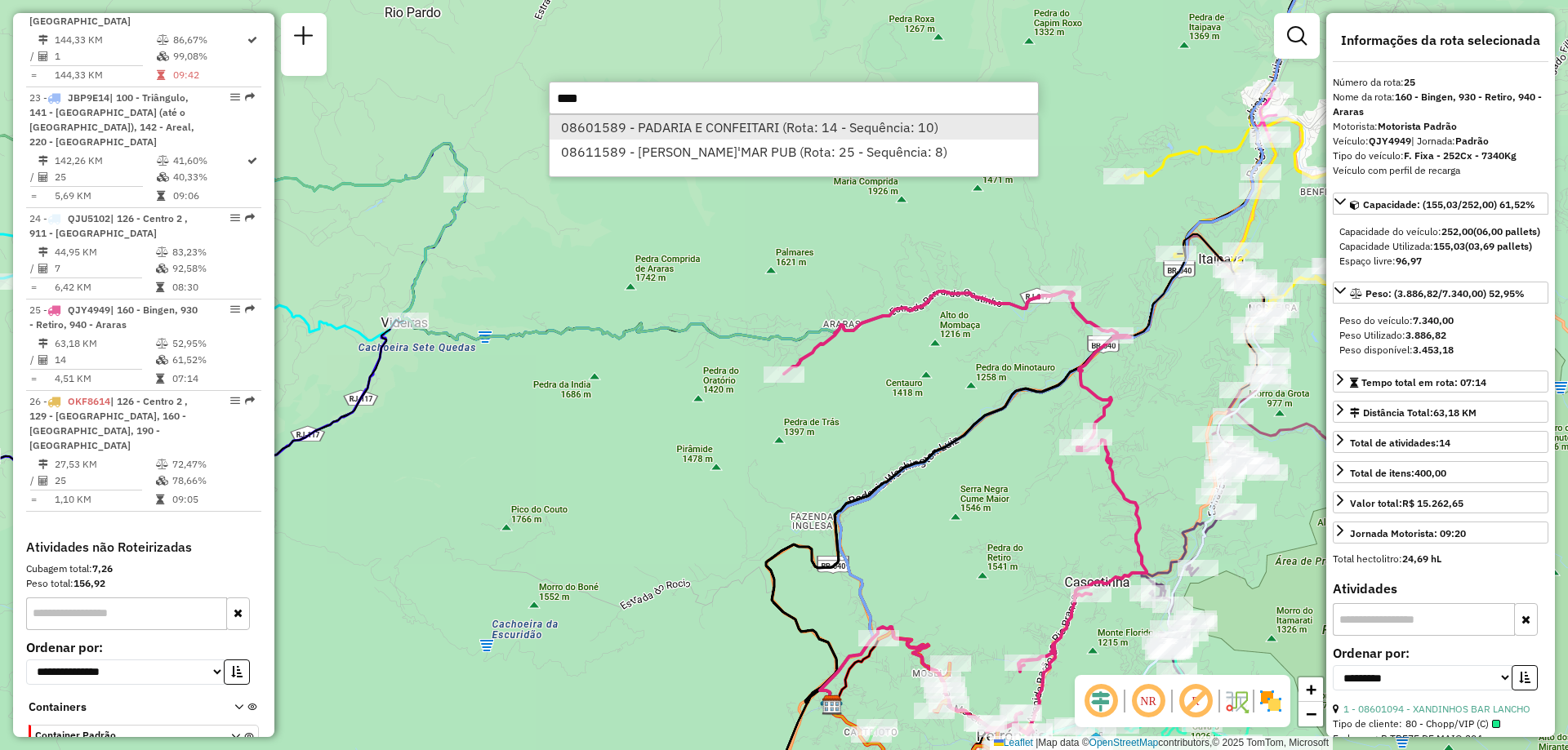
type input "****"
click at [651, 123] on li "08601589 - PADARIA E CONFEITARI (Rota: 14 - Sequência: 10)" at bounding box center [794, 127] width 489 height 25
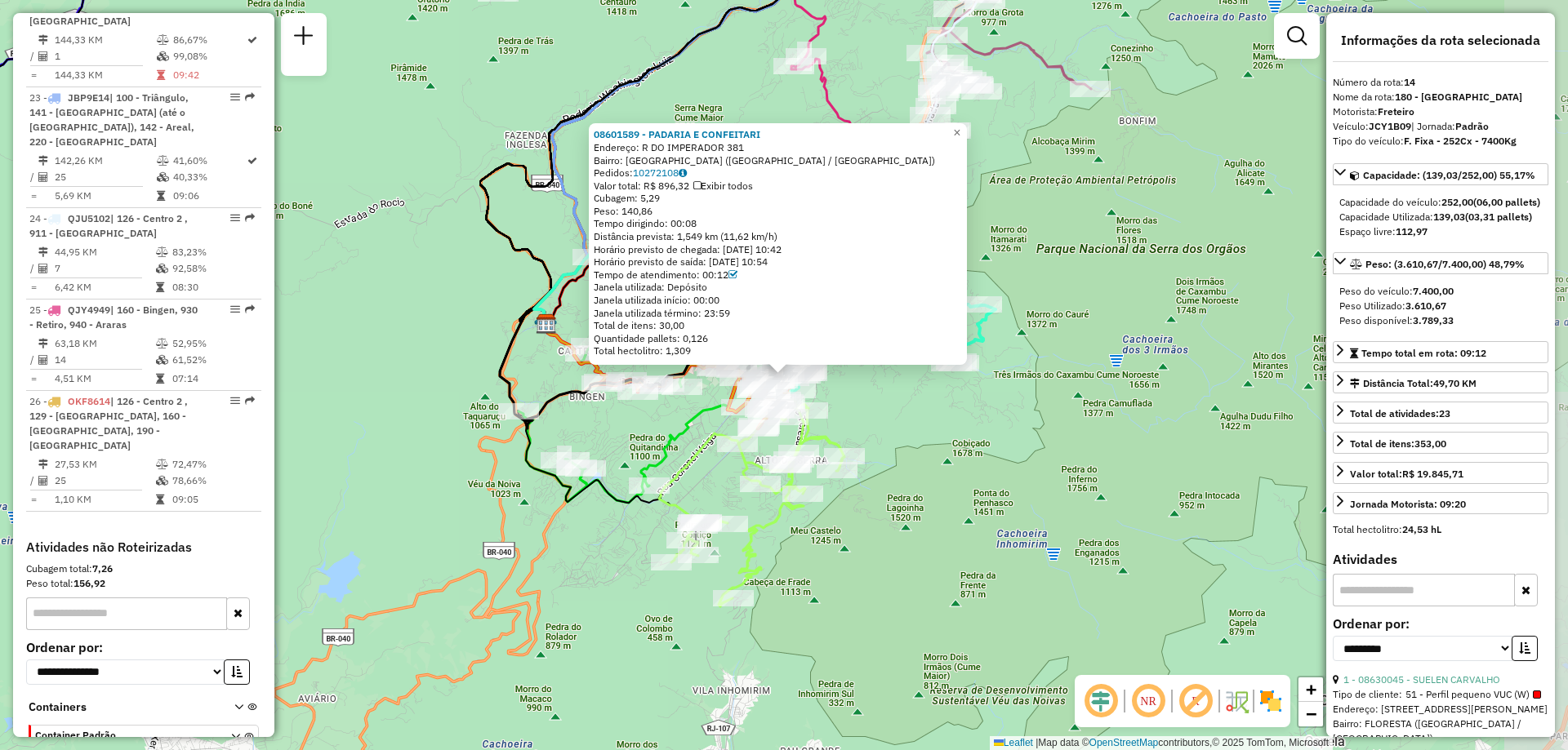
scroll to position [1761, 0]
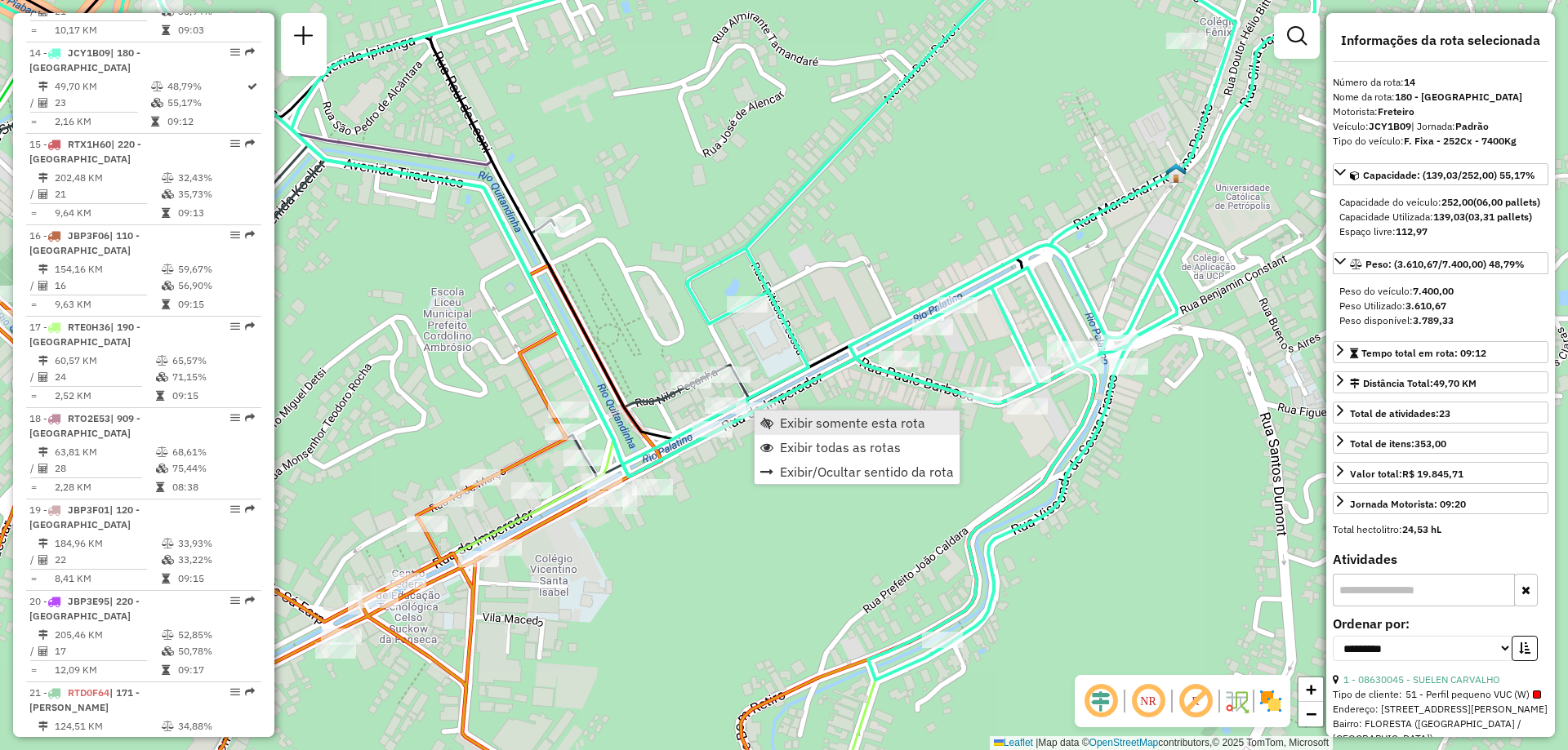
click at [789, 420] on span "Exibir somente esta rota" at bounding box center [852, 422] width 145 height 13
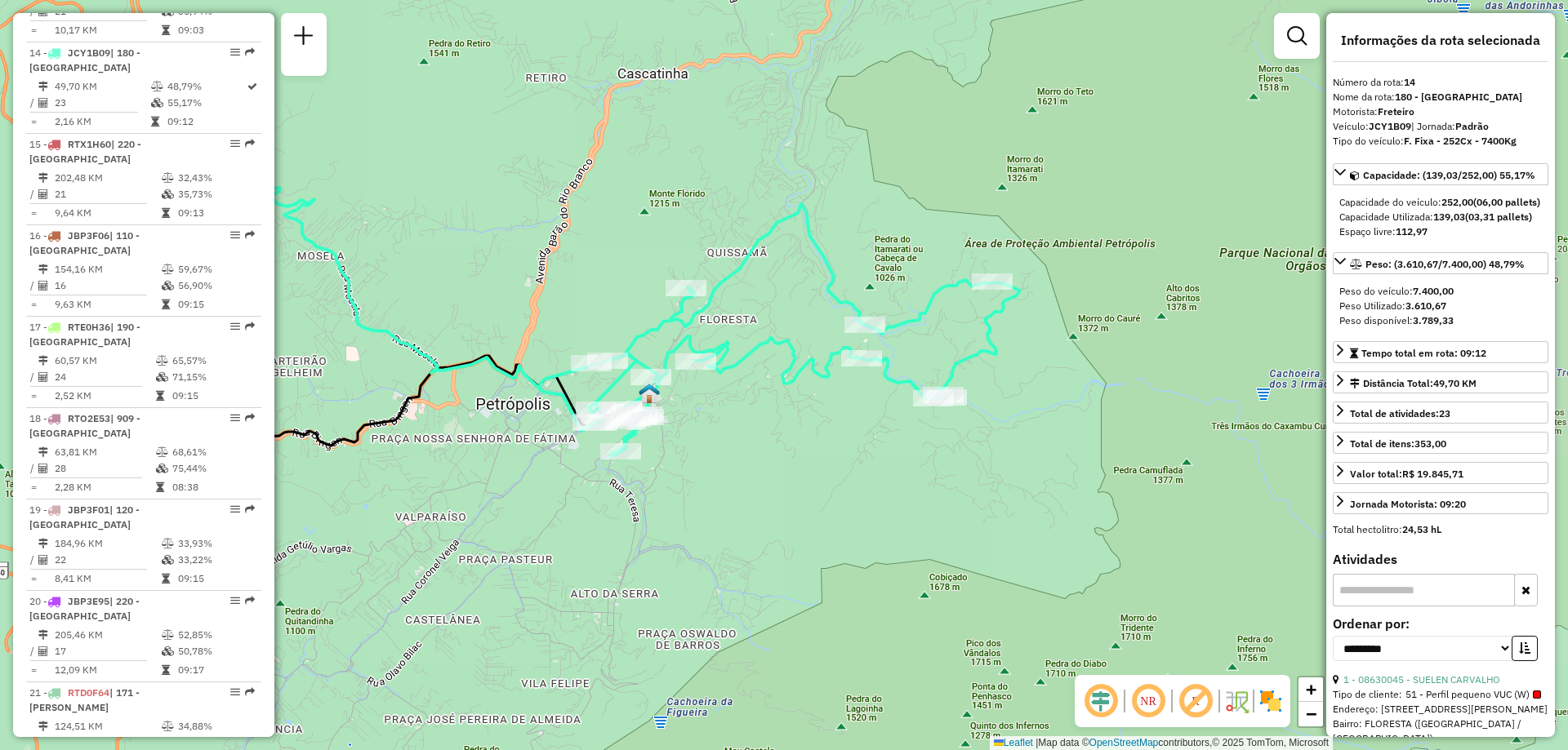
drag, startPoint x: 1060, startPoint y: 553, endPoint x: 801, endPoint y: 523, distance: 260.7
click at [801, 523] on div "Janela de atendimento Grade de atendimento Capacidade Transportadoras Veículos …" at bounding box center [784, 375] width 1568 height 750
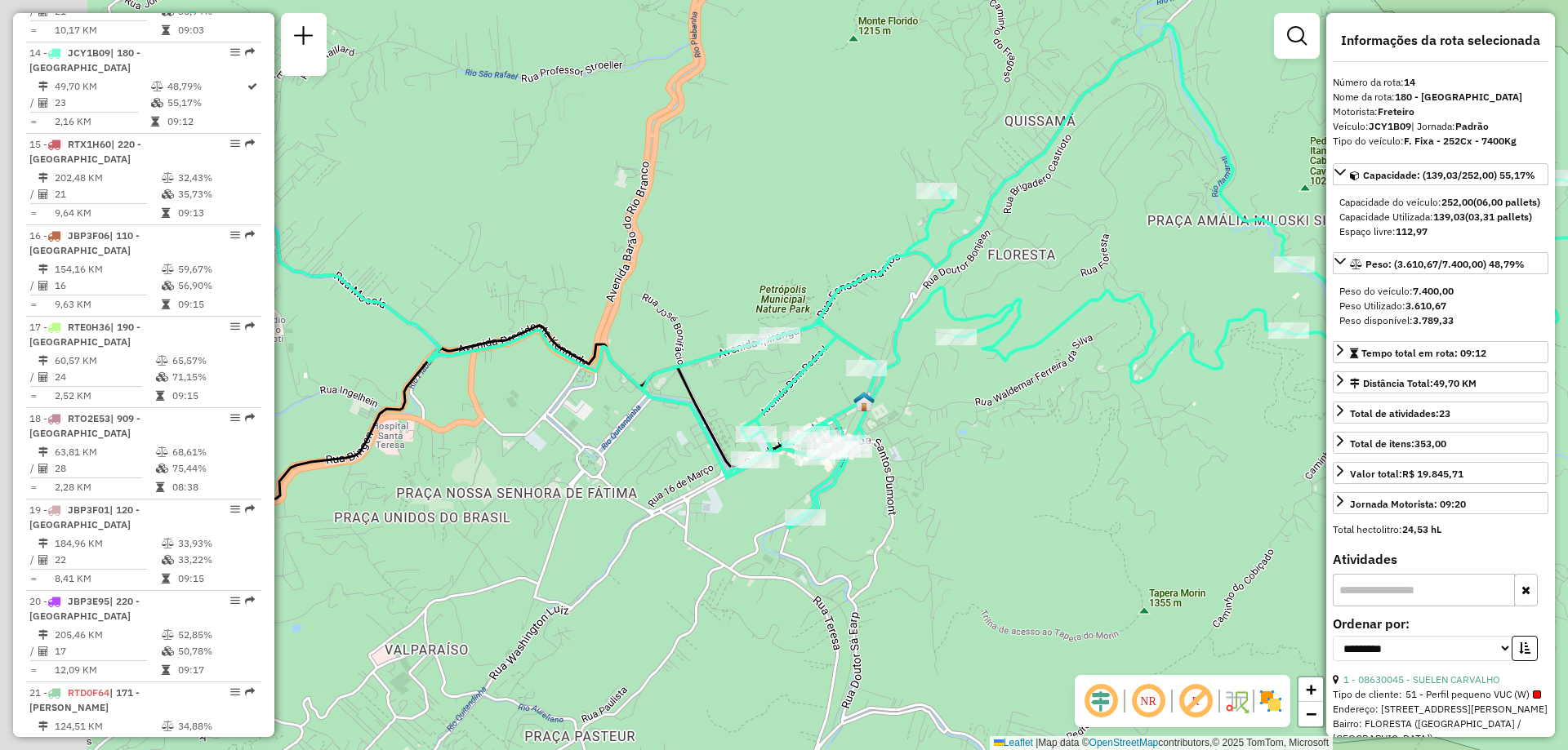
drag, startPoint x: 728, startPoint y: 386, endPoint x: 1029, endPoint y: 435, distance: 305.0
click at [1029, 435] on div "Janela de atendimento Grade de atendimento Capacidade Transportadoras Veículos …" at bounding box center [784, 375] width 1568 height 750
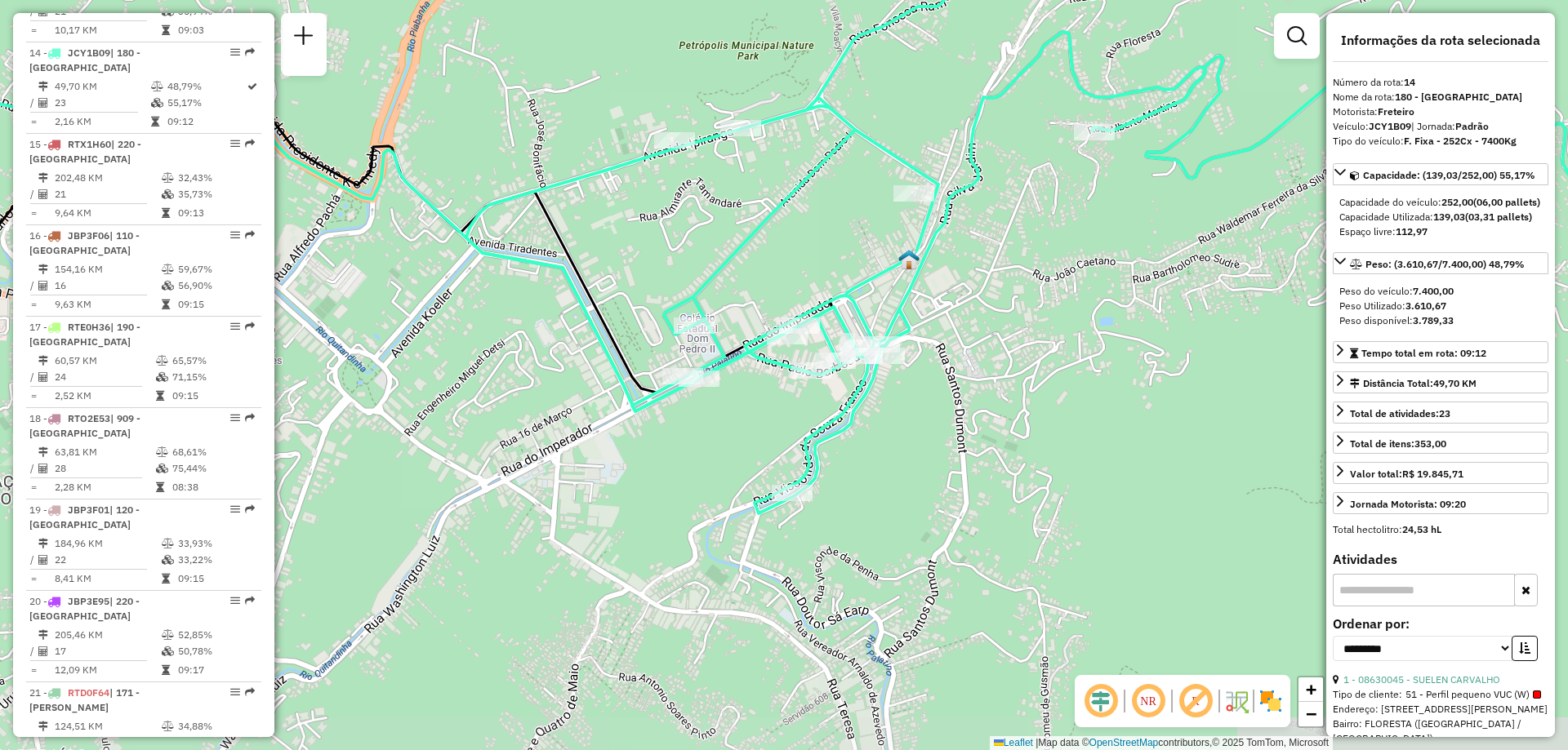
drag, startPoint x: 820, startPoint y: 603, endPoint x: 896, endPoint y: 472, distance: 151.4
click at [896, 472] on div "Janela de atendimento Grade de atendimento Capacidade Transportadoras Veículos …" at bounding box center [784, 375] width 1568 height 750
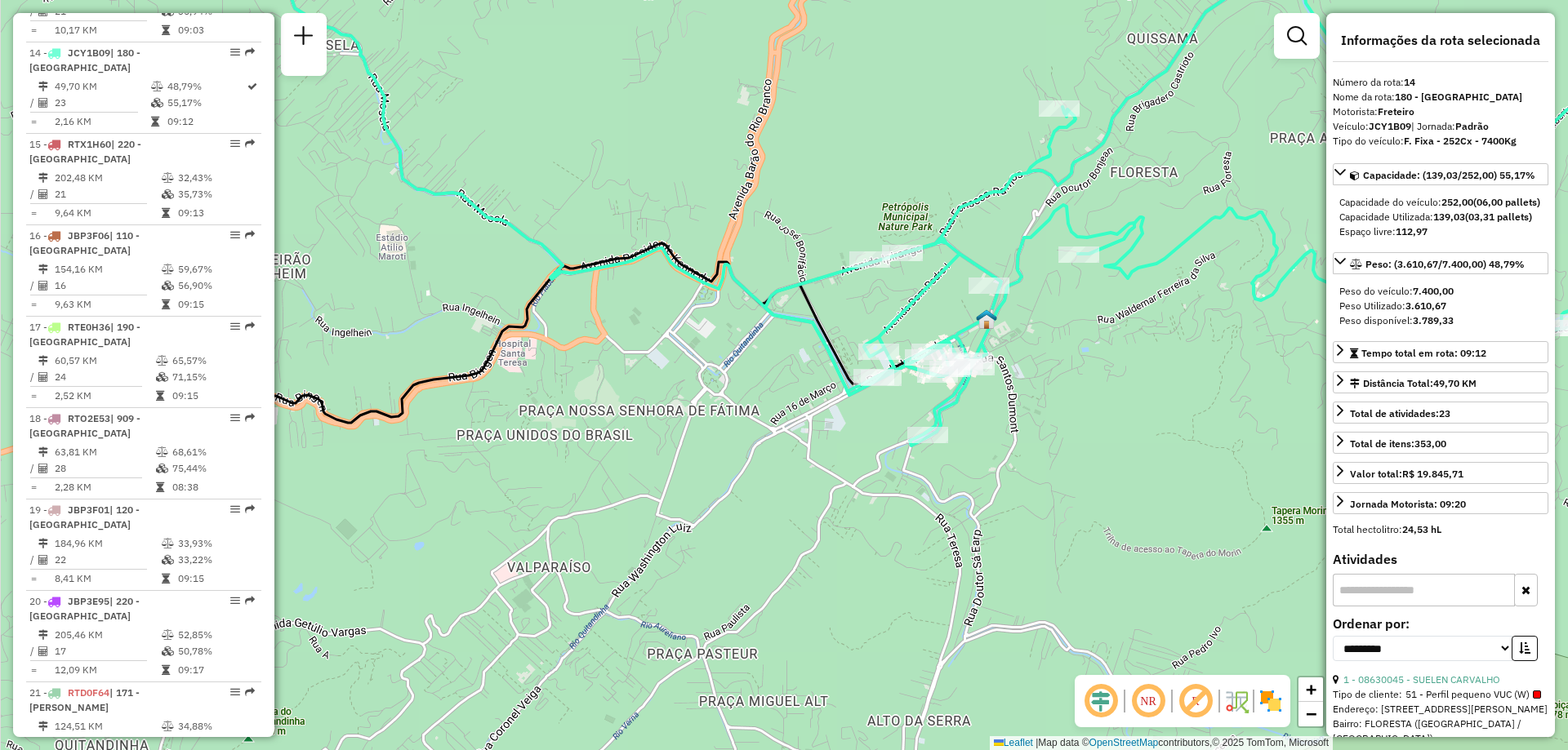
drag, startPoint x: 515, startPoint y: 446, endPoint x: 783, endPoint y: 414, distance: 269.9
click at [783, 414] on div "Janela de atendimento Grade de atendimento Capacidade Transportadoras Veículos …" at bounding box center [784, 375] width 1568 height 750
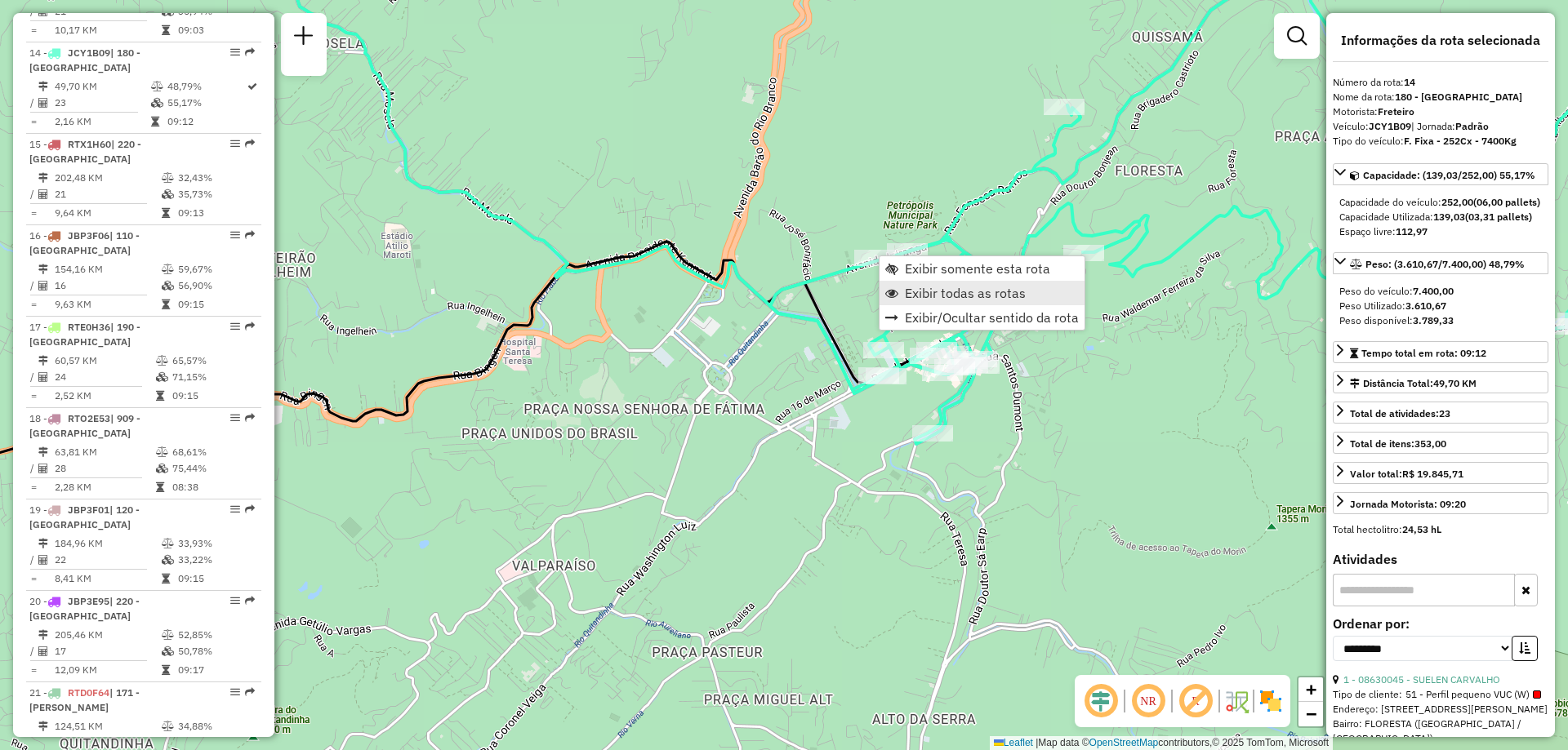
click at [930, 292] on span "Exibir todas as rotas" at bounding box center [965, 292] width 121 height 13
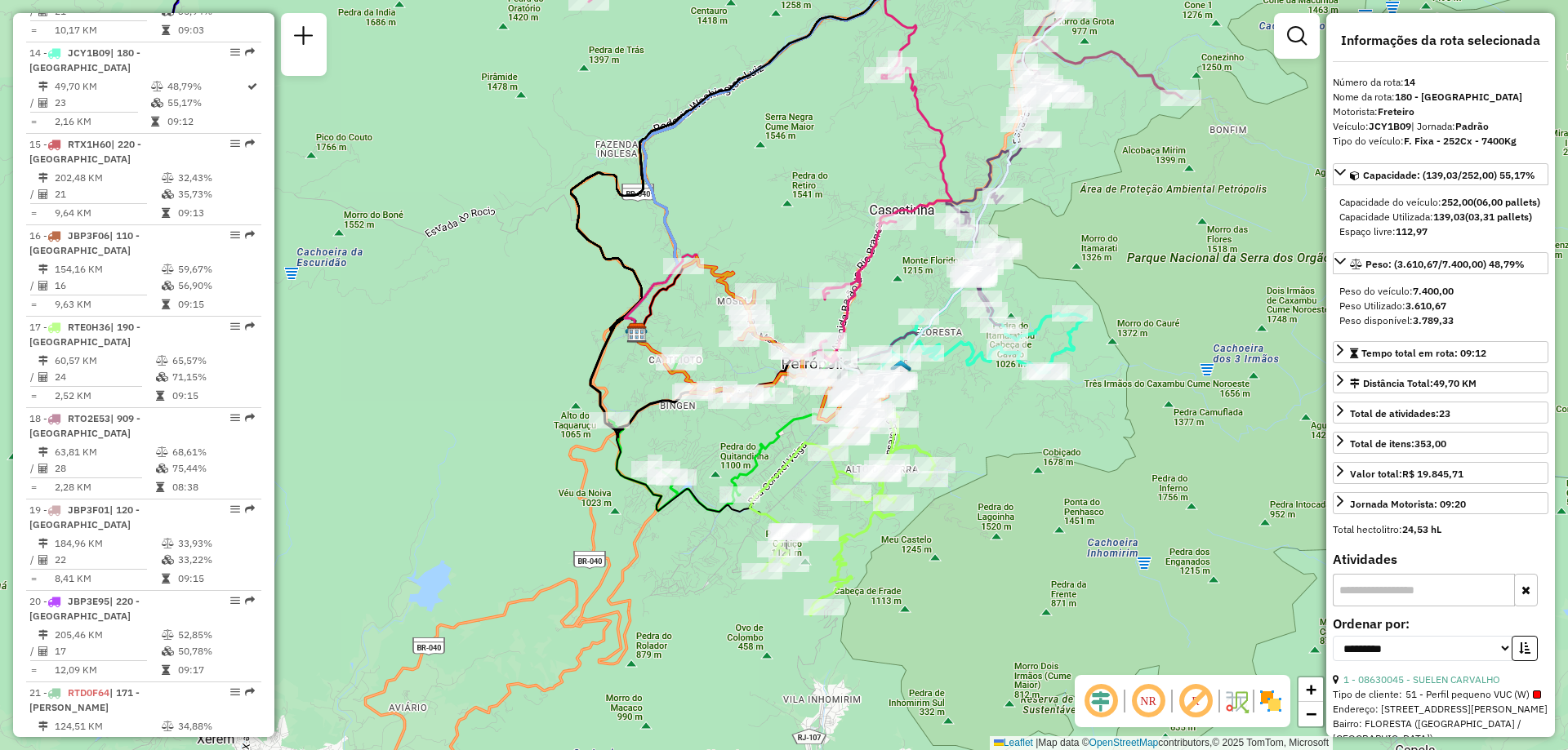
drag, startPoint x: 504, startPoint y: 482, endPoint x: 730, endPoint y: 440, distance: 229.9
click at [730, 440] on div "Janela de atendimento Grade de atendimento Capacidade Transportadoras Veículos …" at bounding box center [784, 375] width 1568 height 750
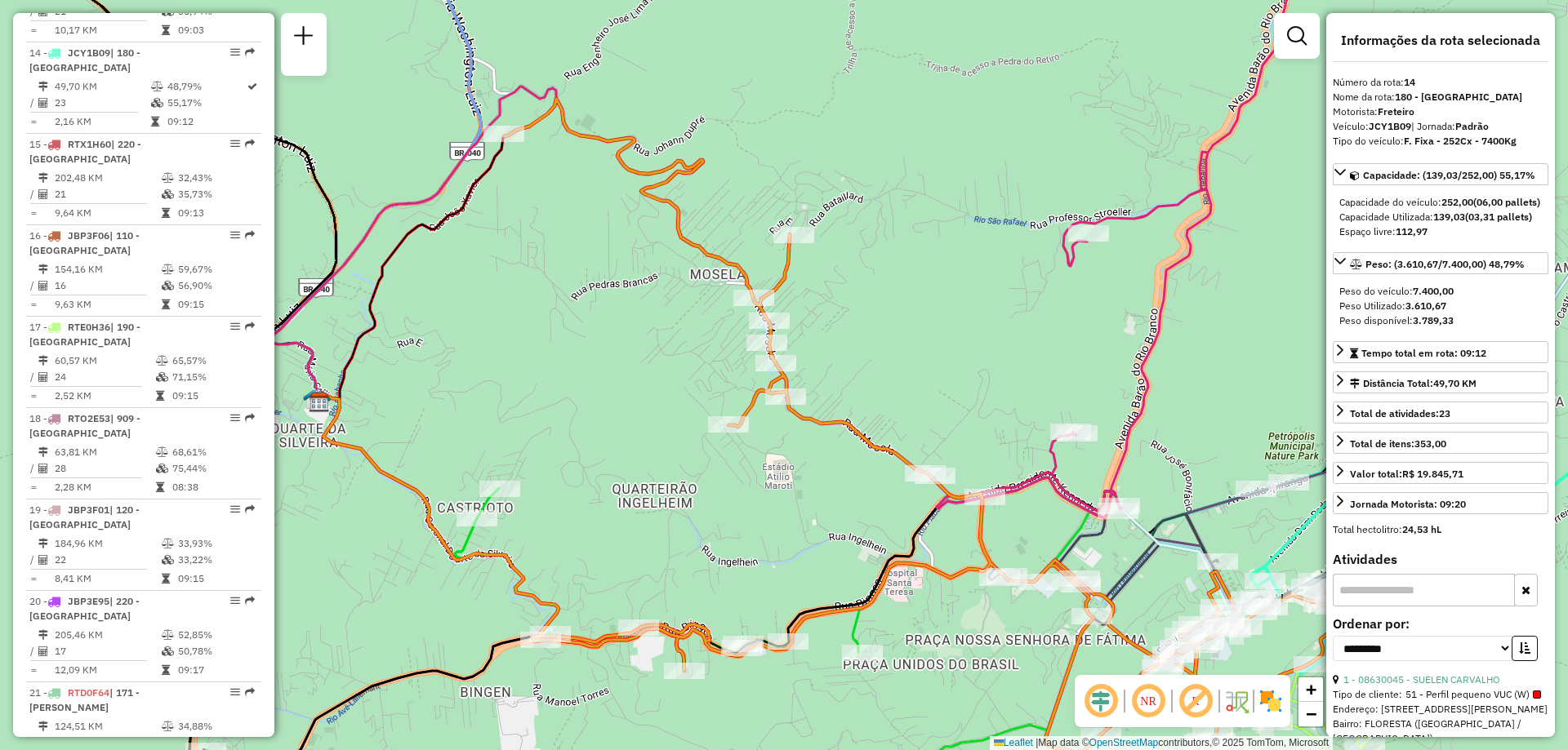
drag, startPoint x: 715, startPoint y: 365, endPoint x: 913, endPoint y: 343, distance: 199.2
click at [913, 343] on div "Janela de atendimento Grade de atendimento Capacidade Transportadoras Veículos …" at bounding box center [784, 375] width 1568 height 750
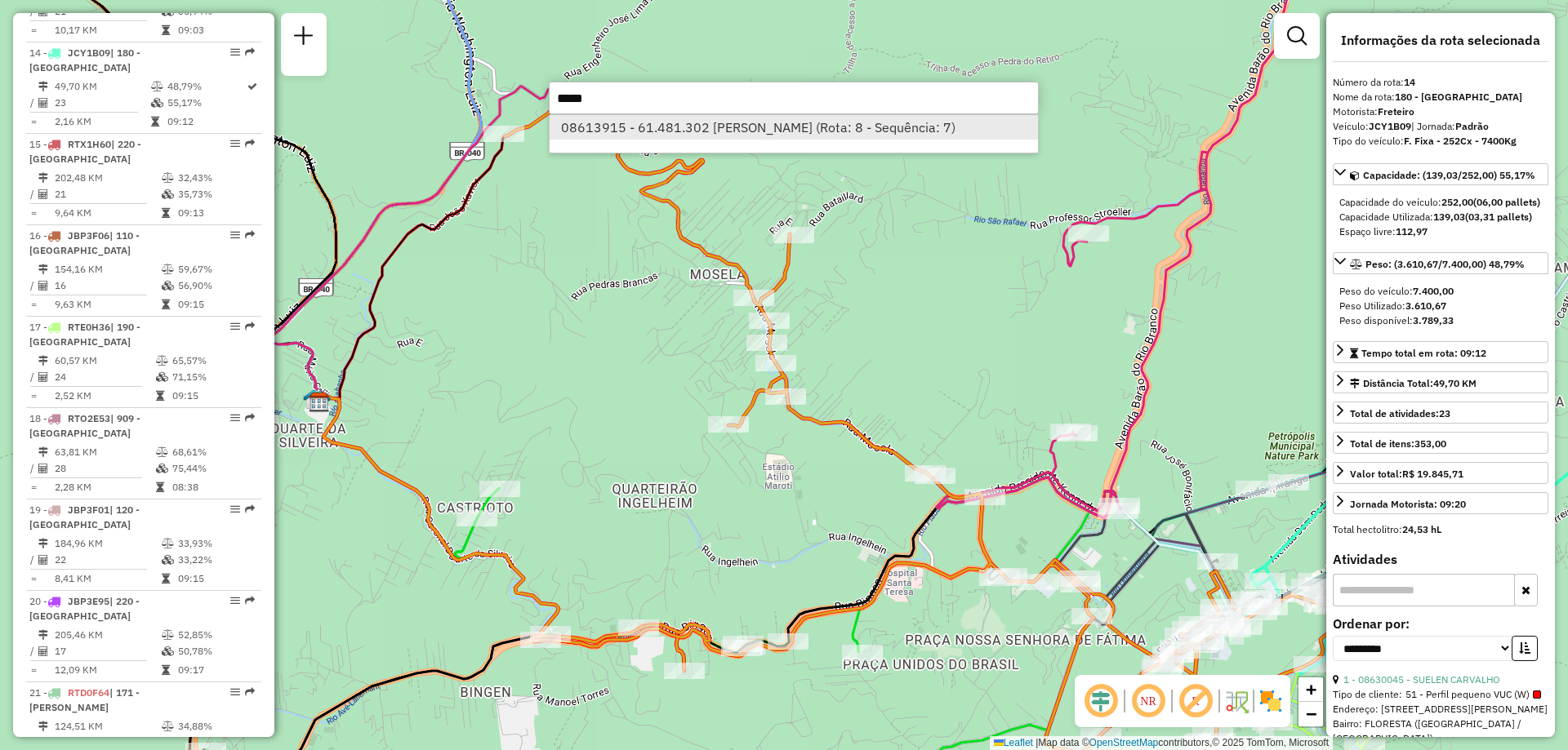
type input "*****"
click at [798, 133] on li "08613915 - 61.481.302 [PERSON_NAME] (Rota: 8 - Sequência: 7)" at bounding box center [794, 127] width 489 height 25
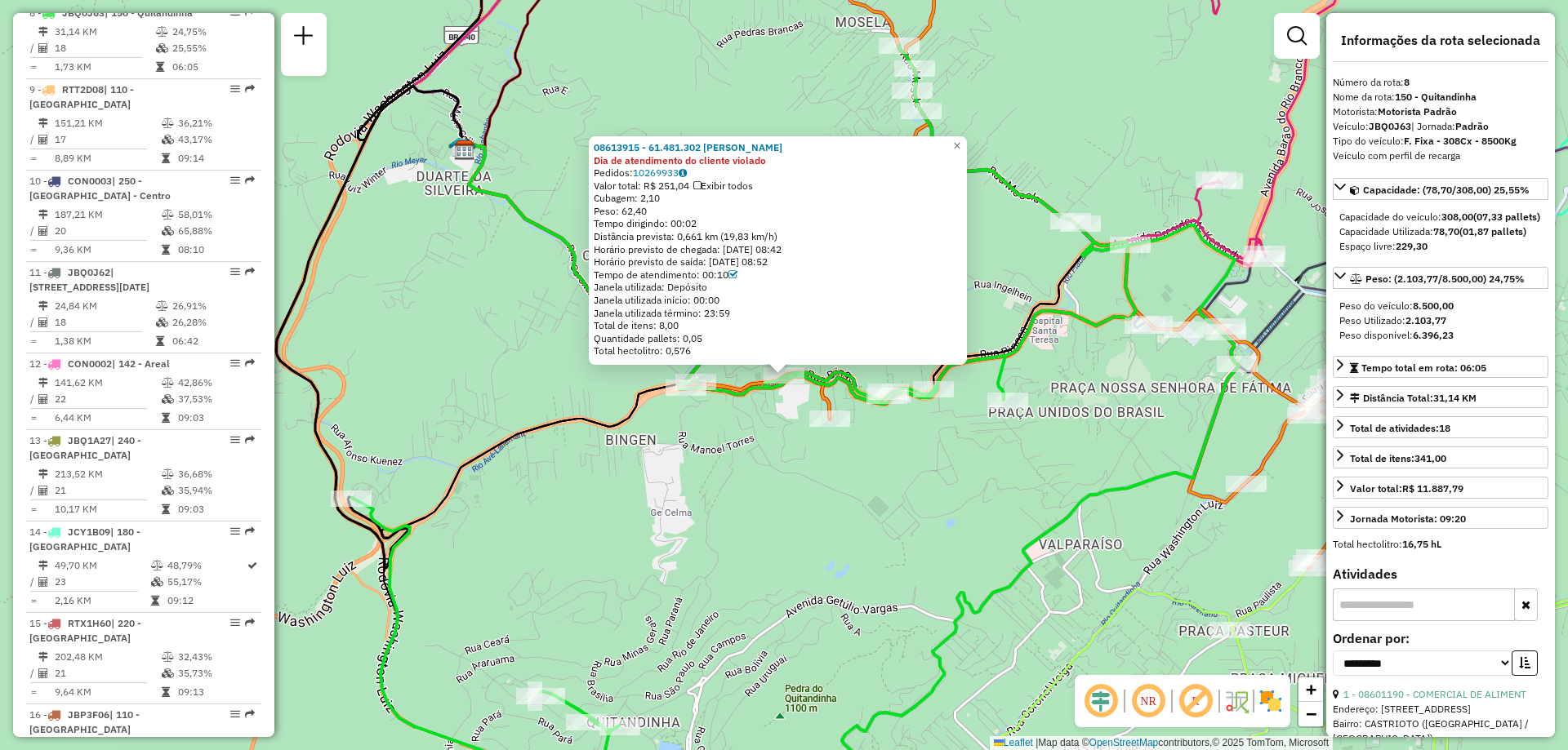
scroll to position [1256, 0]
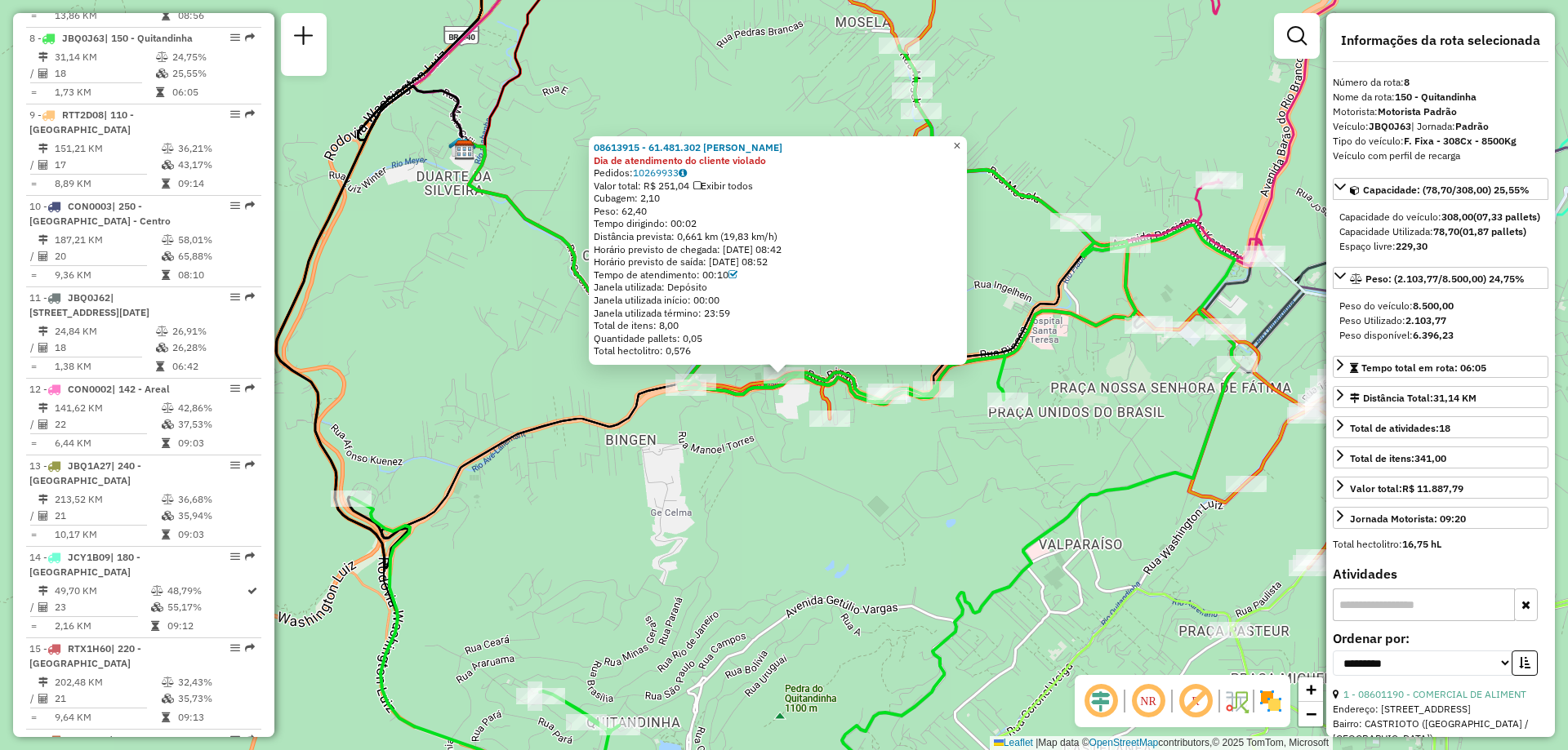
click at [960, 143] on span "×" at bounding box center [956, 145] width 8 height 14
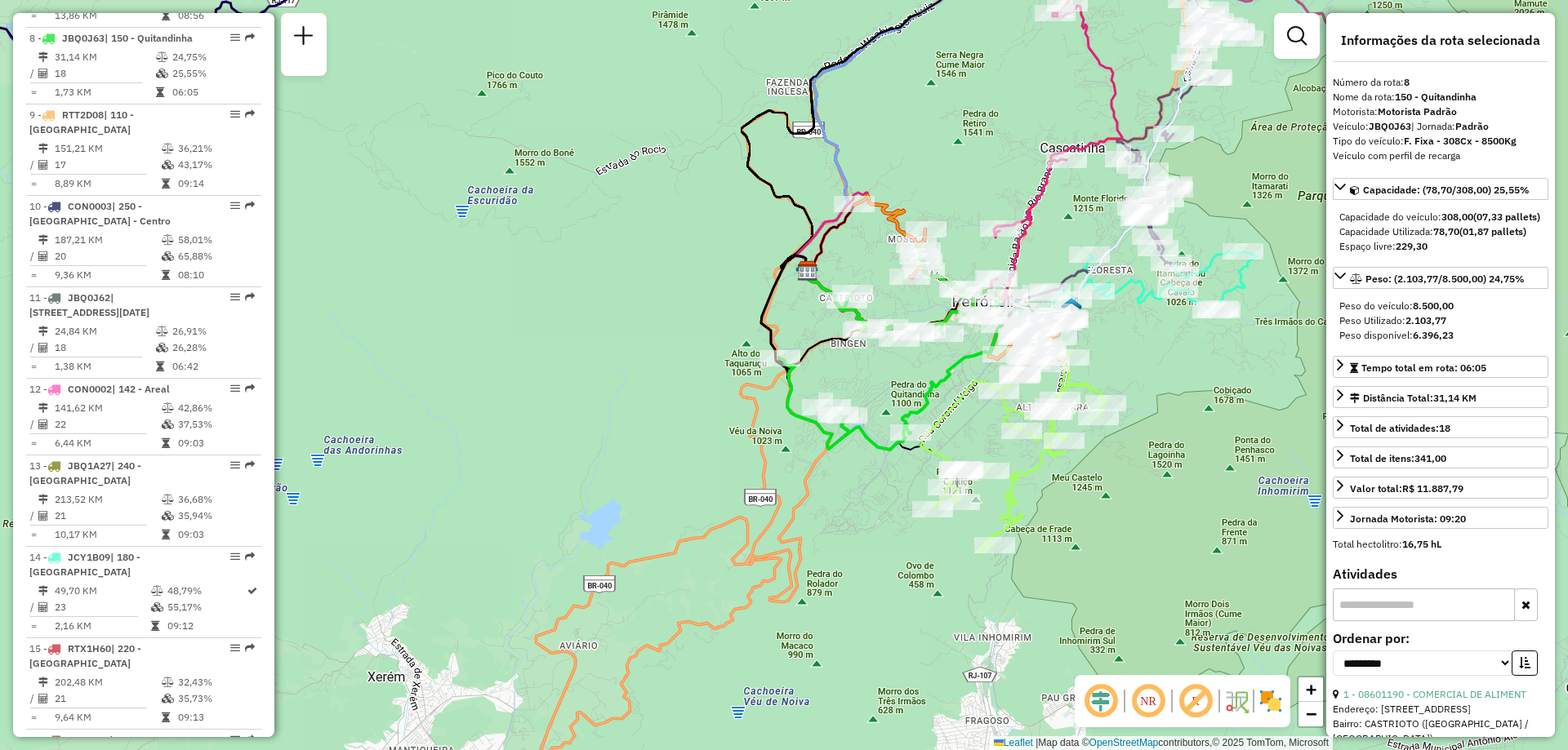
drag, startPoint x: 772, startPoint y: 526, endPoint x: 882, endPoint y: 376, distance: 186.0
click at [882, 376] on div "Janela de atendimento Grade de atendimento Capacidade Transportadoras Veículos …" at bounding box center [784, 375] width 1568 height 750
